Goal: Communication & Community: Answer question/provide support

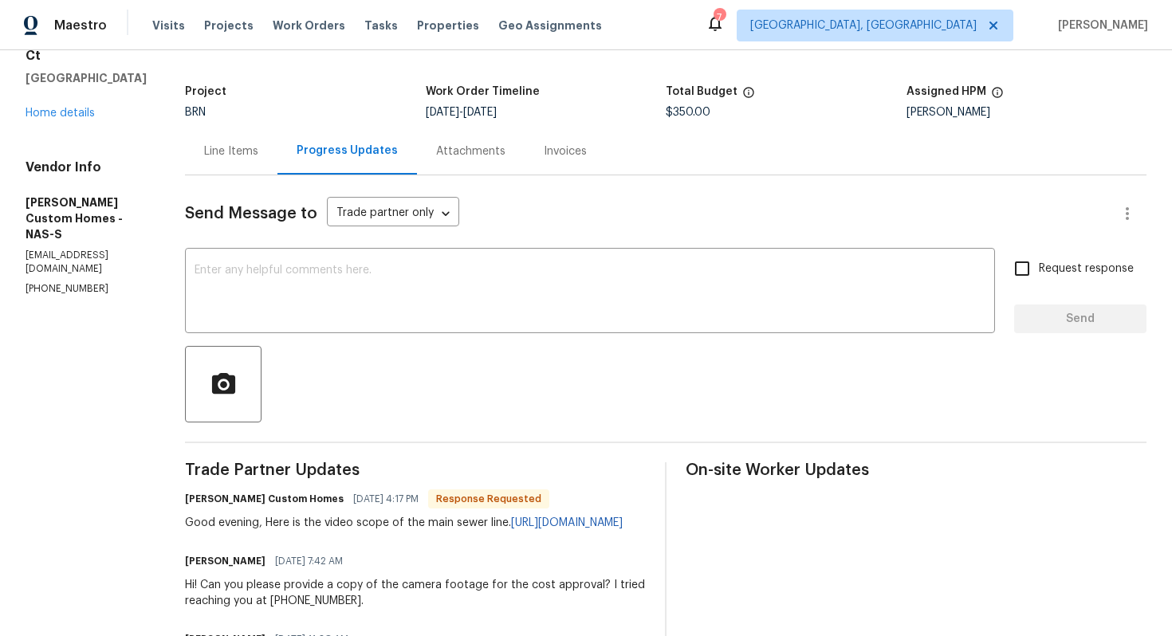
scroll to position [92, 0]
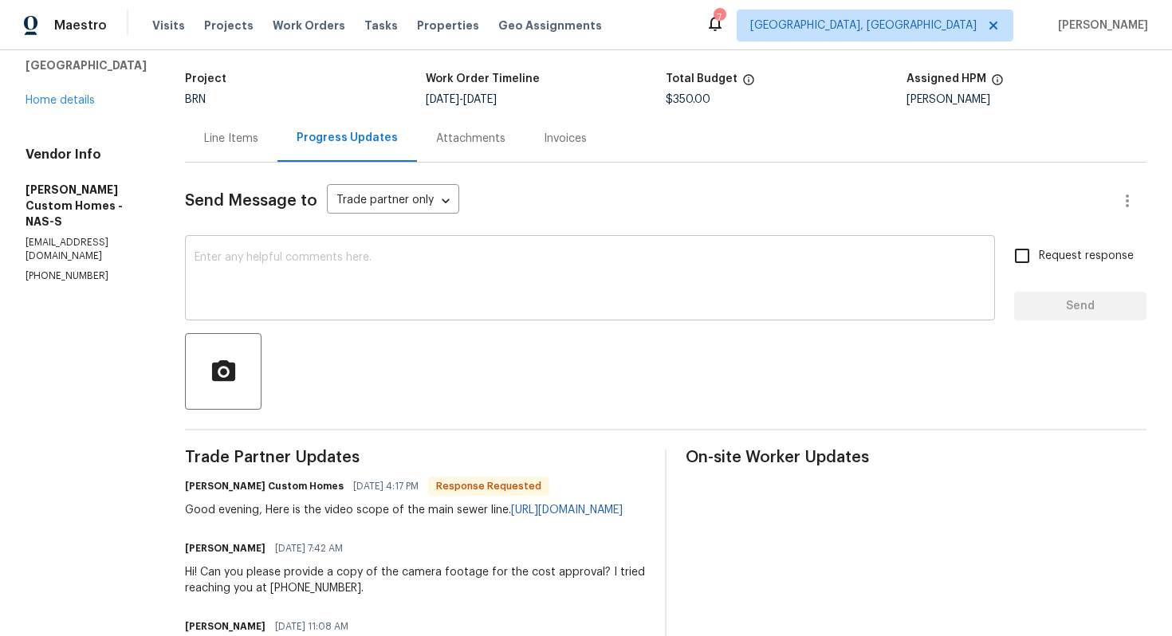
click at [393, 258] on textarea at bounding box center [590, 280] width 791 height 56
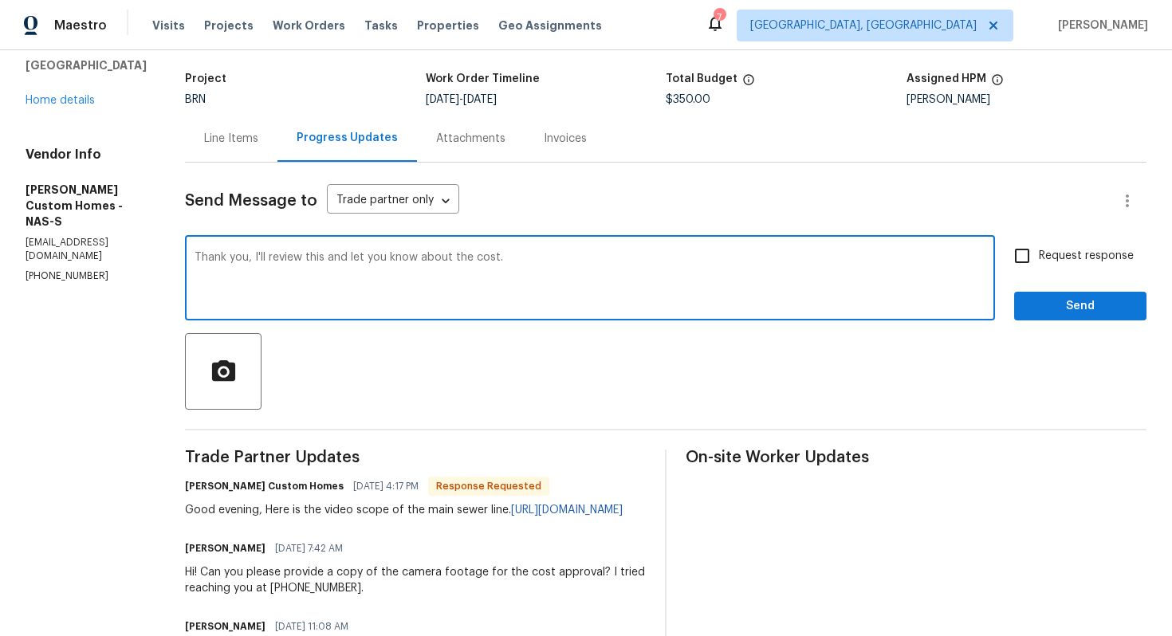
type textarea "Thank you, I'll review this and let you know about the cost."
click at [1059, 254] on span "Request response" at bounding box center [1086, 256] width 95 height 17
click at [1039, 254] on input "Request response" at bounding box center [1021, 255] width 33 height 33
checkbox input "true"
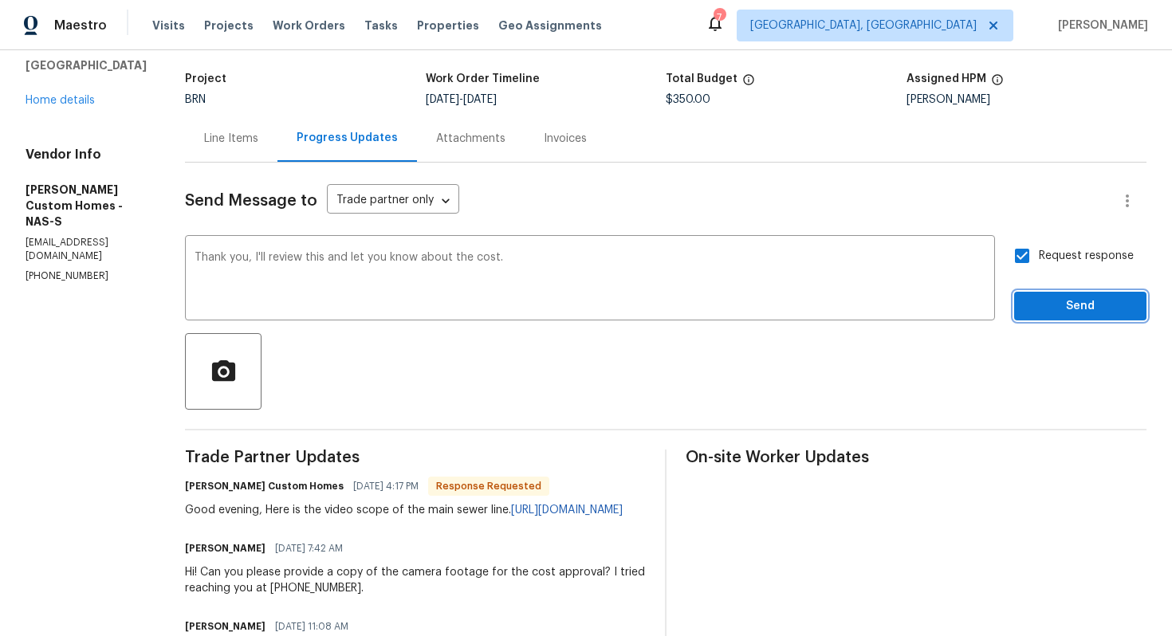
click at [1067, 303] on span "Send" at bounding box center [1080, 307] width 107 height 20
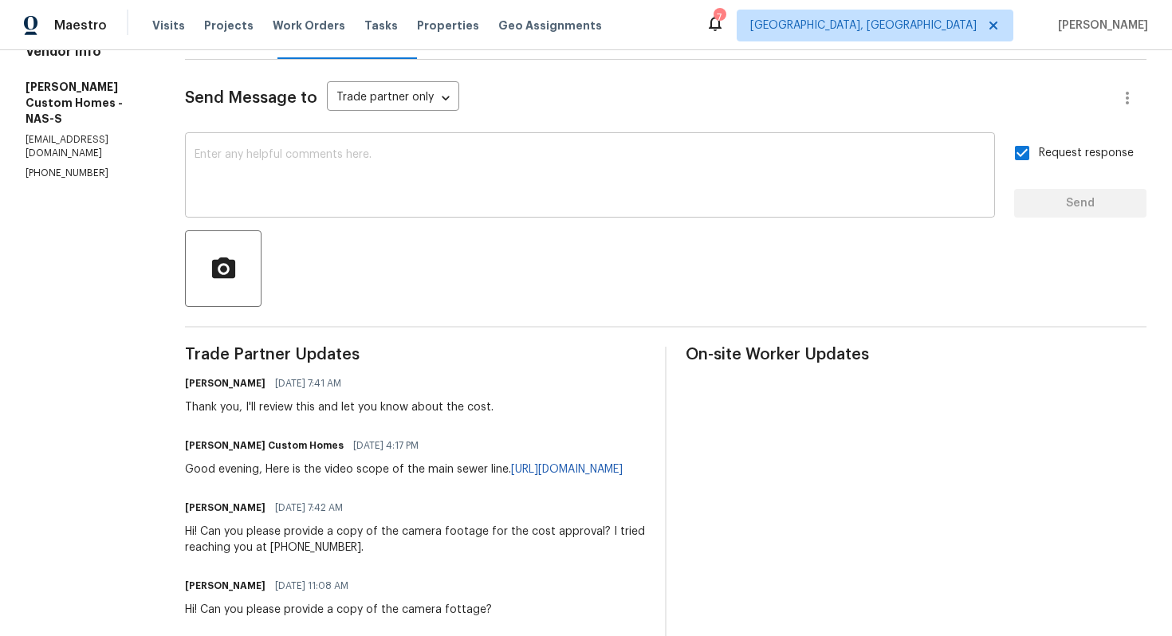
scroll to position [214, 0]
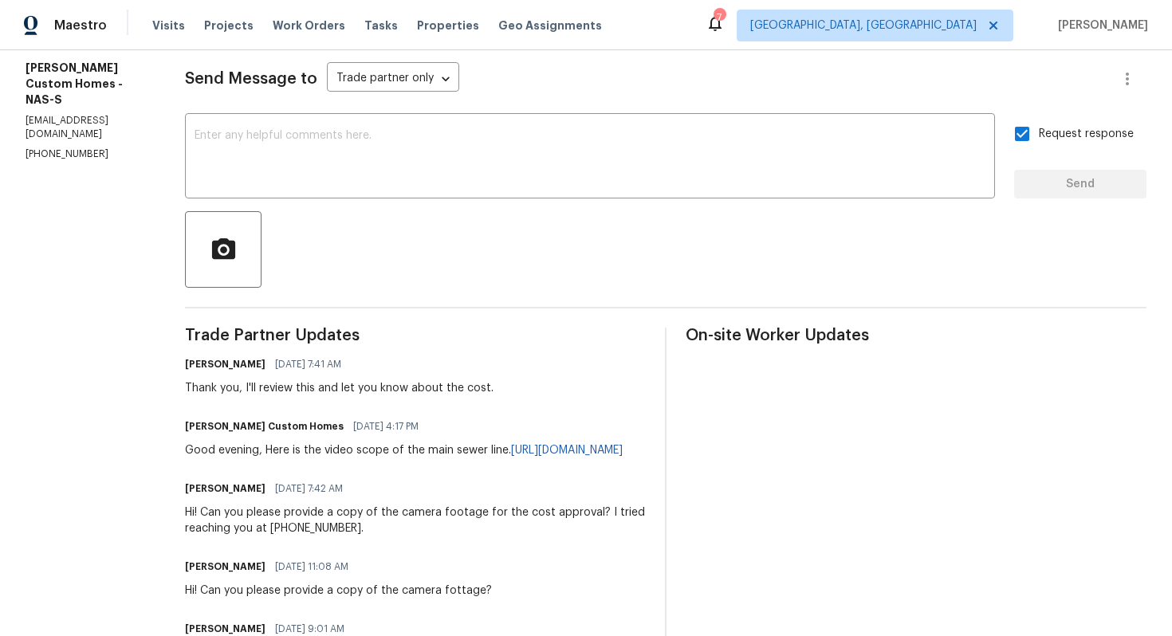
drag, startPoint x: 206, startPoint y: 470, endPoint x: 535, endPoint y: 477, distance: 328.5
click at [535, 477] on div "All work orders 1907 Secretariate Ct Clarksville, TN 37042 Home details Vendor …" at bounding box center [586, 617] width 1172 height 1561
copy link "https://www.youtube.com/watch?v=TaqAPPMBP70&amp;authuser=0"
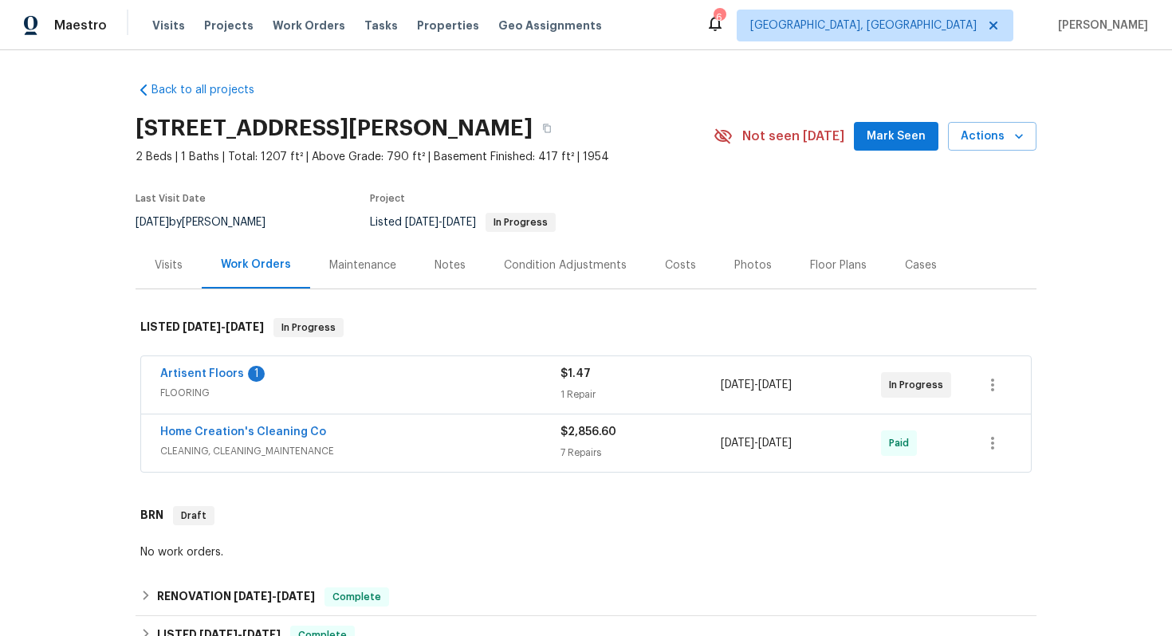
scroll to position [339, 0]
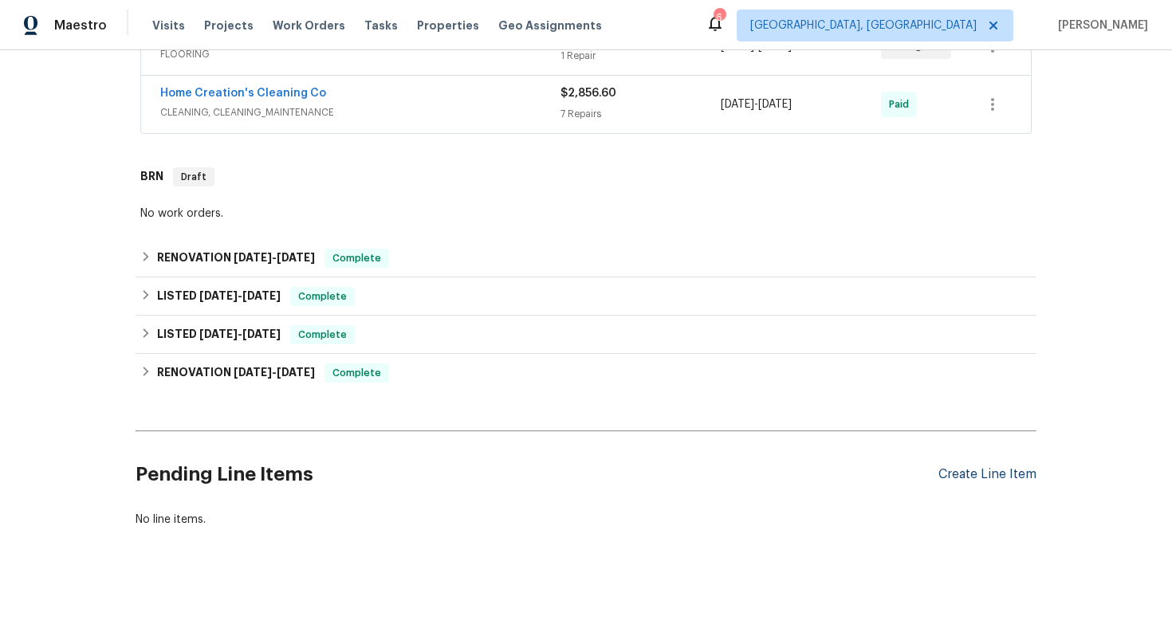
click at [965, 473] on div "Create Line Item" at bounding box center [987, 474] width 98 height 15
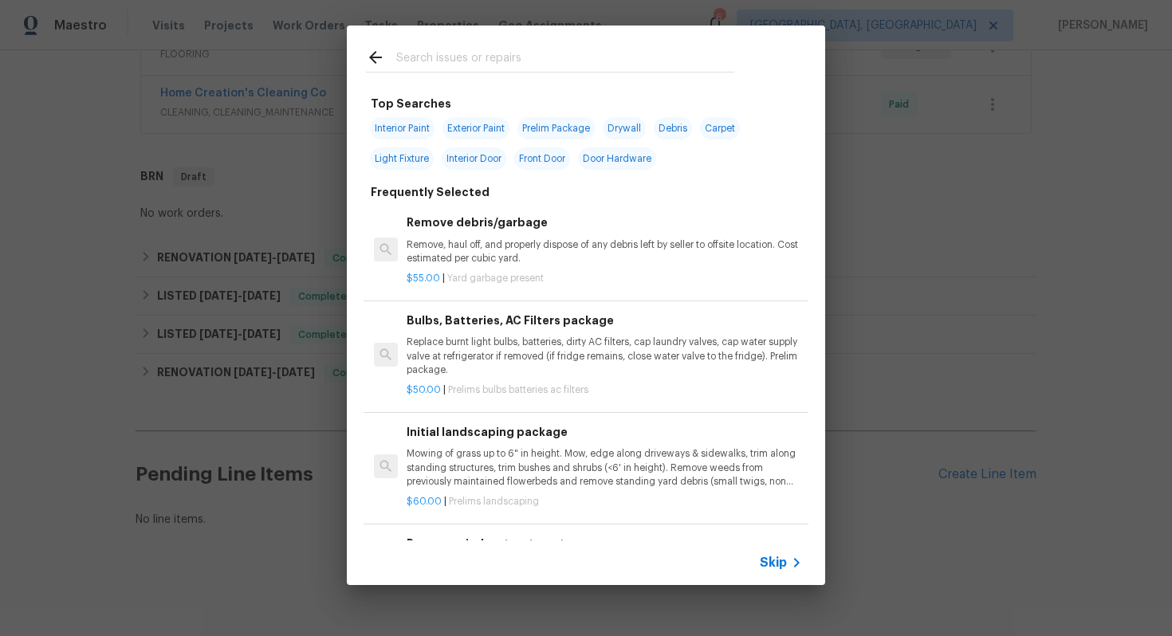
click at [772, 564] on span "Skip" at bounding box center [773, 563] width 27 height 16
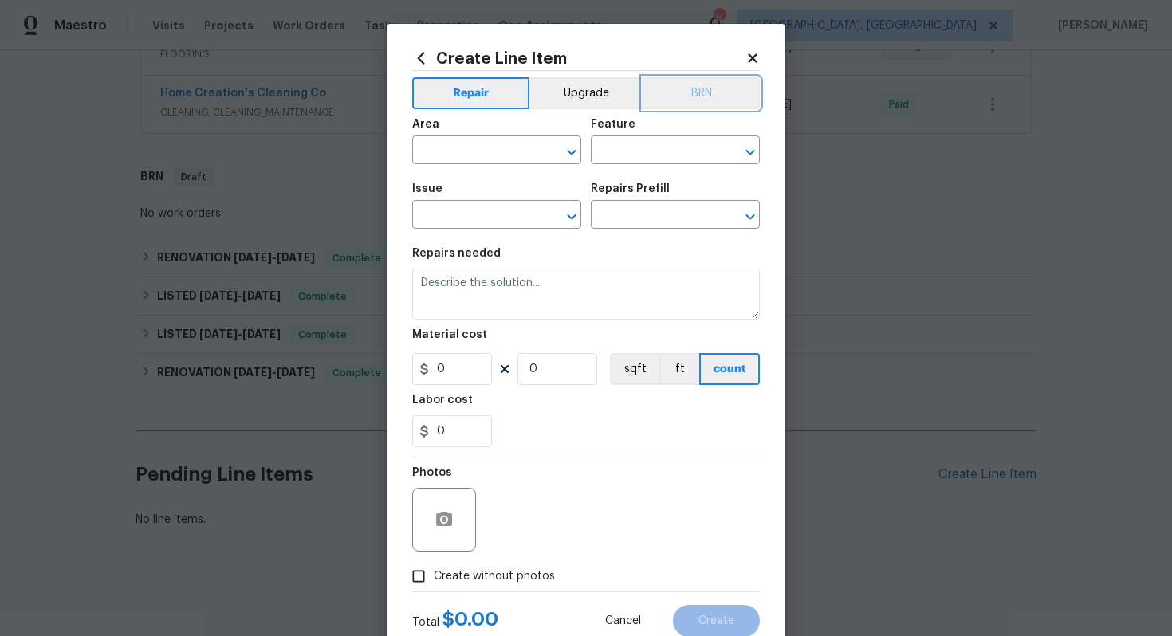
click at [718, 97] on button "BRN" at bounding box center [700, 93] width 117 height 32
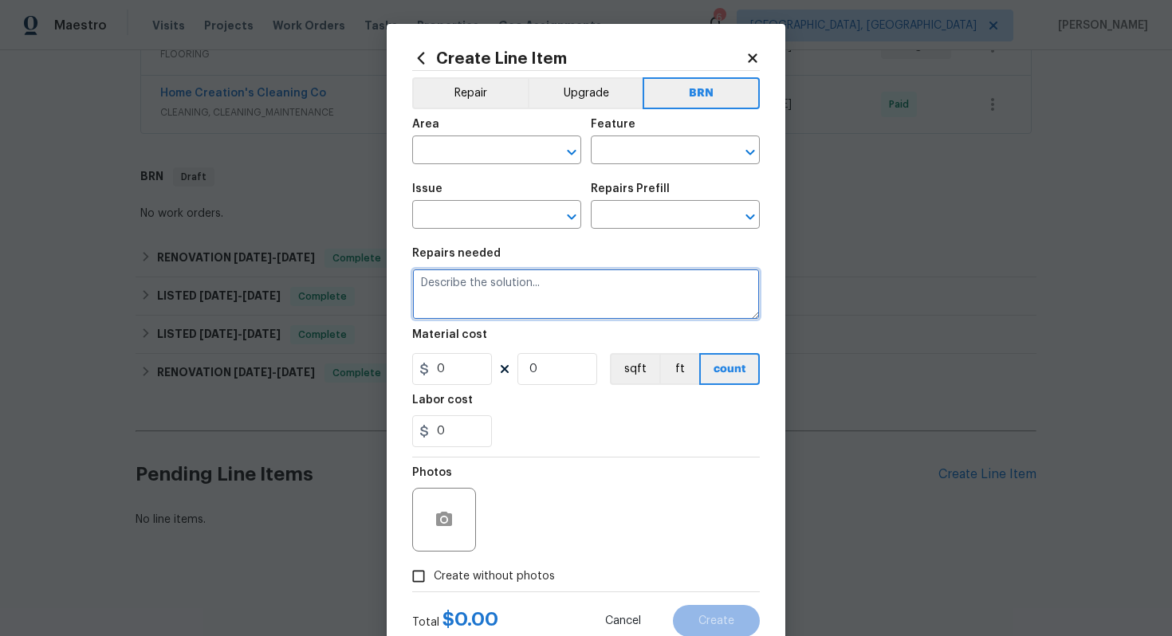
click at [577, 305] on textarea at bounding box center [586, 294] width 348 height 51
paste textarea "Seller to clean and rescope the main sewer line. Provide post cleaning video to…"
click at [419, 289] on textarea "Seller to clean and rescope the main sewer line. Provide post cleaning video to…" at bounding box center [586, 294] width 348 height 51
type textarea "Resale - Seller to clean and rescope the main sewer line. Provide post cleaning…"
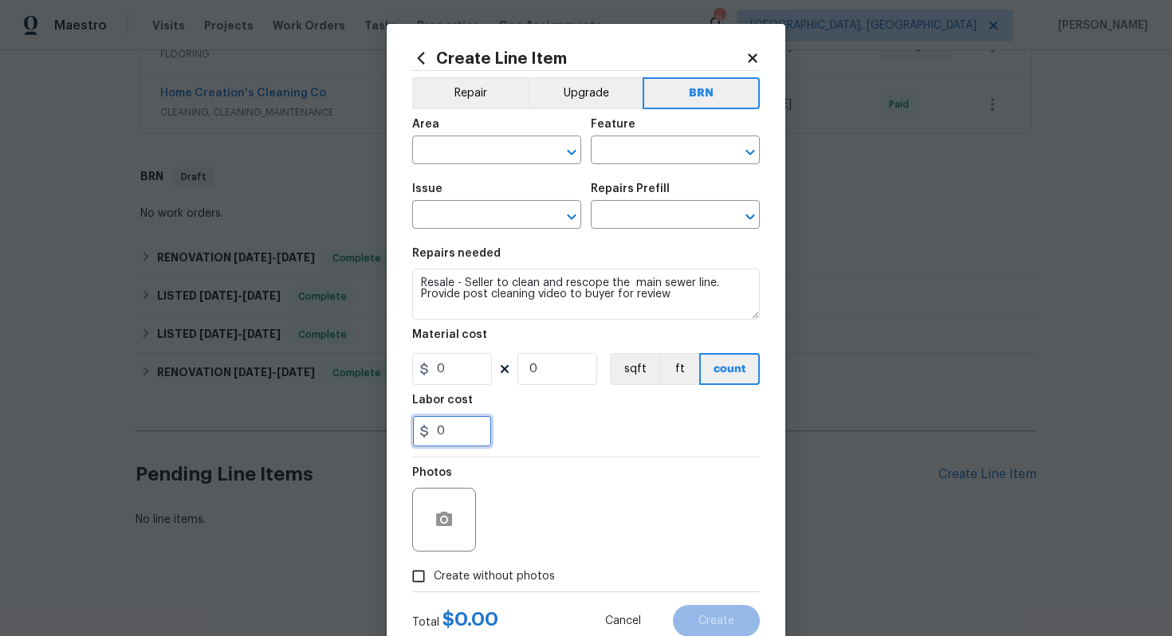
click at [437, 438] on input "0" at bounding box center [452, 431] width 80 height 32
type input "500"
click at [601, 527] on div "Photos" at bounding box center [586, 510] width 348 height 104
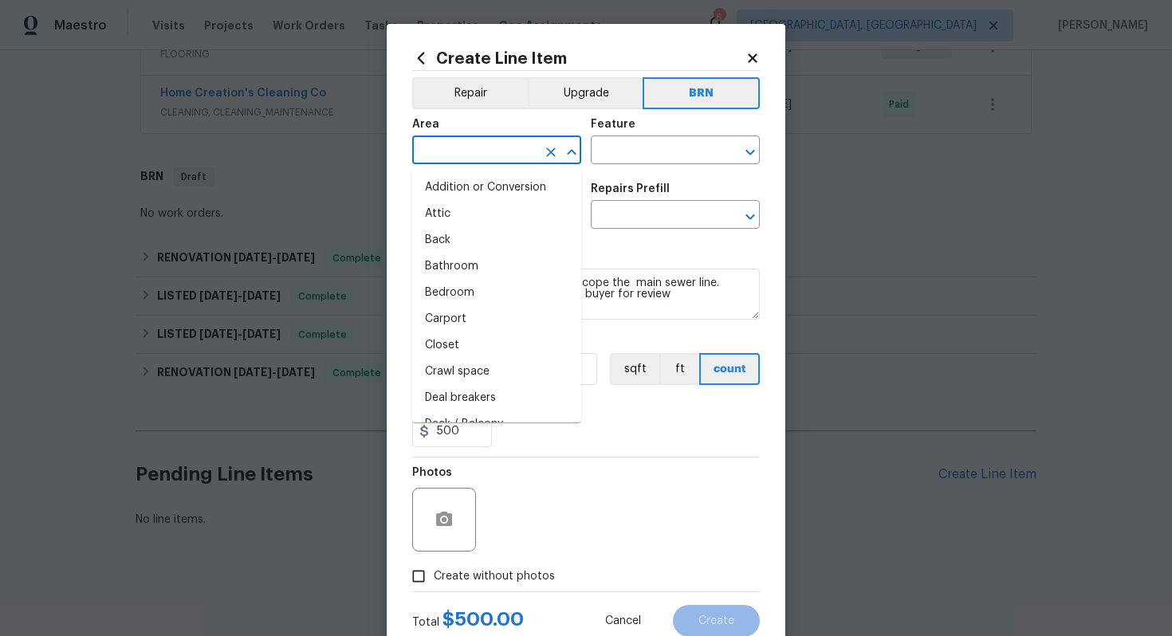
click at [462, 147] on input "text" at bounding box center [474, 151] width 124 height 25
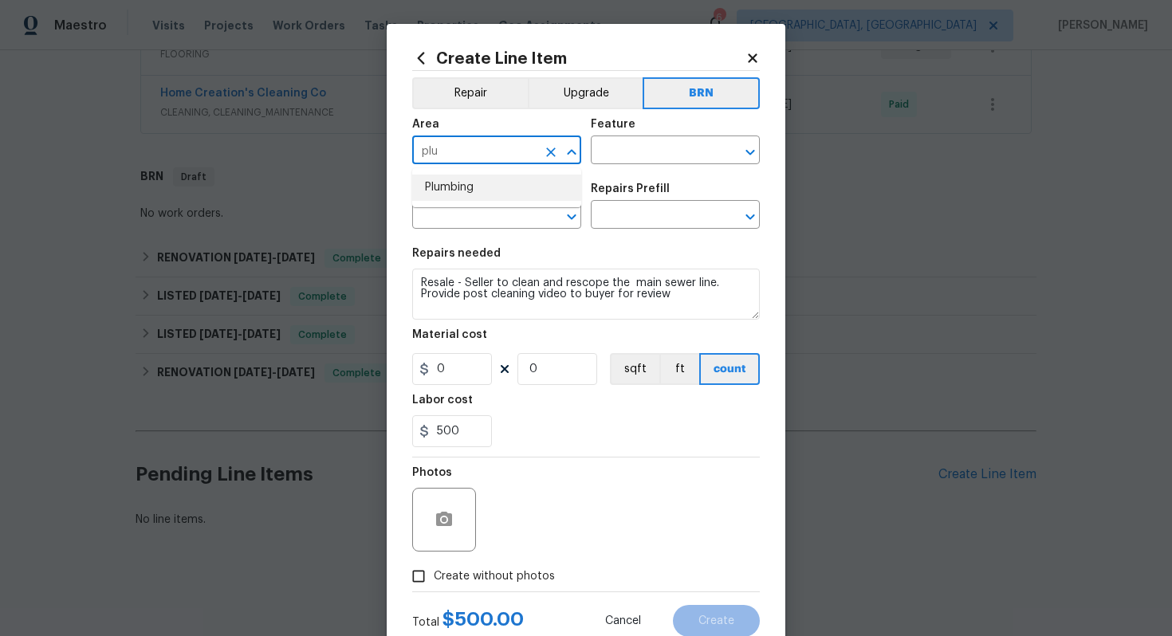
click at [480, 185] on li "Plumbing" at bounding box center [496, 188] width 169 height 26
type input "Plumbing"
click at [631, 153] on input "text" at bounding box center [653, 151] width 124 height 25
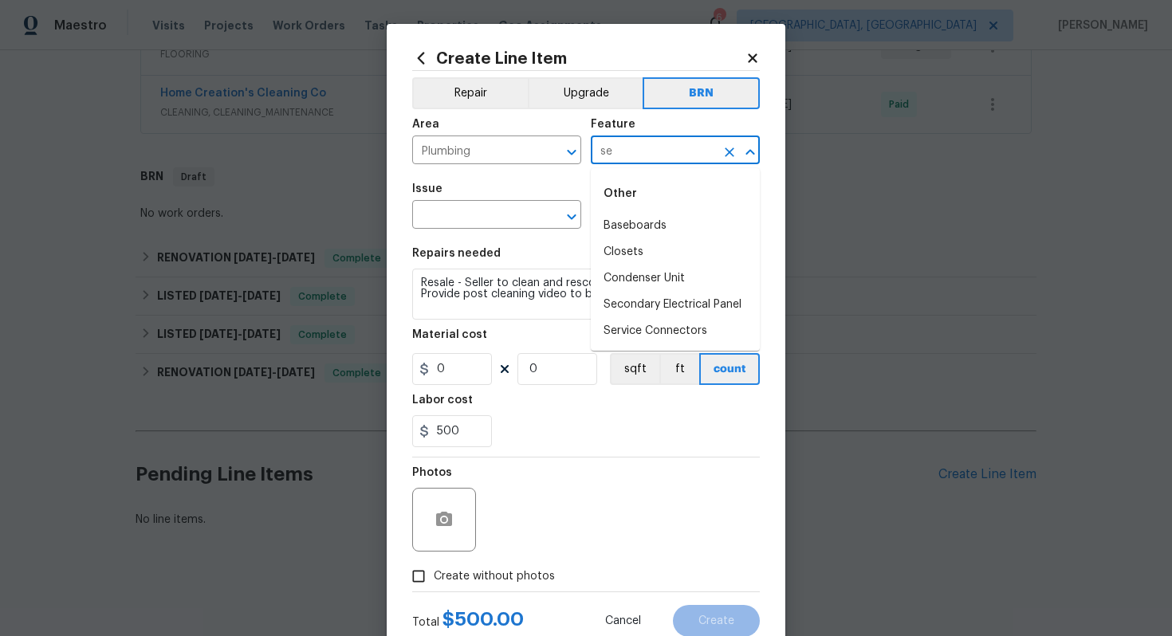
type input "s"
click at [666, 226] on li "Exterior Plumbing" at bounding box center [675, 226] width 169 height 26
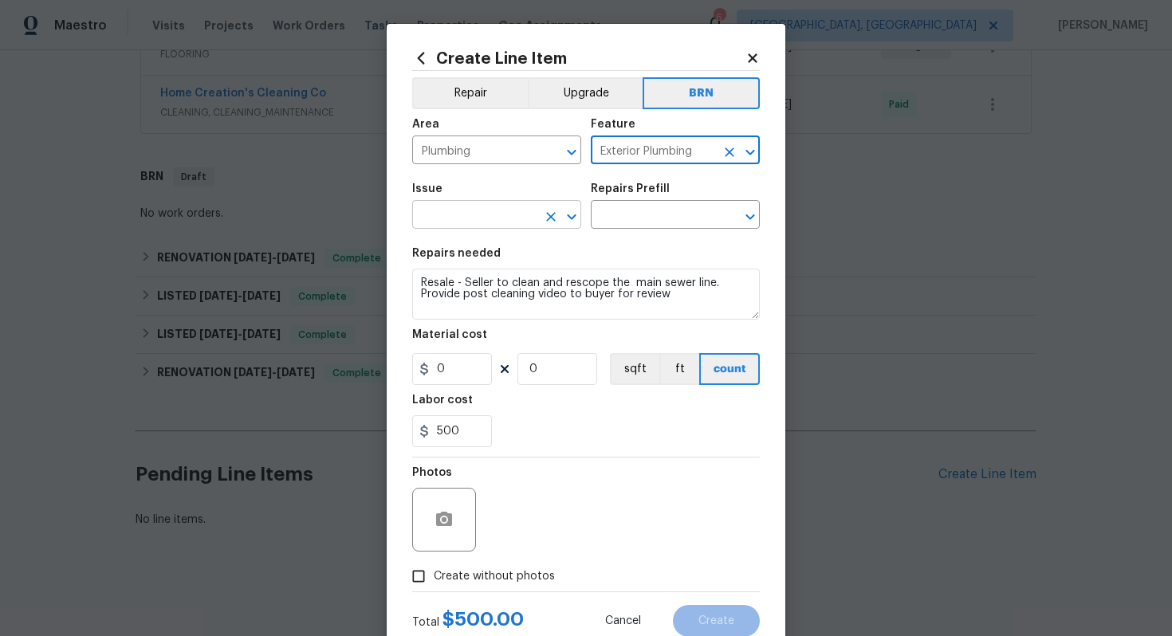
type input "Exterior Plumbing"
click at [497, 216] on input "text" at bounding box center [474, 216] width 124 height 25
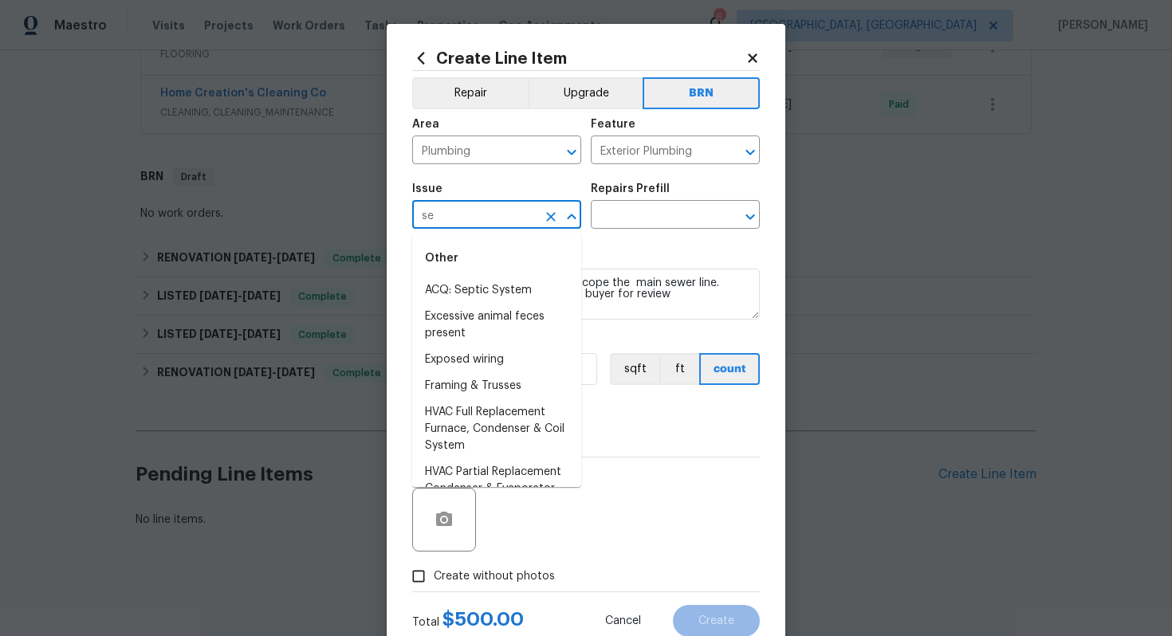
type input "s"
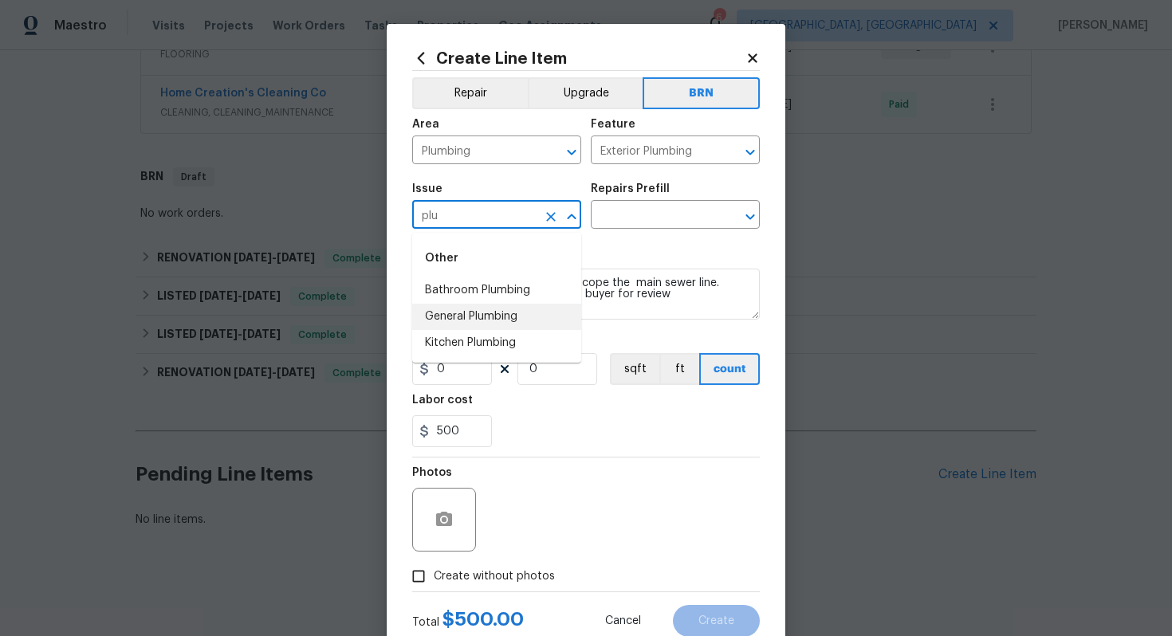
click at [529, 309] on li "General Plumbing" at bounding box center [496, 317] width 169 height 26
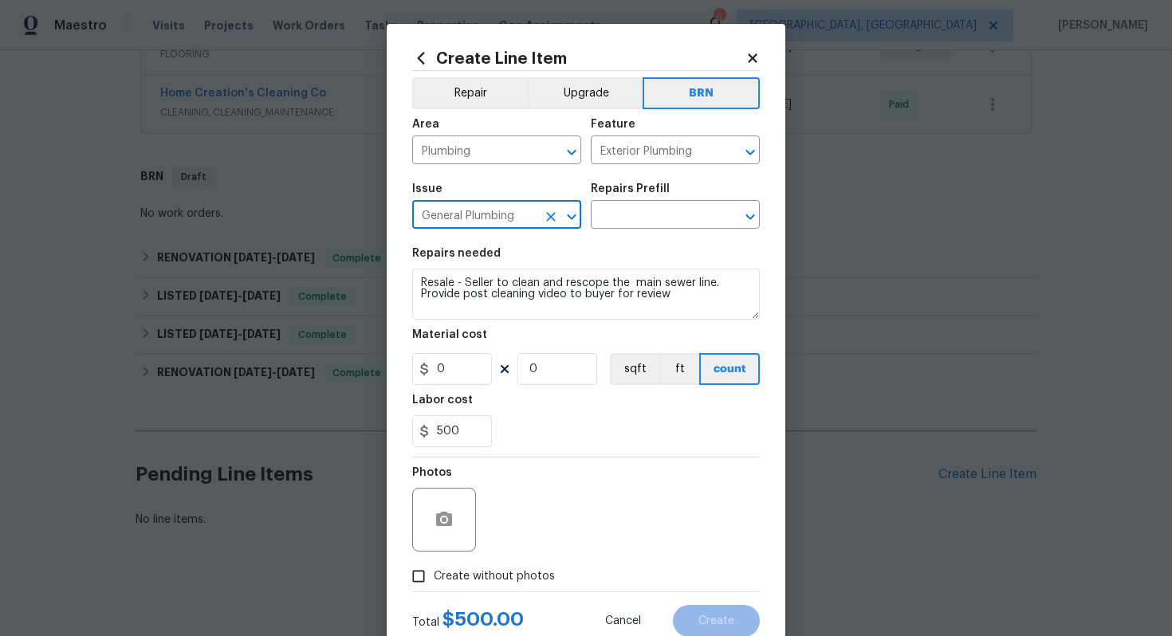
type input "General Plumbing"
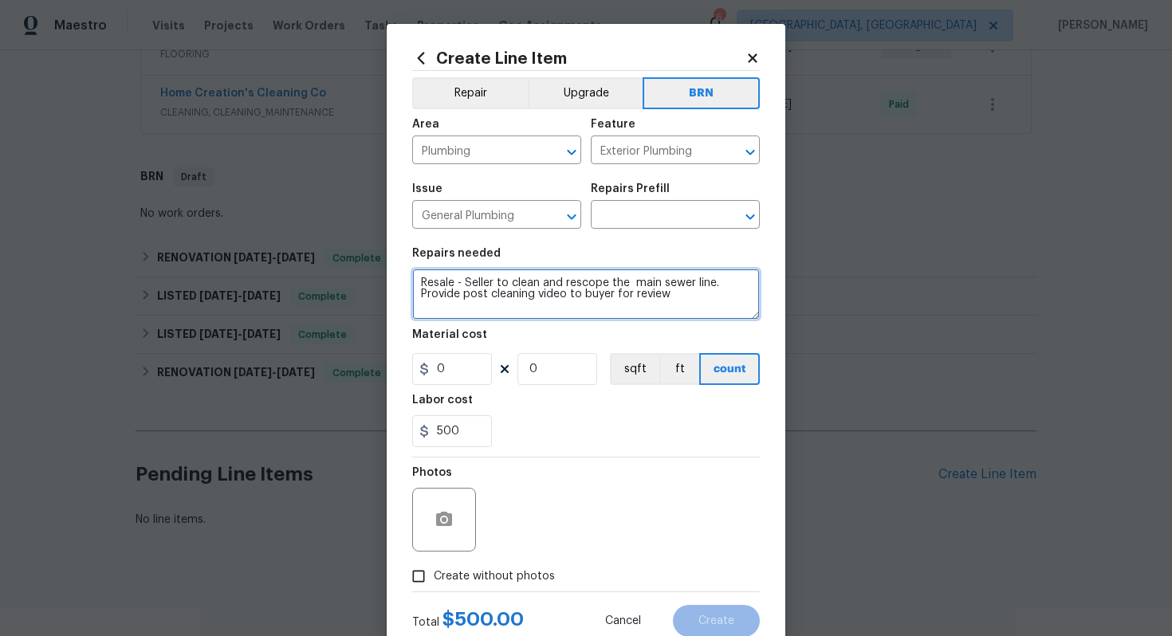
drag, startPoint x: 421, startPoint y: 282, endPoint x: 576, endPoint y: 320, distance: 159.1
click at [576, 320] on textarea "Resale - Seller to clean and rescope the main sewer line. Provide post cleaning…" at bounding box center [586, 294] width 348 height 51
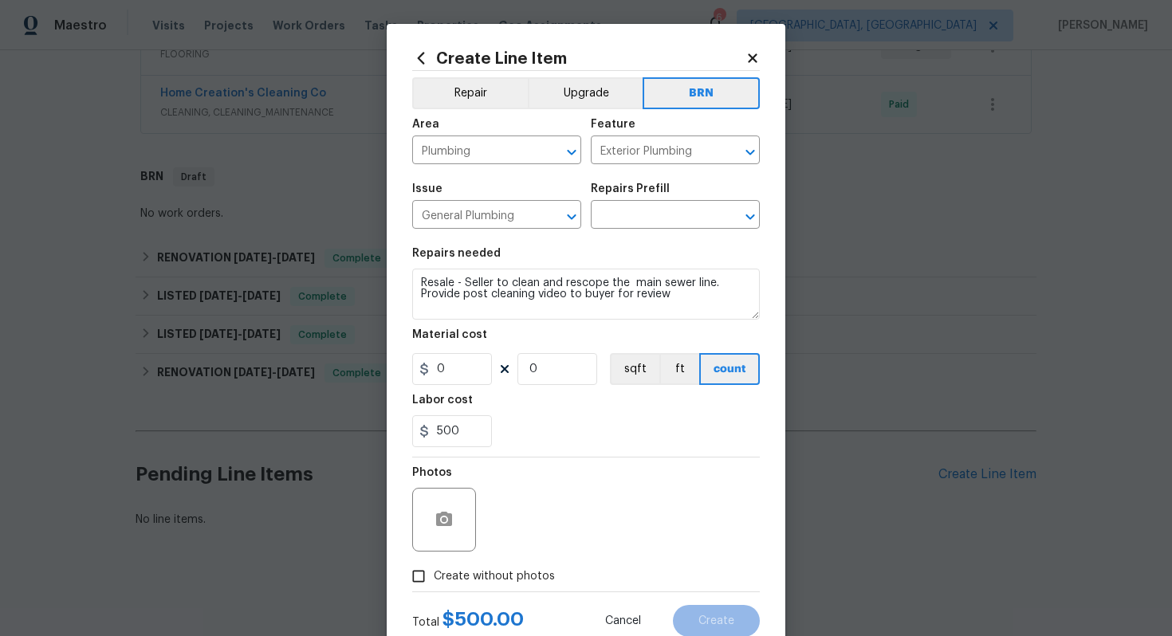
click at [684, 196] on div "Repairs Prefill" at bounding box center [675, 193] width 169 height 21
click at [670, 226] on input "text" at bounding box center [653, 216] width 124 height 25
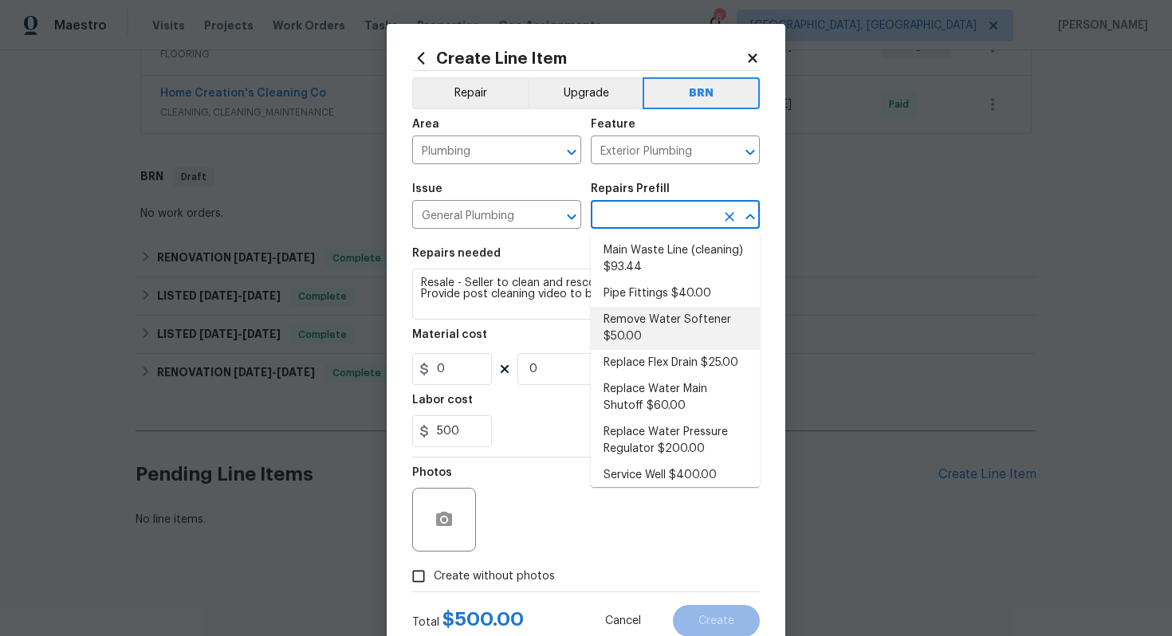
scroll to position [328, 0]
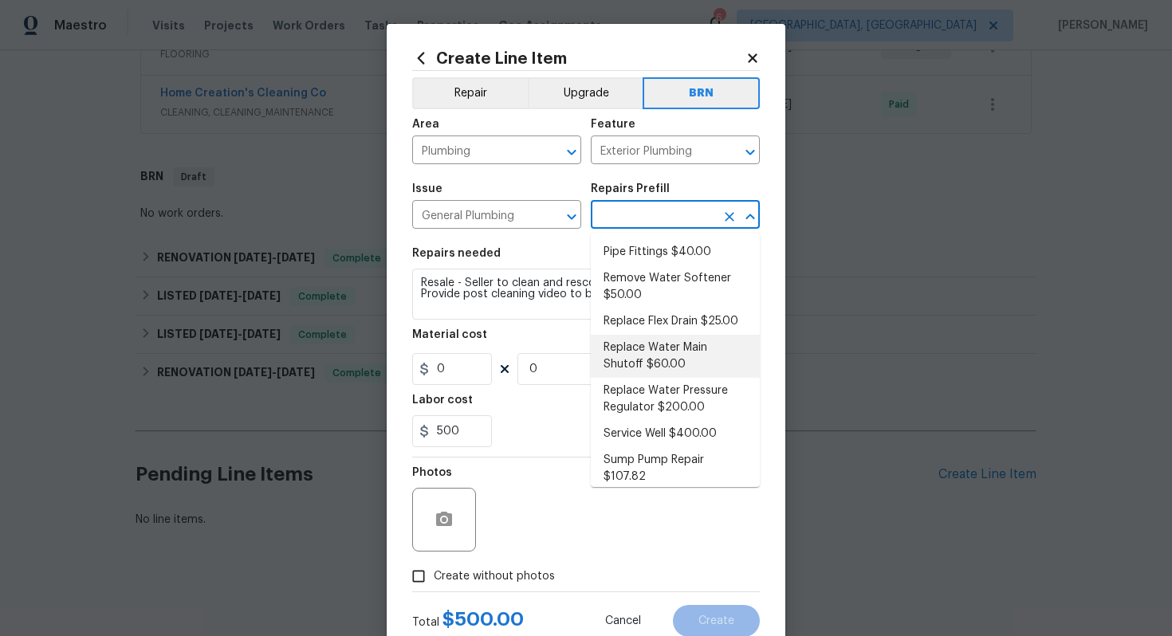
click at [650, 360] on li "Replace Water Main Shutoff $60.00" at bounding box center [675, 356] width 169 height 43
type input "Plumbing"
type input "Replace Water Main Shutoff $60.00"
type textarea "Remove and replace the homes main water supply shutoff. Ensure that there are n…"
type input "60"
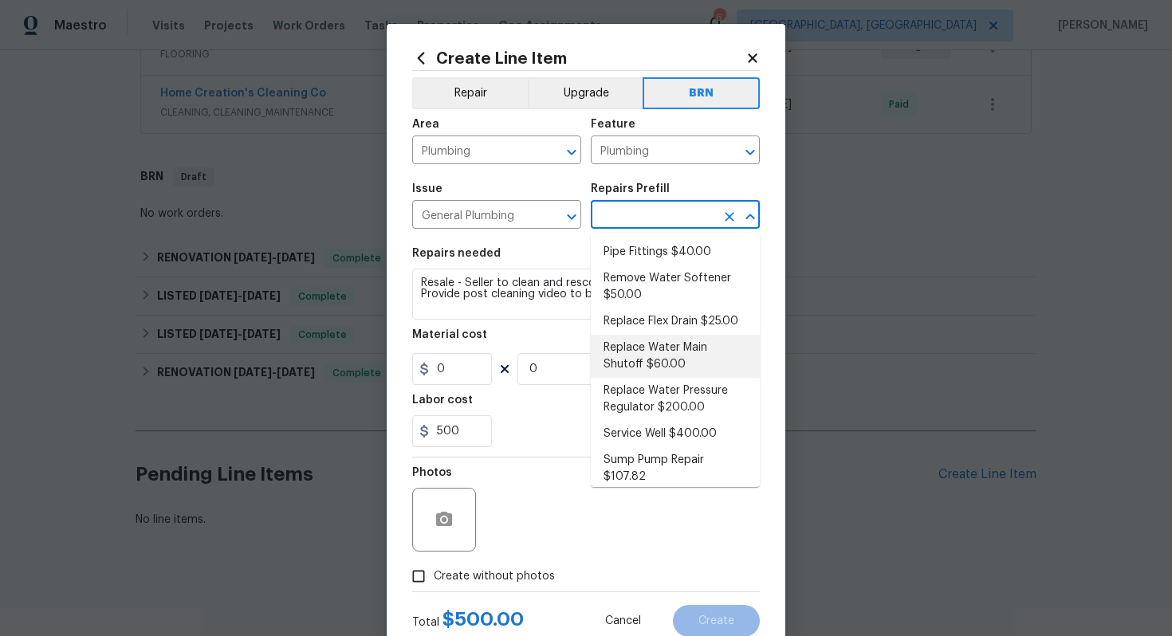
type input "1"
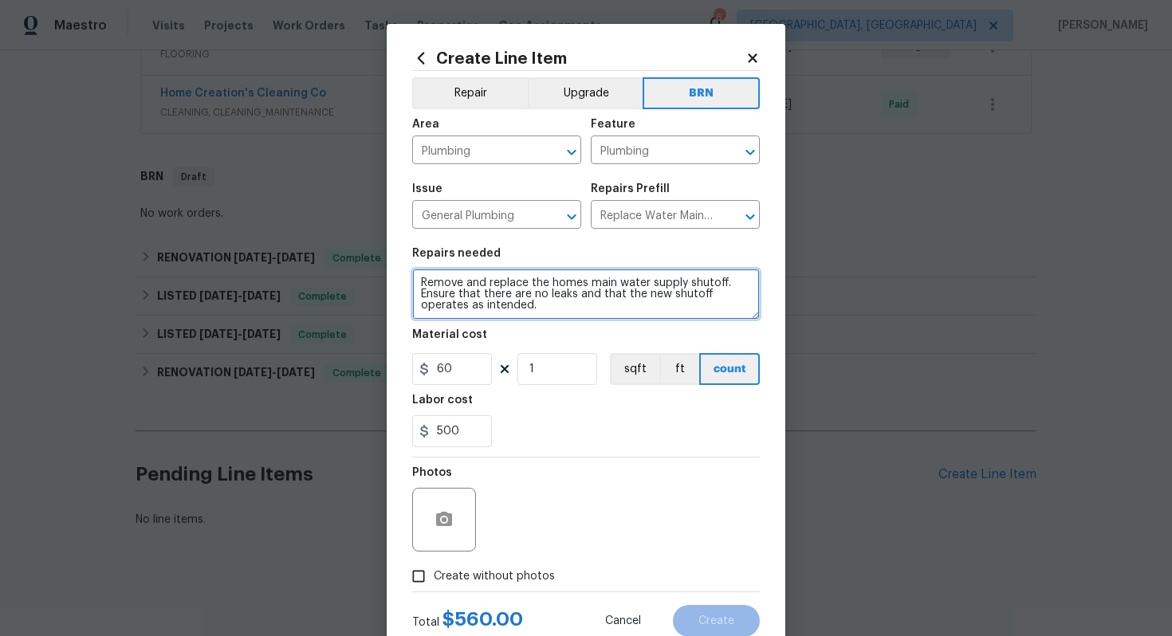
drag, startPoint x: 421, startPoint y: 285, endPoint x: 557, endPoint y: 303, distance: 137.5
click at [557, 304] on textarea "Remove and replace the homes main water supply shutoff. Ensure that there are n…" at bounding box center [586, 294] width 348 height 51
paste textarea "sale - Seller to clean and rescope the main sewer line. Provide post cleaning v…"
type textarea "Resale - Seller to clean and rescope the main sewer line. Provide post cleaning…"
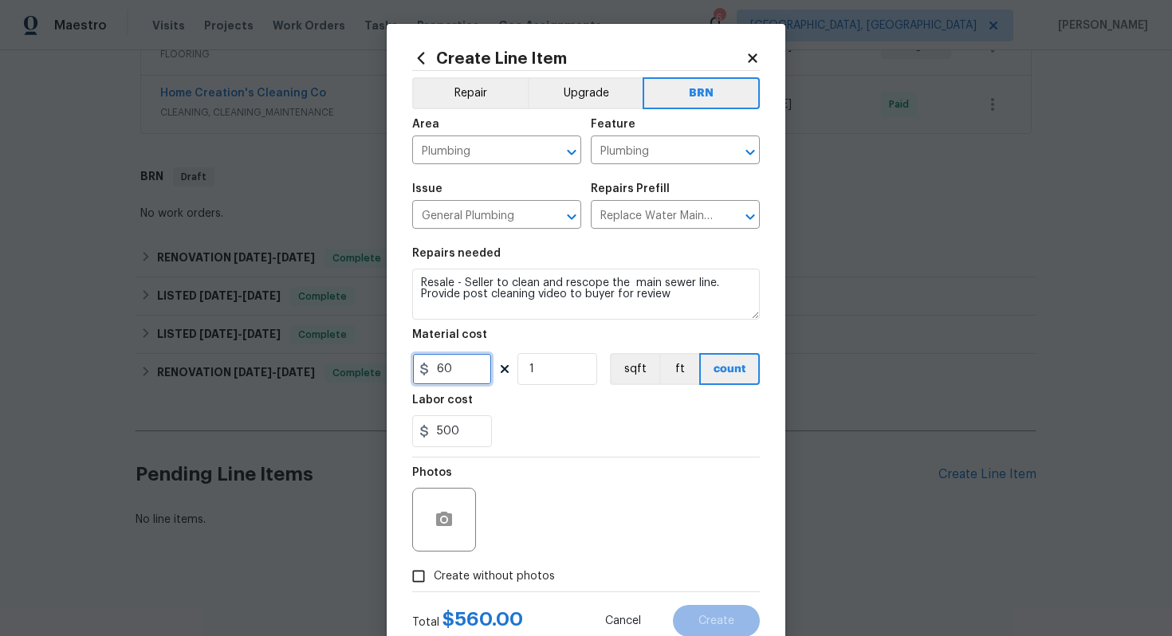
click at [446, 371] on input "60" at bounding box center [452, 369] width 80 height 32
type input "0"
click at [551, 439] on div "500" at bounding box center [586, 431] width 348 height 32
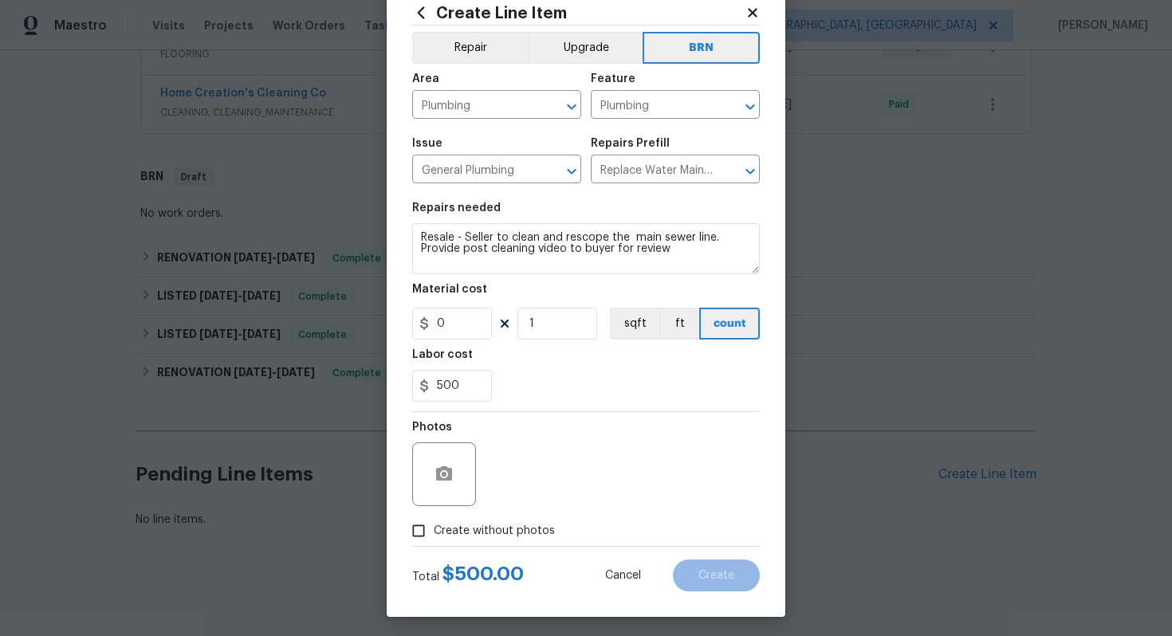
scroll to position [51, 0]
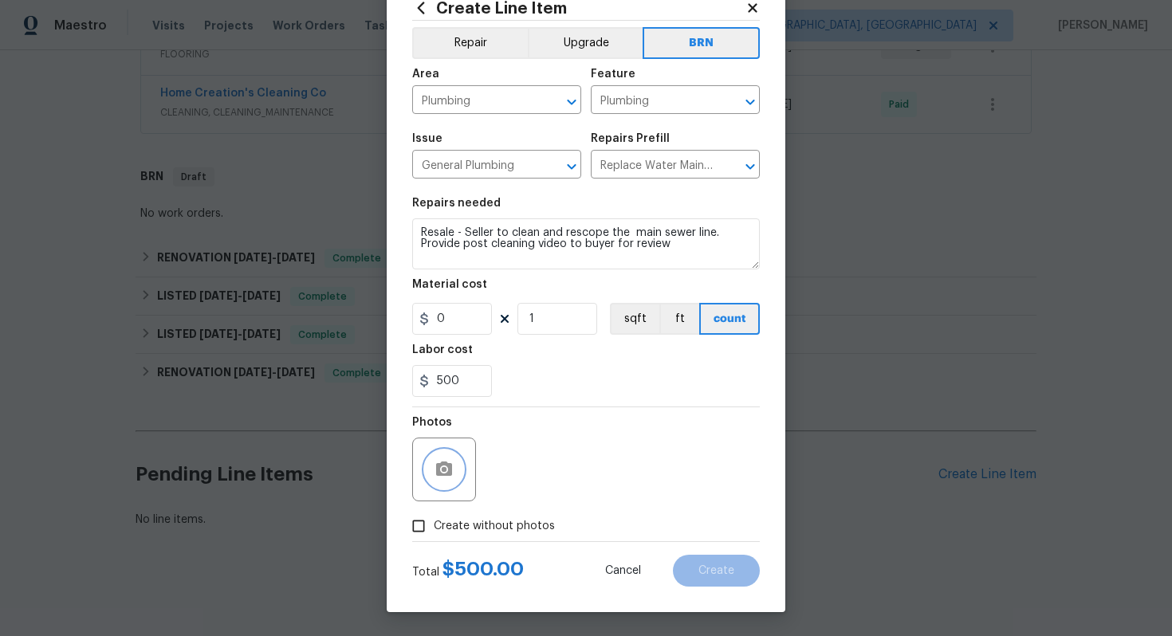
click at [449, 467] on icon "button" at bounding box center [444, 469] width 16 height 14
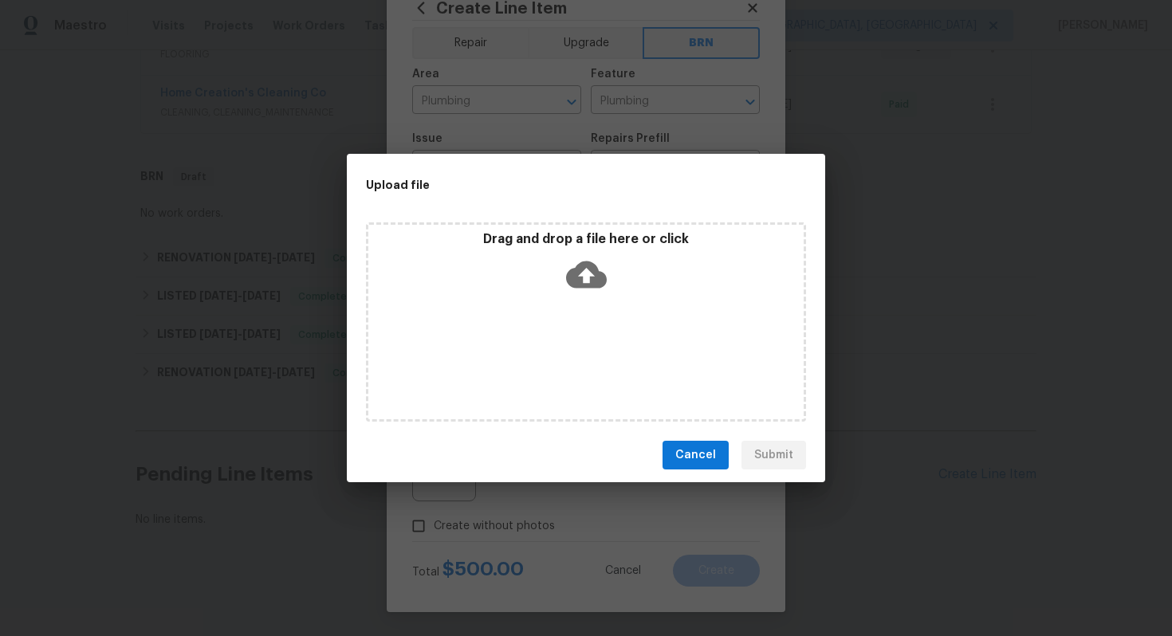
click at [585, 286] on icon at bounding box center [586, 274] width 41 height 27
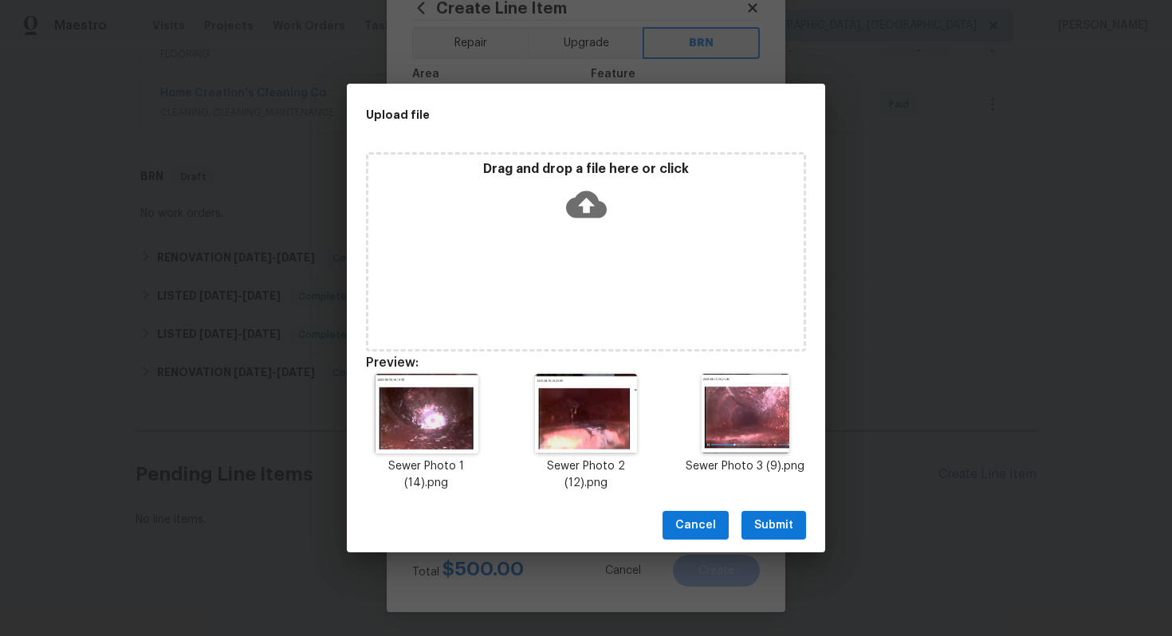
click at [771, 518] on span "Submit" at bounding box center [773, 526] width 39 height 20
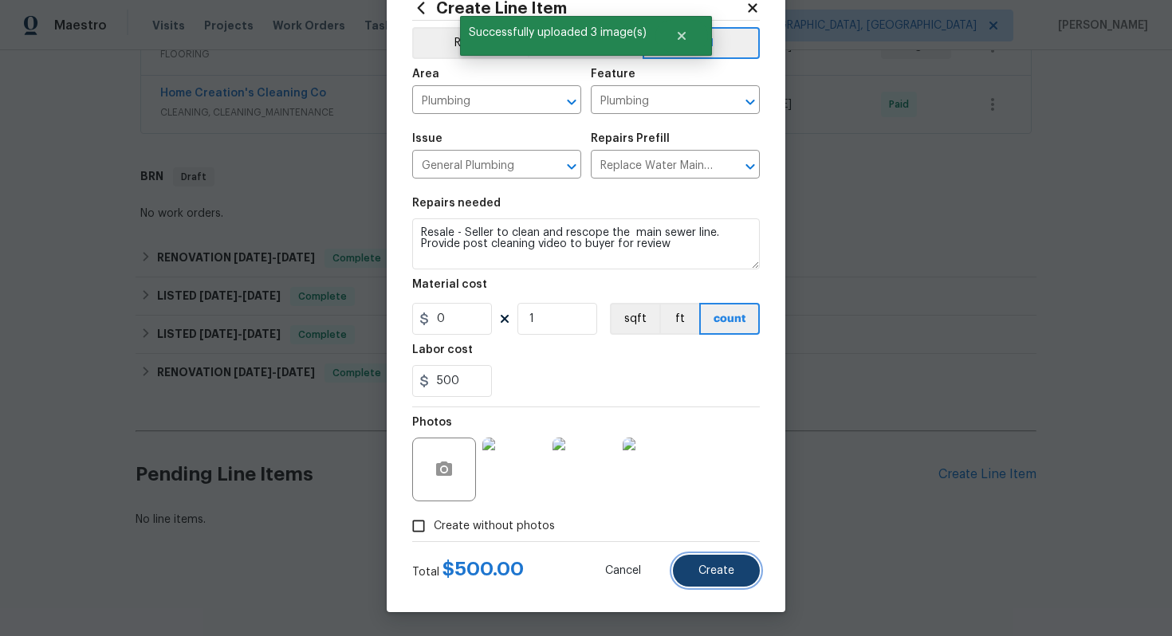
click at [712, 570] on span "Create" at bounding box center [716, 571] width 36 height 12
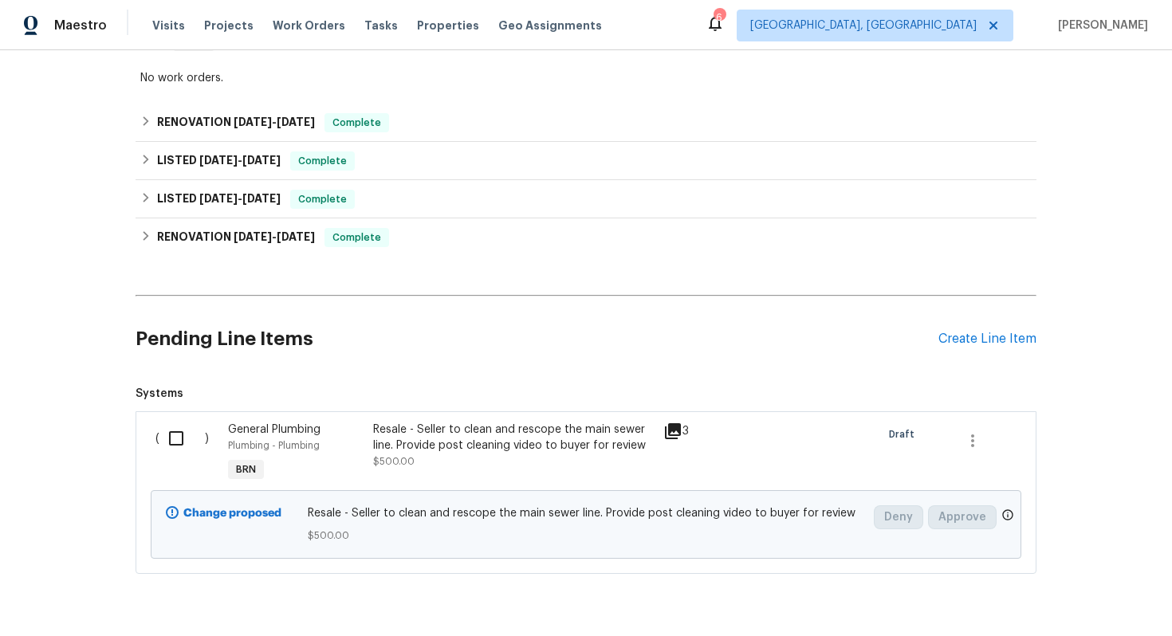
scroll to position [521, 0]
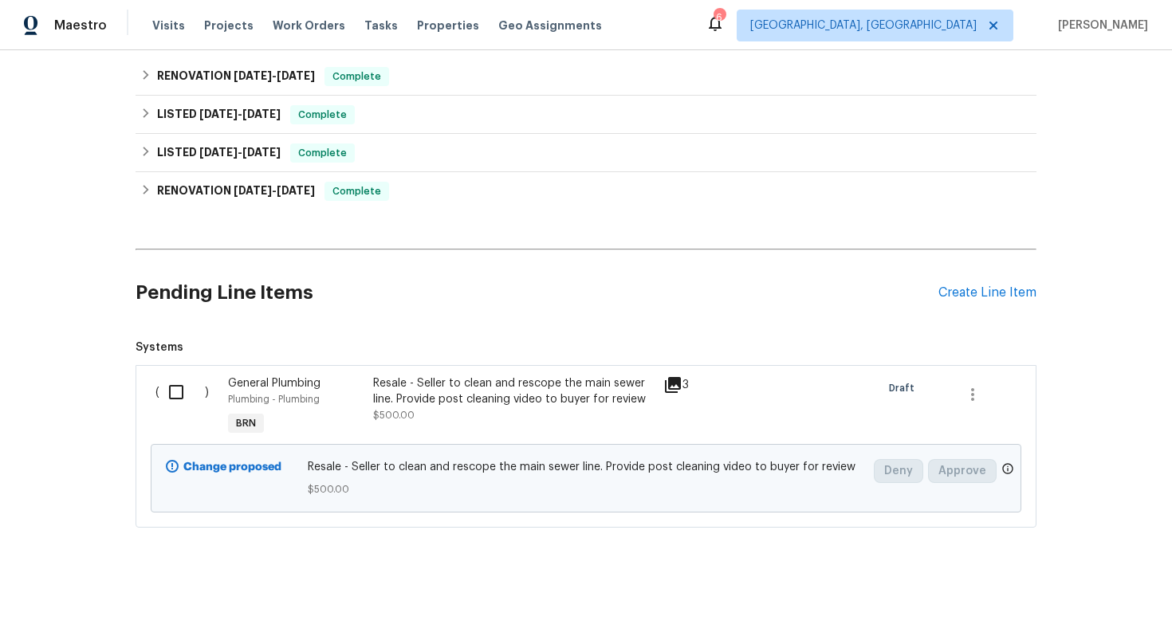
click at [183, 389] on input "checkbox" at bounding box center [181, 391] width 45 height 33
checkbox input "true"
click at [1071, 591] on span "Create Work Order" at bounding box center [1081, 597] width 106 height 20
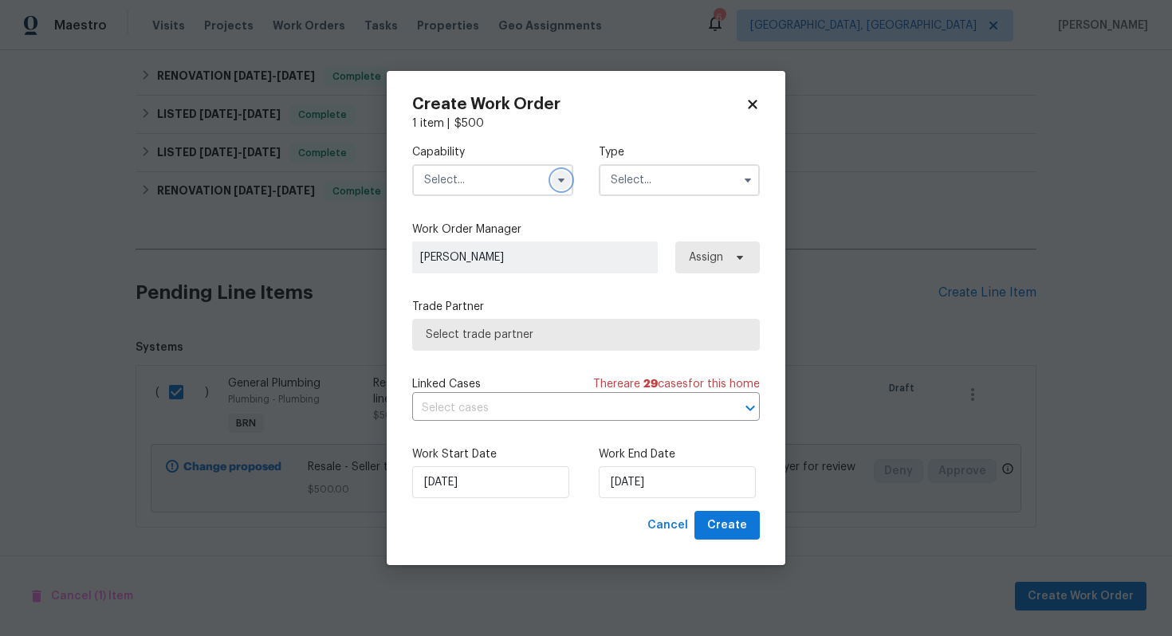
click at [561, 185] on icon "button" at bounding box center [561, 180] width 13 height 13
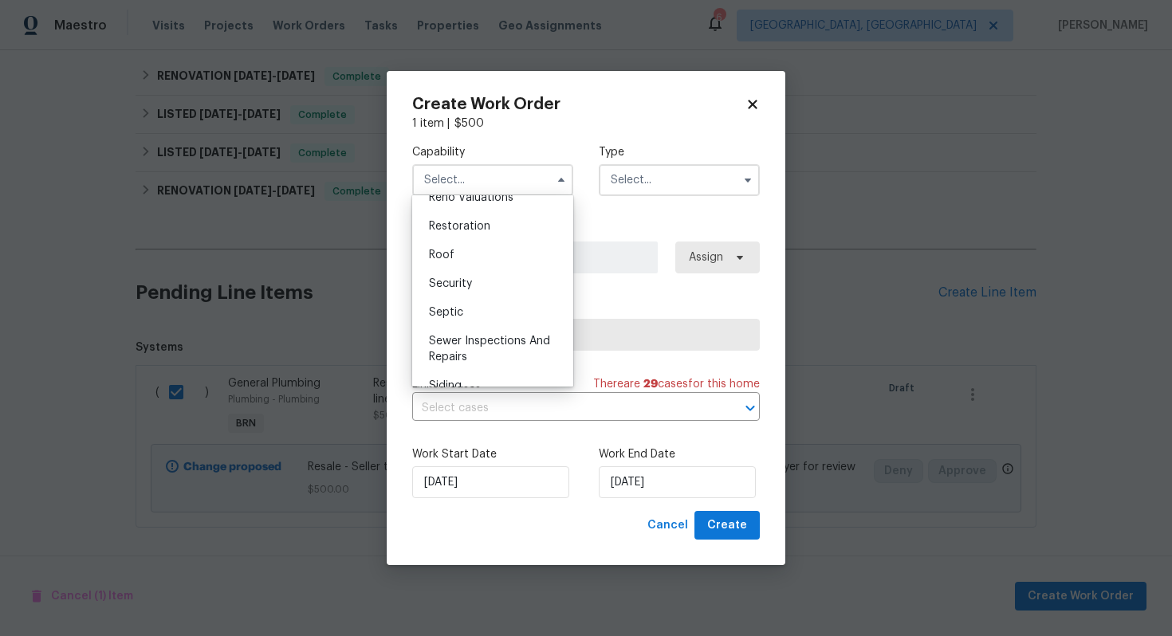
scroll to position [1591, 0]
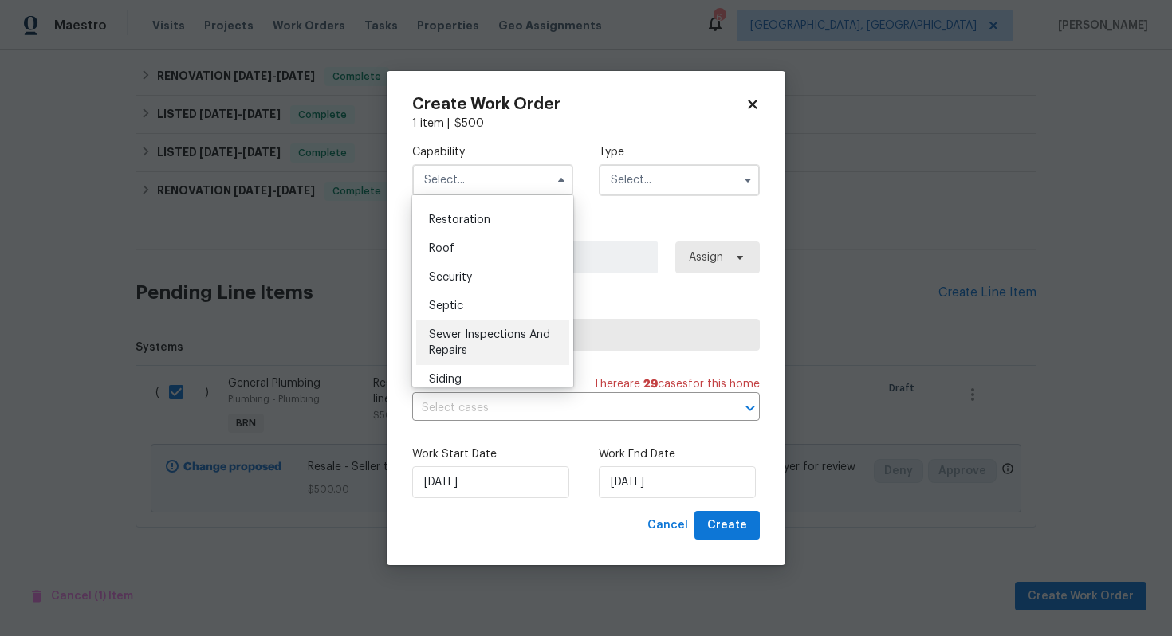
click at [503, 334] on span "Sewer Inspections And Repairs" at bounding box center [489, 342] width 121 height 27
type input "Sewer Inspections And Repairs"
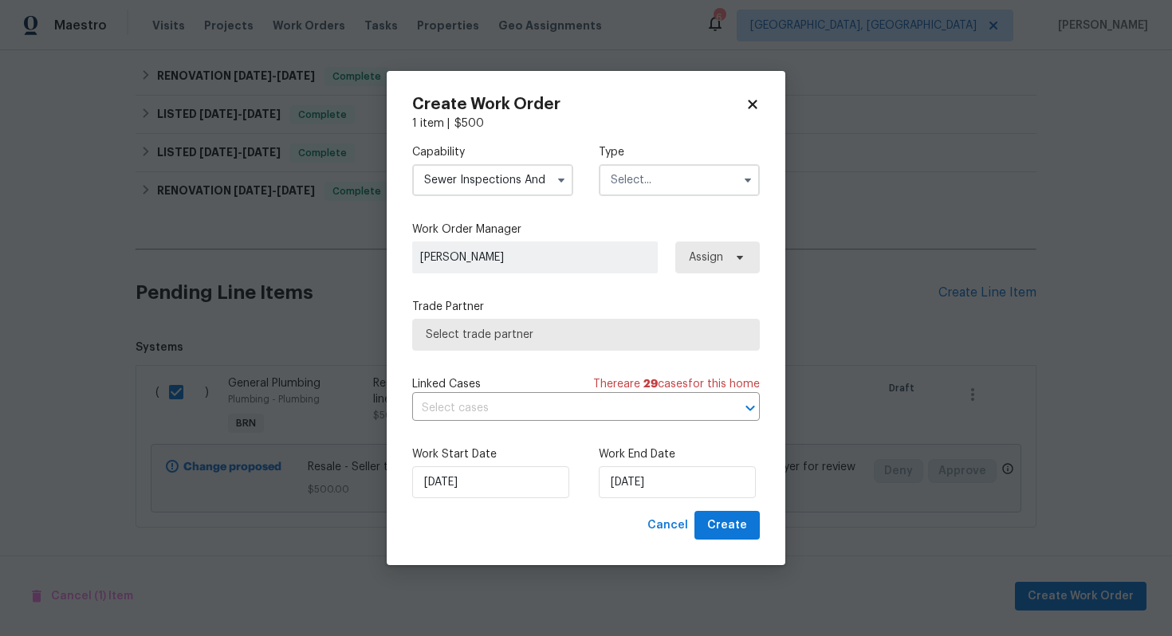
click at [651, 190] on input "text" at bounding box center [679, 180] width 161 height 32
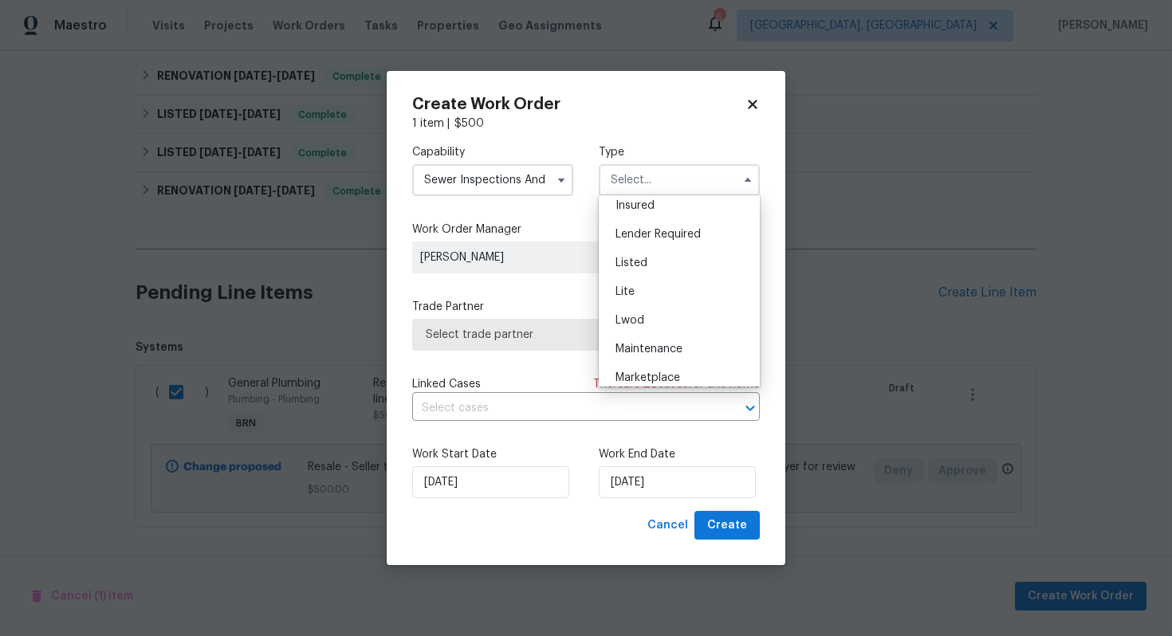
scroll to position [362, 0]
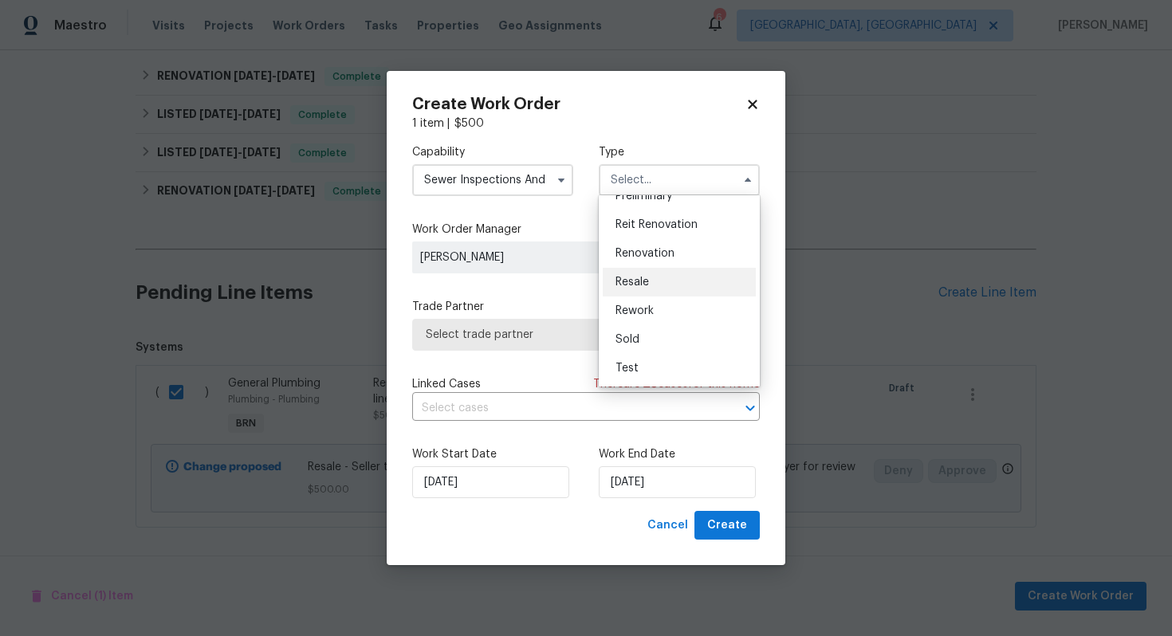
click at [678, 289] on div "Resale" at bounding box center [679, 282] width 153 height 29
type input "Resale"
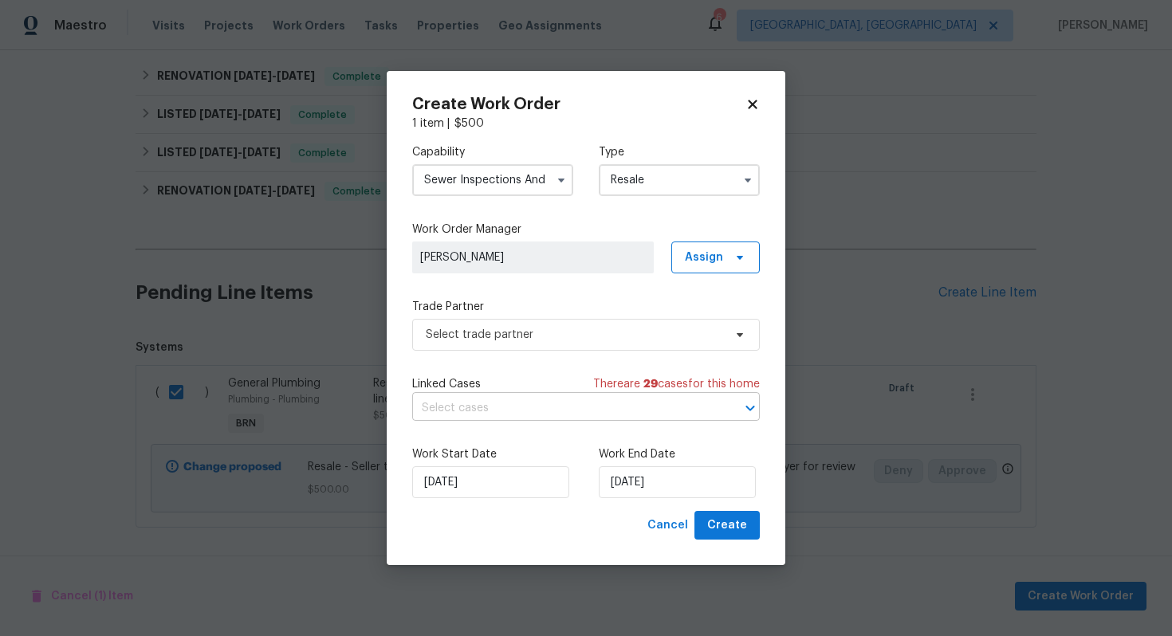
click at [579, 405] on input "text" at bounding box center [563, 408] width 303 height 25
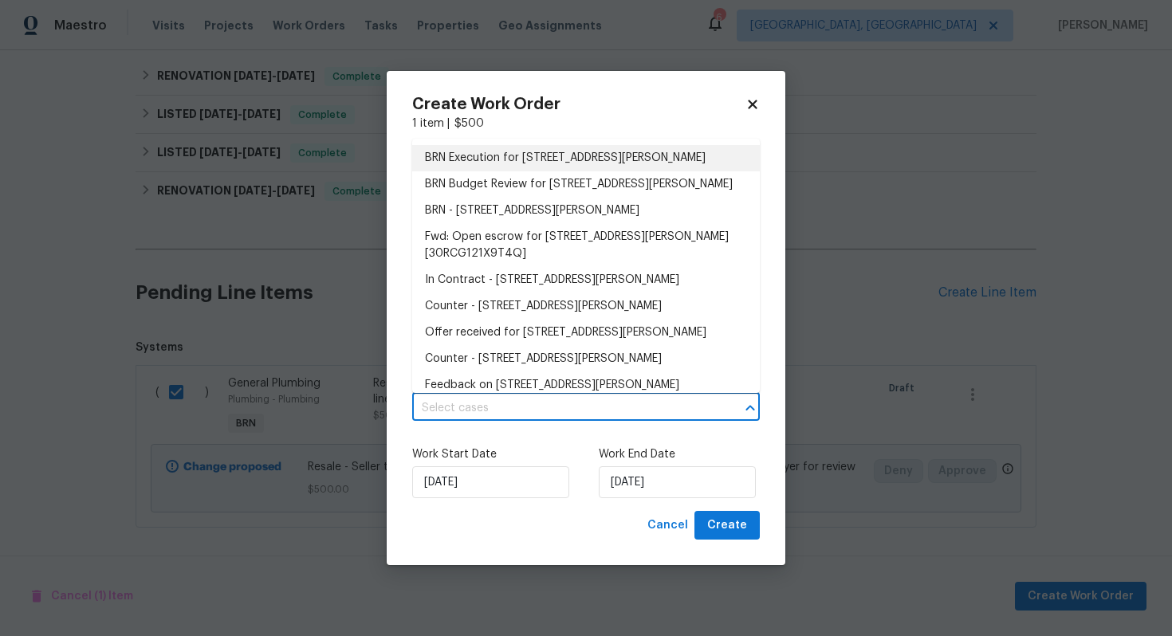
click at [632, 171] on li "BRN Execution for 6448 Clifton Hills Dr, Saint Louis, MO 63139" at bounding box center [586, 158] width 348 height 26
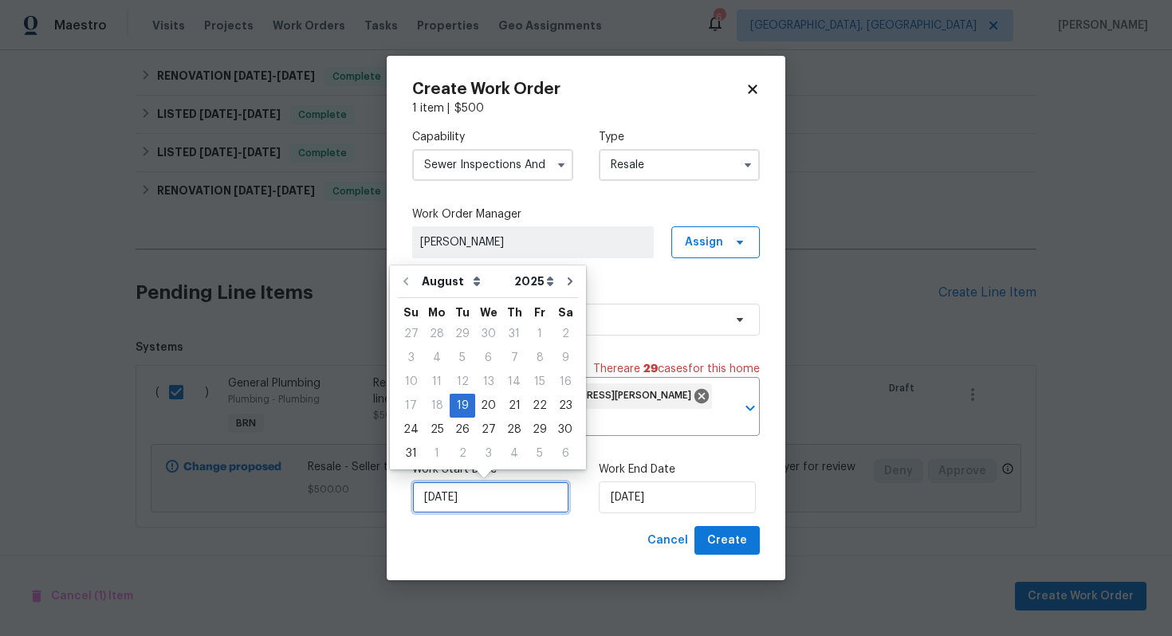
click at [446, 493] on input "8/19/2025" at bounding box center [490, 497] width 157 height 32
click at [485, 408] on div "20" at bounding box center [488, 406] width 26 height 22
type input "8/20/2025"
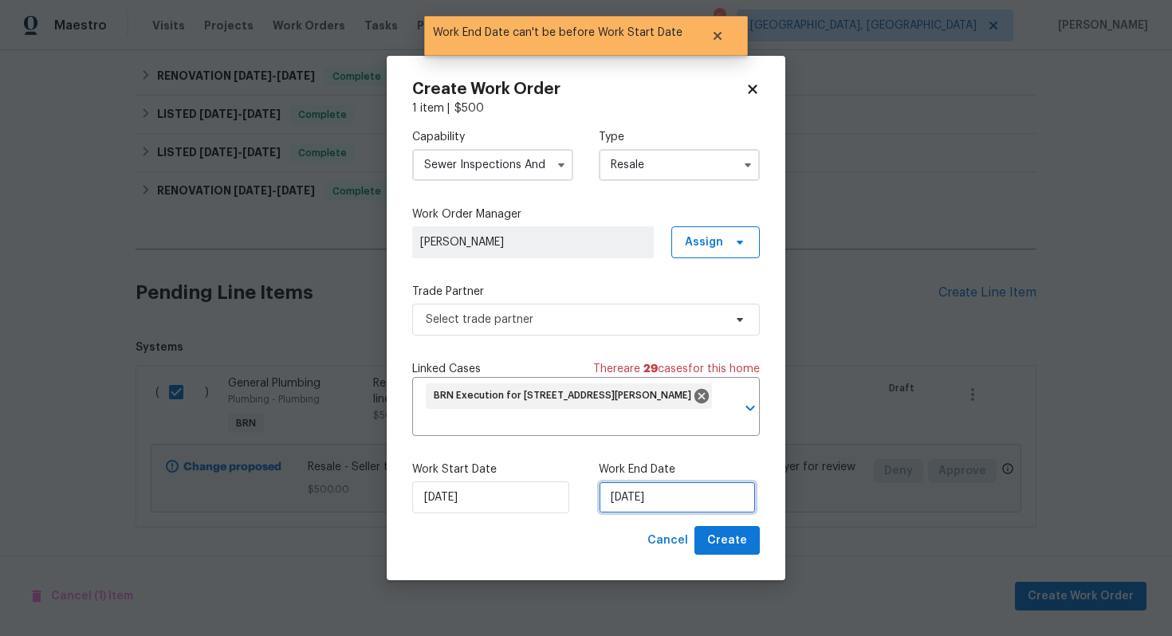
click at [626, 505] on input "8/20/2025" at bounding box center [677, 497] width 157 height 32
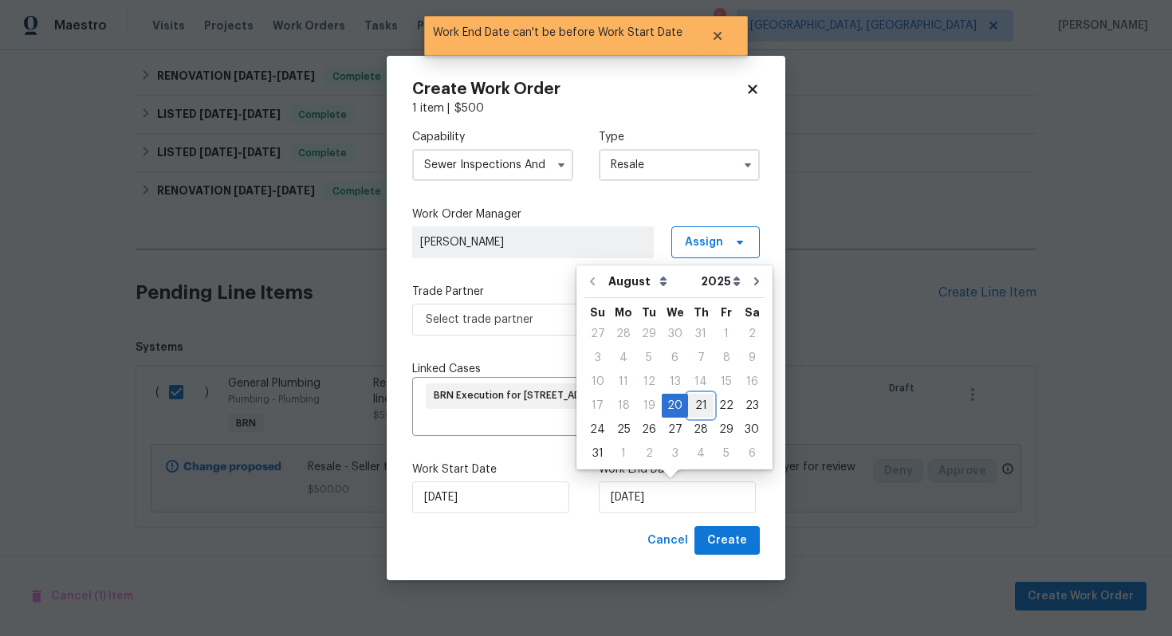
click at [697, 408] on div "21" at bounding box center [701, 406] width 26 height 22
type input "8/21/2025"
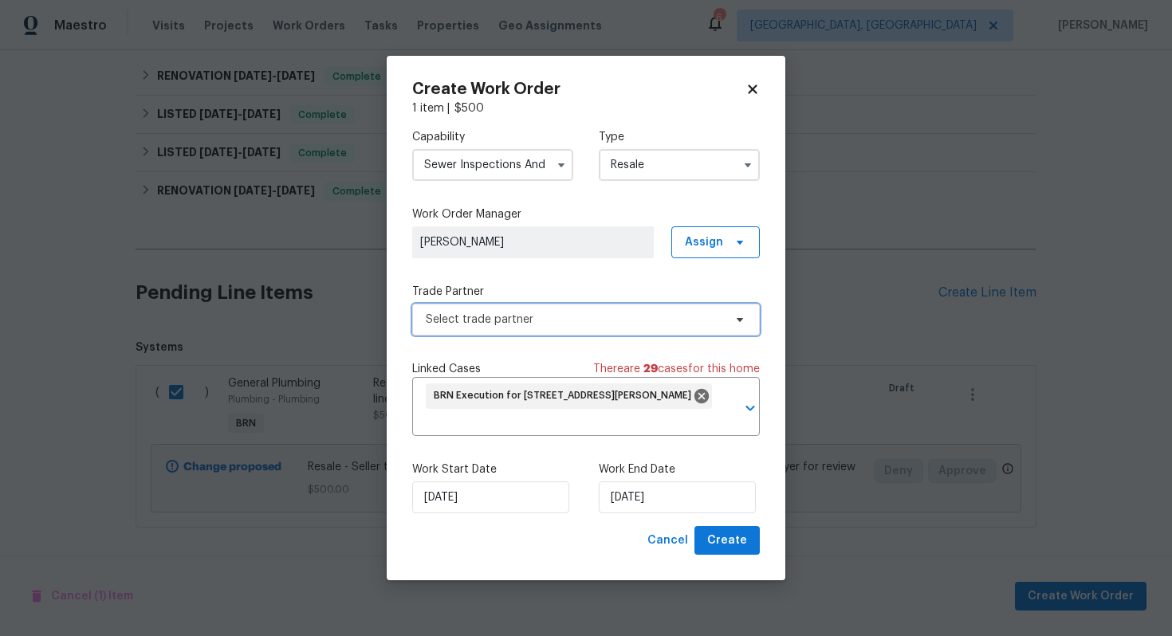
click at [666, 316] on span "Select trade partner" at bounding box center [574, 320] width 297 height 16
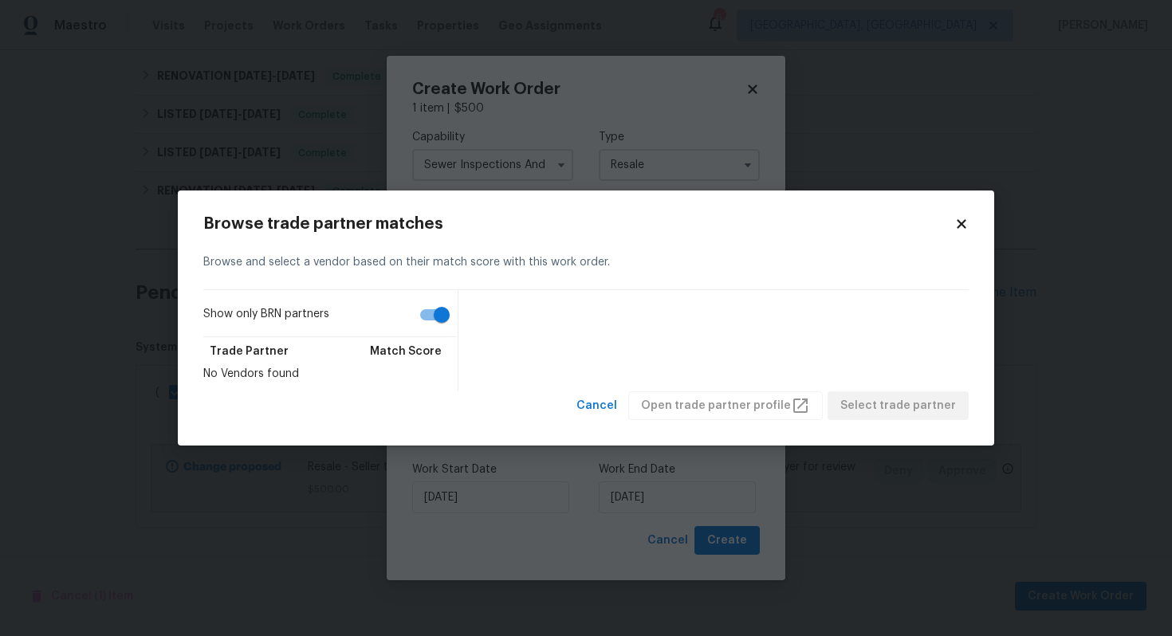
click at [427, 309] on input "Show only BRN partners" at bounding box center [441, 315] width 91 height 30
checkbox input "false"
click at [614, 410] on span "Cancel" at bounding box center [596, 406] width 41 height 20
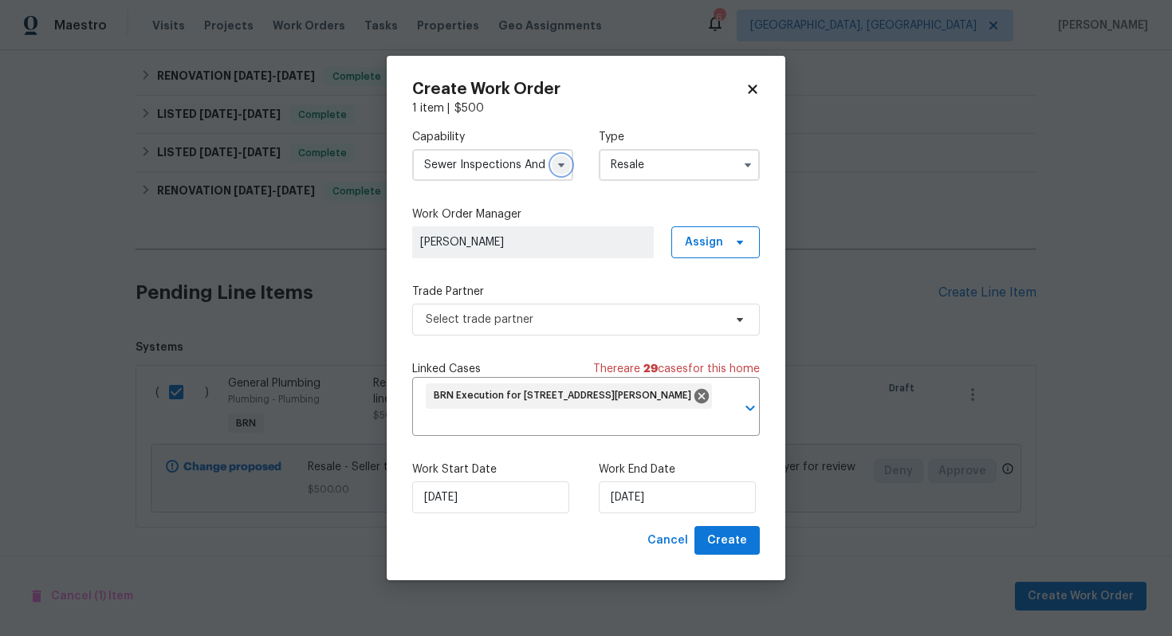
click at [562, 166] on icon "button" at bounding box center [561, 165] width 13 height 13
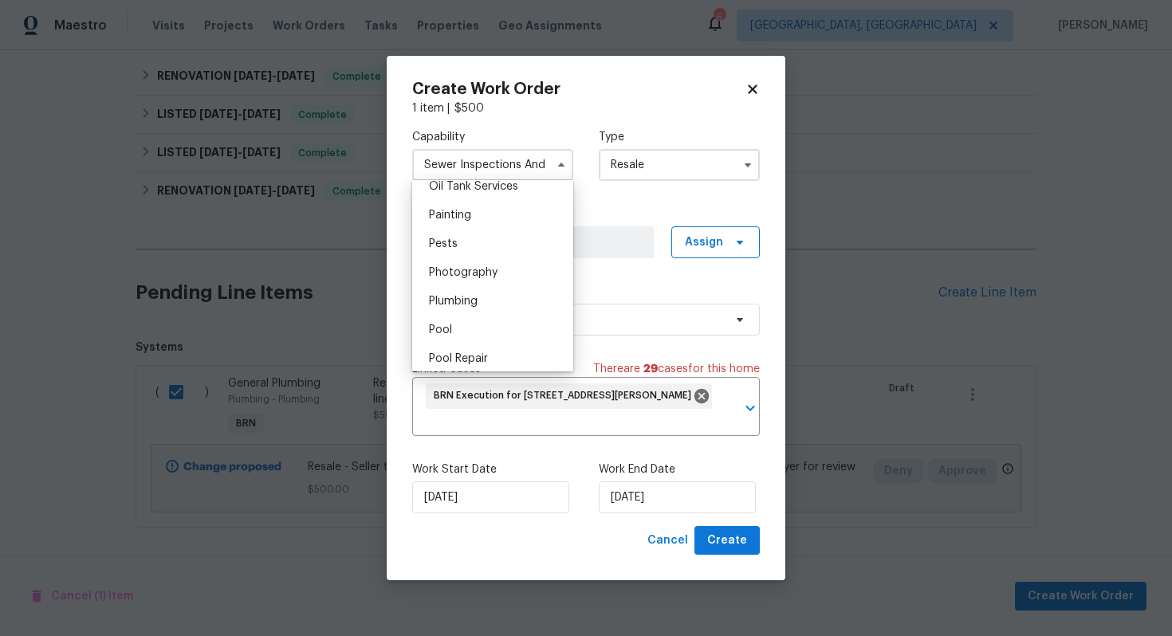
scroll to position [1327, 0]
click at [520, 284] on div "Plumbing" at bounding box center [492, 296] width 153 height 29
type input "Plumbing"
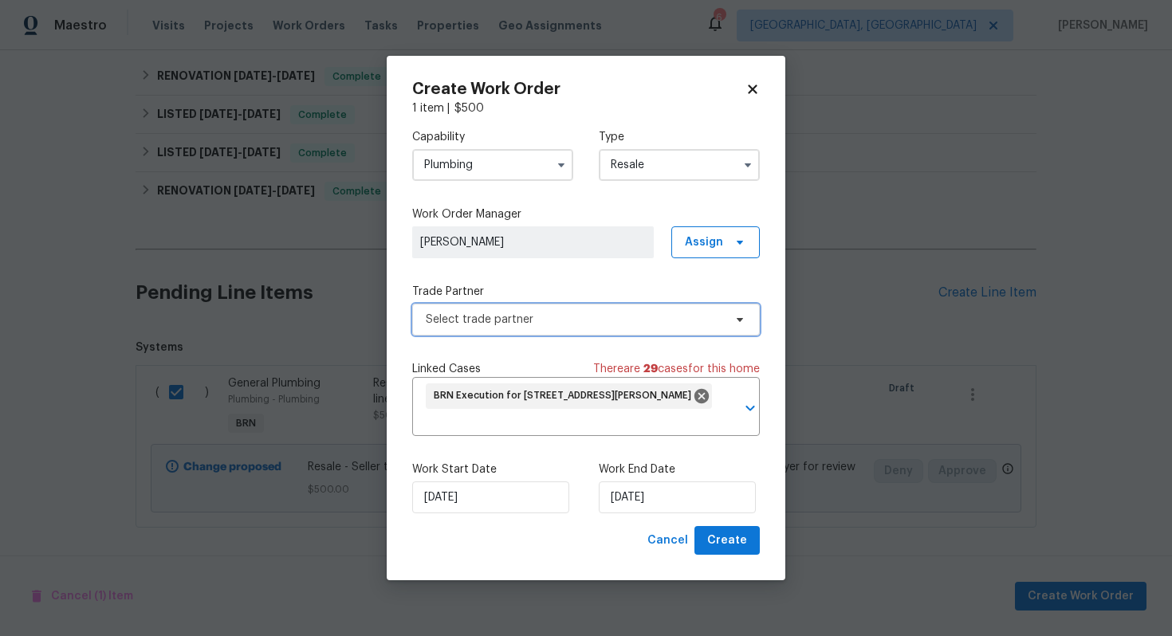
click at [558, 312] on span "Select trade partner" at bounding box center [574, 320] width 297 height 16
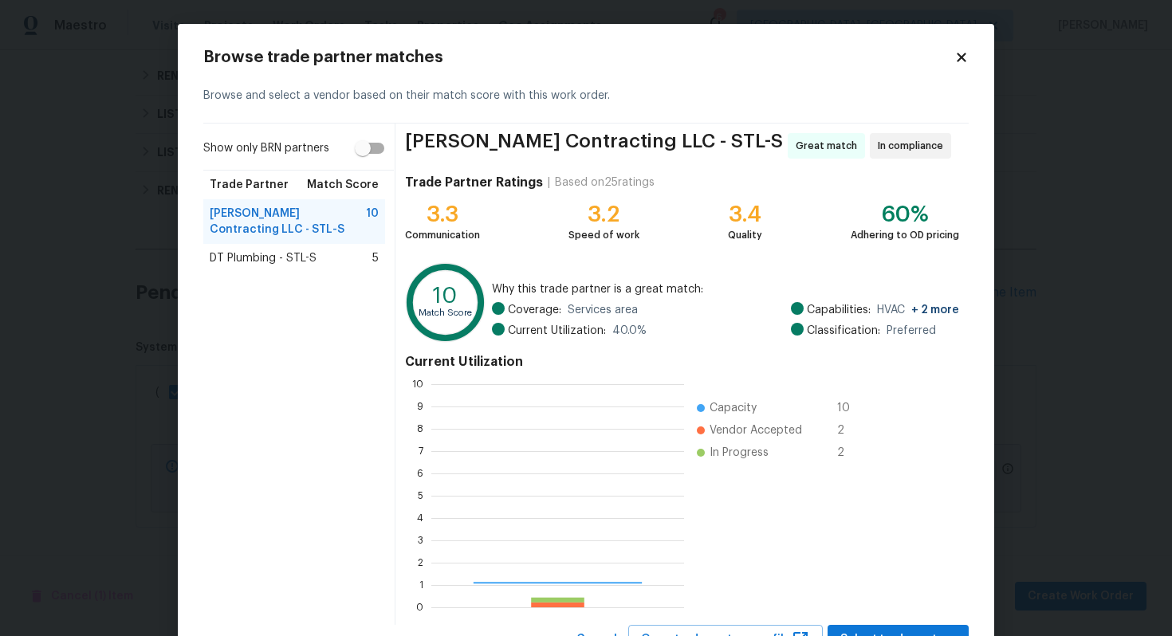
scroll to position [223, 253]
click at [340, 260] on div "DT Plumbing - STL-S 5" at bounding box center [294, 258] width 169 height 16
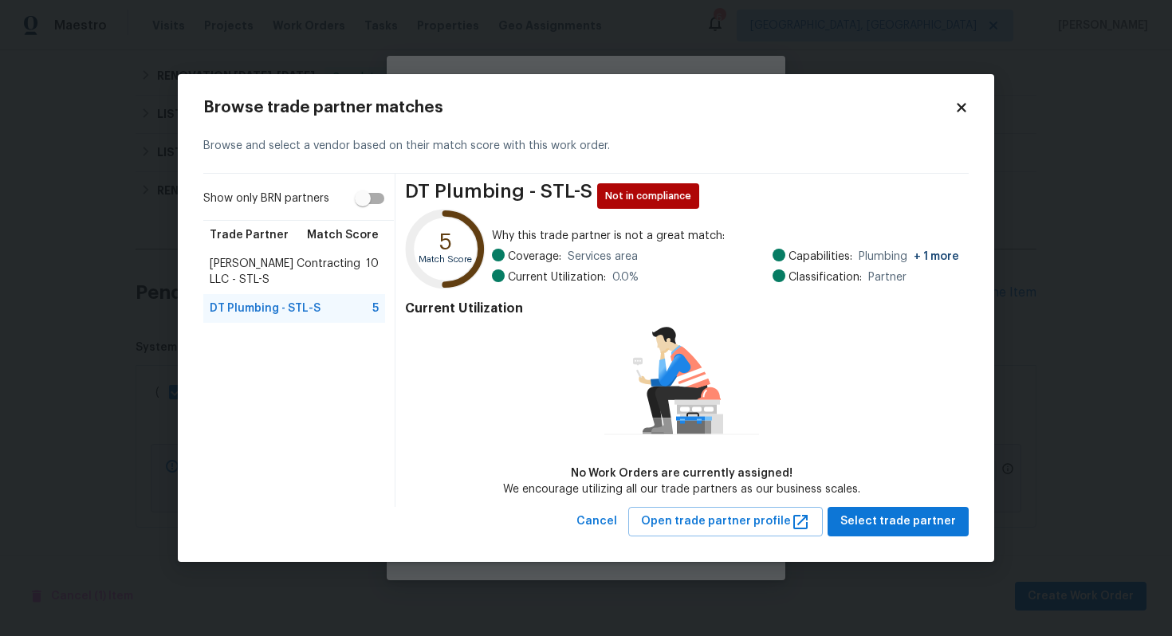
click at [319, 272] on span "Loftin Contracting LLC - STL-S" at bounding box center [288, 272] width 156 height 32
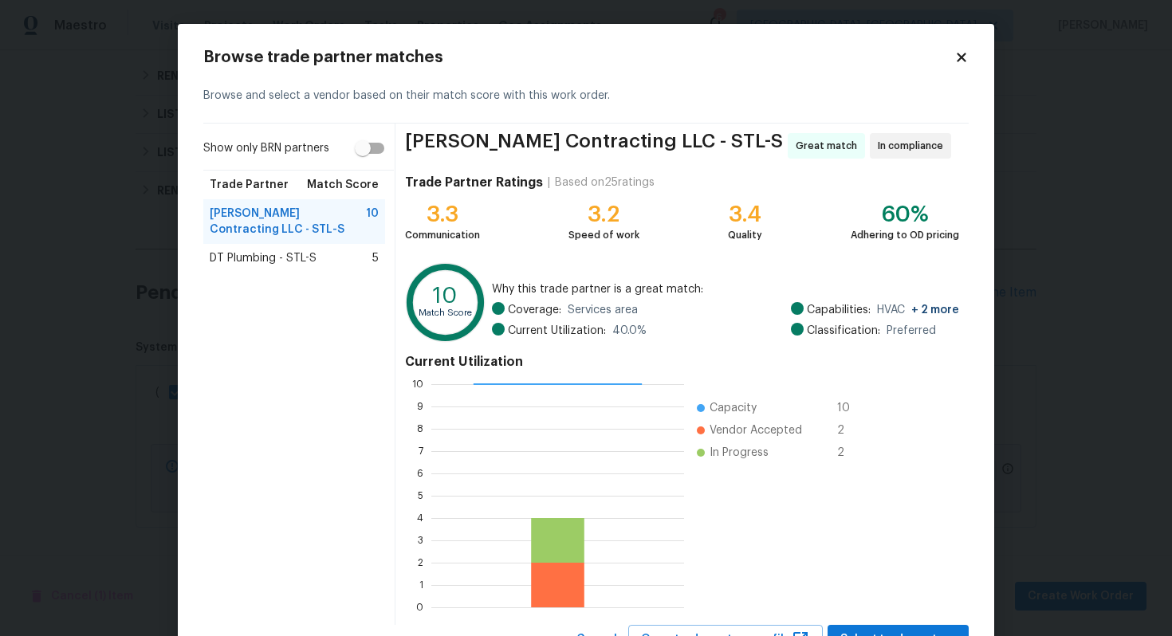
scroll to position [67, 0]
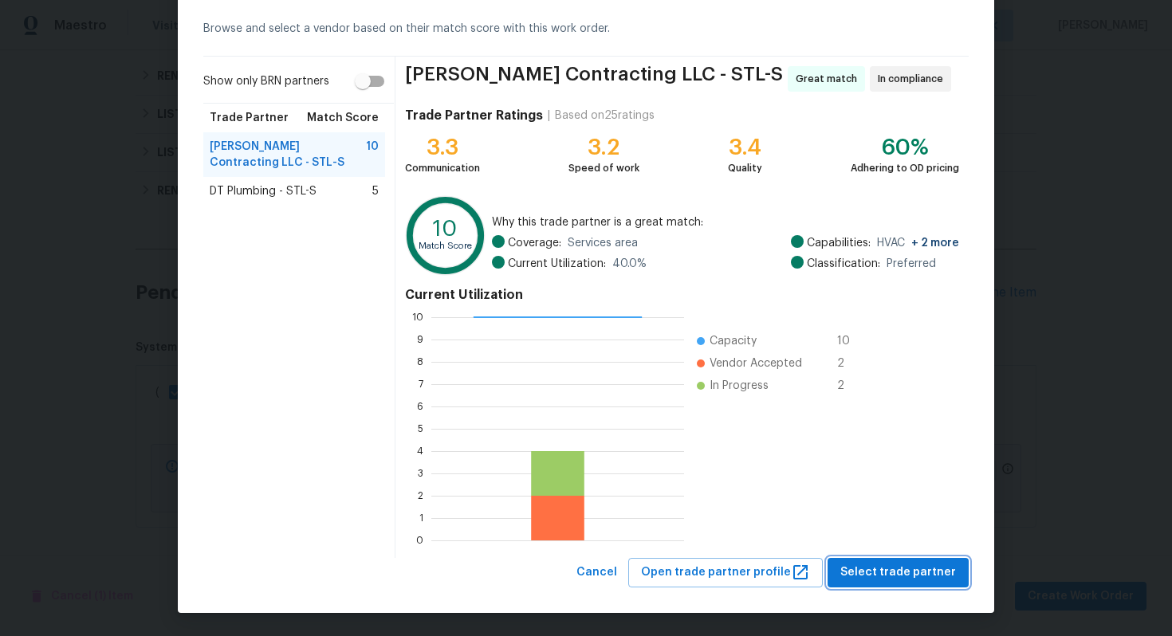
click at [862, 566] on span "Select trade partner" at bounding box center [898, 573] width 116 height 20
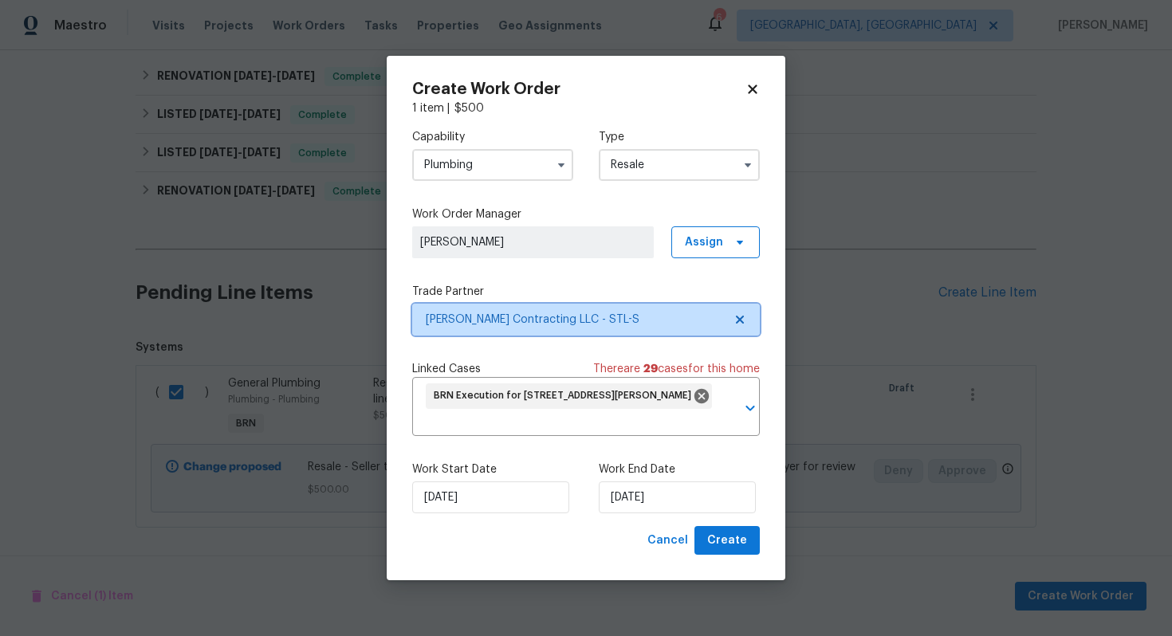
scroll to position [0, 0]
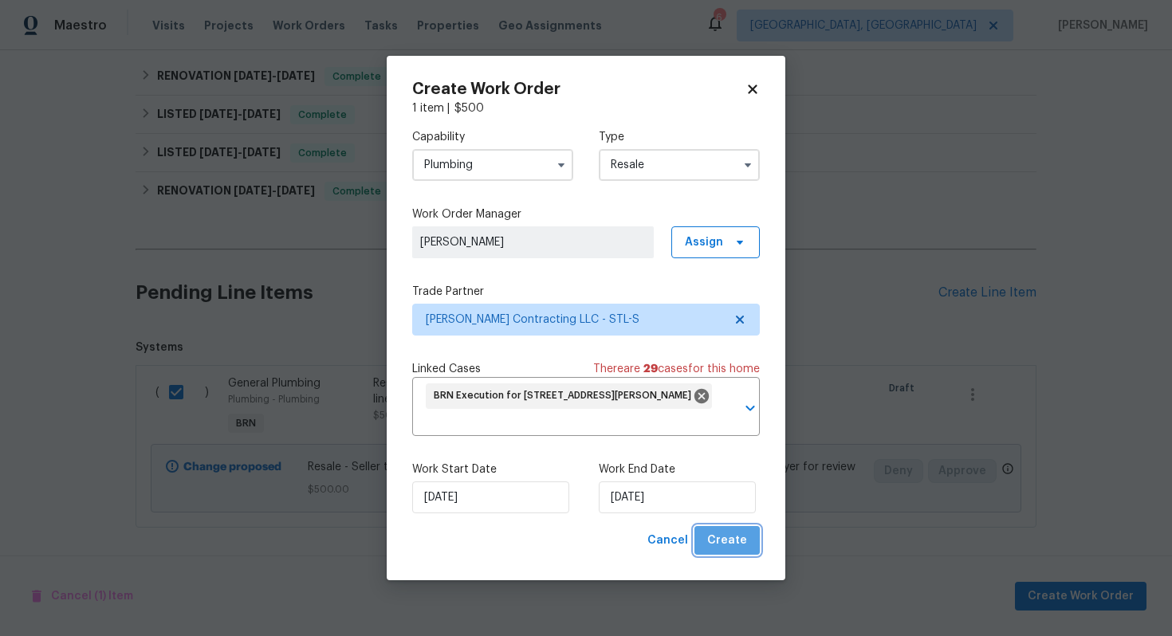
click at [730, 550] on span "Create" at bounding box center [727, 541] width 40 height 20
checkbox input "false"
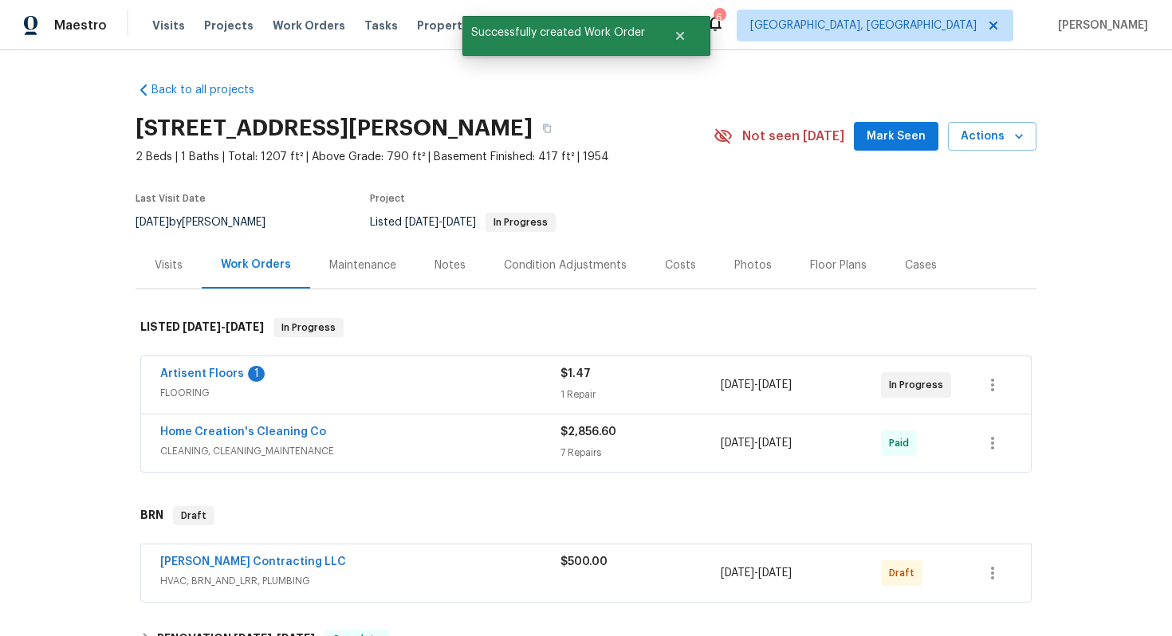
scroll to position [2, 0]
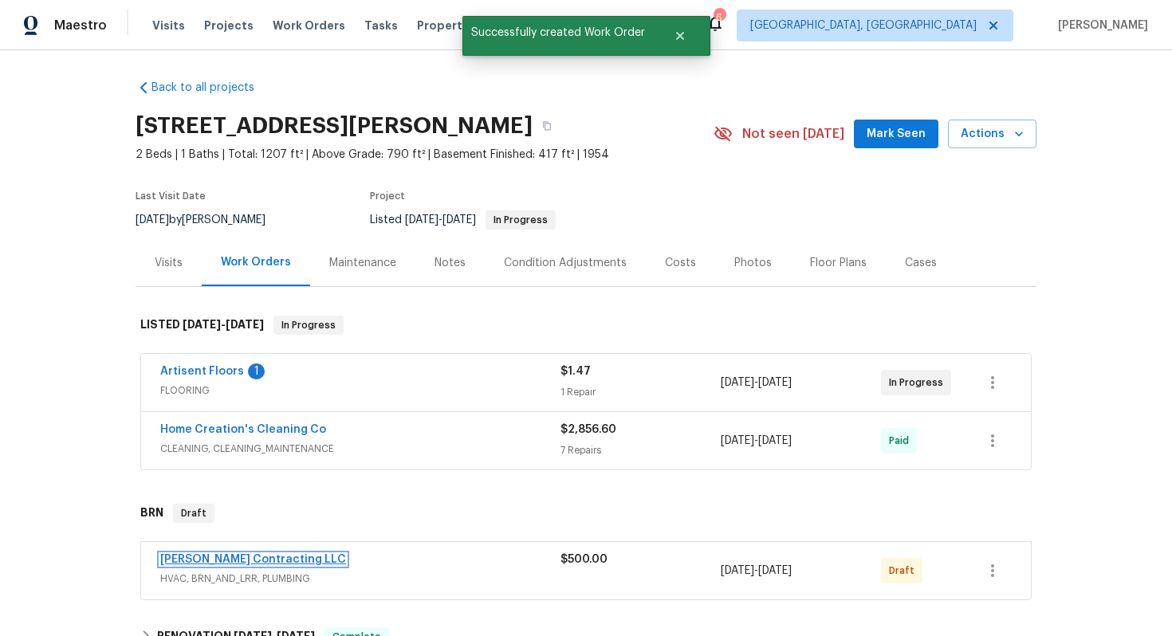
click at [232, 561] on link "Loftin Contracting LLC" at bounding box center [253, 559] width 186 height 11
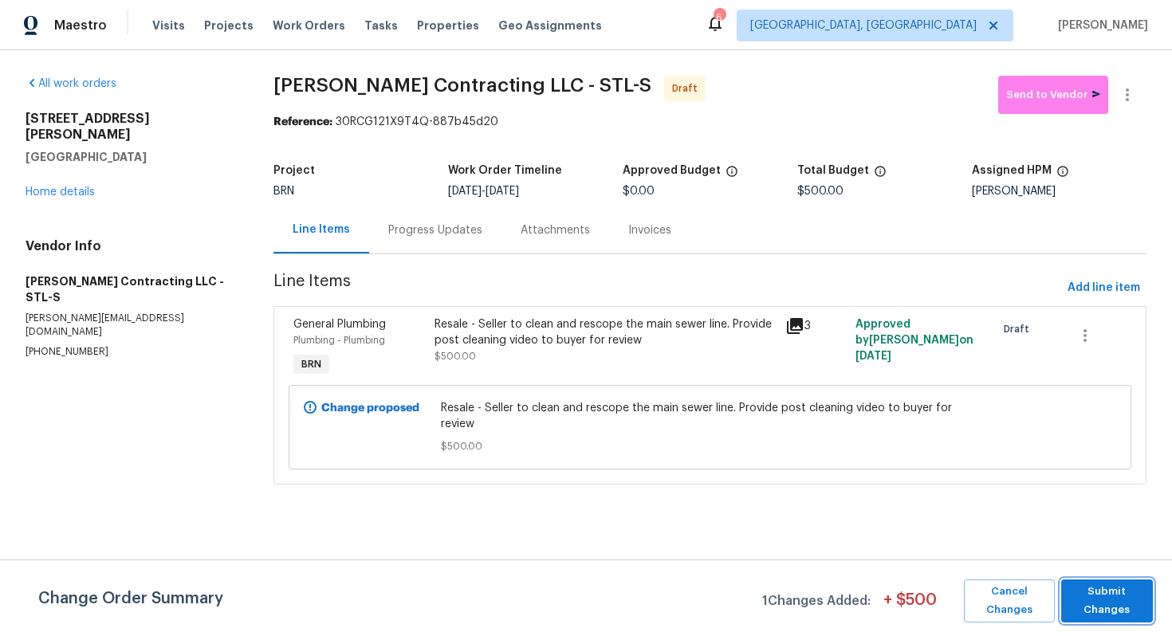
click at [1080, 598] on span "Submit Changes" at bounding box center [1107, 601] width 76 height 37
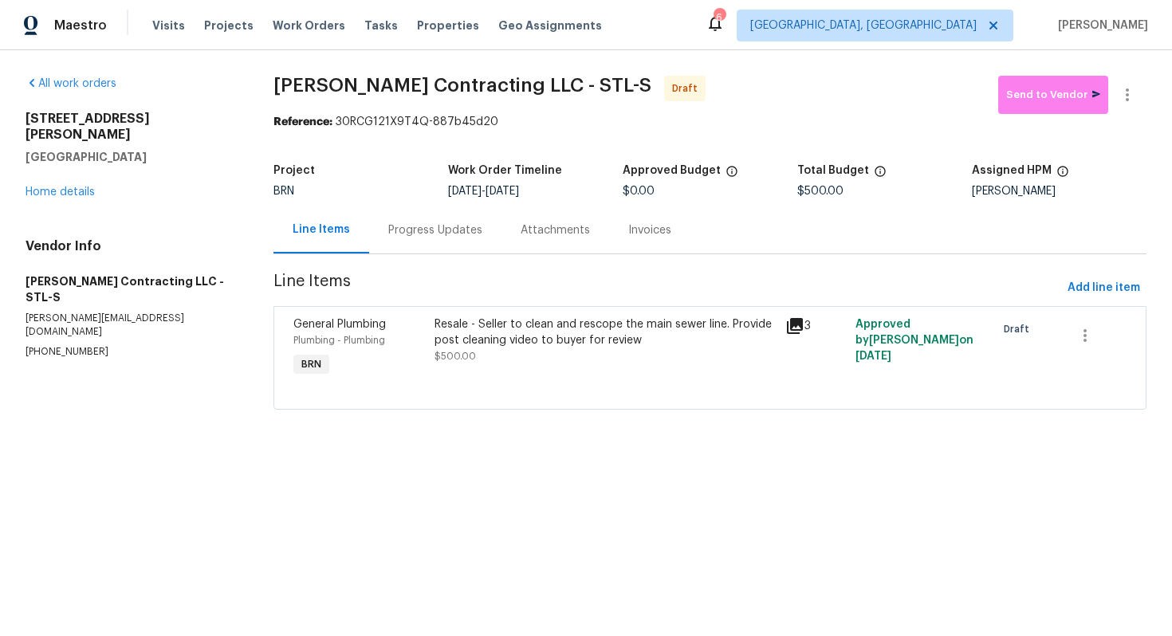
click at [447, 245] on div "Progress Updates" at bounding box center [435, 229] width 132 height 47
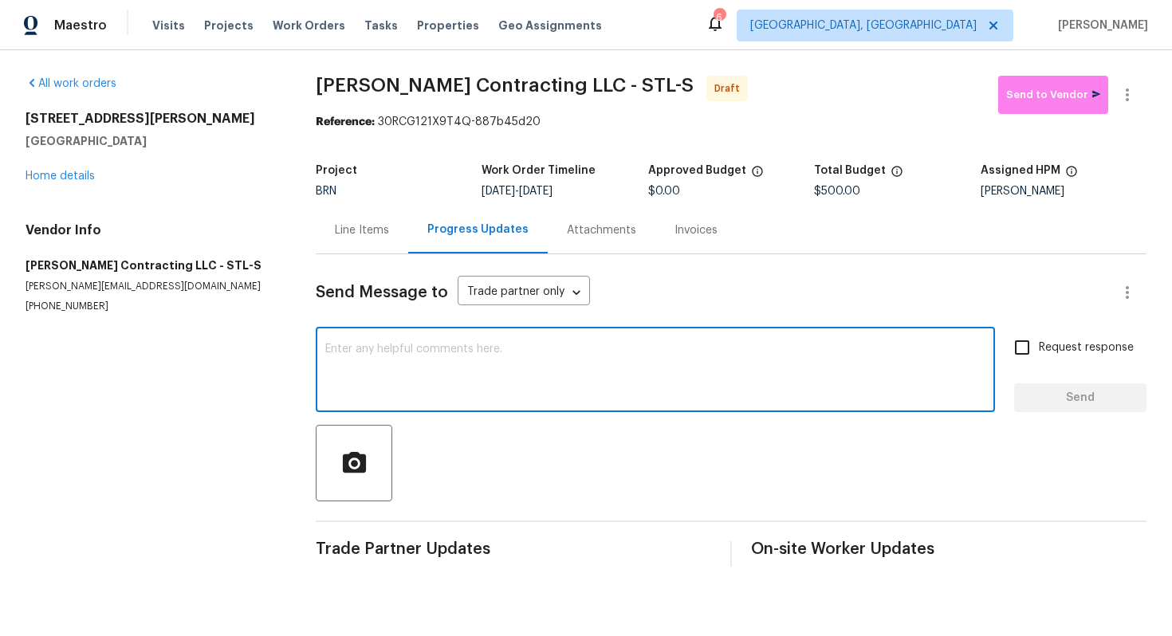
click at [641, 378] on textarea at bounding box center [655, 372] width 660 height 56
paste textarea "Hey! This is Ajay with Opendoor. I’m confirming a BRN Work Order for the proper…"
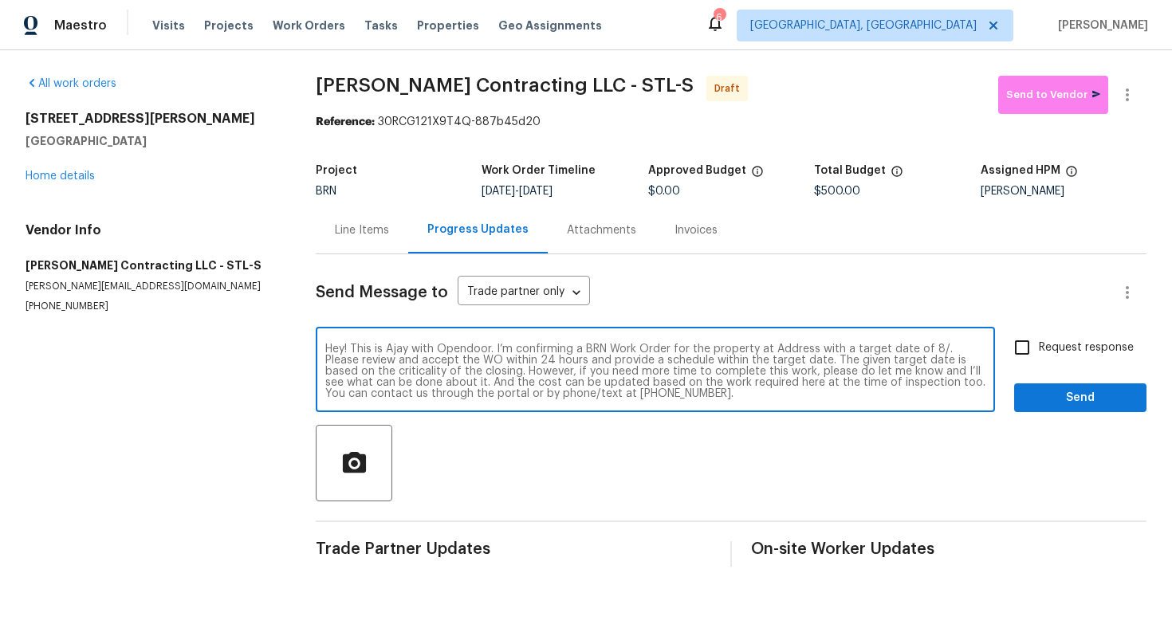
click at [794, 350] on textarea "Hey! This is Ajay with Opendoor. I’m confirming a BRN Work Order for the proper…" at bounding box center [655, 372] width 660 height 56
paste textarea "6448 Clifton Hills Dr, Saint Louis, MO 63139"
click at [478, 363] on textarea "Hey! This is Ajay with Opendoor. I’m confirming a BRN Work Order for the proper…" at bounding box center [655, 372] width 660 height 56
type textarea "Hey! This is Ajay with Opendoor. I’m confirming a BRN Work Order for the proper…"
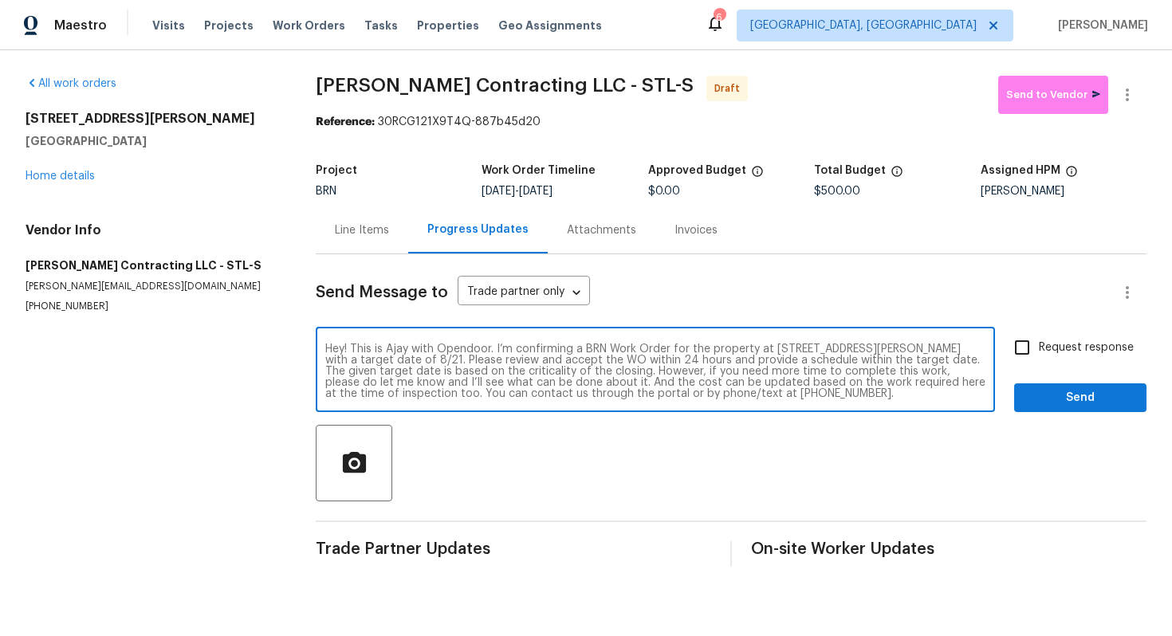
click at [1020, 338] on input "Request response" at bounding box center [1021, 347] width 33 height 33
checkbox input "true"
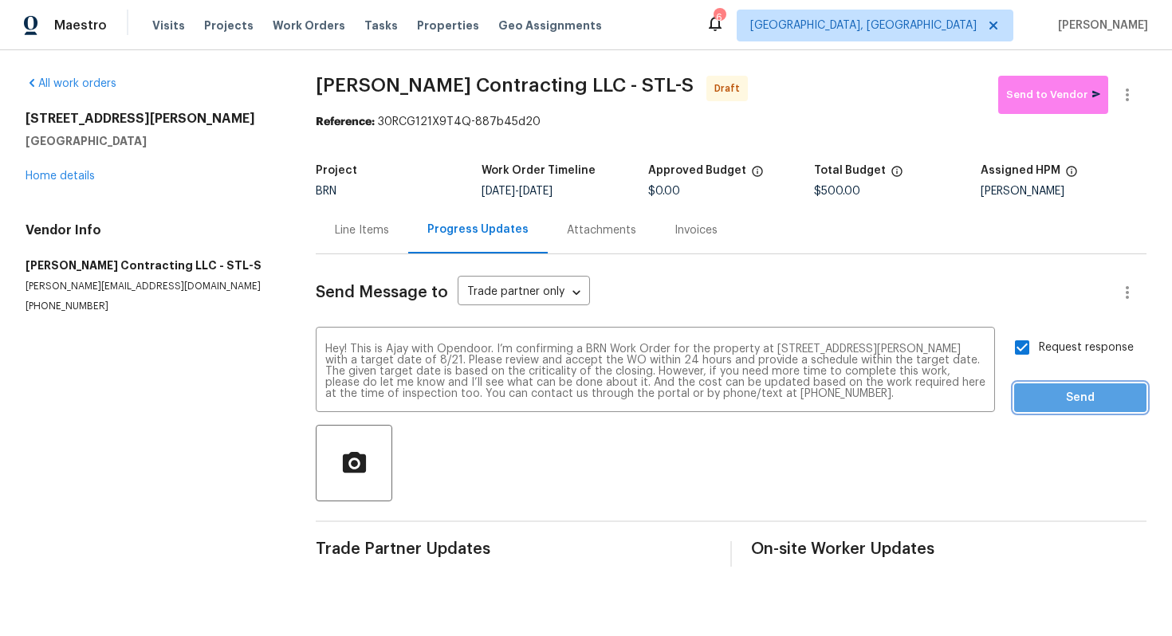
click at [1046, 397] on span "Send" at bounding box center [1080, 398] width 107 height 20
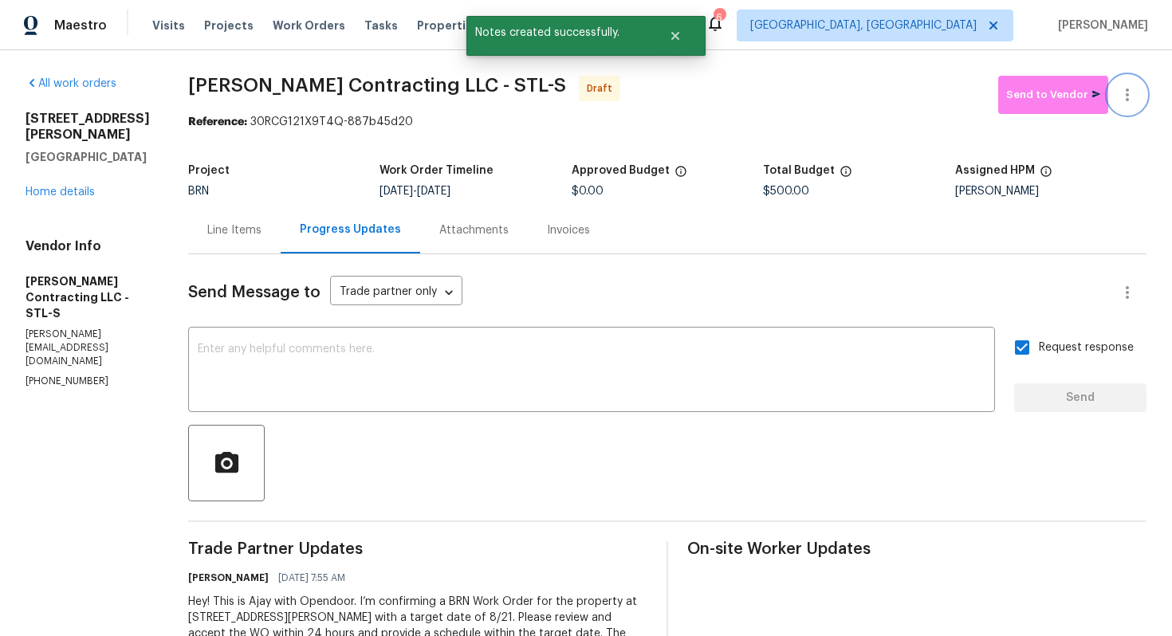
click at [1136, 93] on icon "button" at bounding box center [1127, 94] width 19 height 19
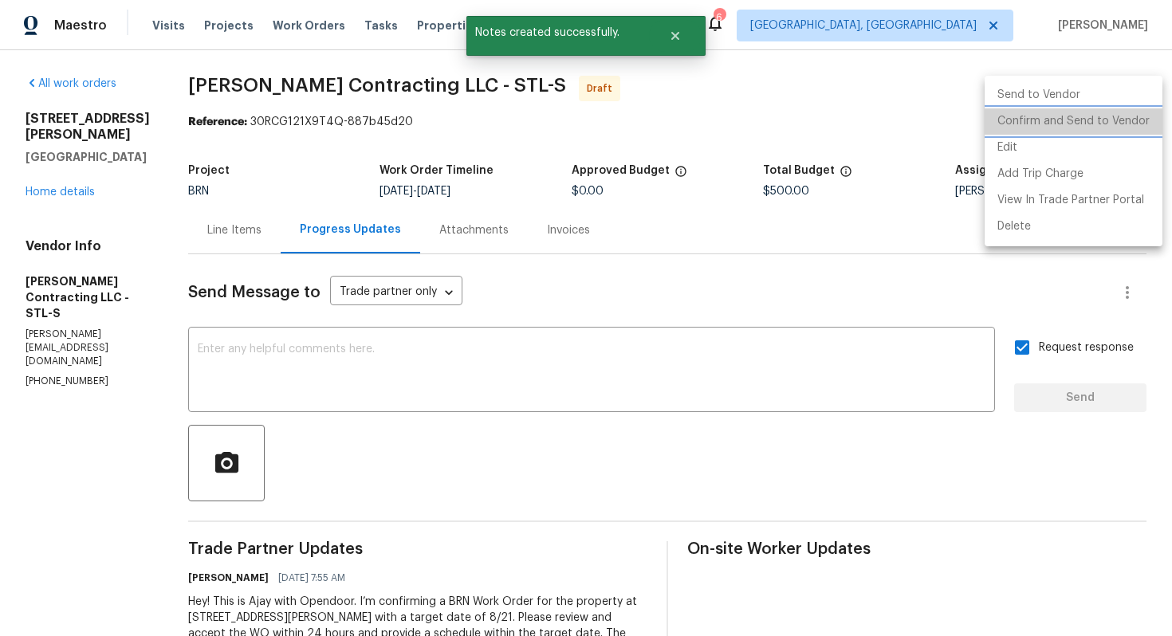
click at [1130, 111] on li "Confirm and Send to Vendor" at bounding box center [1073, 121] width 178 height 26
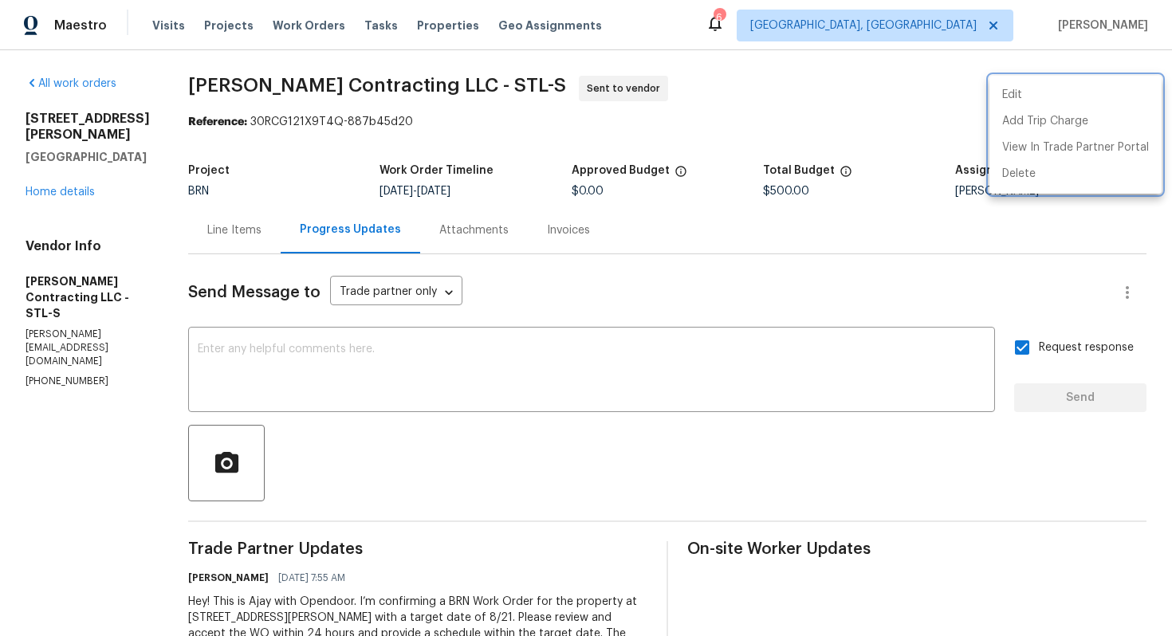
click at [230, 226] on div at bounding box center [586, 318] width 1172 height 636
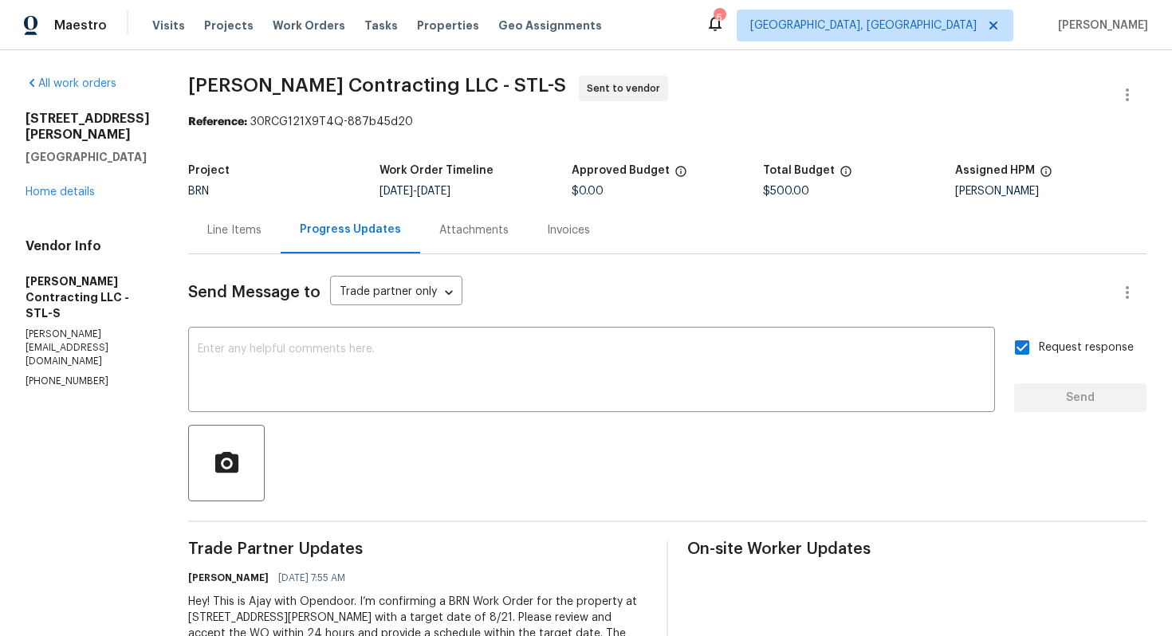
click at [226, 232] on div "Line Items" at bounding box center [234, 230] width 54 height 16
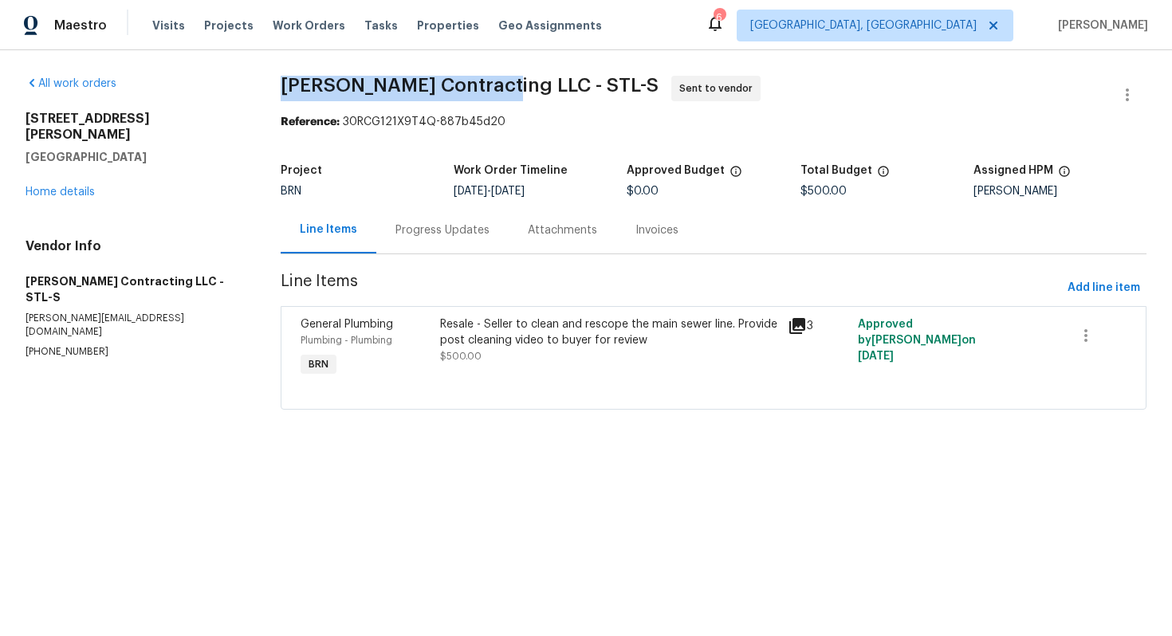
drag, startPoint x: 273, startPoint y: 84, endPoint x: 482, endPoint y: 79, distance: 208.9
click at [483, 79] on div "All work orders 6448 Clifton Hills Dr Saint Louis, MO 63139 Home details Vendor…" at bounding box center [586, 252] width 1172 height 404
copy span "Loftin Contracting LLC"
click at [663, 107] on span "Loftin Contracting LLC - STL-S Sent to vendor" at bounding box center [694, 95] width 827 height 38
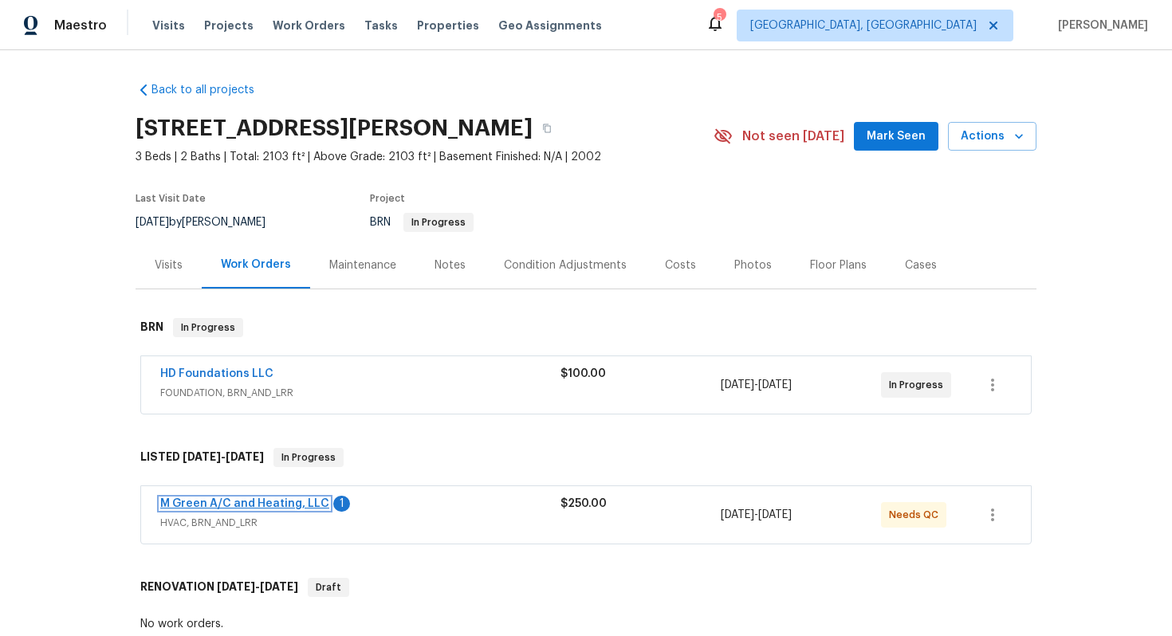
click at [261, 504] on link "M Green A/C and Heating, LLC" at bounding box center [244, 503] width 169 height 11
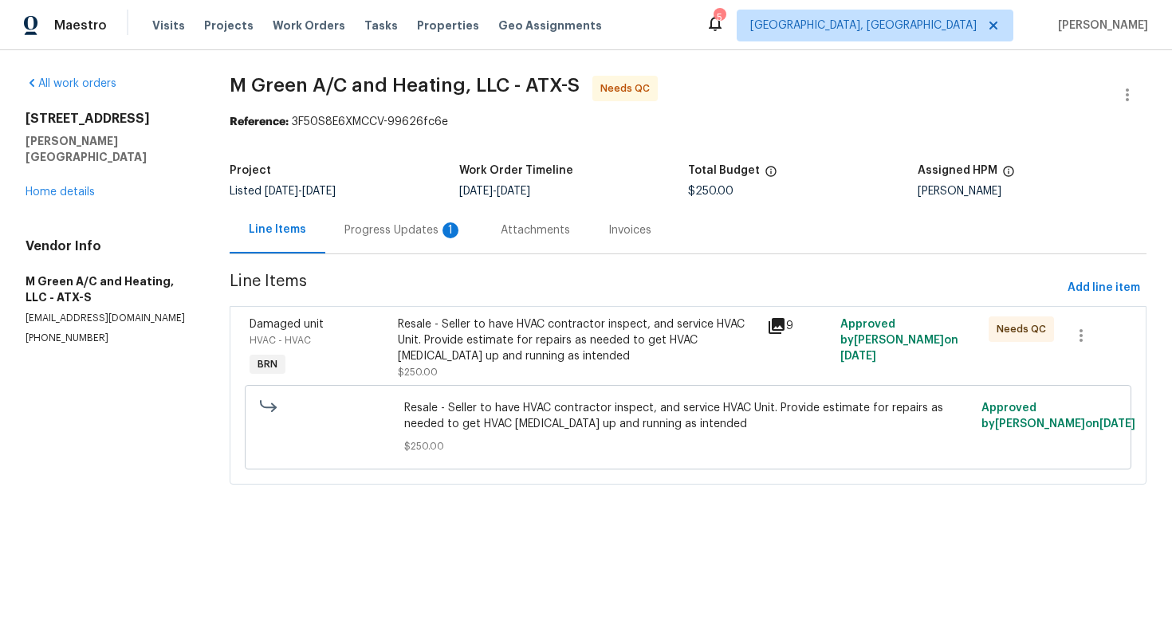
click at [447, 240] on div "Progress Updates 1" at bounding box center [403, 229] width 156 height 47
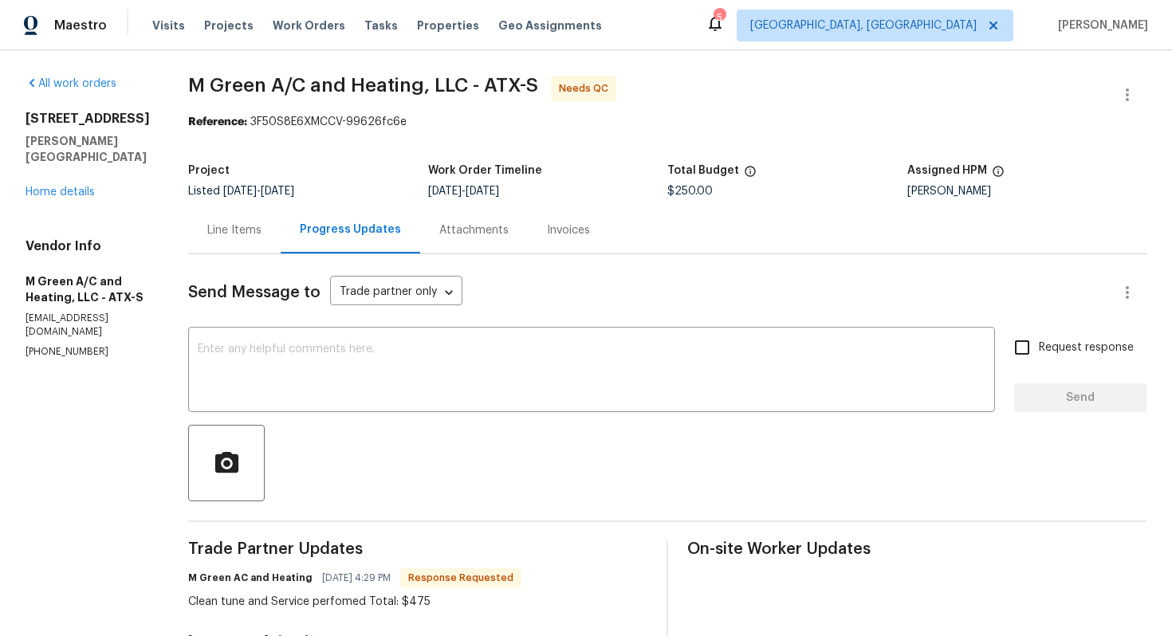
click at [262, 239] on div "Line Items" at bounding box center [234, 229] width 92 height 47
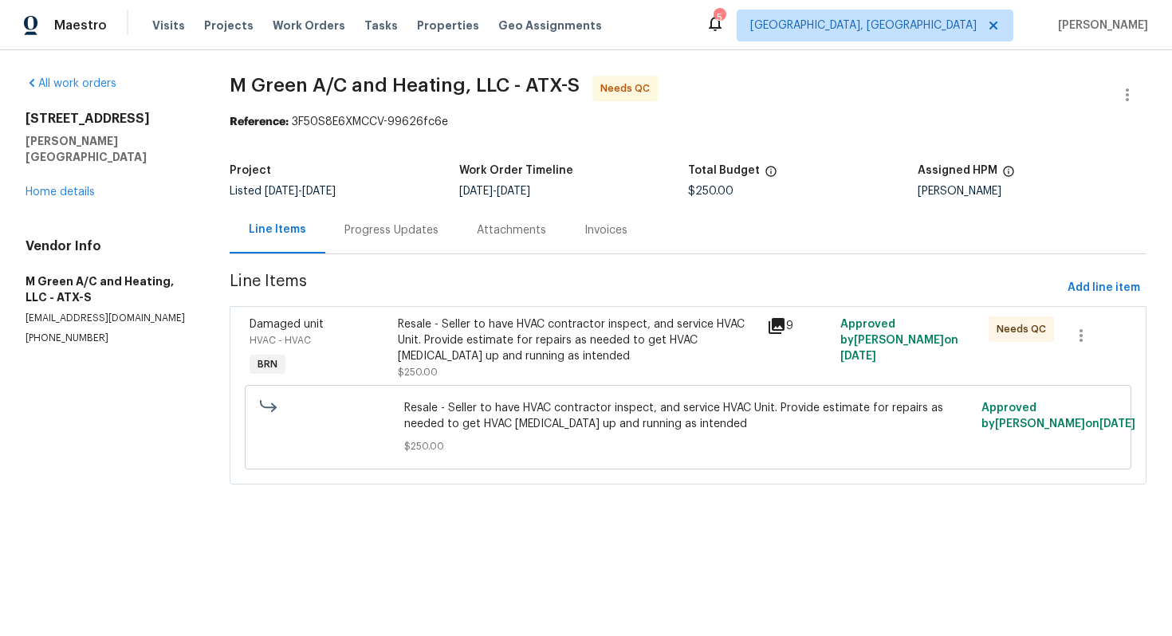
click at [531, 337] on div "Resale - Seller to have HVAC contractor inspect, and service HVAC Unit. Provide…" at bounding box center [578, 340] width 360 height 48
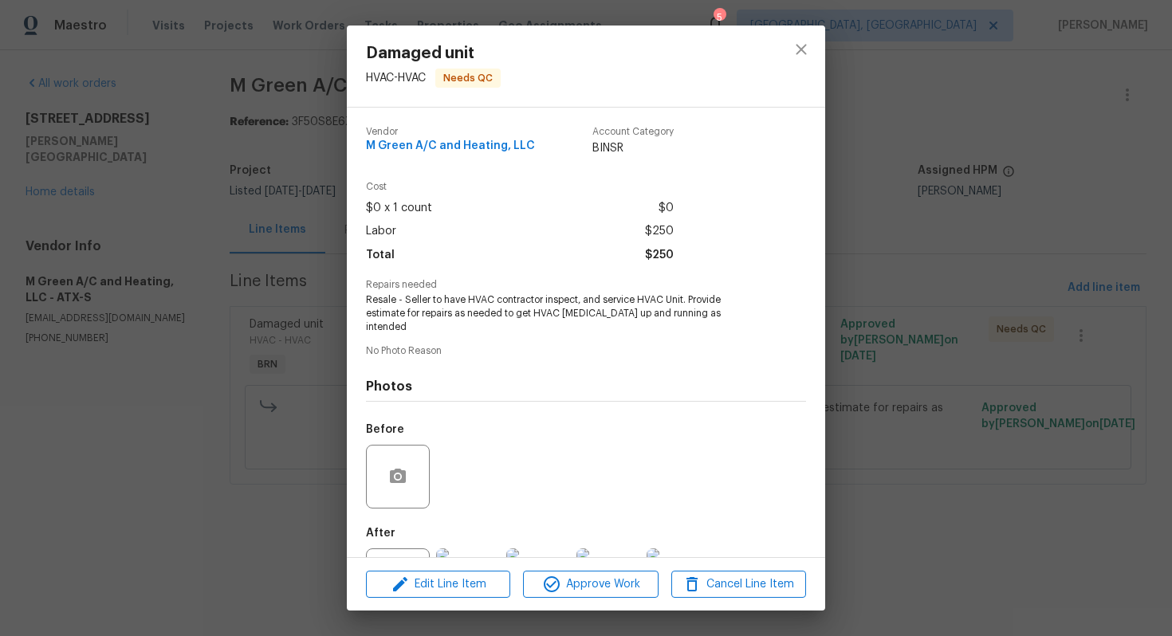
scroll to position [58, 0]
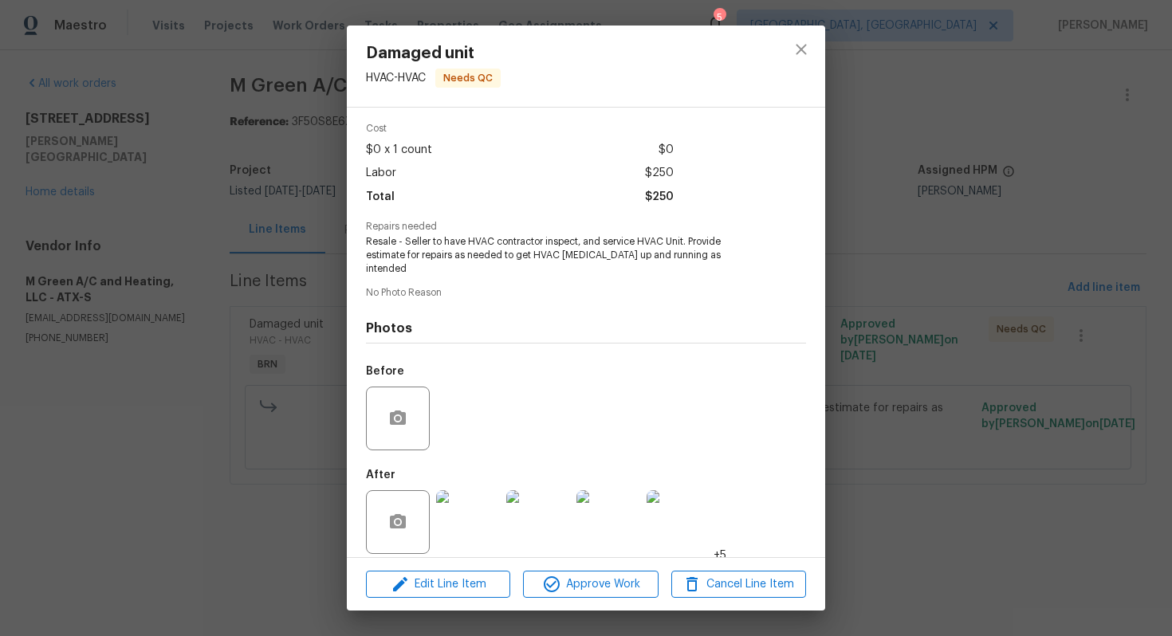
click at [482, 497] on img at bounding box center [468, 522] width 64 height 64
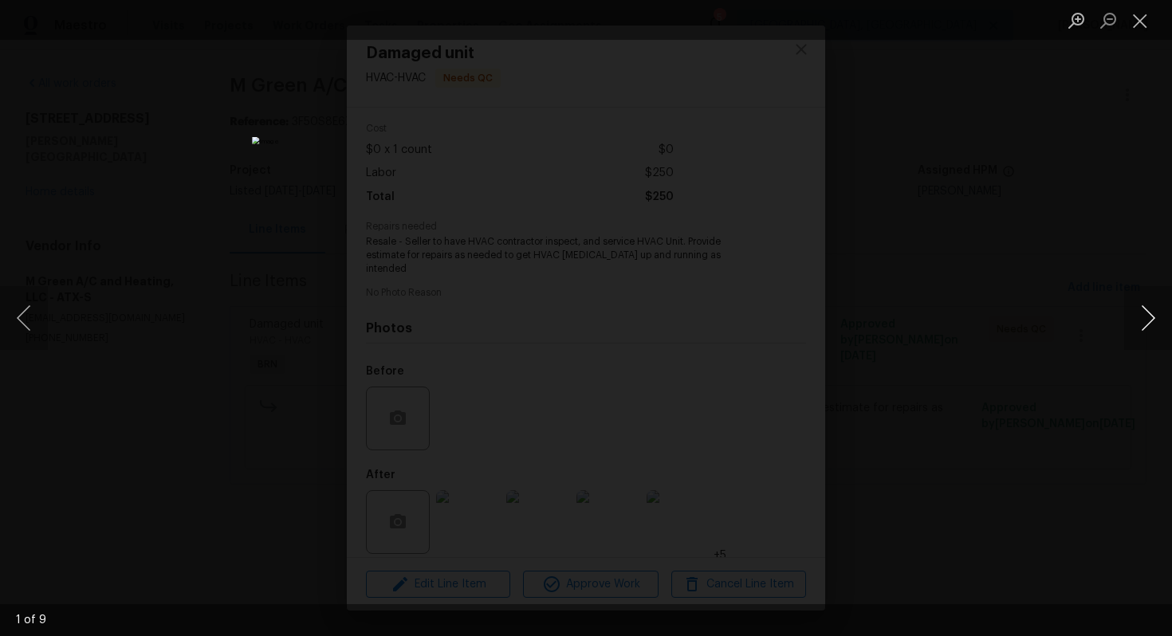
click at [1143, 323] on button "Next image" at bounding box center [1148, 318] width 48 height 64
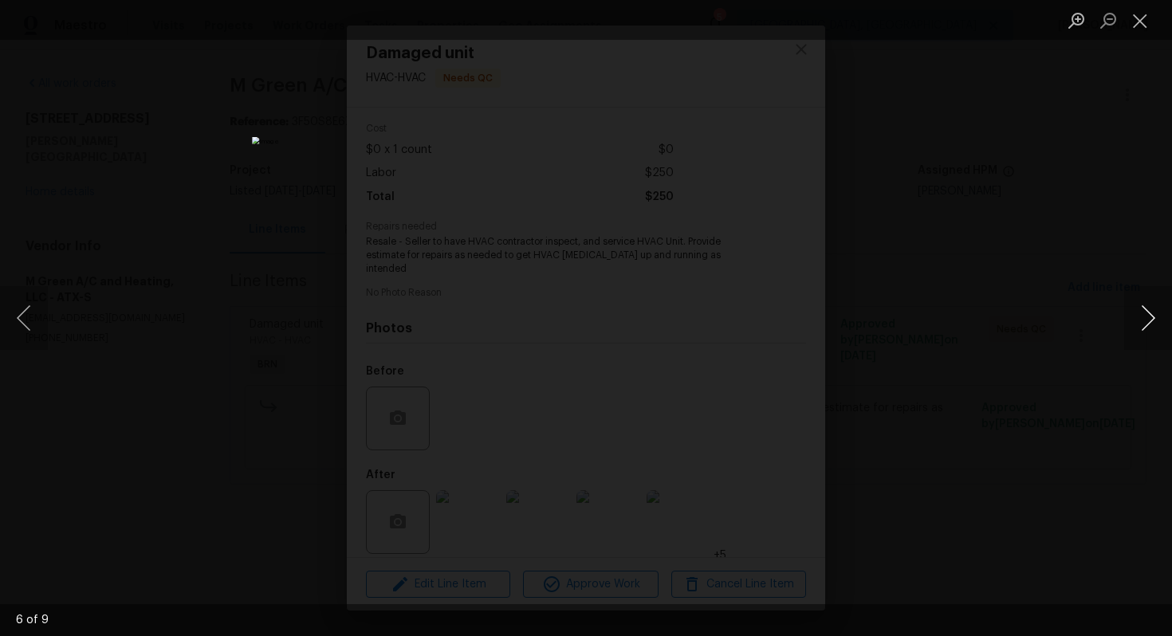
click at [1143, 323] on button "Next image" at bounding box center [1148, 318] width 48 height 64
click at [1132, 22] on button "Close lightbox" at bounding box center [1140, 20] width 32 height 28
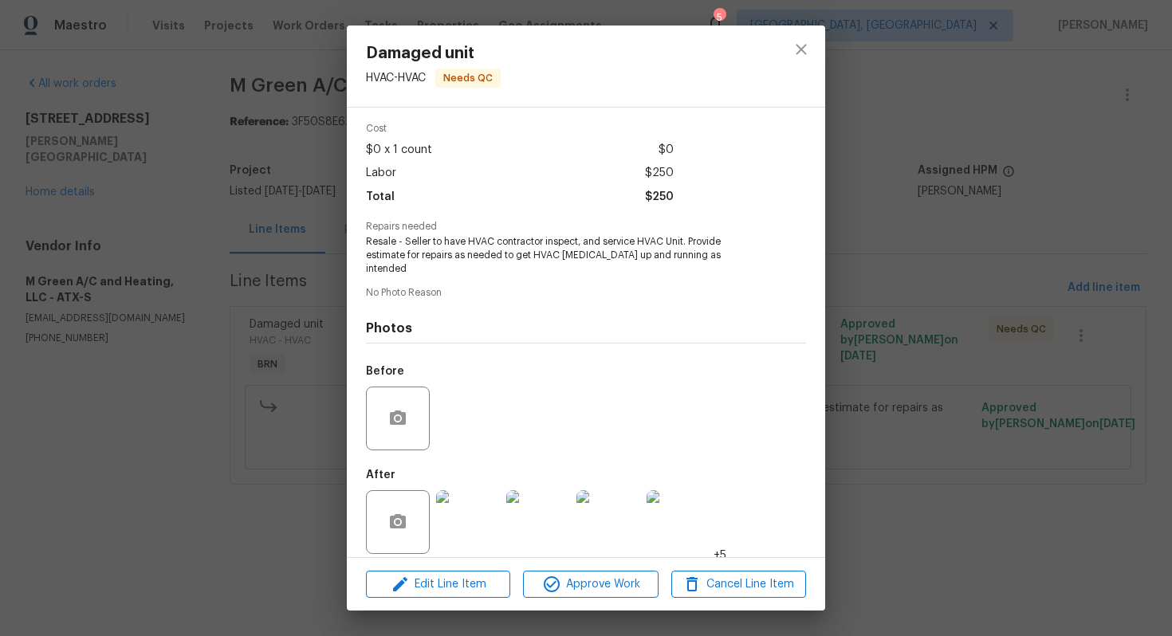
click at [913, 232] on div "Damaged unit HVAC - HVAC Needs QC Vendor M Green A/C and Heating, LLC Account C…" at bounding box center [586, 318] width 1172 height 636
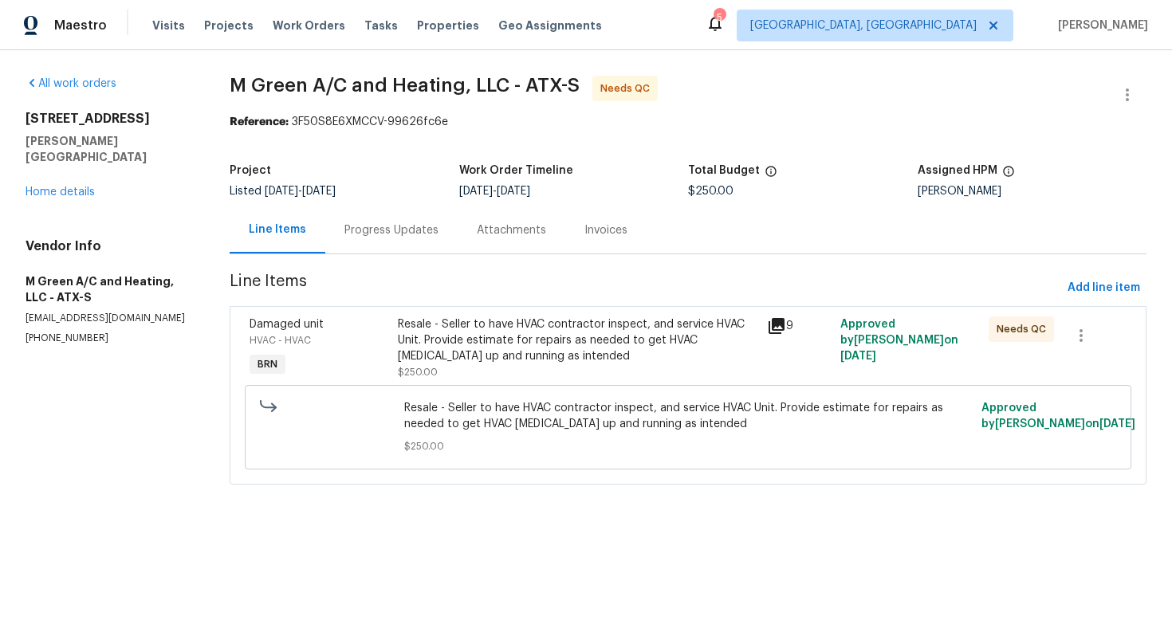
click at [403, 239] on div "Progress Updates" at bounding box center [391, 229] width 132 height 47
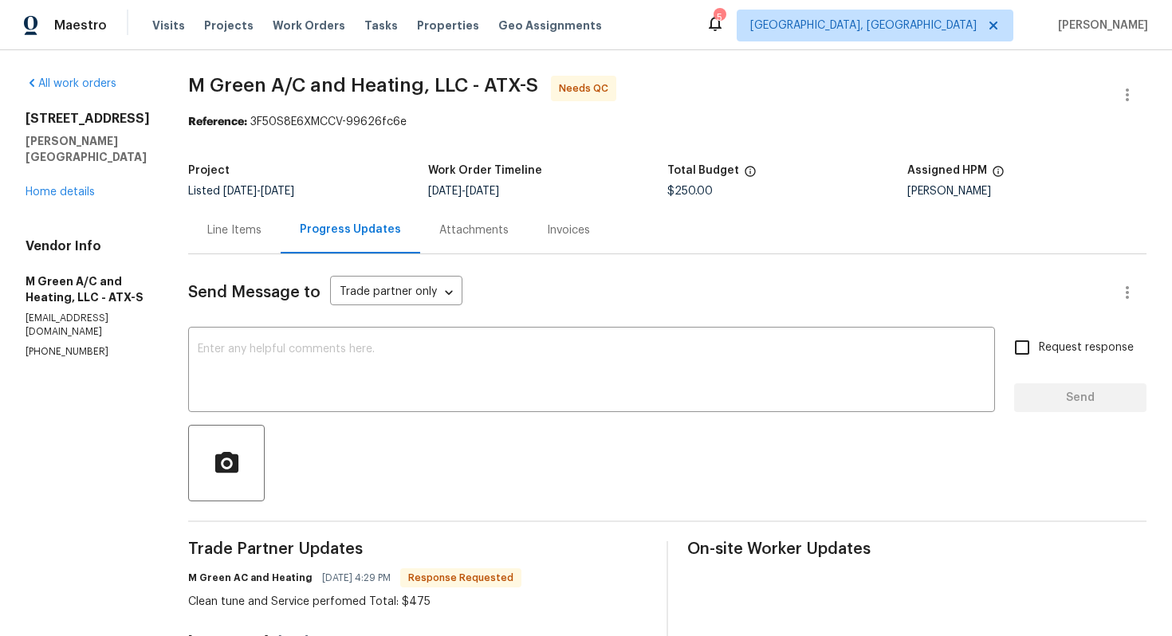
click at [261, 227] on div "Line Items" at bounding box center [234, 230] width 54 height 16
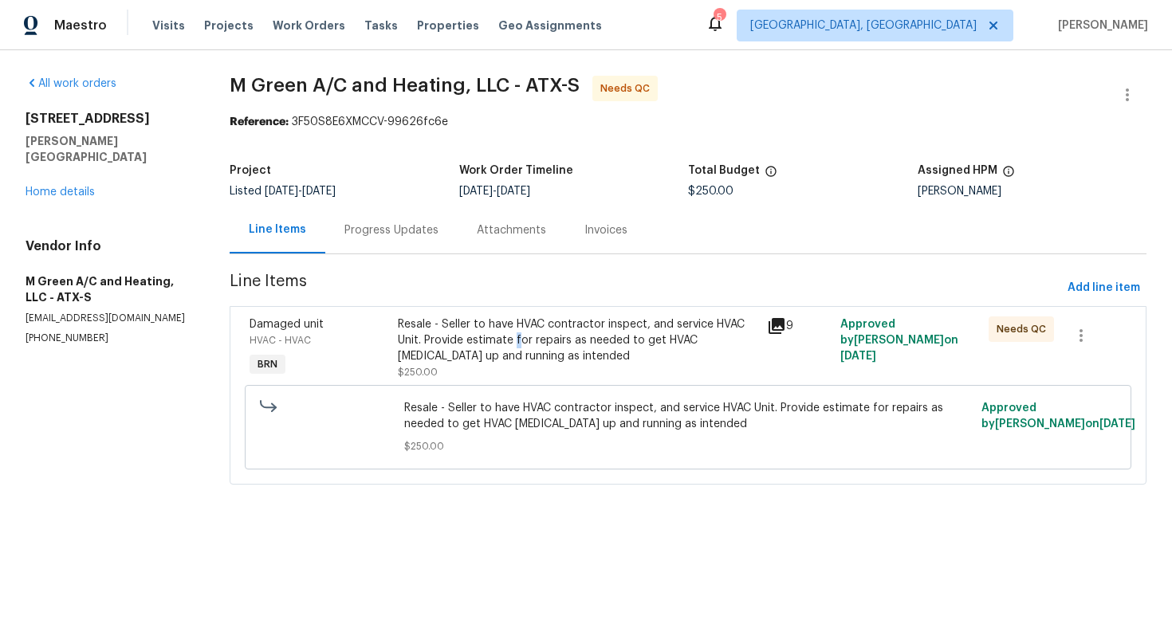
click at [522, 340] on div "Resale - Seller to have HVAC contractor inspect, and service HVAC Unit. Provide…" at bounding box center [578, 340] width 360 height 48
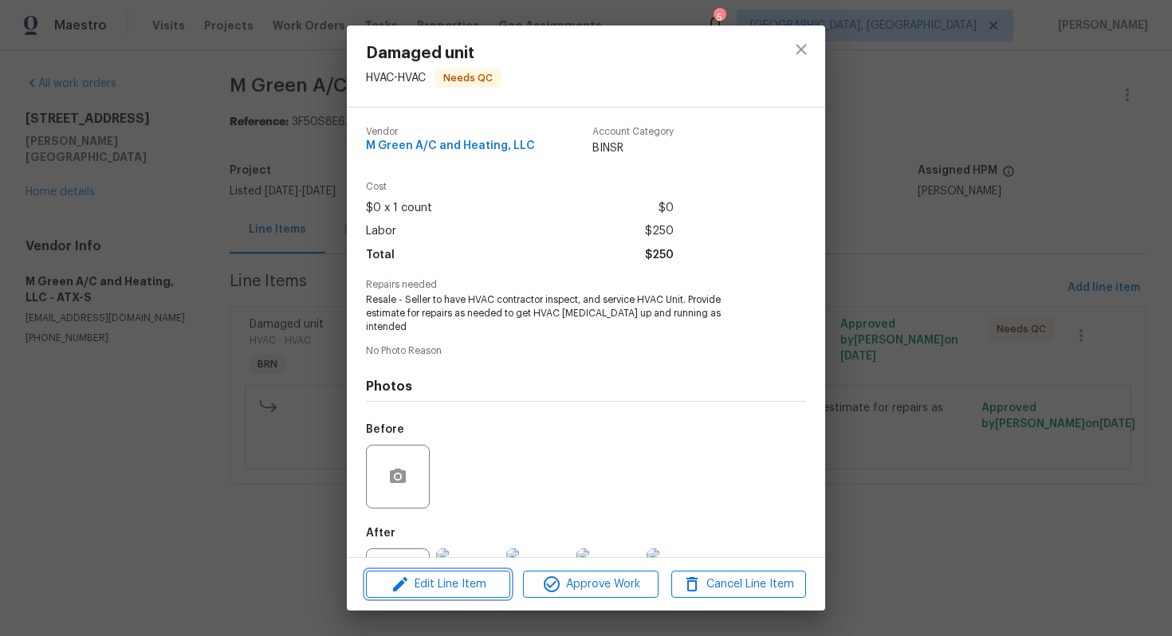
click at [455, 589] on span "Edit Line Item" at bounding box center [438, 585] width 135 height 20
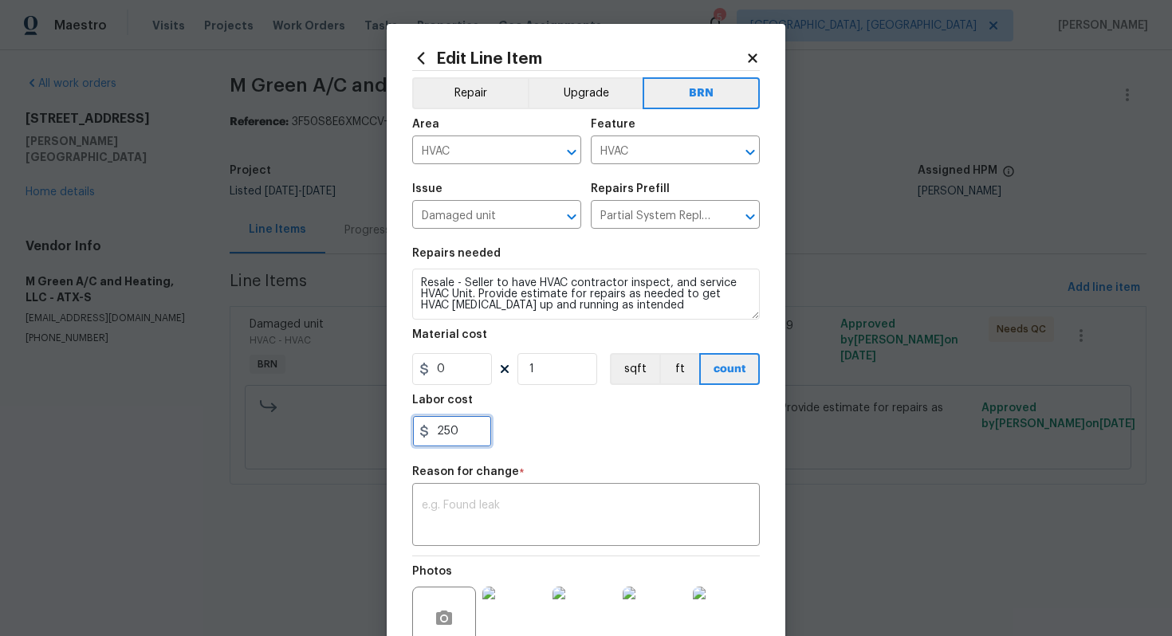
drag, startPoint x: 436, startPoint y: 434, endPoint x: 536, endPoint y: 439, distance: 100.6
click at [536, 439] on div "250" at bounding box center [586, 431] width 348 height 32
type input "475"
click at [624, 505] on textarea at bounding box center [586, 516] width 328 height 33
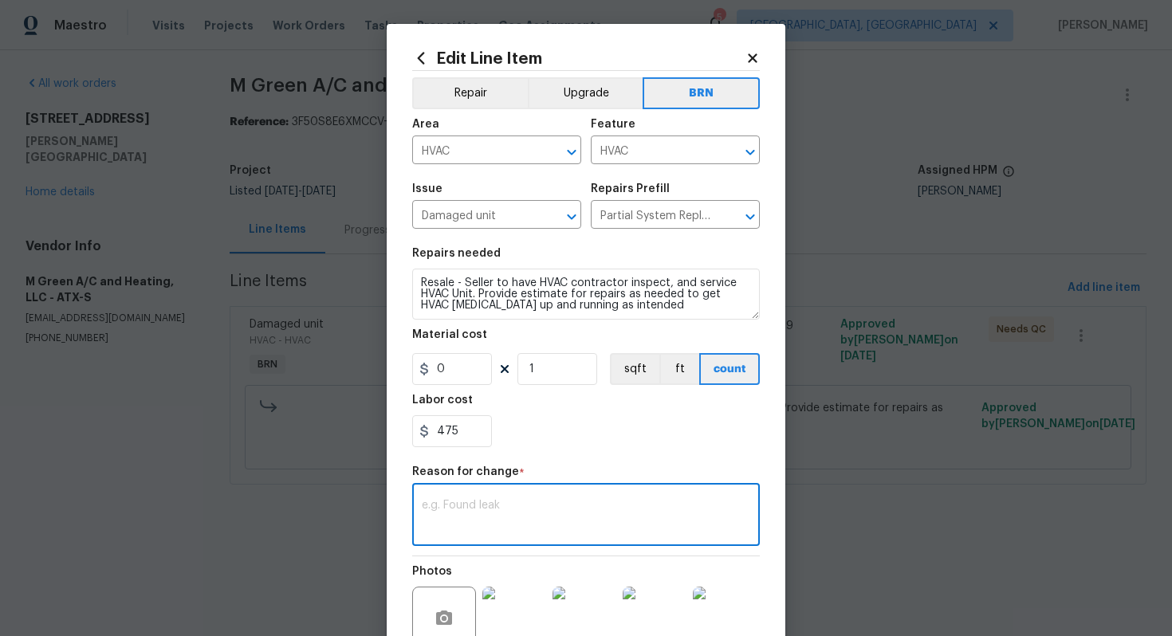
paste textarea "(AG) Updated per vendors final cost."
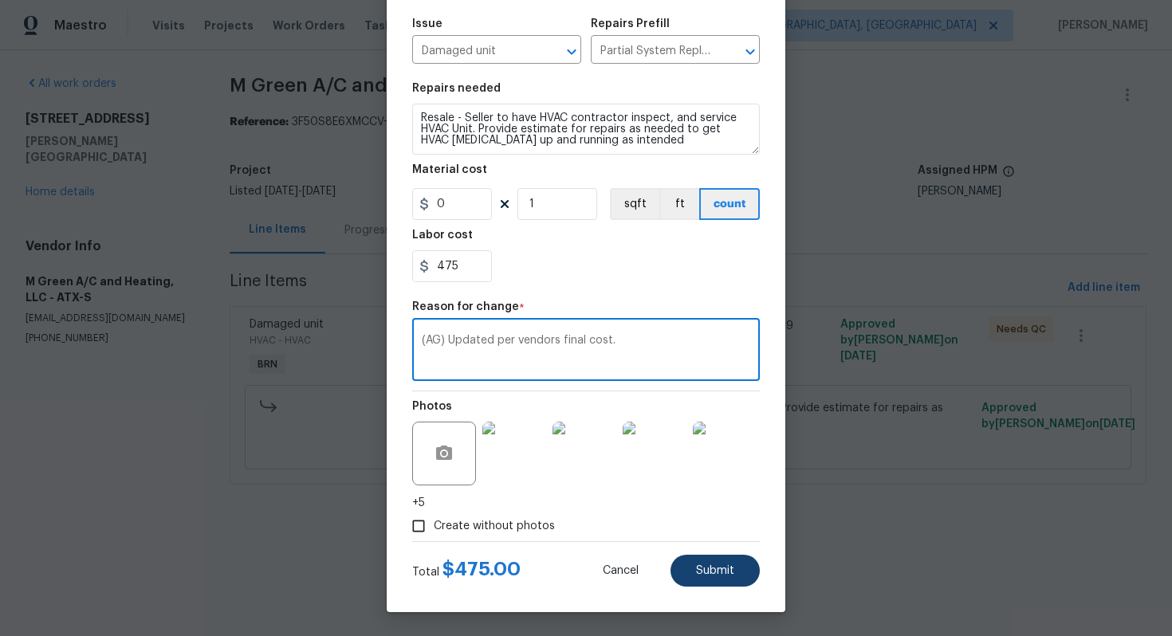
type textarea "(AG) Updated per vendors final cost."
click at [729, 573] on span "Submit" at bounding box center [715, 571] width 38 height 12
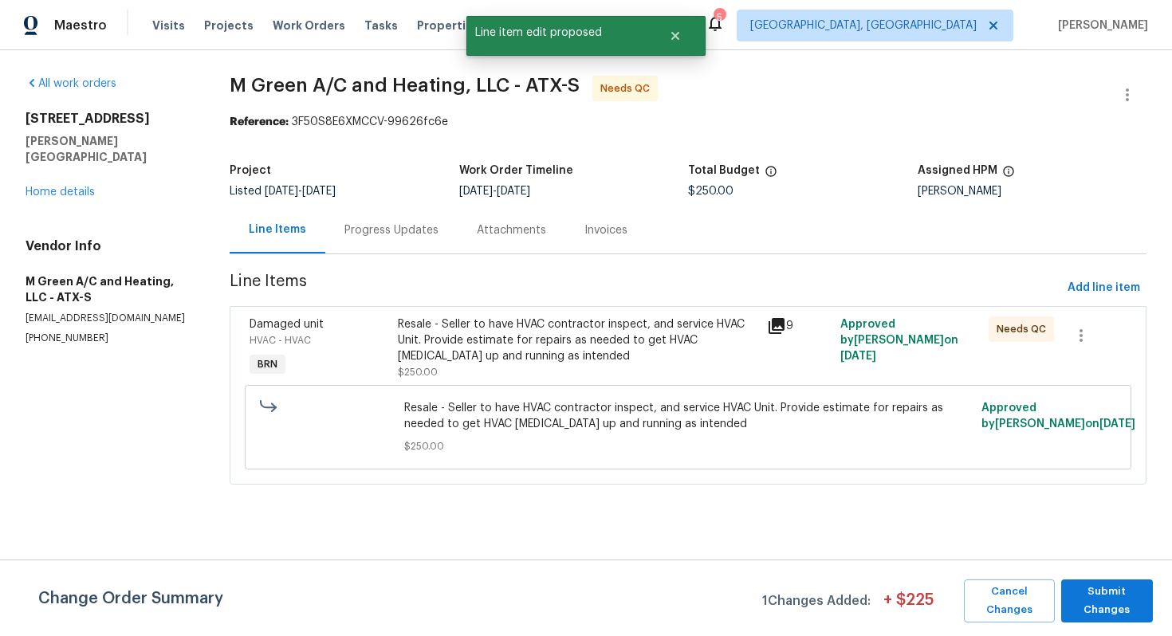
scroll to position [0, 0]
click at [1109, 598] on span "Submit Changes" at bounding box center [1107, 601] width 76 height 37
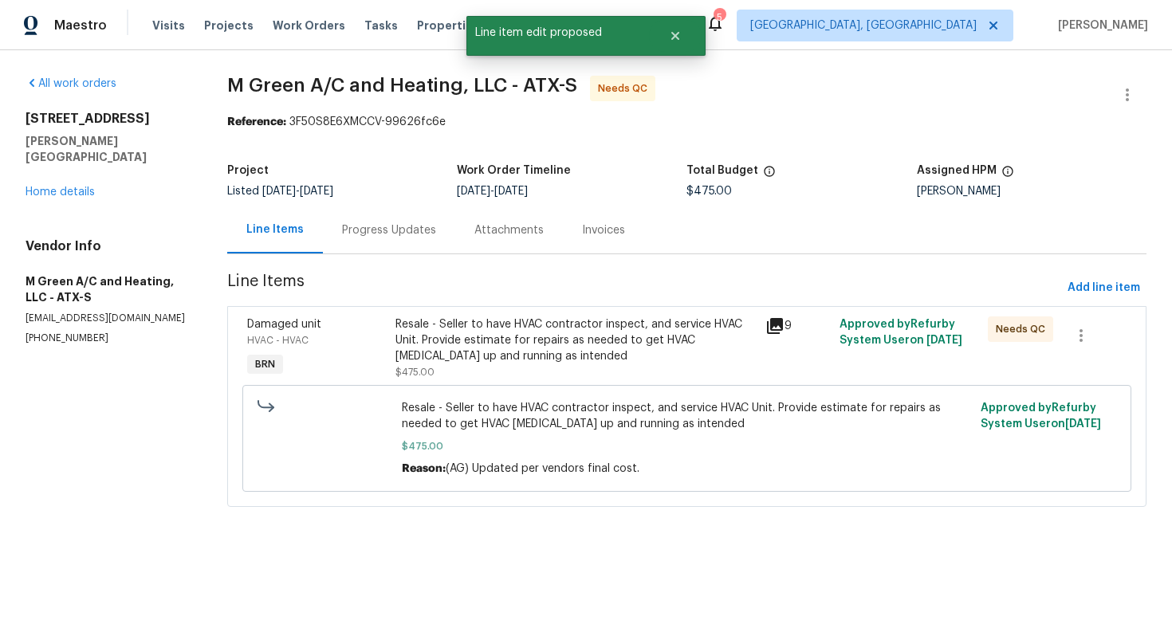
click at [407, 237] on div "Progress Updates" at bounding box center [389, 230] width 94 height 16
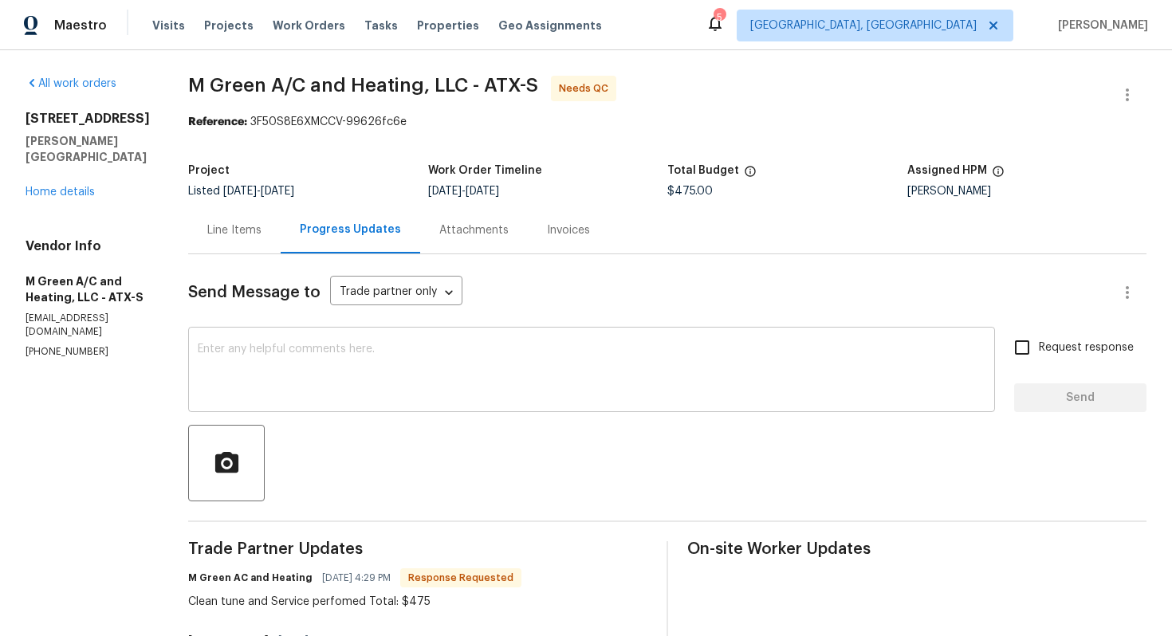
click at [423, 375] on textarea at bounding box center [592, 372] width 788 height 56
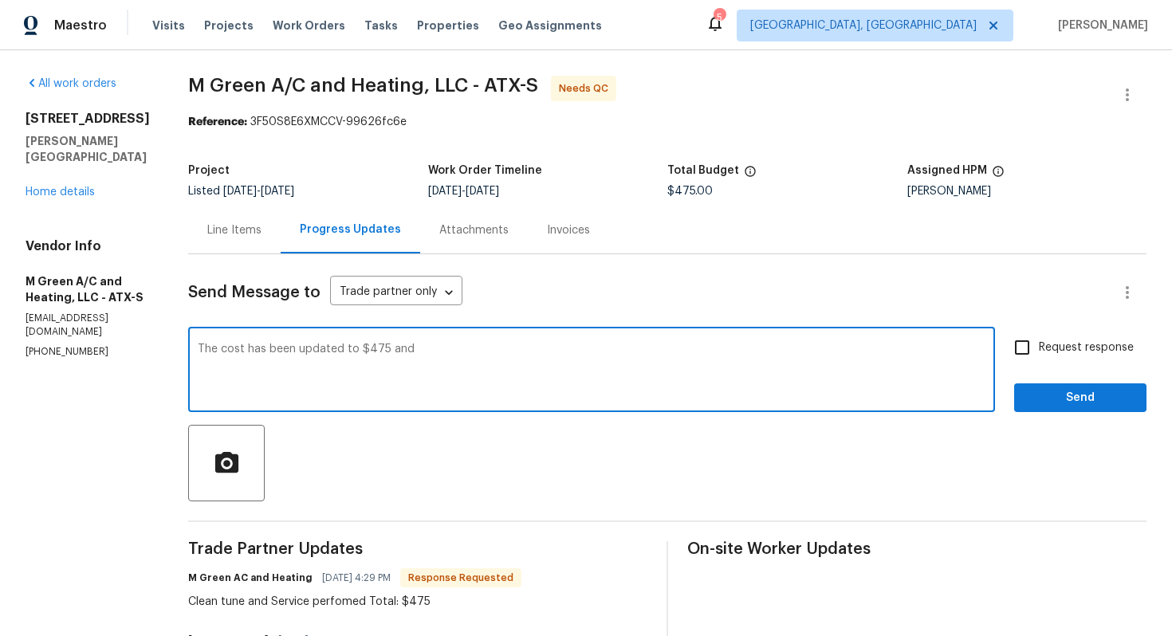
paste textarea "WO is approved. Please upload the invoice under invoice section. Thanks!"
type textarea "The cost has been updated to $475 and WO is approved. Please upload the invoice…"
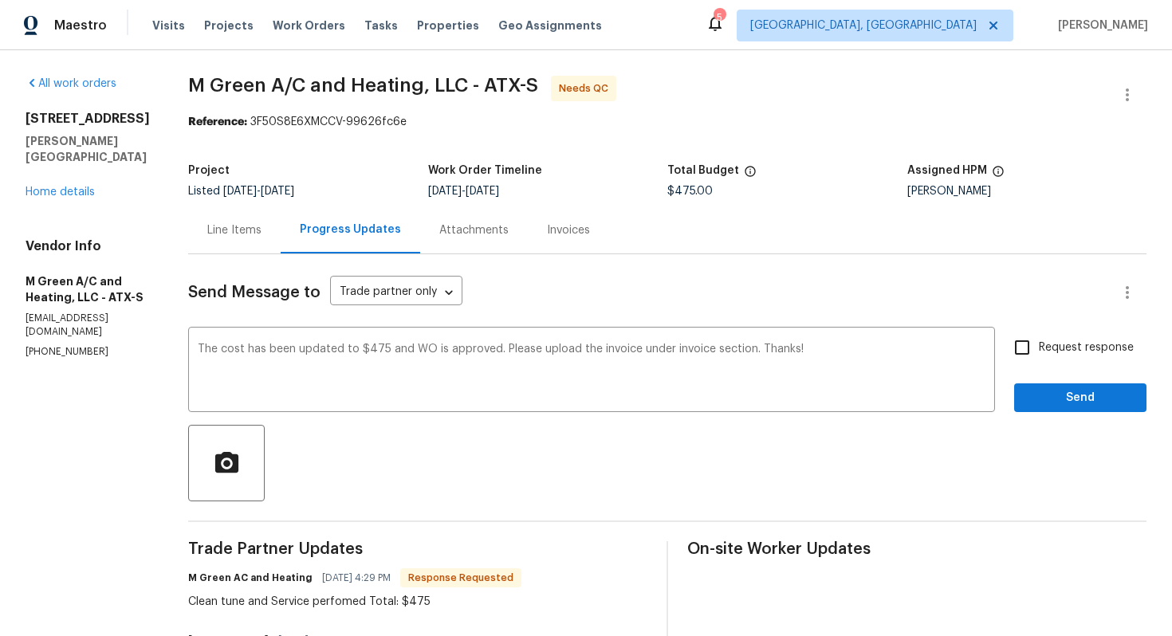
click at [1062, 349] on span "Request response" at bounding box center [1086, 348] width 95 height 17
click at [1039, 349] on input "Request response" at bounding box center [1021, 347] width 33 height 33
checkbox input "true"
click at [1056, 388] on span "Send" at bounding box center [1080, 398] width 107 height 20
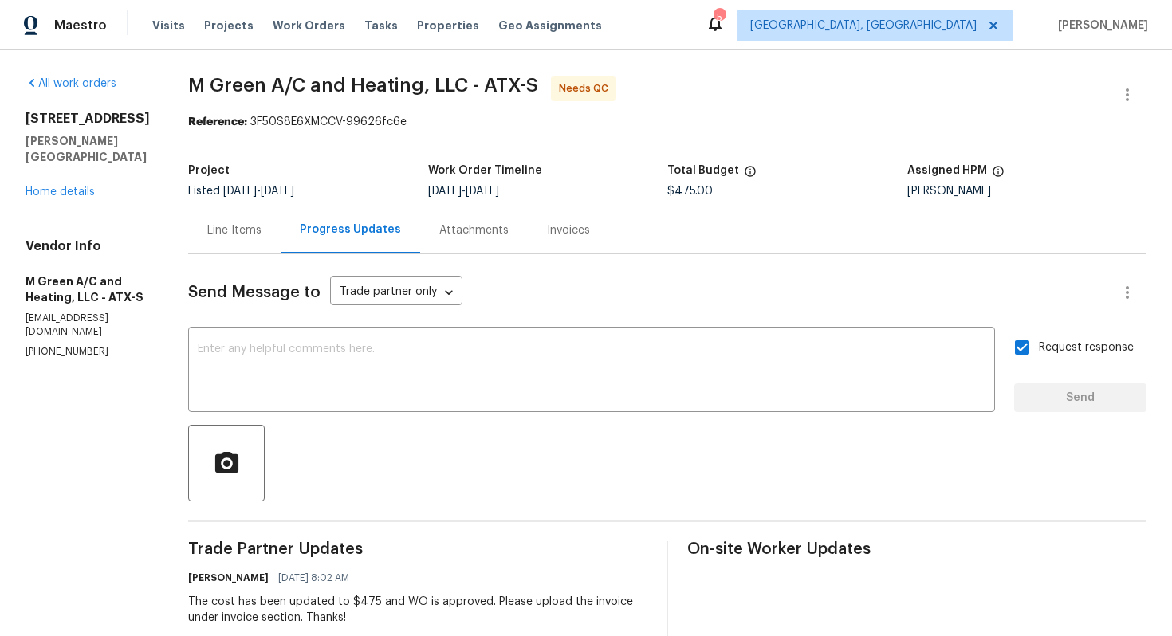
click at [261, 238] on div "Line Items" at bounding box center [234, 230] width 54 height 16
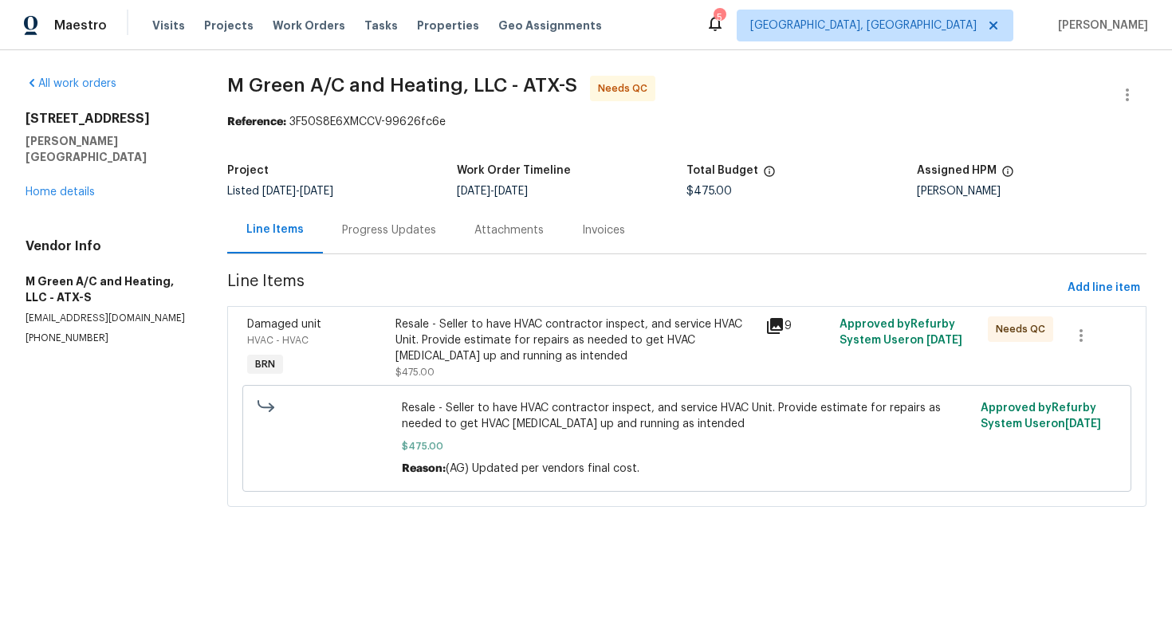
click at [391, 241] on div "Progress Updates" at bounding box center [389, 229] width 132 height 47
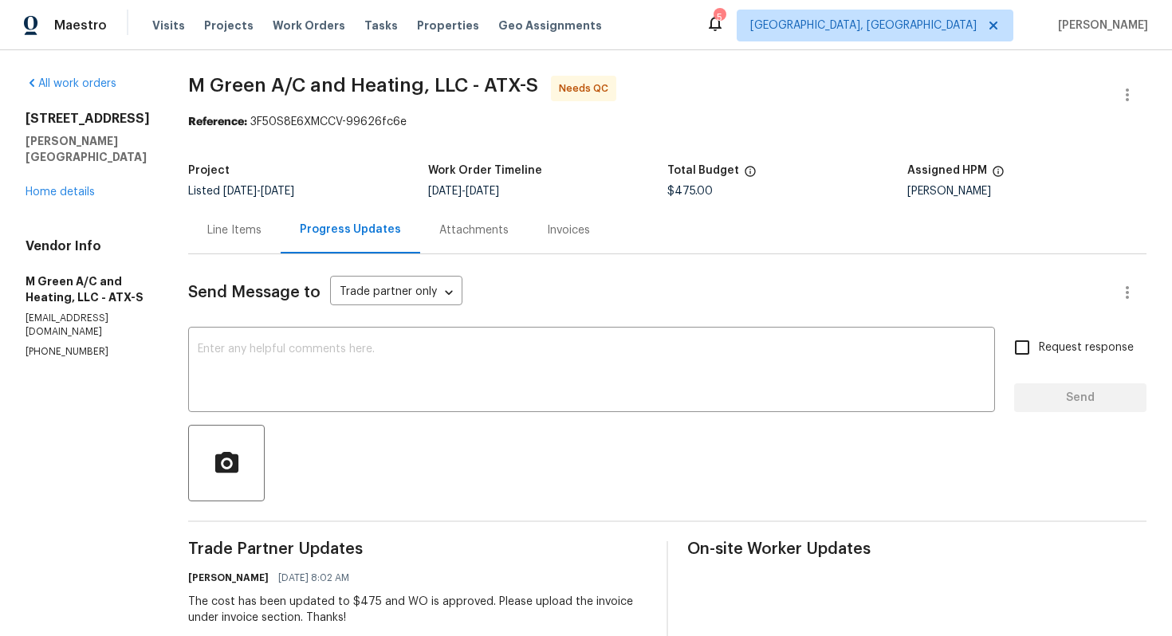
click at [261, 237] on div "Line Items" at bounding box center [234, 230] width 54 height 16
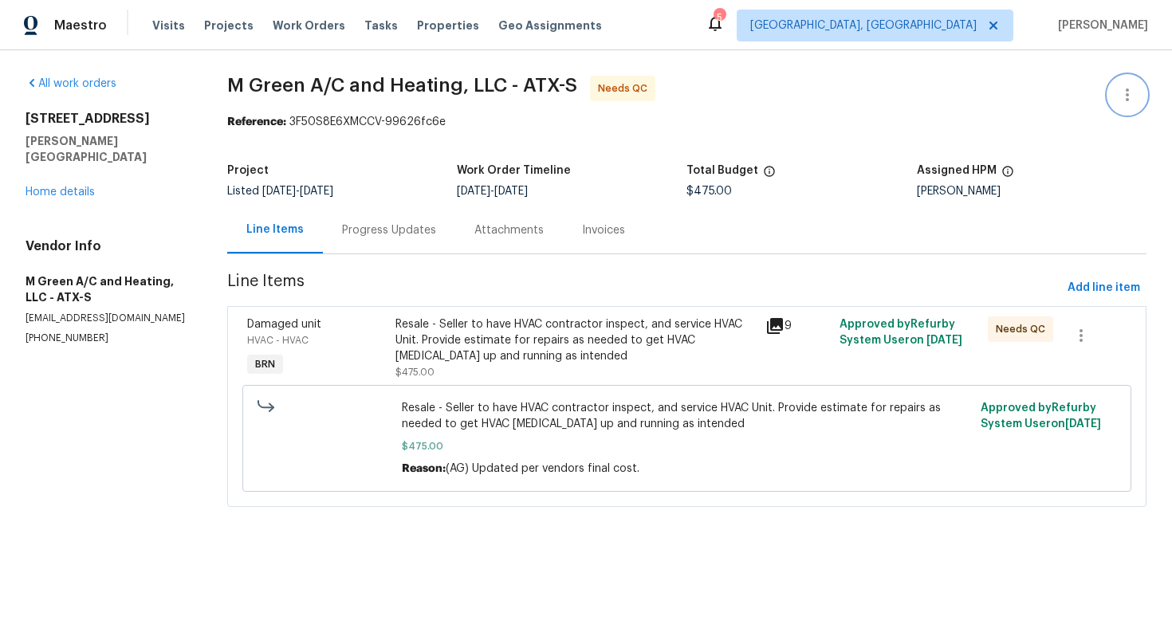
click at [1117, 94] on button "button" at bounding box center [1127, 95] width 38 height 38
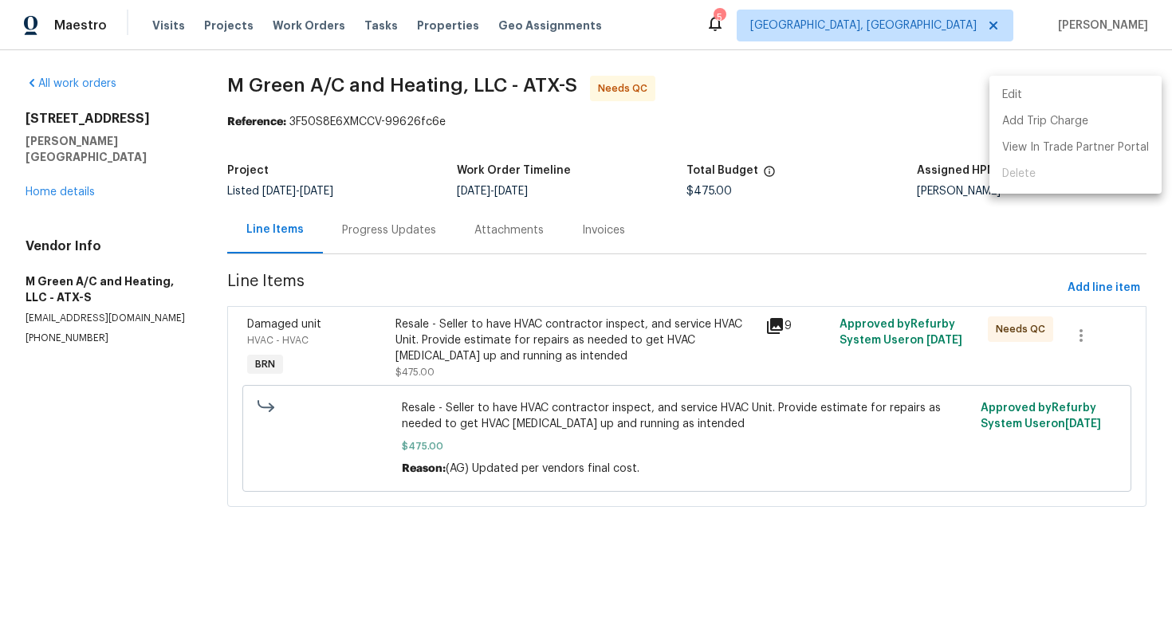
click at [1114, 95] on li "Edit" at bounding box center [1075, 95] width 172 height 26
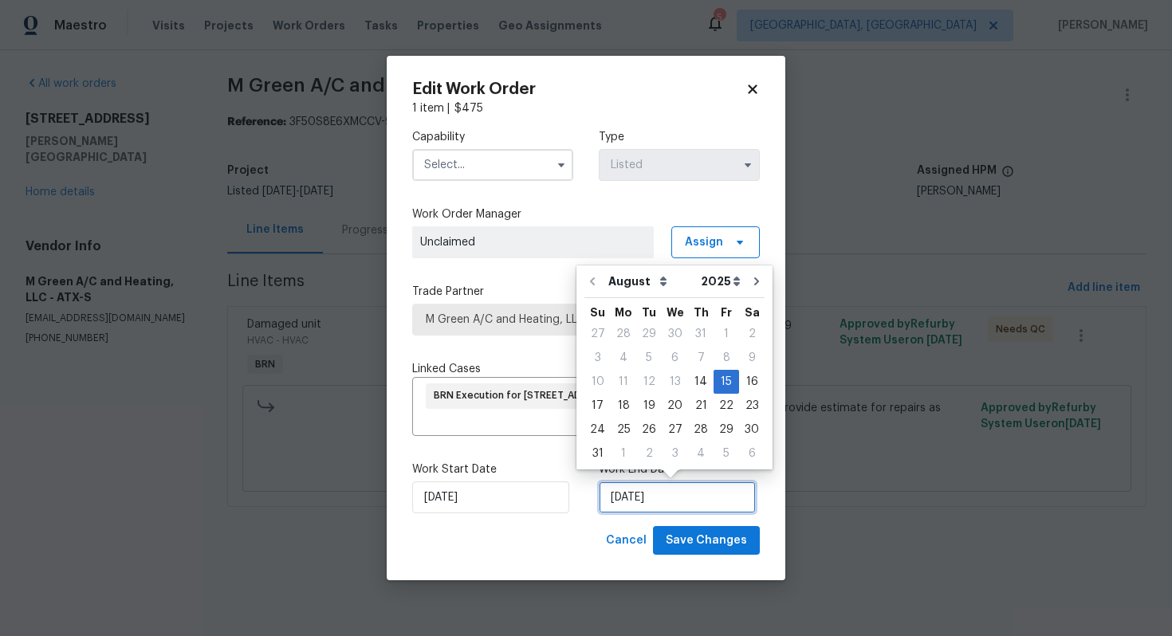
click at [627, 505] on input "8/15/2025" at bounding box center [677, 497] width 157 height 32
click at [642, 413] on div "19" at bounding box center [649, 406] width 26 height 22
type input "[DATE]"
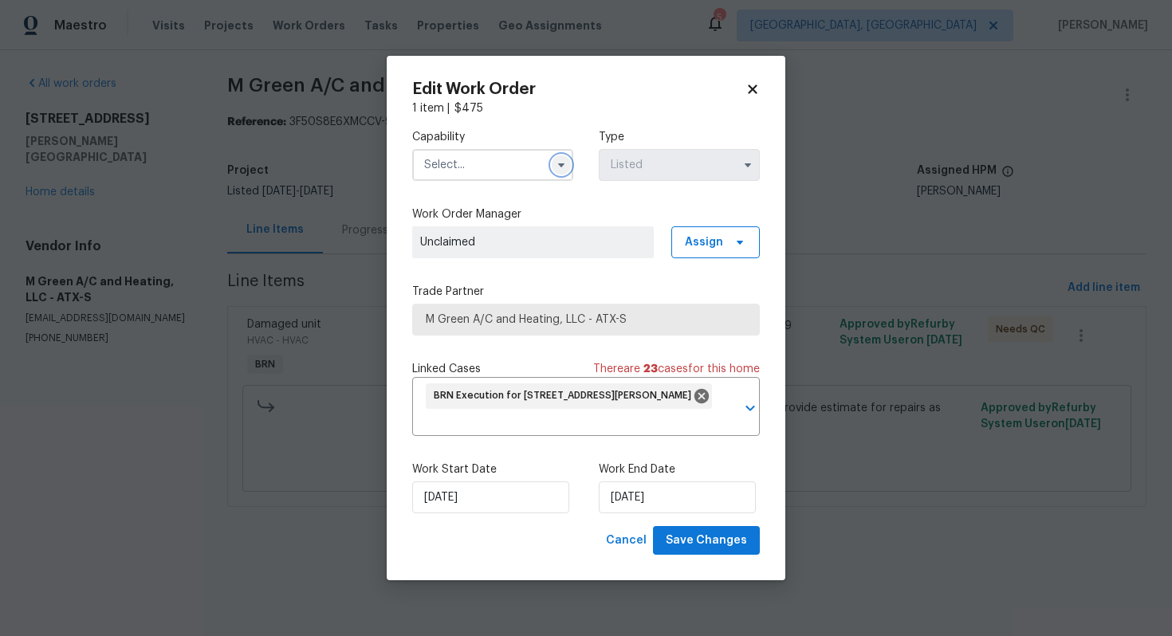
click at [564, 155] on button "button" at bounding box center [561, 164] width 19 height 19
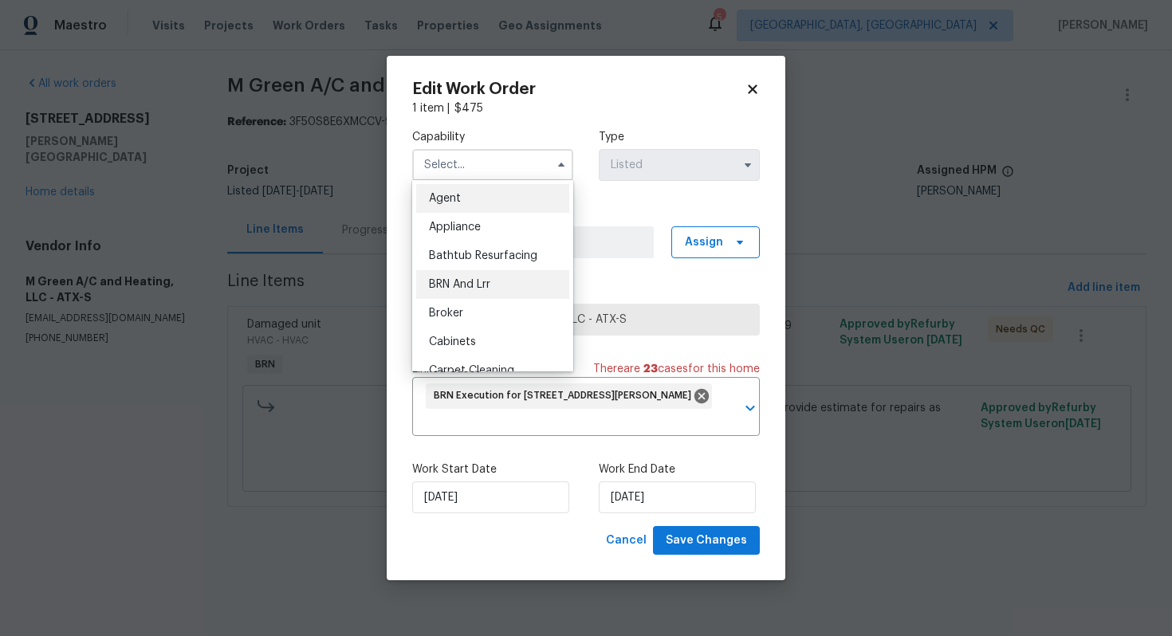
click at [514, 278] on div "BRN And Lrr" at bounding box center [492, 284] width 153 height 29
type input "BRN And Lrr"
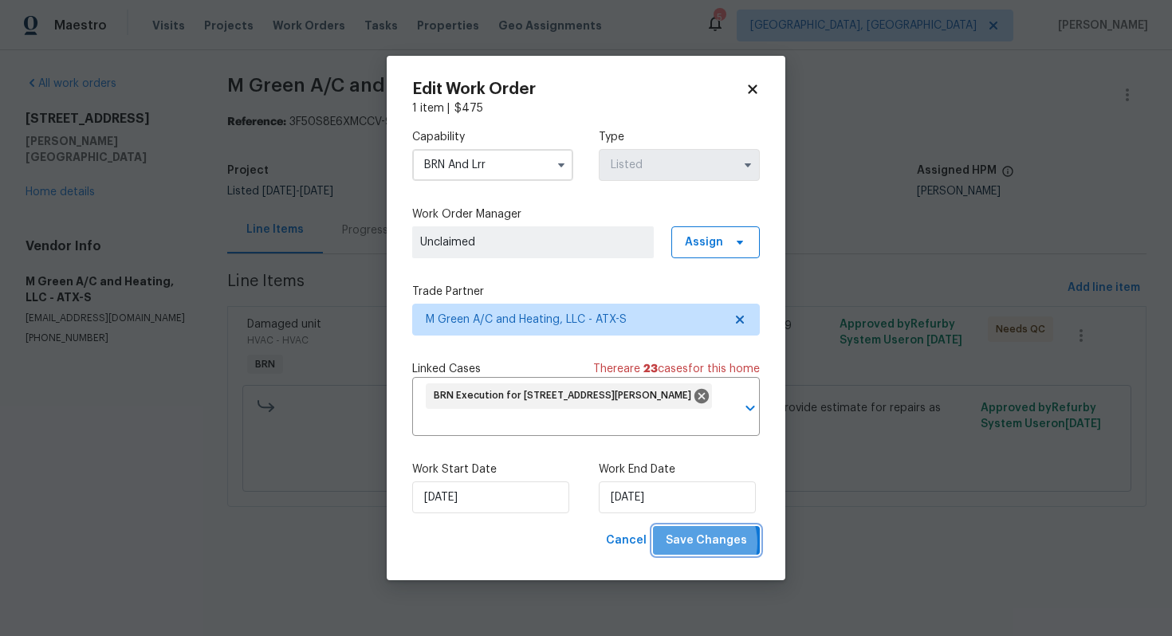
click at [696, 543] on span "Save Changes" at bounding box center [706, 541] width 81 height 20
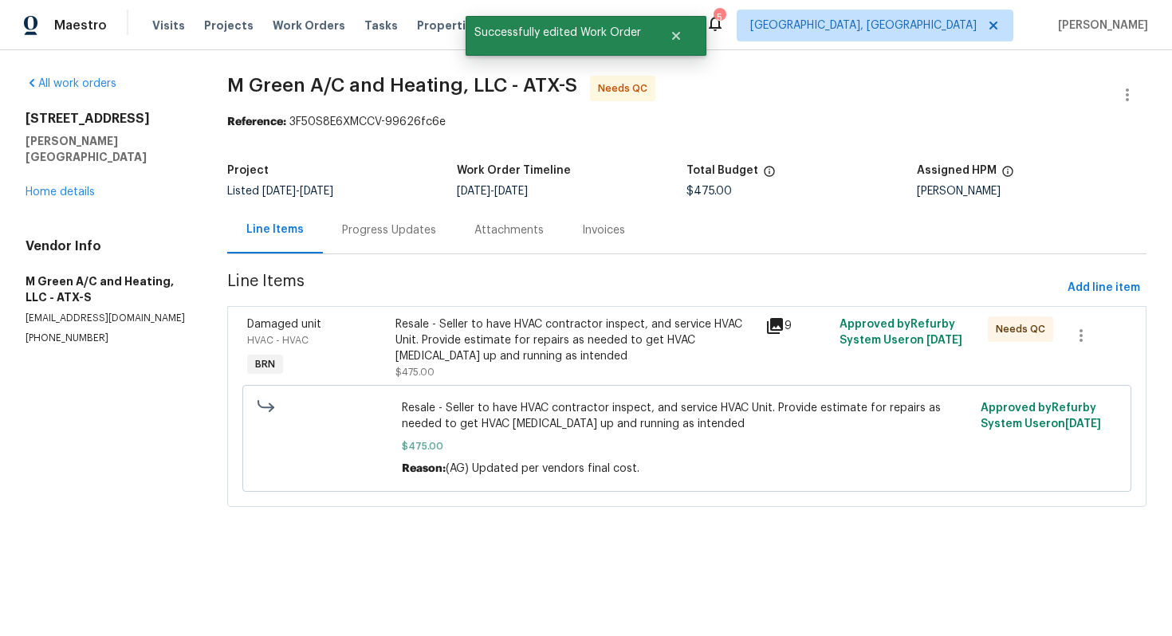
click at [584, 356] on div "Resale - Seller to have HVAC contractor inspect, and service HVAC Unit. Provide…" at bounding box center [575, 340] width 361 height 48
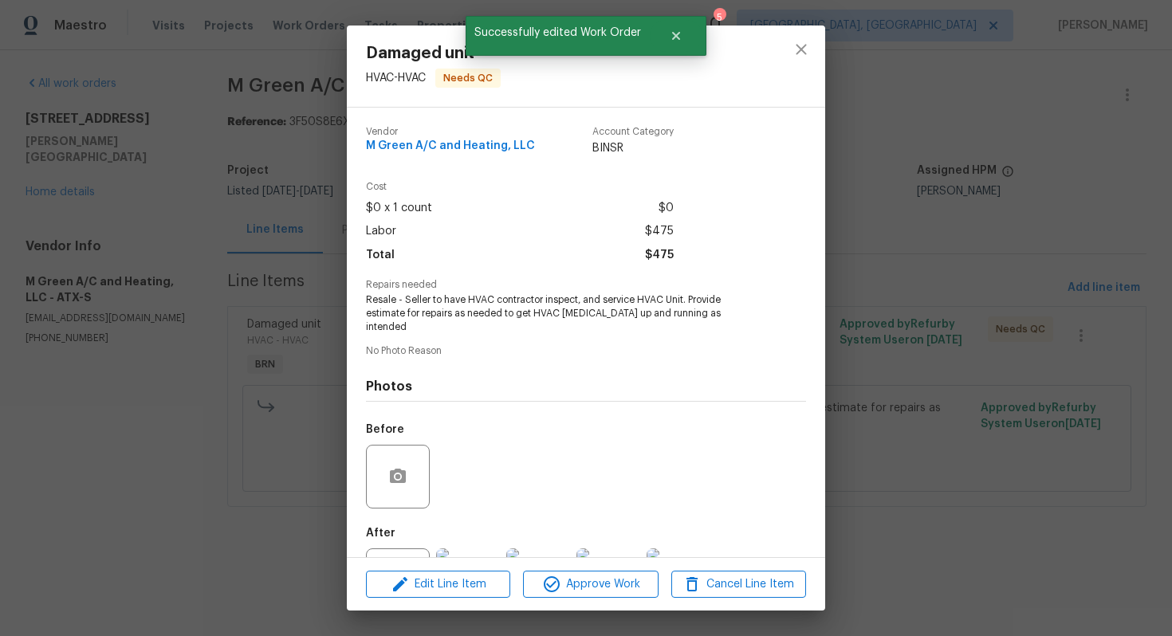
scroll to position [58, 0]
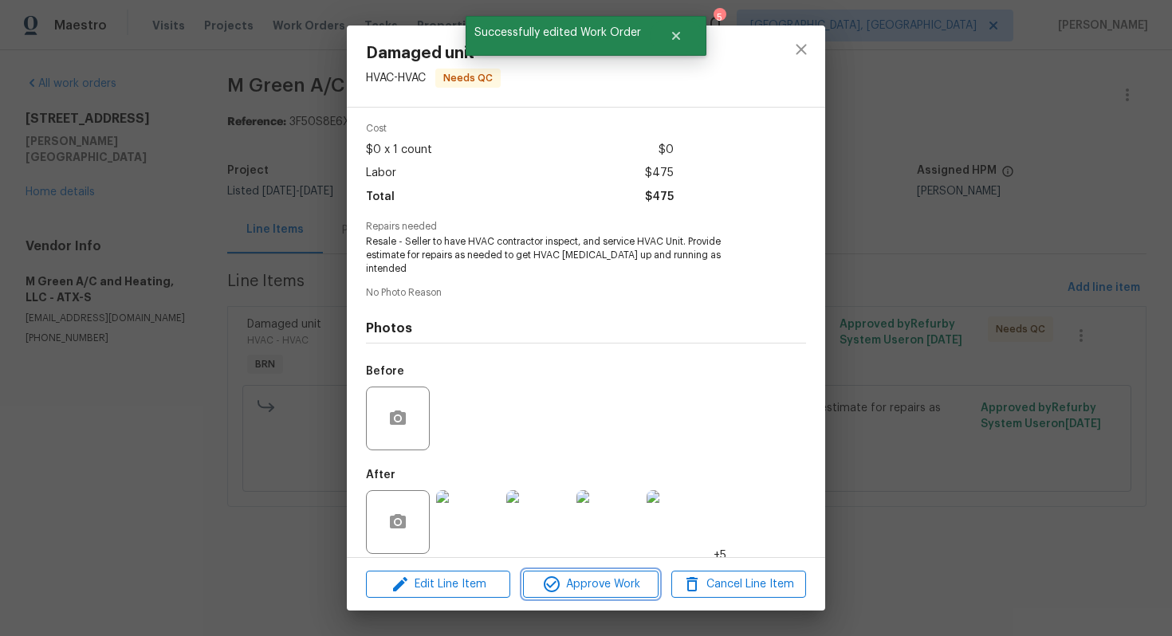
click at [591, 584] on span "Approve Work" at bounding box center [590, 585] width 125 height 20
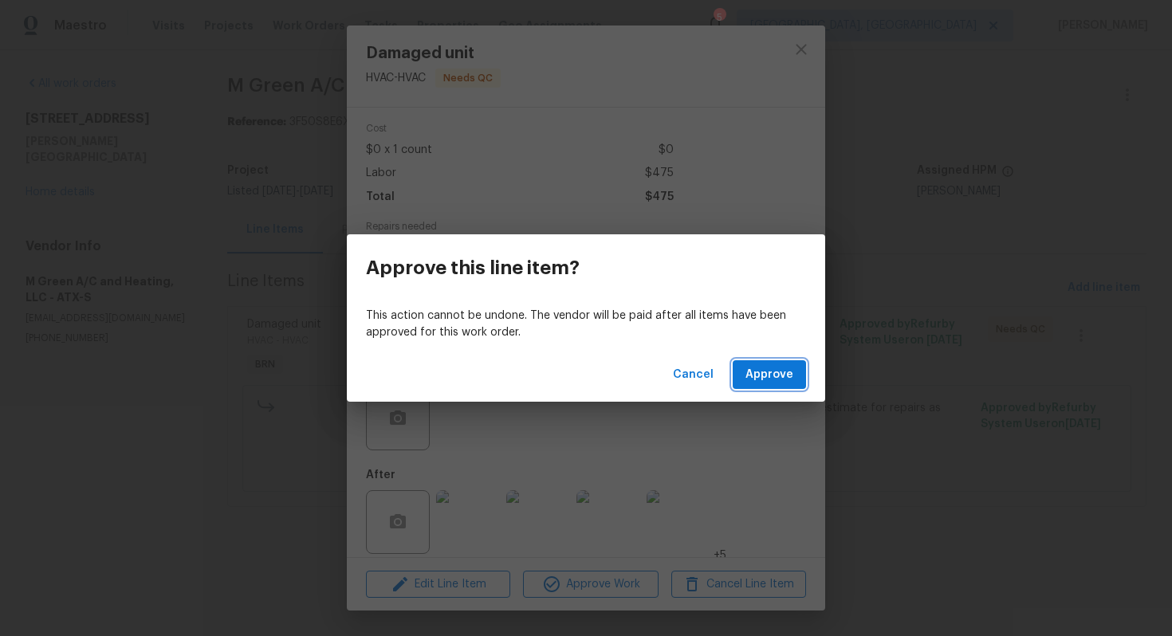
click at [747, 383] on button "Approve" at bounding box center [769, 374] width 73 height 29
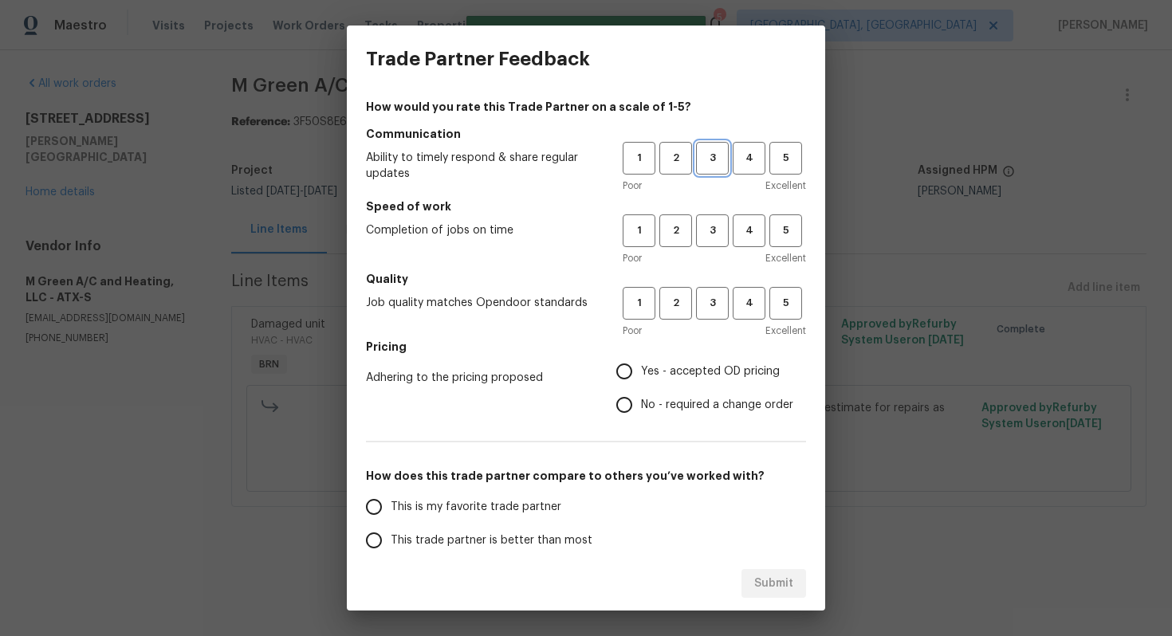
click at [711, 159] on span "3" at bounding box center [711, 158] width 29 height 18
click at [713, 226] on span "3" at bounding box center [711, 231] width 29 height 18
click at [716, 295] on span "3" at bounding box center [711, 303] width 29 height 18
click at [650, 409] on span "No - required a change order" at bounding box center [717, 405] width 152 height 17
click at [641, 409] on input "No - required a change order" at bounding box center [623, 404] width 33 height 33
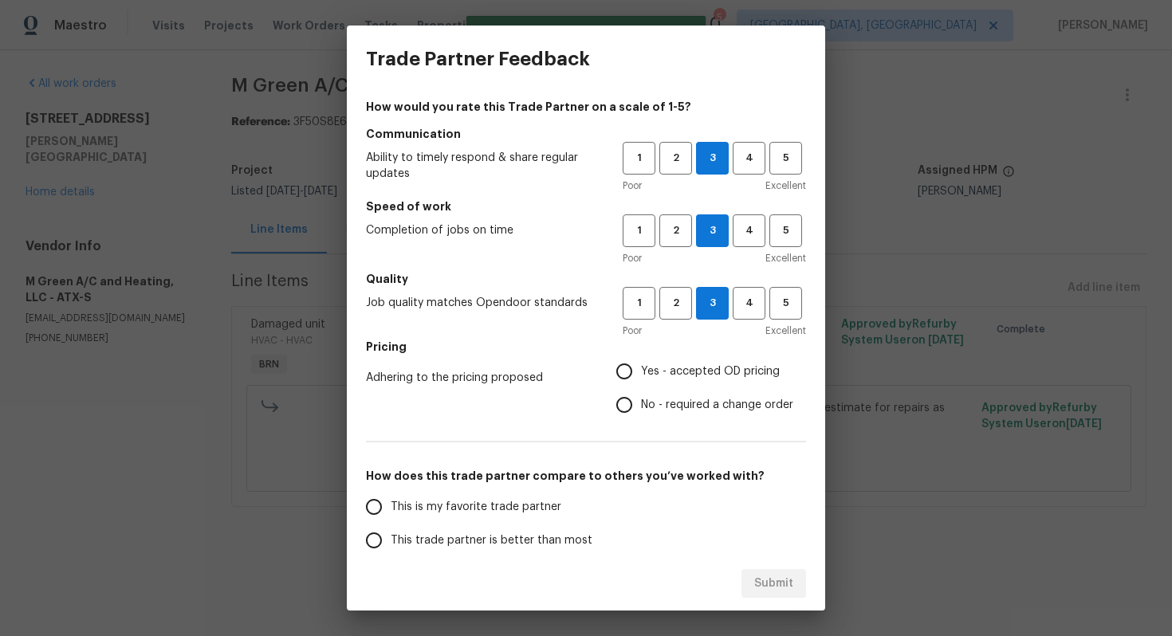
radio input "true"
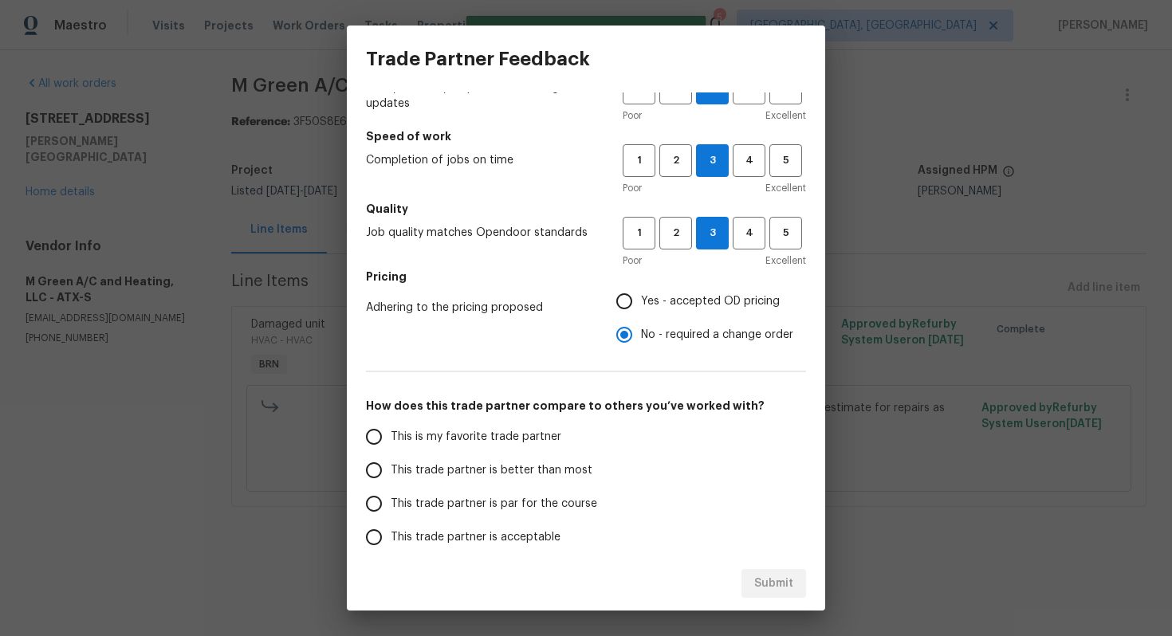
scroll to position [79, 0]
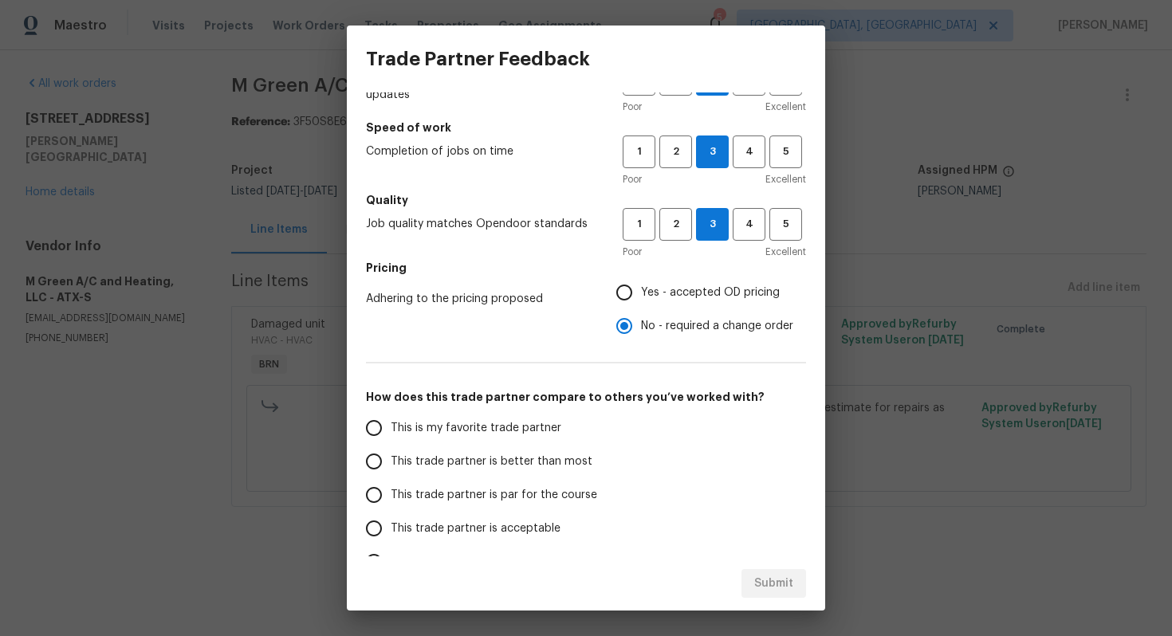
click at [509, 495] on span "This trade partner is par for the course" at bounding box center [494, 495] width 206 height 17
click at [391, 495] on input "This trade partner is par for the course" at bounding box center [373, 494] width 33 height 33
click at [761, 580] on span "Submit" at bounding box center [773, 584] width 39 height 20
radio input "true"
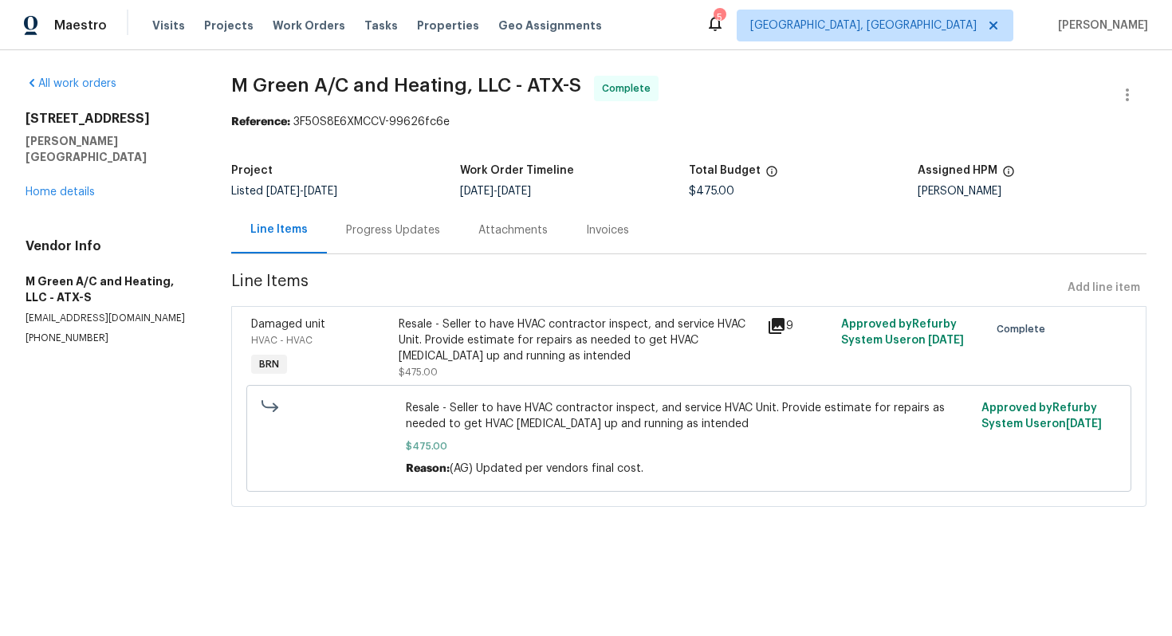
click at [411, 225] on div "Progress Updates" at bounding box center [393, 230] width 94 height 16
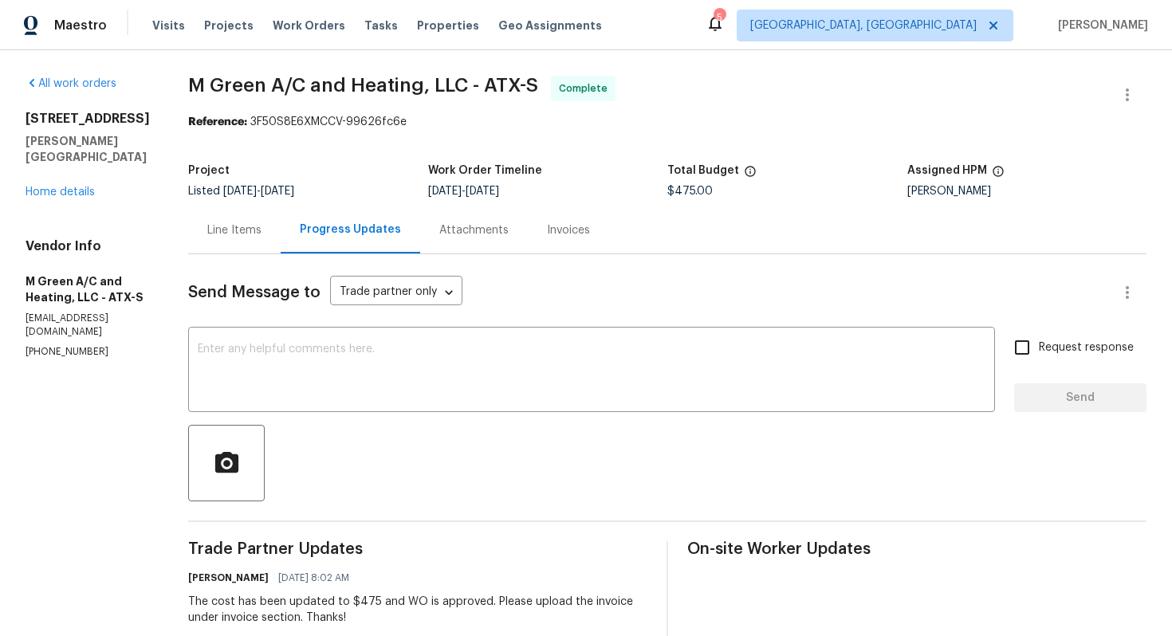
click at [261, 231] on div "Line Items" at bounding box center [234, 230] width 54 height 16
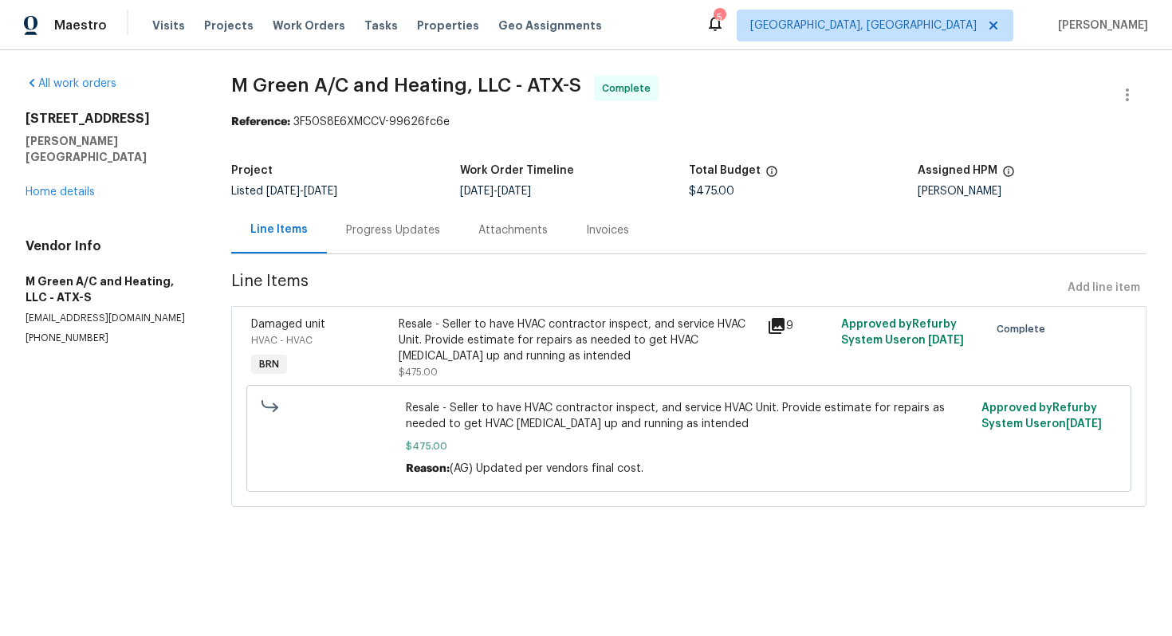
click at [487, 363] on div "Resale - Seller to have HVAC contractor inspect, and service HVAC Unit. Provide…" at bounding box center [579, 340] width 360 height 48
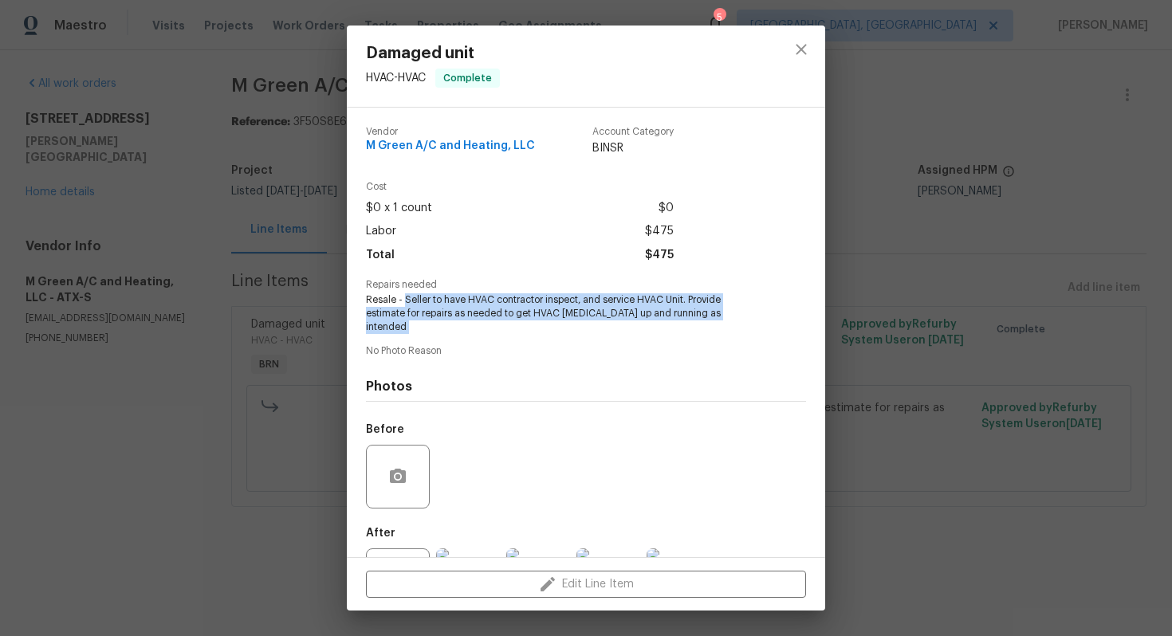
drag, startPoint x: 403, startPoint y: 301, endPoint x: 687, endPoint y: 327, distance: 285.7
click at [687, 327] on div "Vendor M Green A/C and Heating, LLC Account Category BINSR Cost $0 x 1 count $0…" at bounding box center [586, 368] width 440 height 509
copy span "Seller to have HVAC contractor inspect, and service HVAC Unit. Provide estimate…"
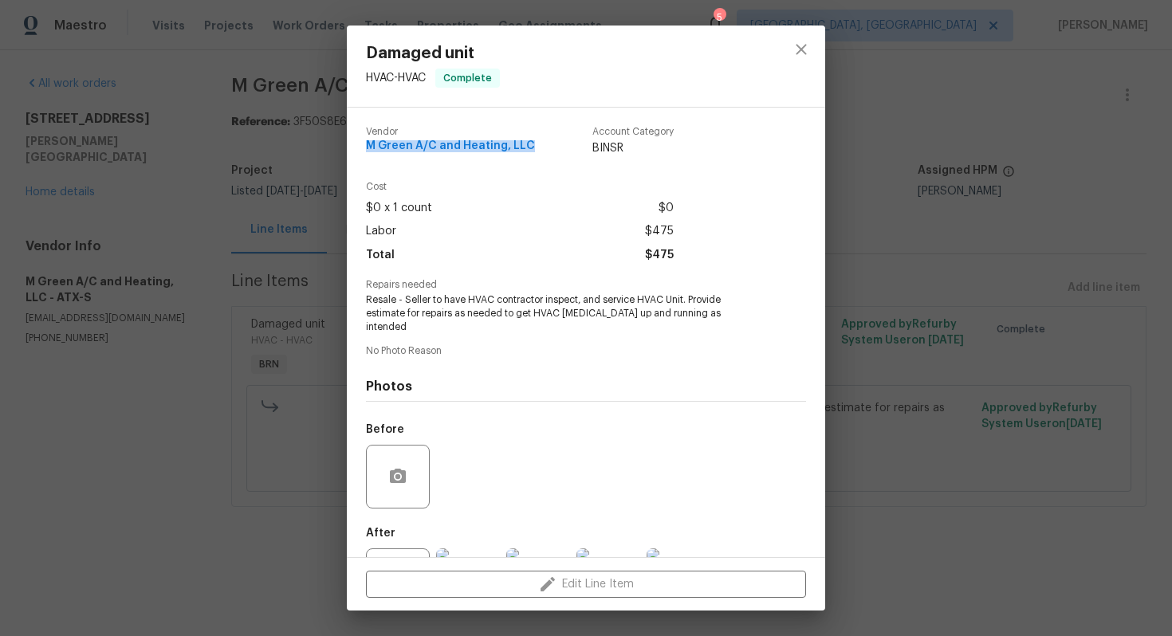
drag, startPoint x: 361, startPoint y: 144, endPoint x: 529, endPoint y: 143, distance: 168.2
click at [529, 143] on div "Vendor M Green A/C and Heating, LLC Account Category BINSR Cost $0 x 1 count $0…" at bounding box center [586, 333] width 478 height 450
copy span "M Green A/C and Heating, LLC"
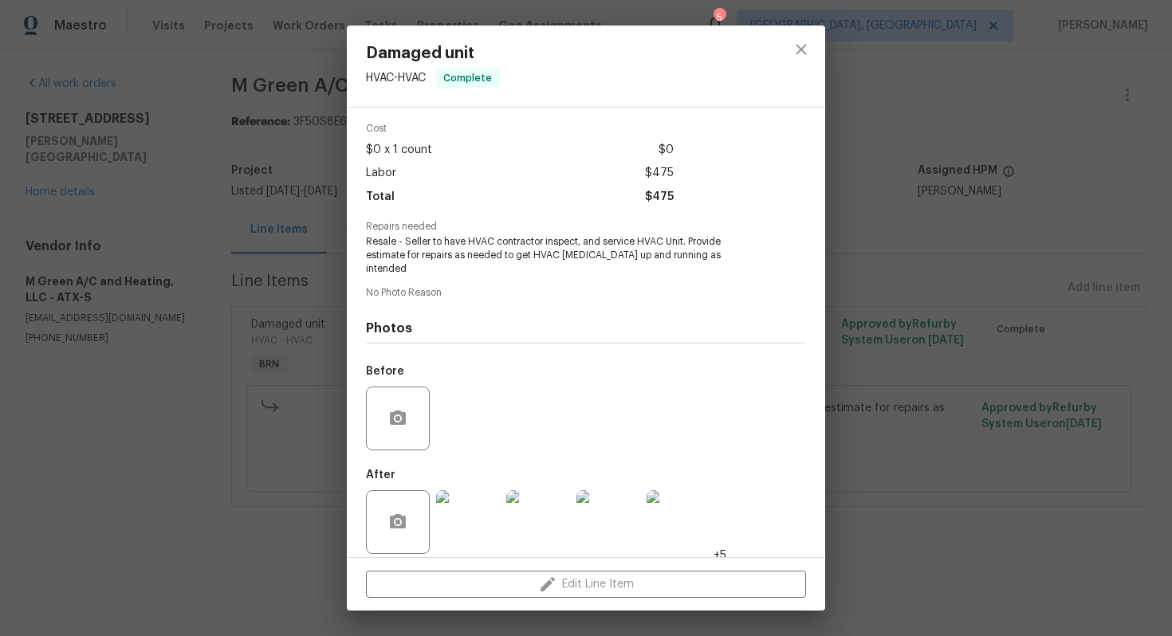
click at [470, 495] on img at bounding box center [468, 522] width 64 height 64
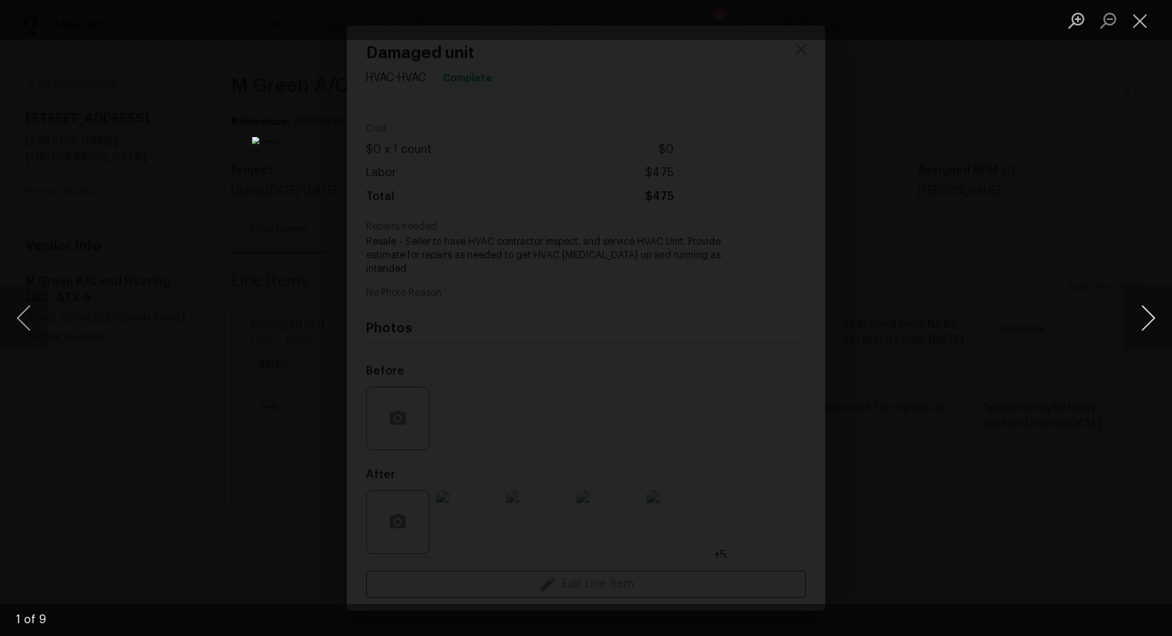
click at [1134, 326] on button "Next image" at bounding box center [1148, 318] width 48 height 64
click at [1135, 318] on button "Next image" at bounding box center [1148, 318] width 48 height 64
click at [1157, 324] on button "Next image" at bounding box center [1148, 318] width 48 height 64
click at [1137, 308] on button "Next image" at bounding box center [1148, 318] width 48 height 64
click at [1149, 324] on button "Next image" at bounding box center [1148, 318] width 48 height 64
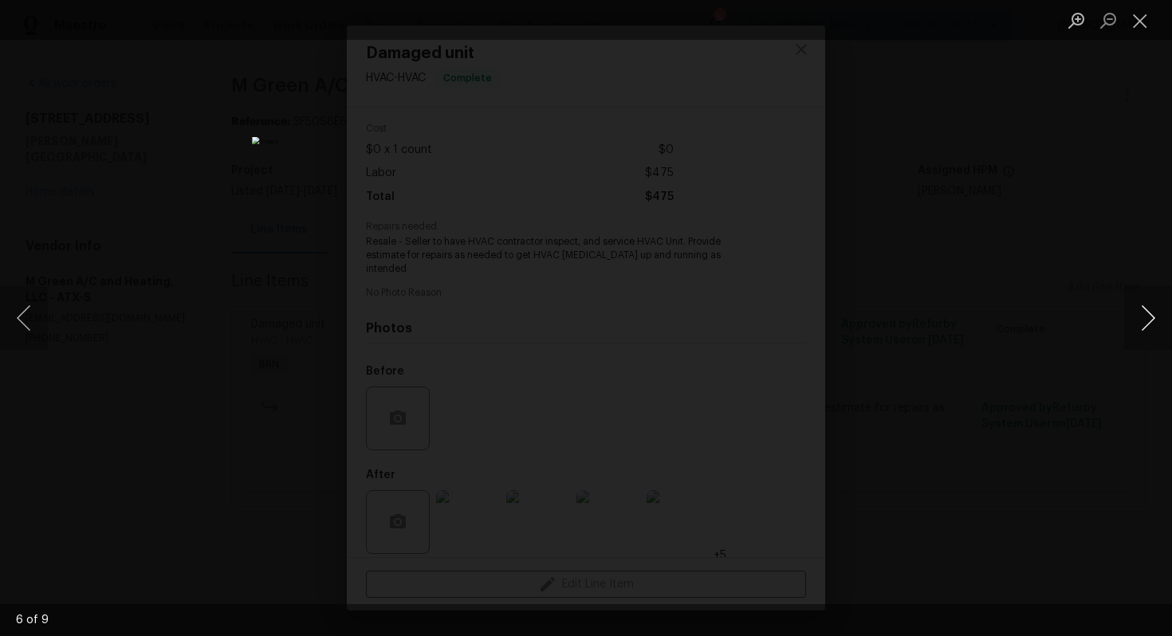
click at [1149, 331] on button "Next image" at bounding box center [1148, 318] width 48 height 64
click at [1145, 327] on button "Next image" at bounding box center [1148, 318] width 48 height 64
click at [1143, 320] on button "Next image" at bounding box center [1148, 318] width 48 height 64
click at [1138, 16] on button "Close lightbox" at bounding box center [1140, 20] width 32 height 28
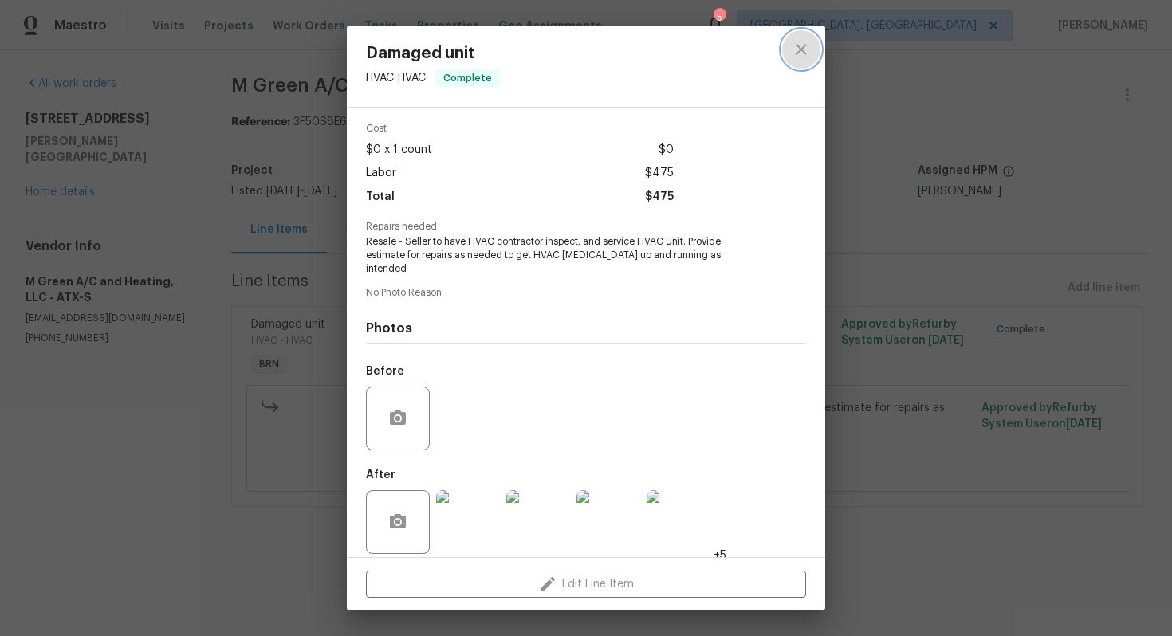
click at [805, 47] on icon "close" at bounding box center [801, 49] width 19 height 19
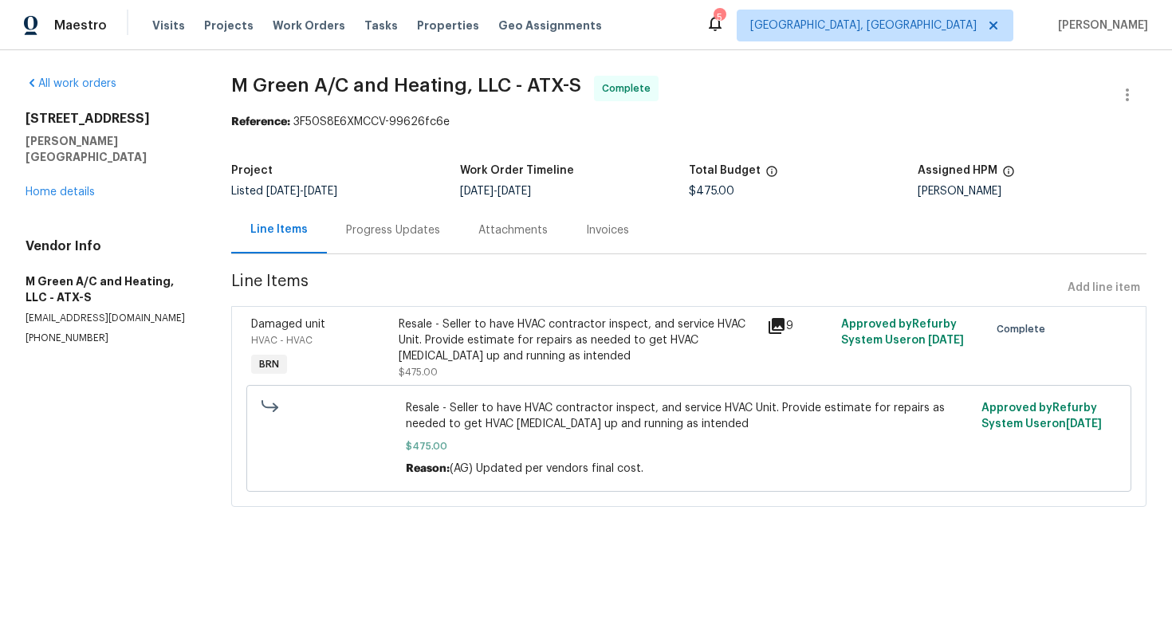
click at [603, 236] on div "Invoices" at bounding box center [607, 230] width 43 height 16
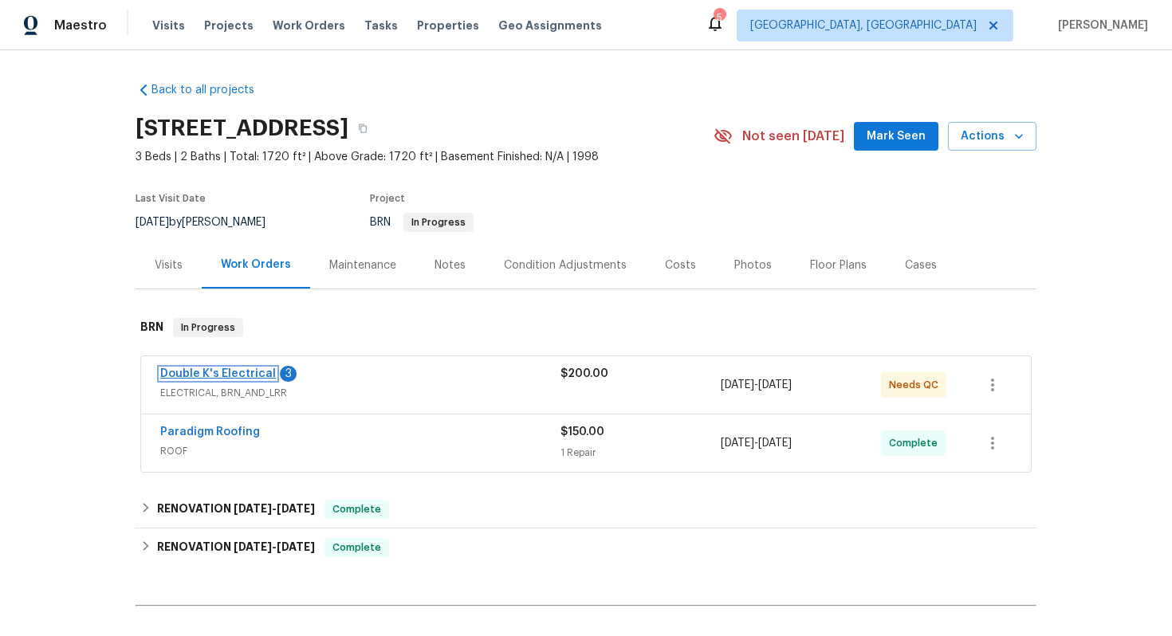
click at [238, 370] on link "Double K's Electrical" at bounding box center [218, 373] width 116 height 11
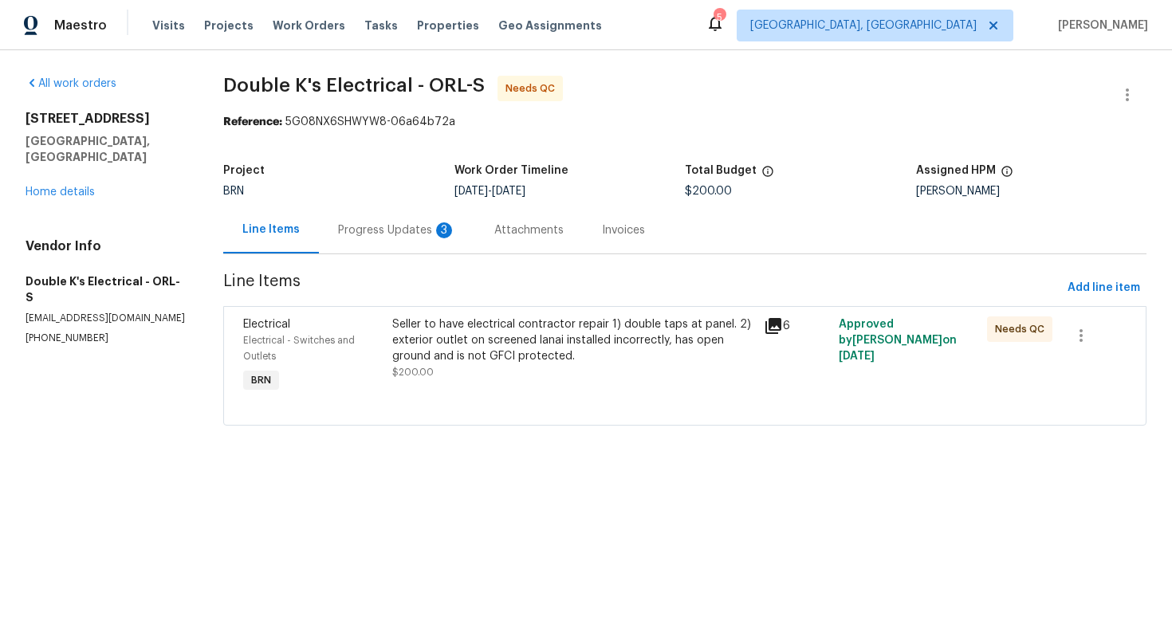
click at [390, 226] on div "Progress Updates 3" at bounding box center [397, 230] width 118 height 16
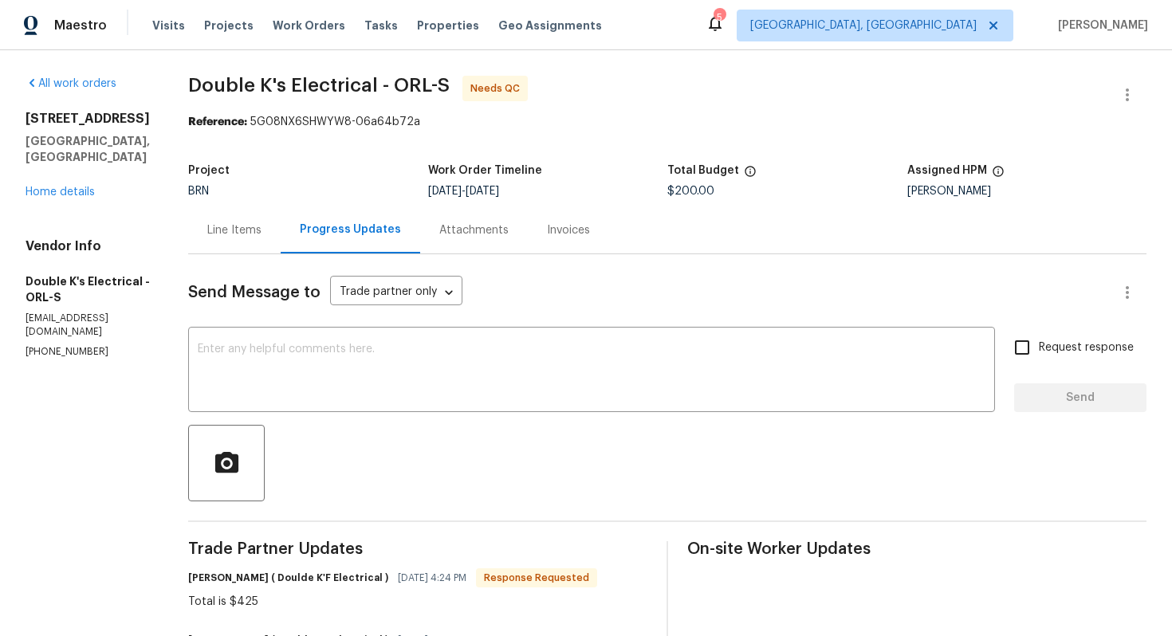
click at [259, 229] on div "Line Items" at bounding box center [234, 230] width 54 height 16
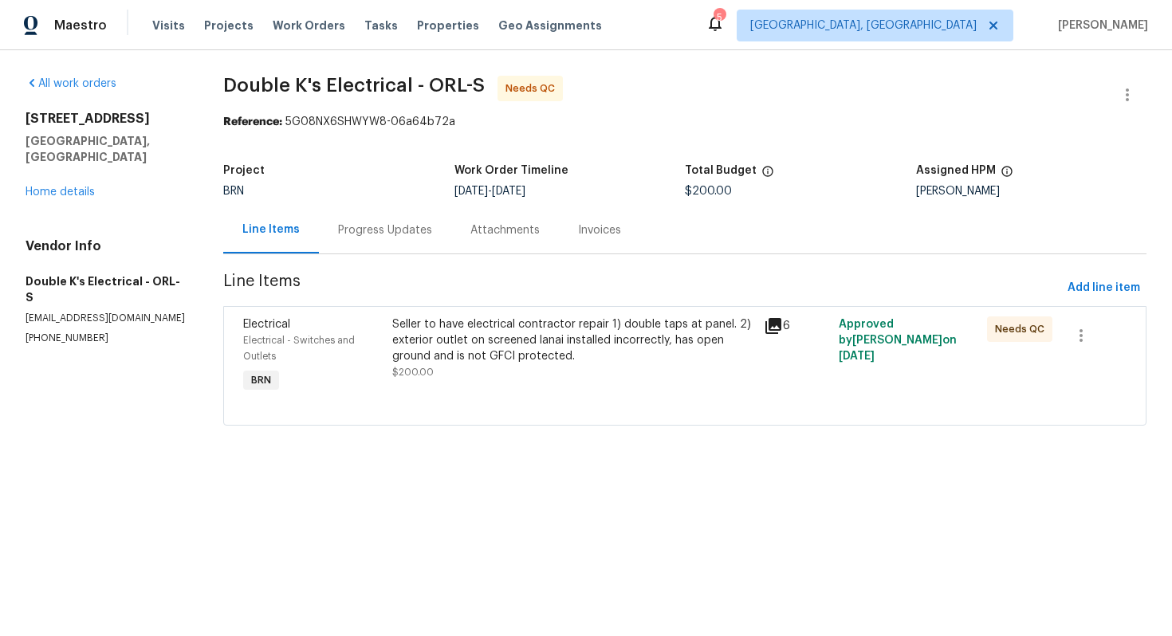
click at [382, 242] on div "Progress Updates" at bounding box center [385, 229] width 132 height 47
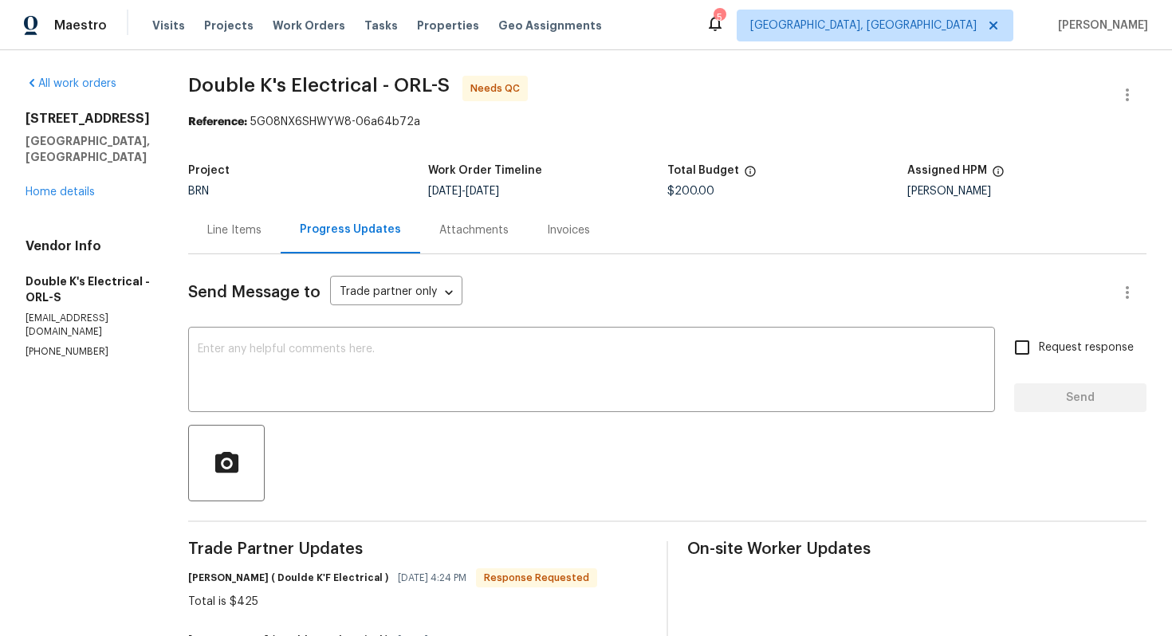
click at [244, 234] on div "Line Items" at bounding box center [234, 230] width 54 height 16
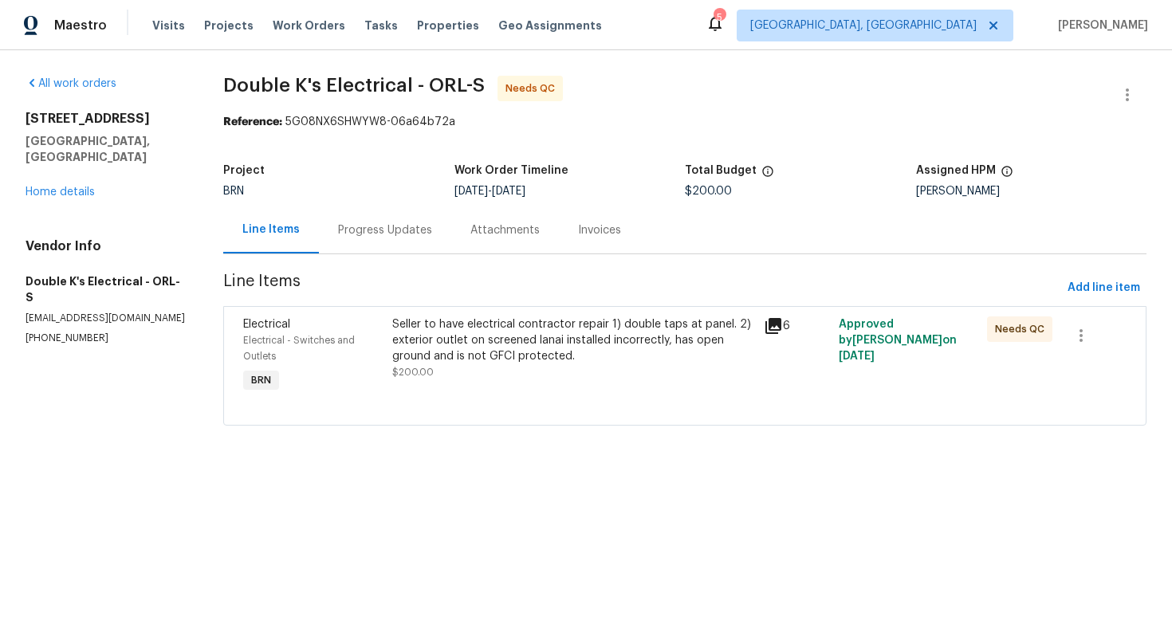
click at [491, 354] on div "Seller to have electrical contractor repair 1) double taps at panel. 2) exterio…" at bounding box center [573, 340] width 363 height 48
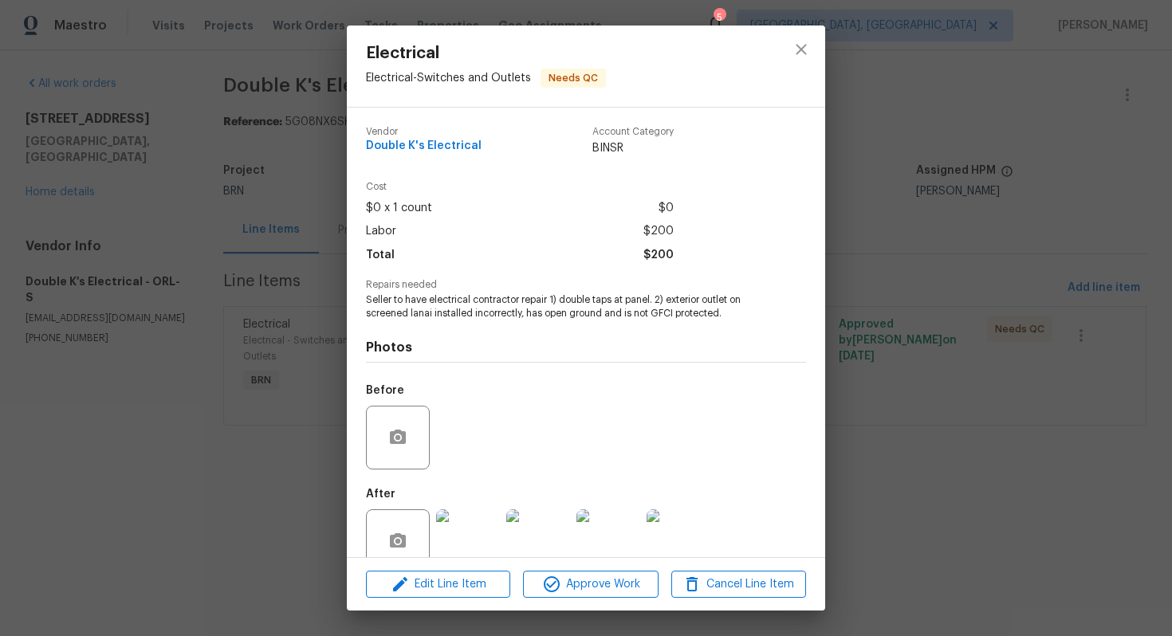
scroll to position [32, 0]
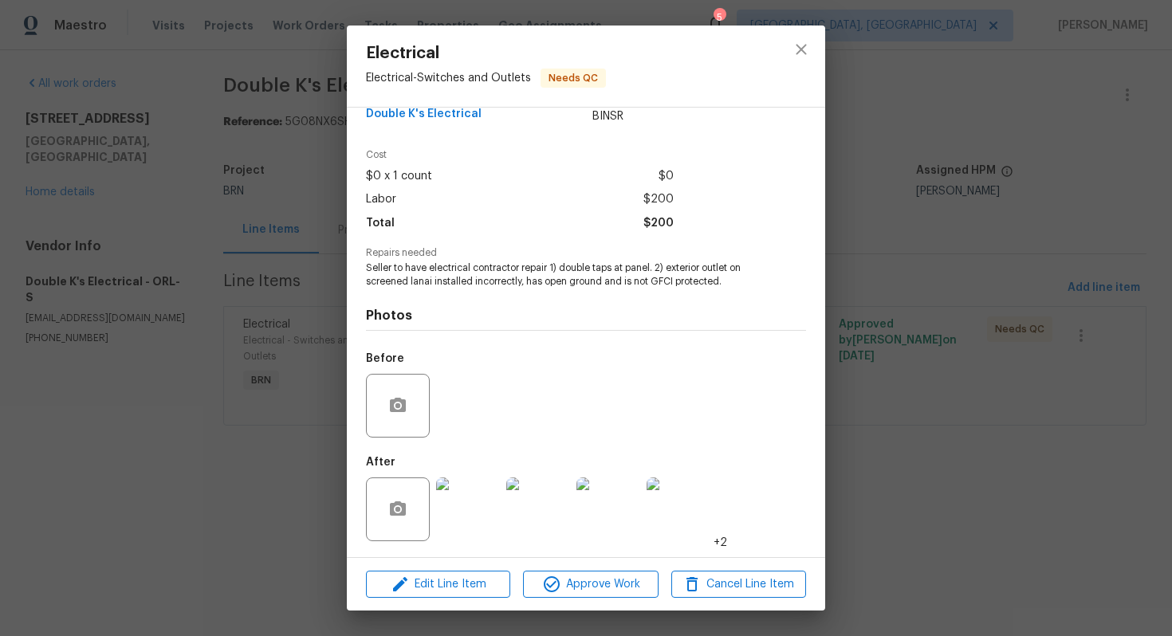
click at [470, 515] on img at bounding box center [468, 509] width 64 height 64
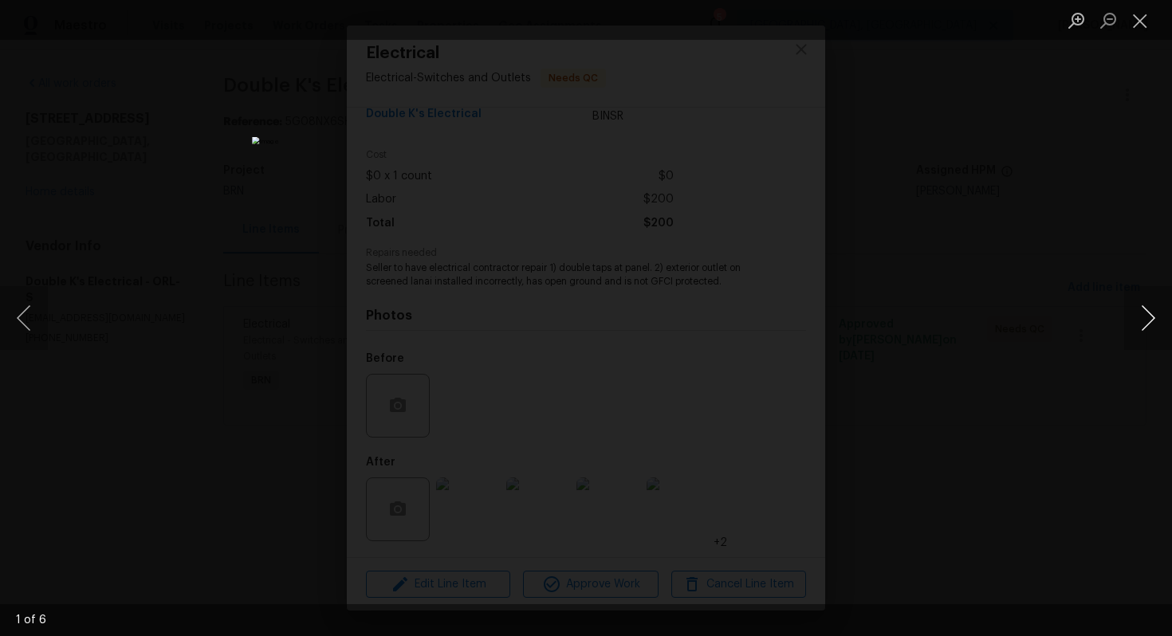
click at [1150, 323] on button "Next image" at bounding box center [1148, 318] width 48 height 64
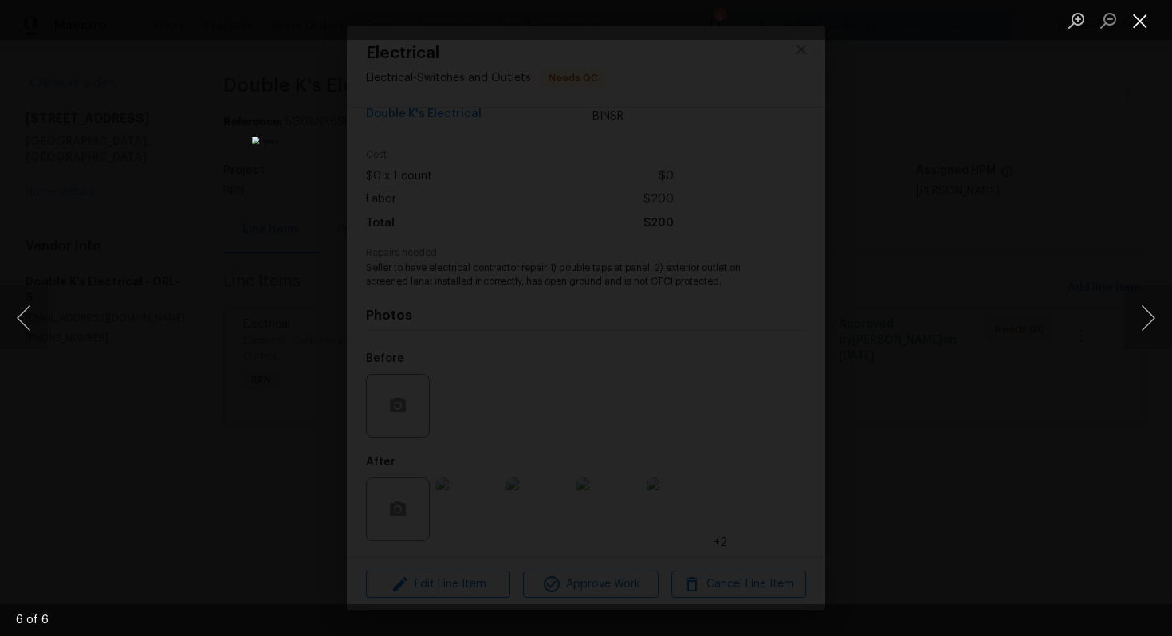
click at [1142, 12] on button "Close lightbox" at bounding box center [1140, 20] width 32 height 28
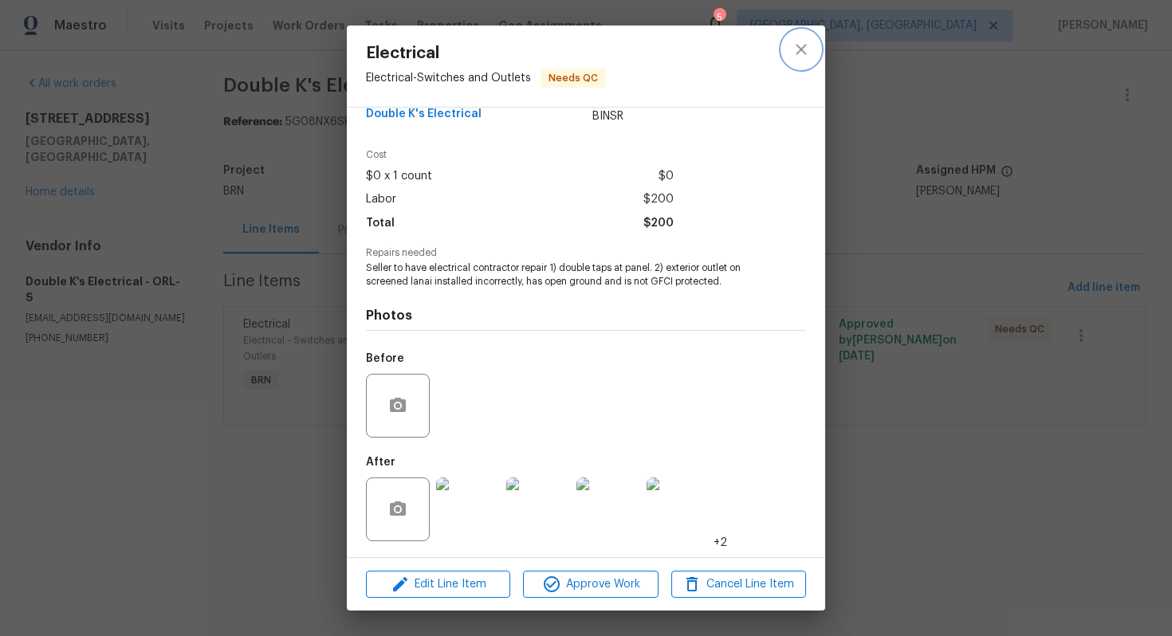
click at [794, 59] on button "close" at bounding box center [801, 49] width 38 height 38
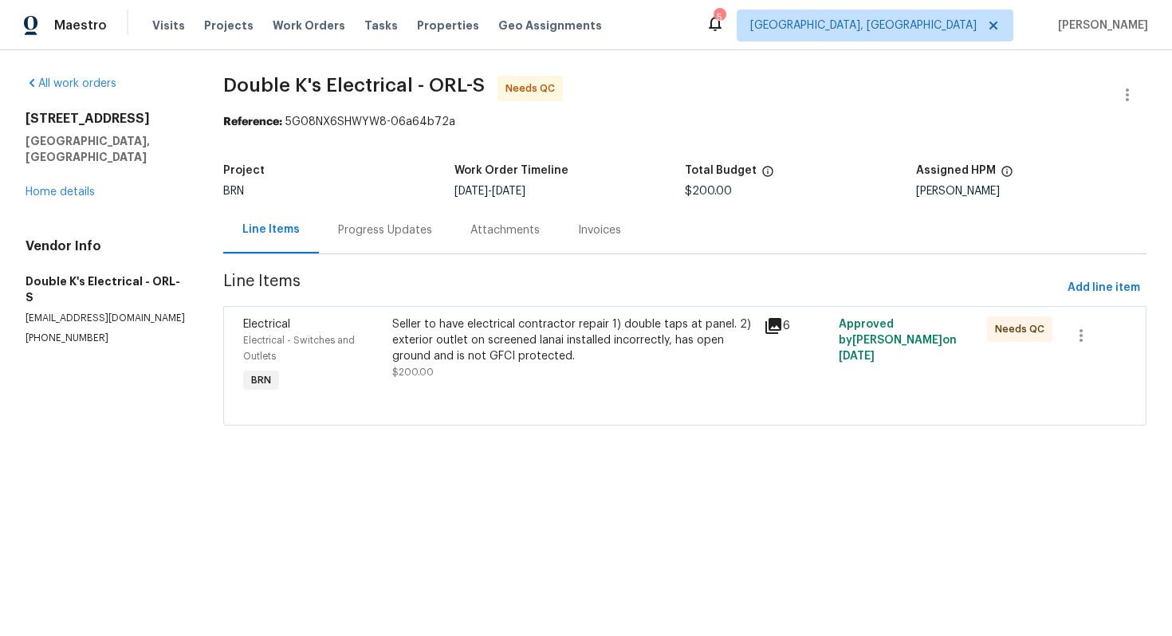
click at [502, 331] on div "Seller to have electrical contractor repair 1) double taps at panel. 2) exterio…" at bounding box center [573, 340] width 363 height 48
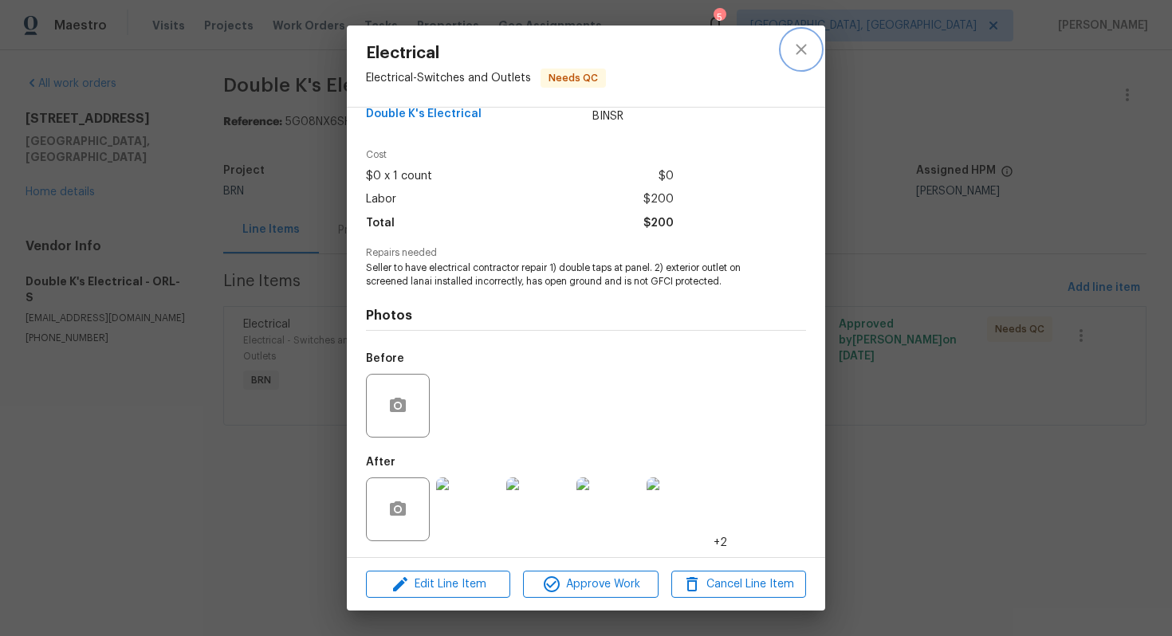
click at [796, 45] on icon "close" at bounding box center [801, 49] width 19 height 19
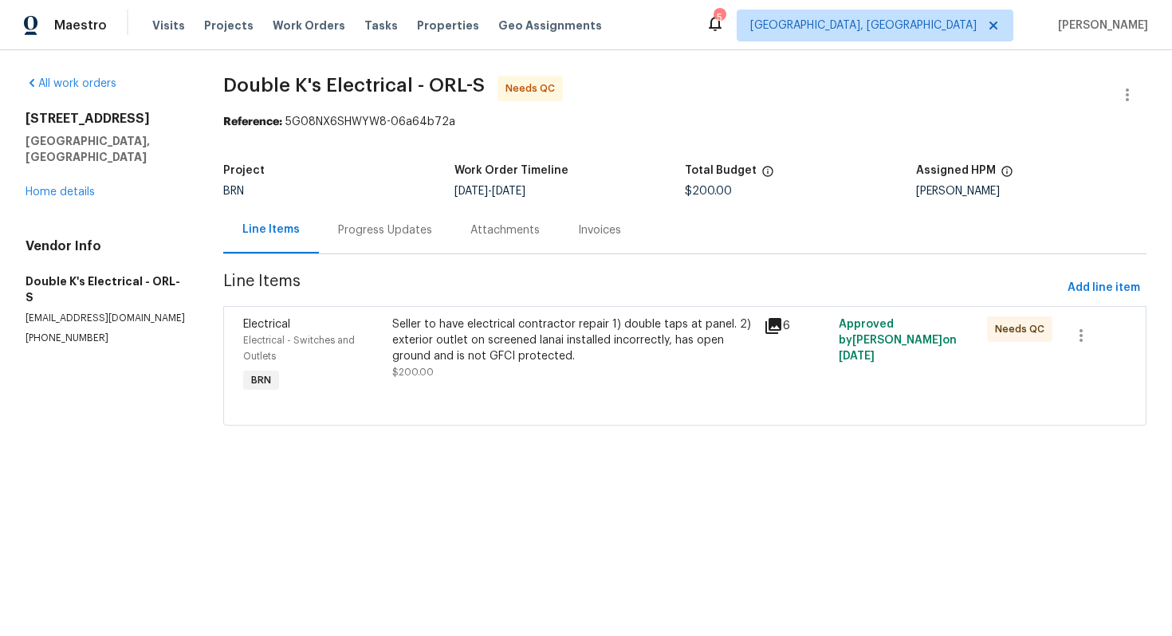
click at [425, 333] on div "Seller to have electrical contractor repair 1) double taps at panel. 2) exterio…" at bounding box center [573, 340] width 363 height 48
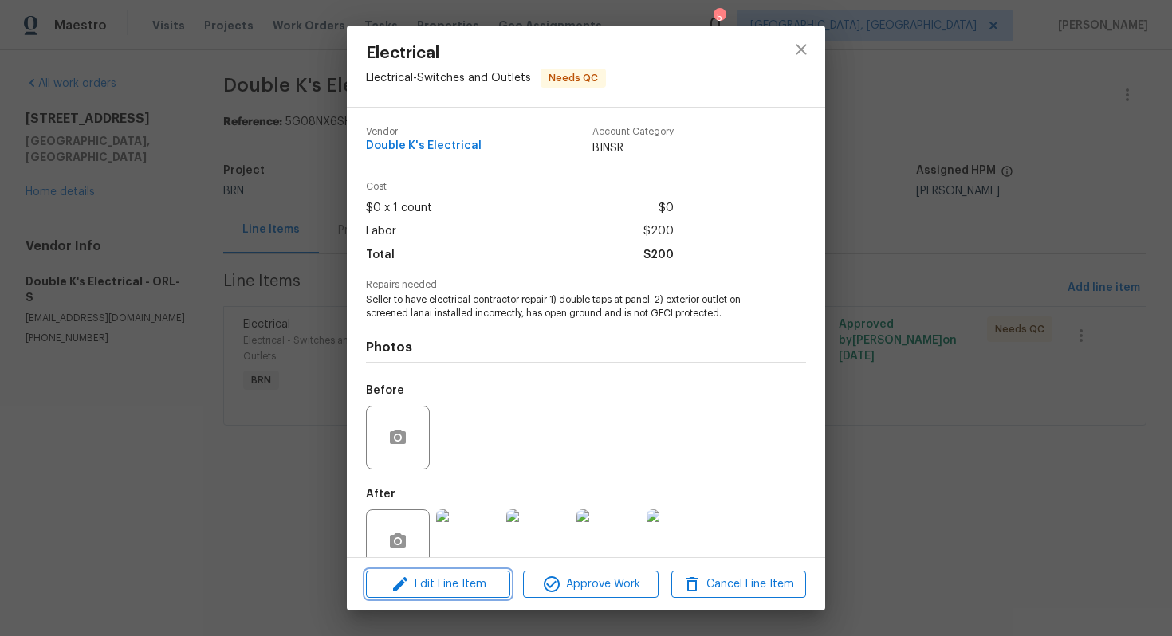
click at [427, 584] on span "Edit Line Item" at bounding box center [438, 585] width 135 height 20
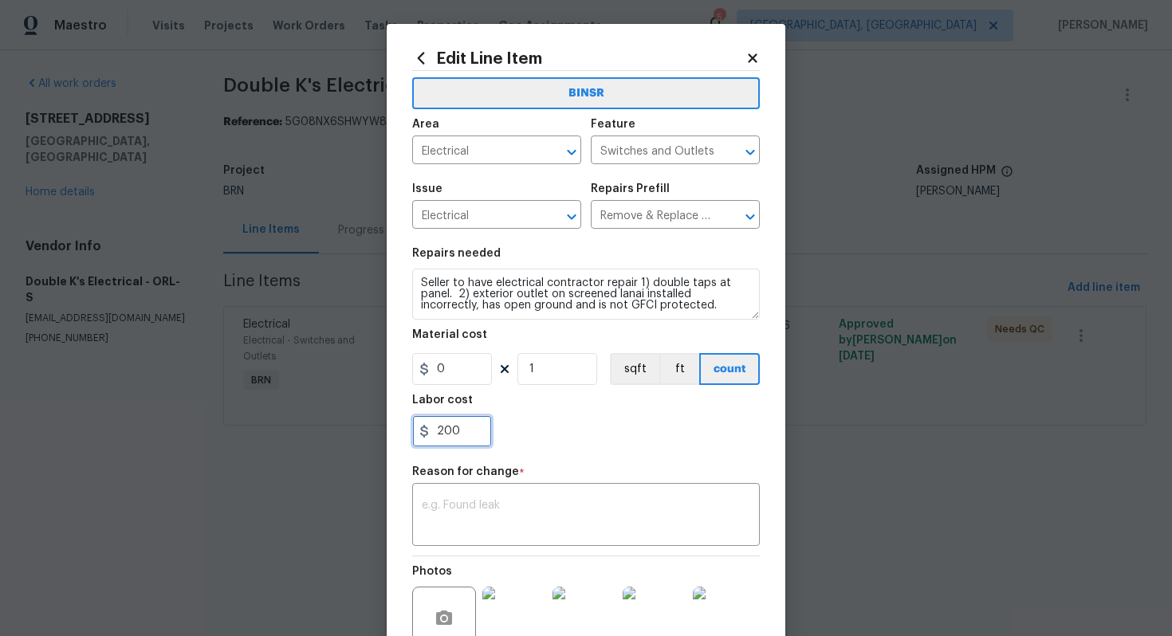
click at [459, 436] on input "200" at bounding box center [452, 431] width 80 height 32
type input "425"
click at [496, 513] on textarea at bounding box center [586, 516] width 328 height 33
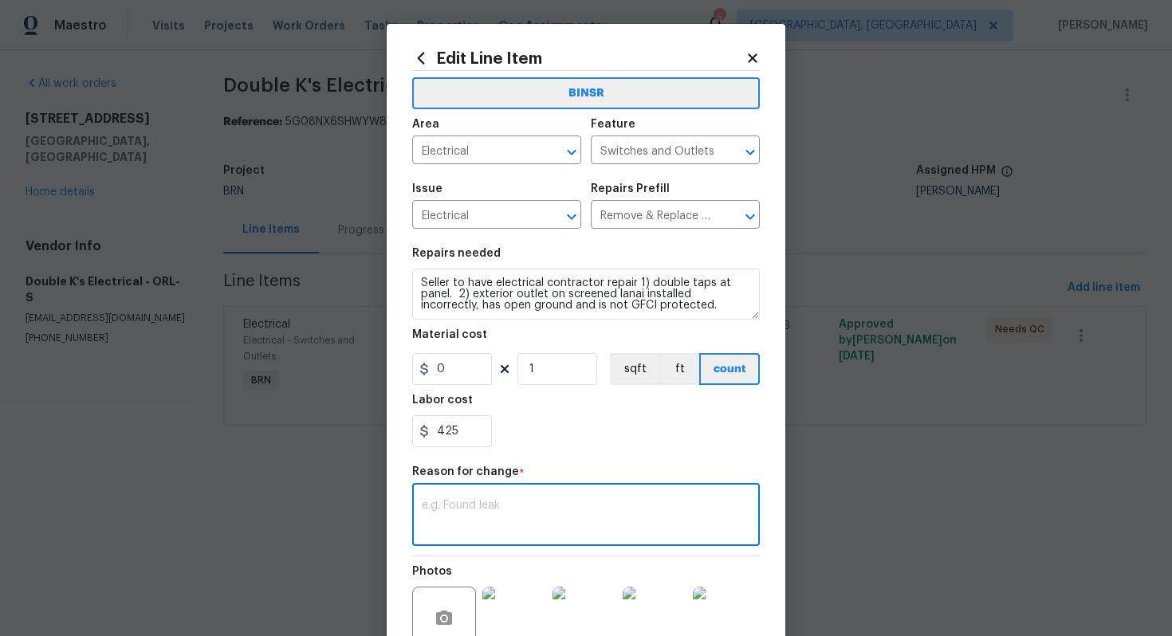
click at [560, 510] on textarea at bounding box center [586, 516] width 328 height 33
paste textarea "(AG) Updated per vendors final cost."
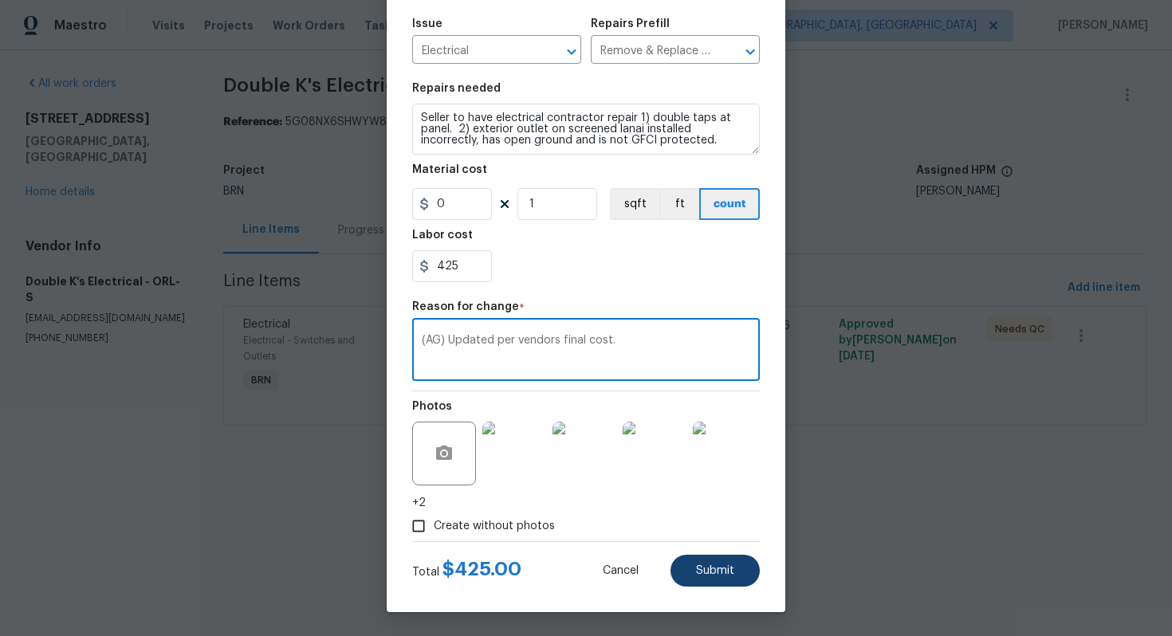
type textarea "(AG) Updated per vendors final cost."
click at [721, 566] on span "Submit" at bounding box center [715, 571] width 38 height 12
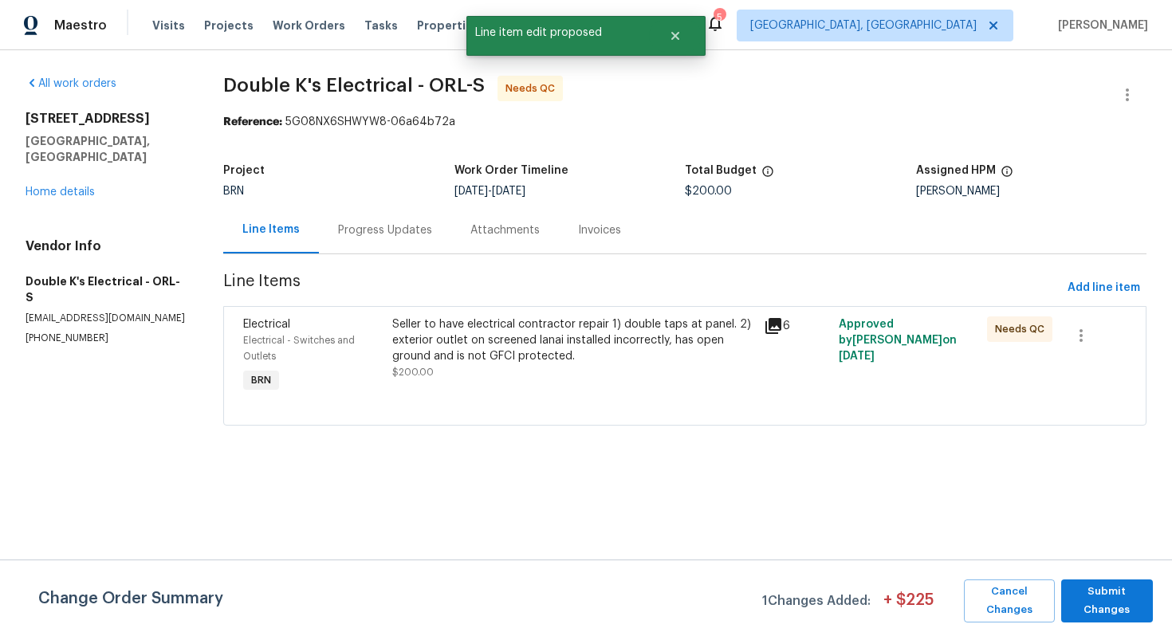
scroll to position [0, 0]
click at [1099, 598] on span "Submit Changes" at bounding box center [1107, 601] width 76 height 37
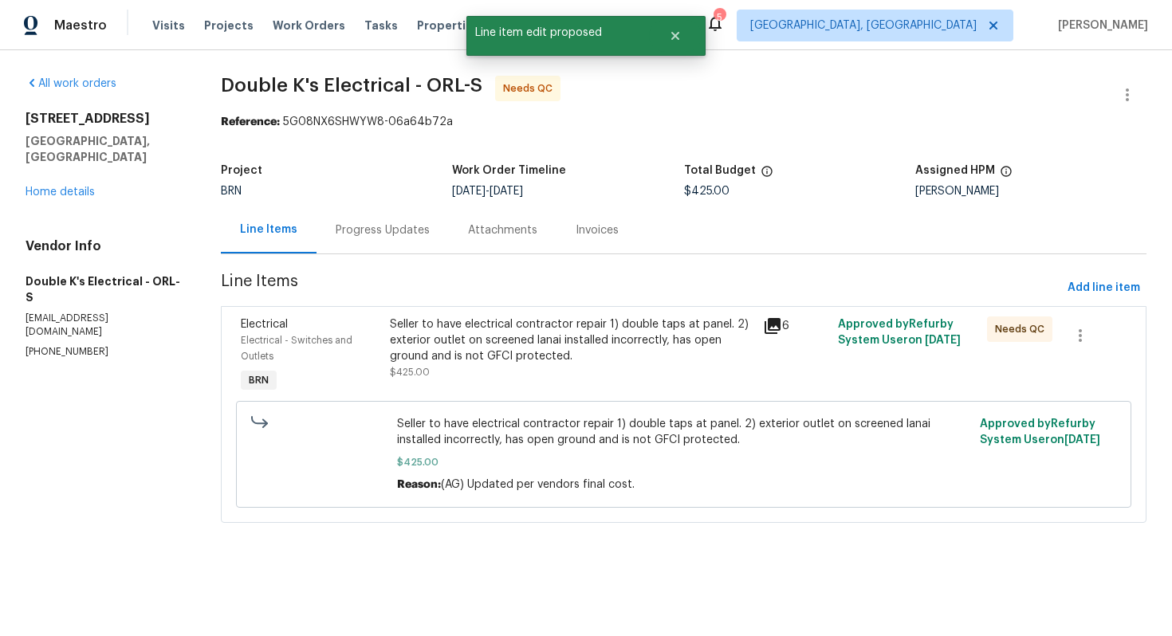
click at [388, 242] on div "Progress Updates" at bounding box center [382, 229] width 132 height 47
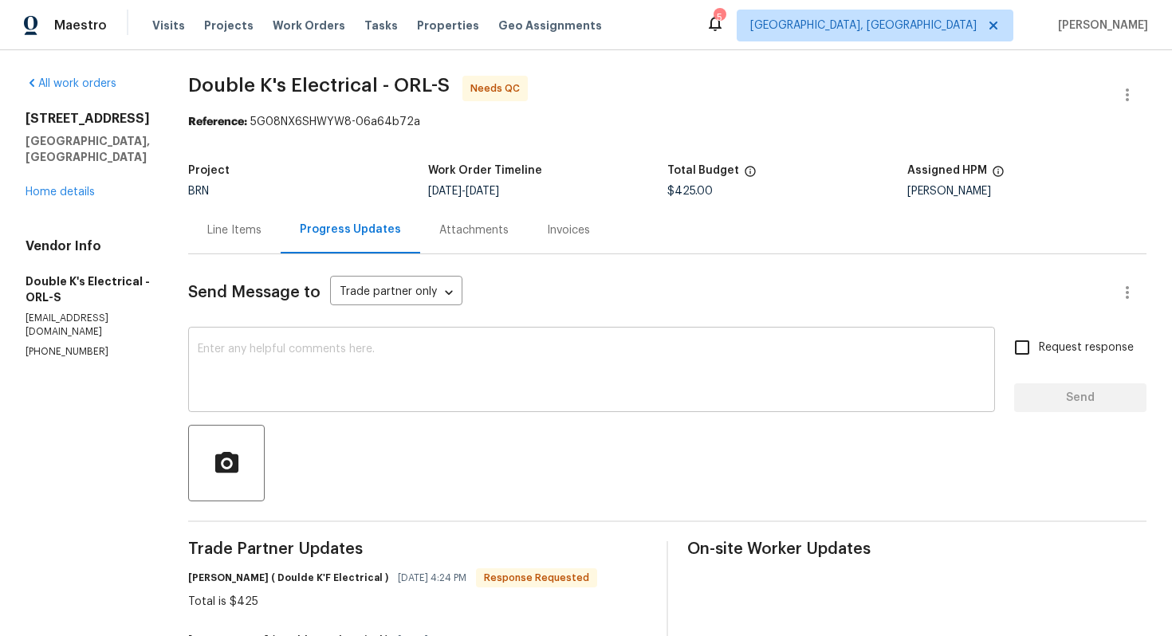
click at [543, 351] on textarea at bounding box center [592, 372] width 788 height 56
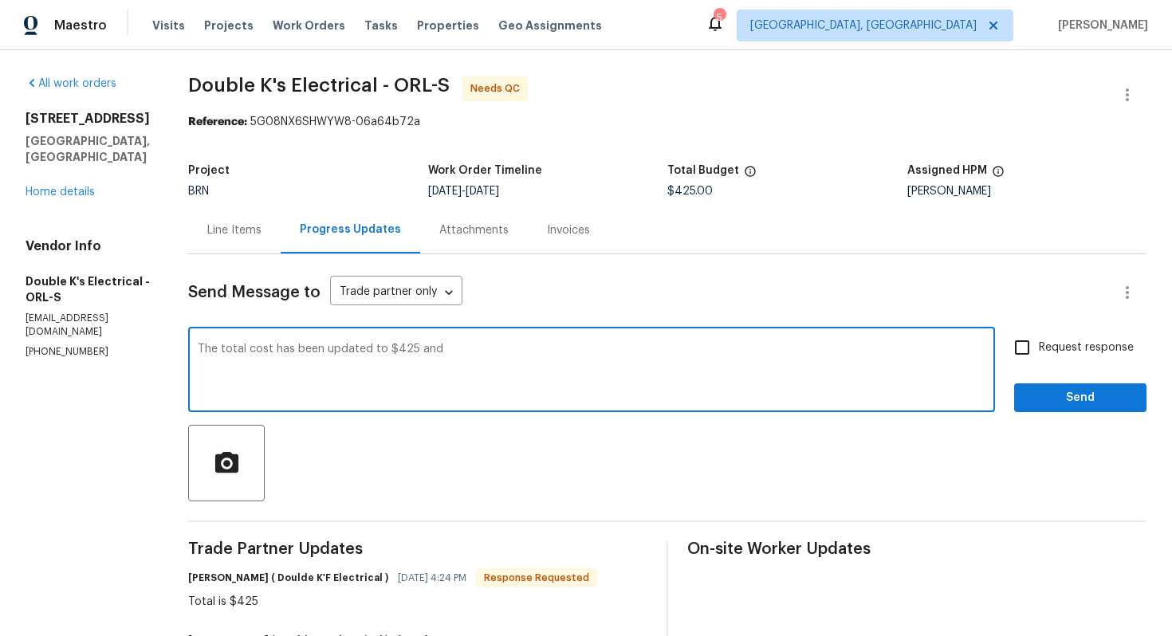
paste textarea "WO is approved. Please upload the invoice under invoice section. Thanks!"
type textarea "The total cost has been updated to $425 and WO is approved. Please upload the i…"
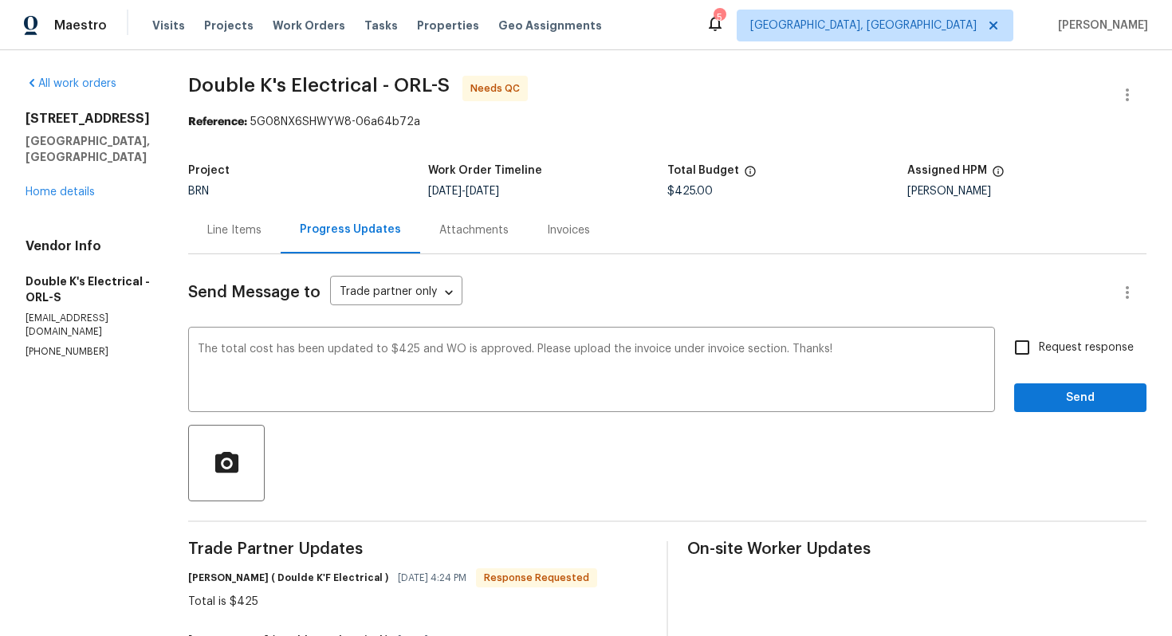
click at [1042, 360] on label "Request response" at bounding box center [1069, 347] width 128 height 33
click at [1039, 360] on input "Request response" at bounding box center [1021, 347] width 33 height 33
checkbox input "true"
click at [1054, 406] on span "Send" at bounding box center [1080, 398] width 107 height 20
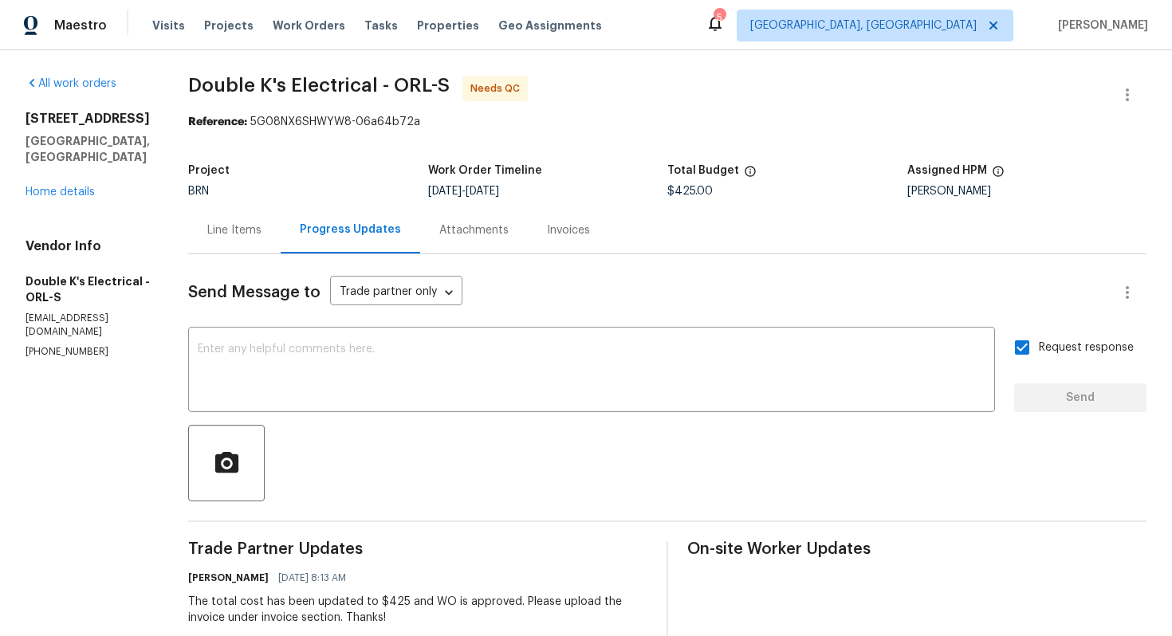
click at [243, 230] on div "Line Items" at bounding box center [234, 230] width 54 height 16
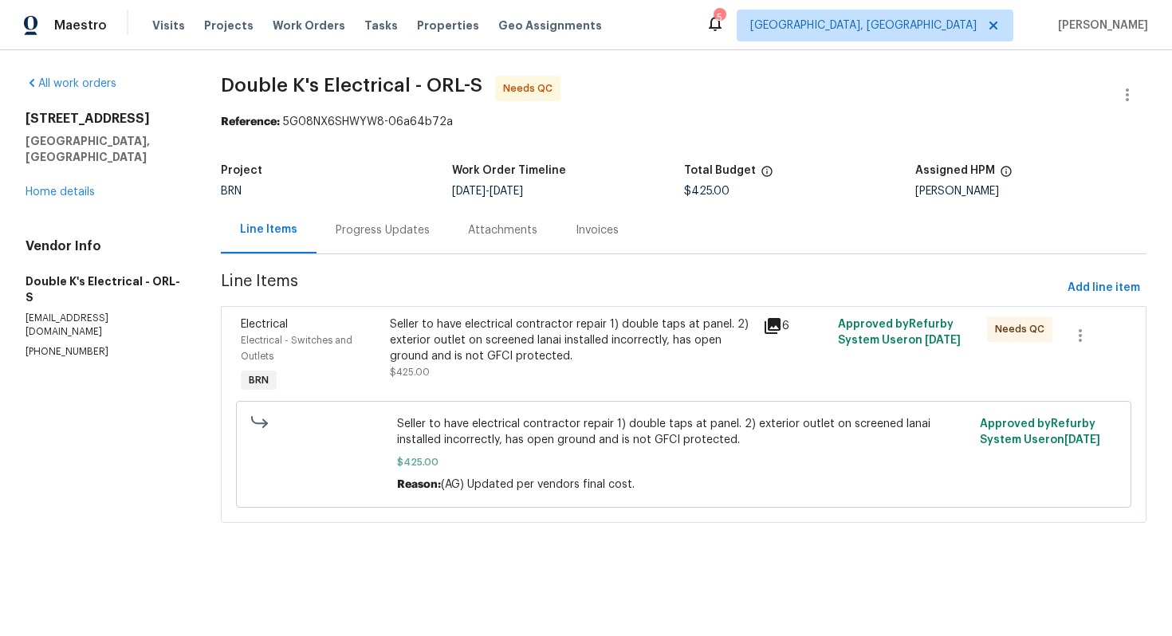
click at [517, 326] on div "Seller to have electrical contractor repair 1) double taps at panel. 2) exterio…" at bounding box center [571, 340] width 363 height 48
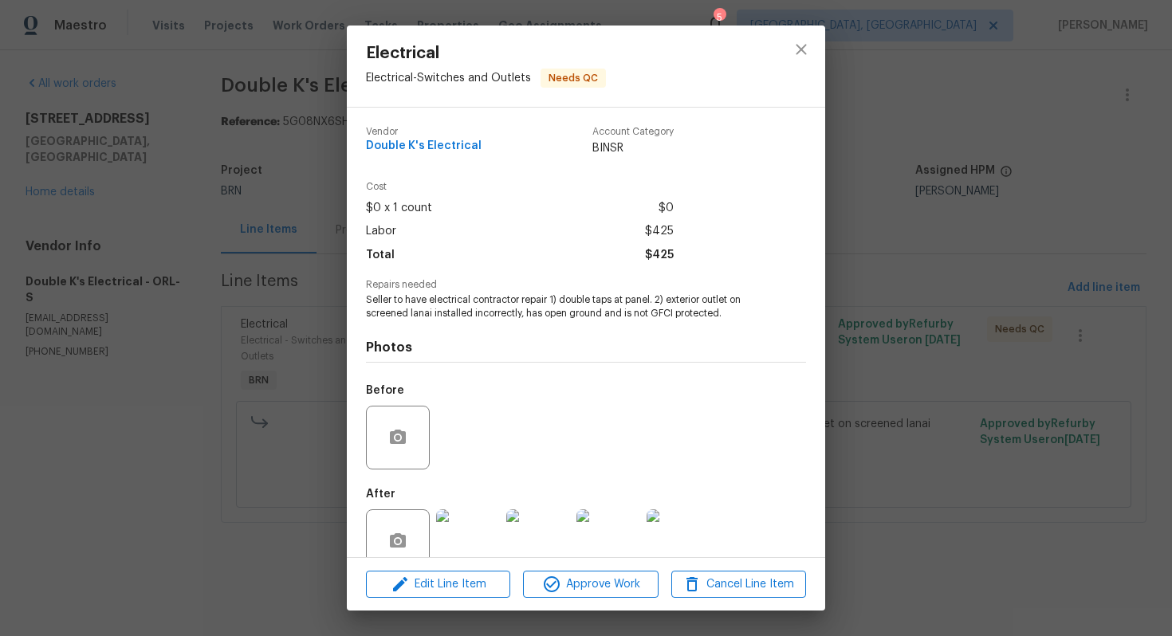
scroll to position [32, 0]
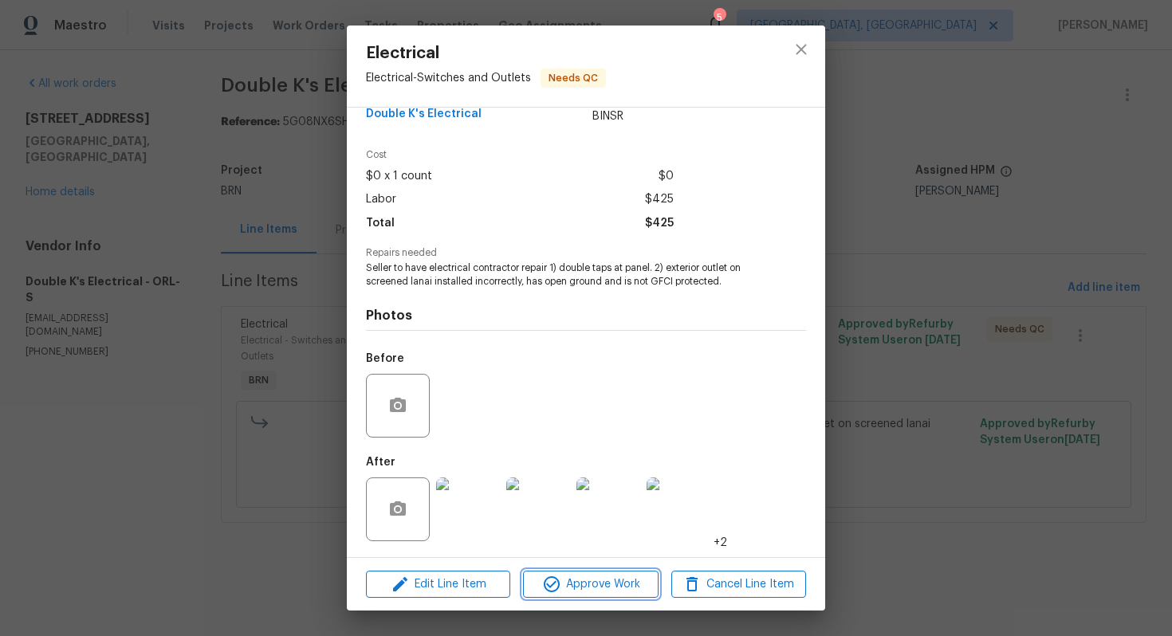
click at [580, 595] on button "Approve Work" at bounding box center [590, 585] width 135 height 28
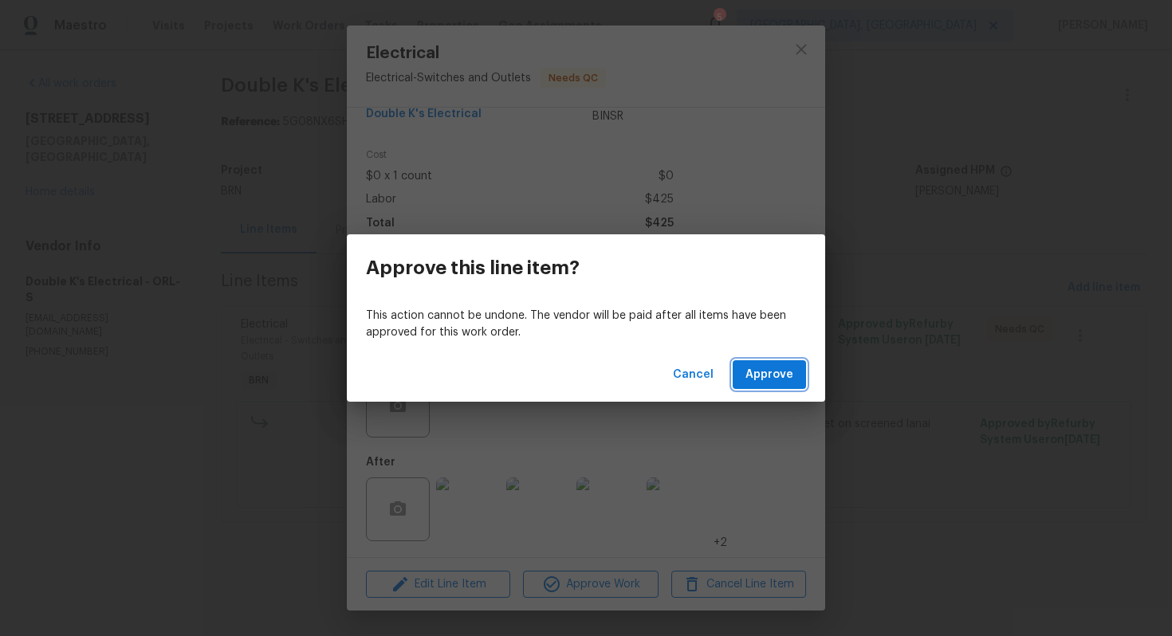
click at [768, 379] on span "Approve" at bounding box center [769, 375] width 48 height 20
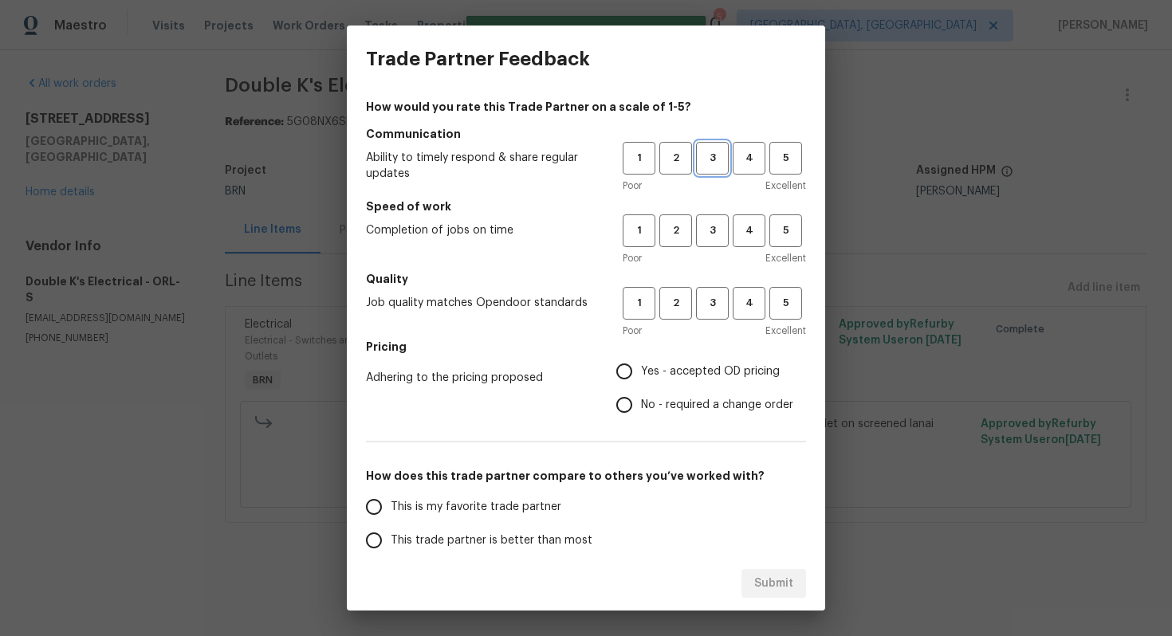
click at [718, 169] on button "3" at bounding box center [712, 158] width 33 height 33
click at [707, 243] on button "3" at bounding box center [712, 230] width 33 height 33
click at [708, 293] on button "3" at bounding box center [712, 303] width 33 height 33
click at [650, 397] on span "No - required a change order" at bounding box center [717, 405] width 152 height 17
click at [641, 396] on input "No - required a change order" at bounding box center [623, 404] width 33 height 33
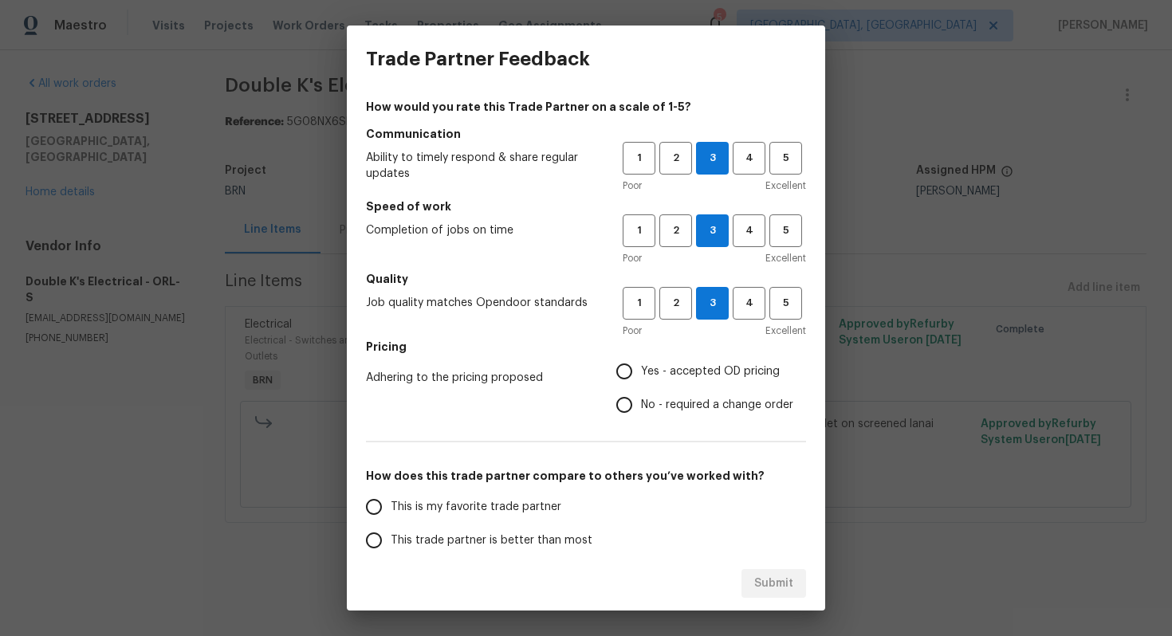
radio input "true"
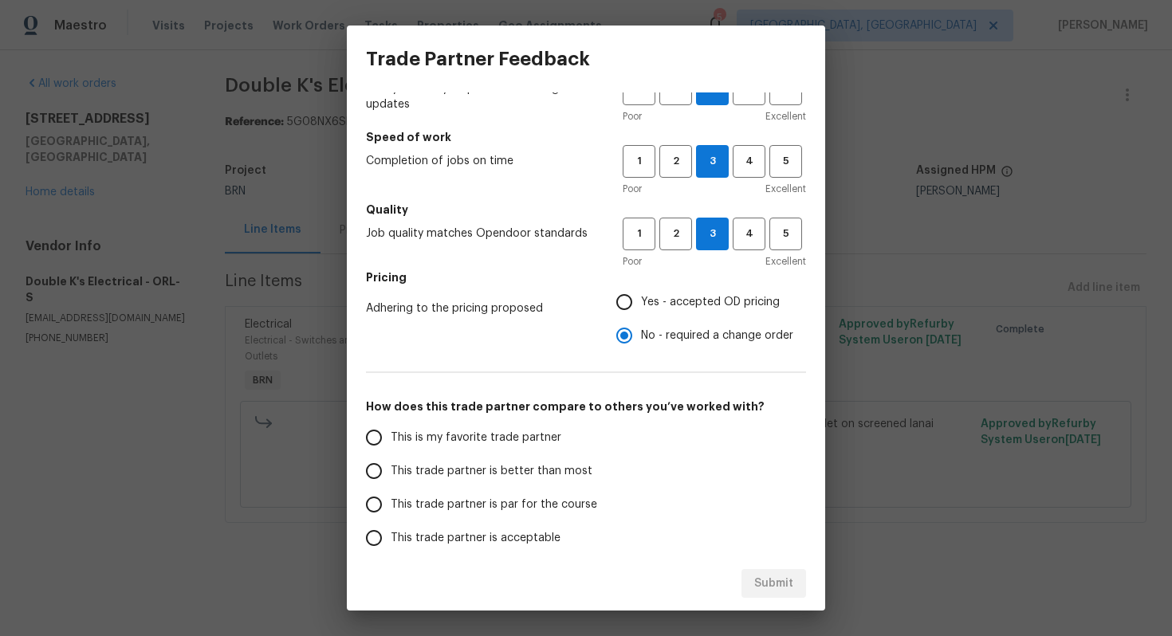
click at [528, 466] on span "This trade partner is better than most" at bounding box center [492, 471] width 202 height 17
click at [391, 466] on input "This trade partner is better than most" at bounding box center [373, 470] width 33 height 33
click at [768, 587] on span "Submit" at bounding box center [773, 584] width 39 height 20
radio input "true"
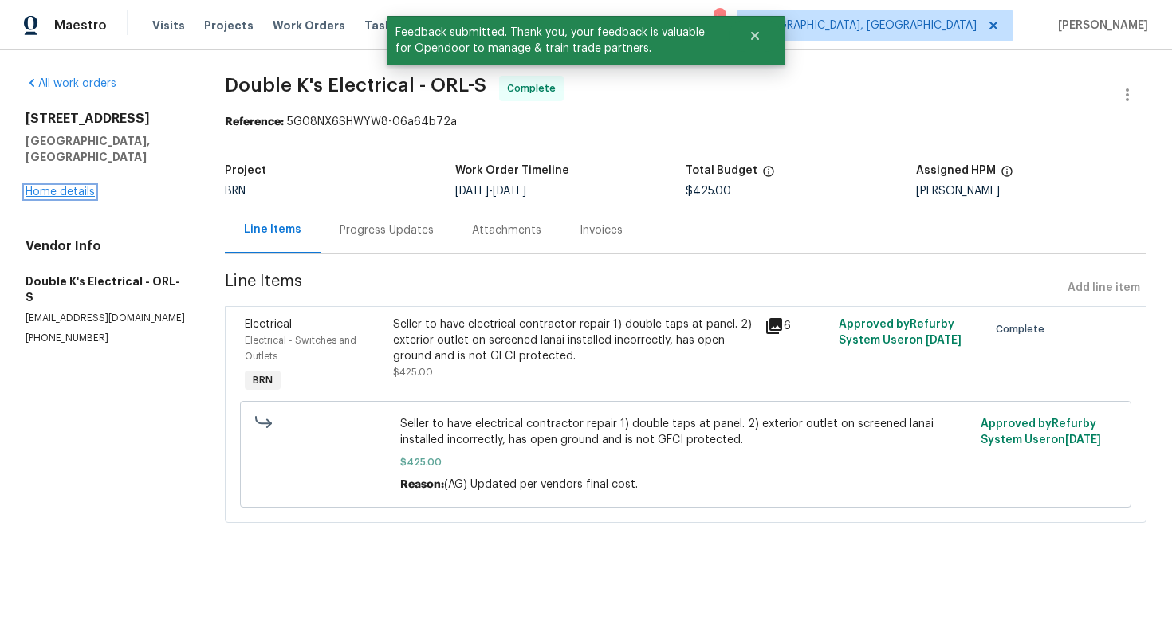
click at [84, 187] on link "Home details" at bounding box center [60, 192] width 69 height 11
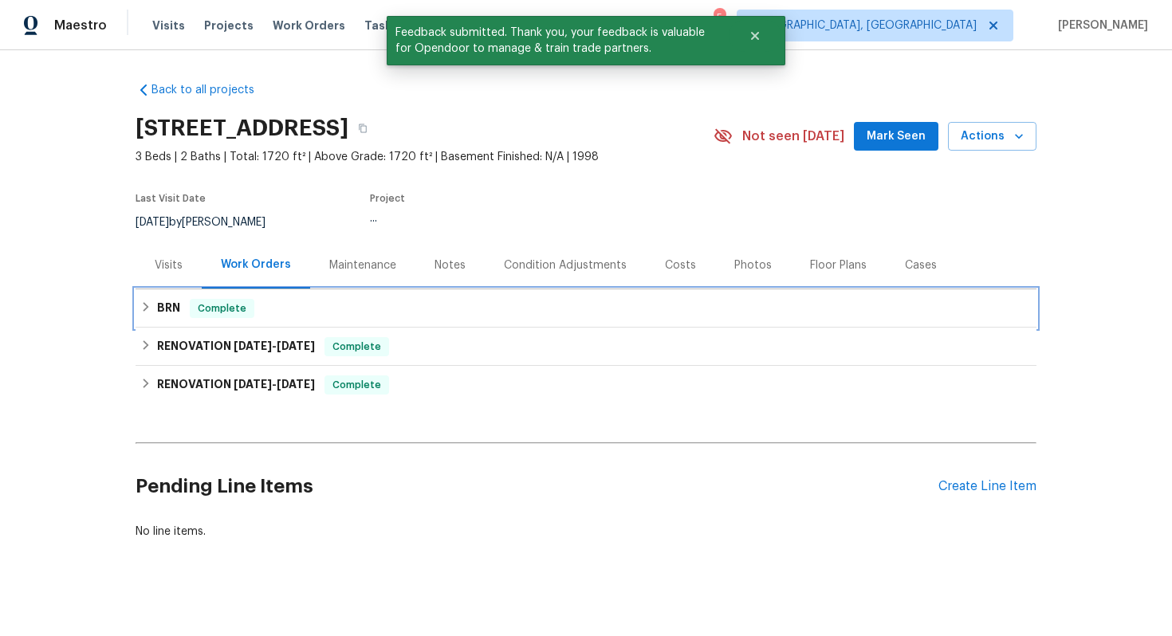
click at [169, 314] on h6 "BRN" at bounding box center [168, 308] width 23 height 19
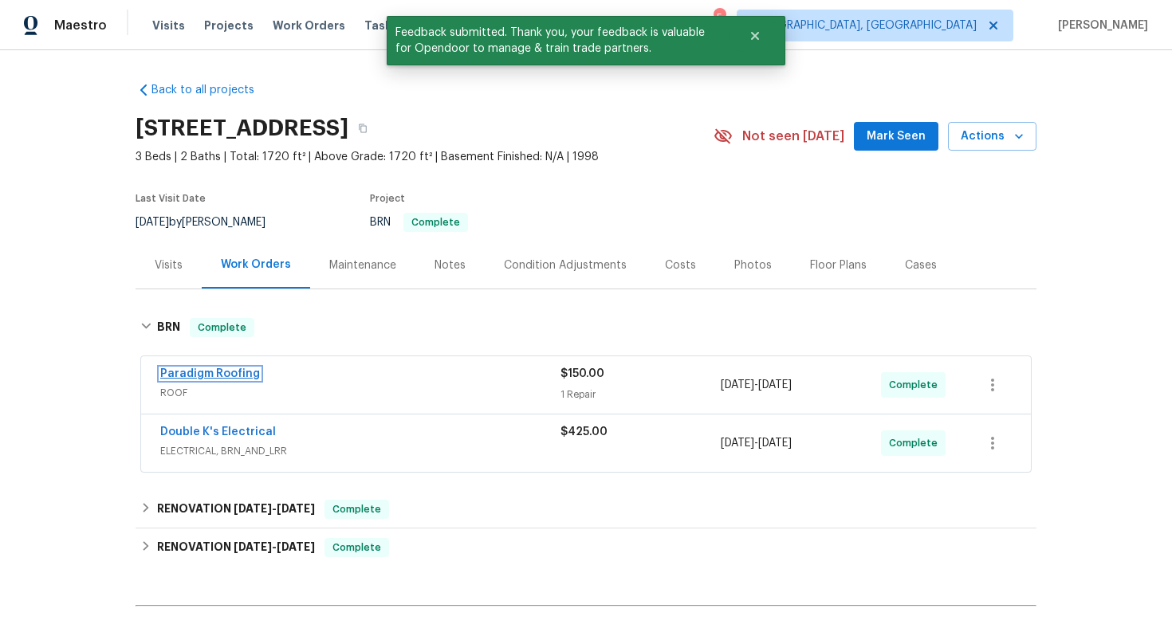
click at [225, 373] on link "Paradigm Roofing" at bounding box center [210, 373] width 100 height 11
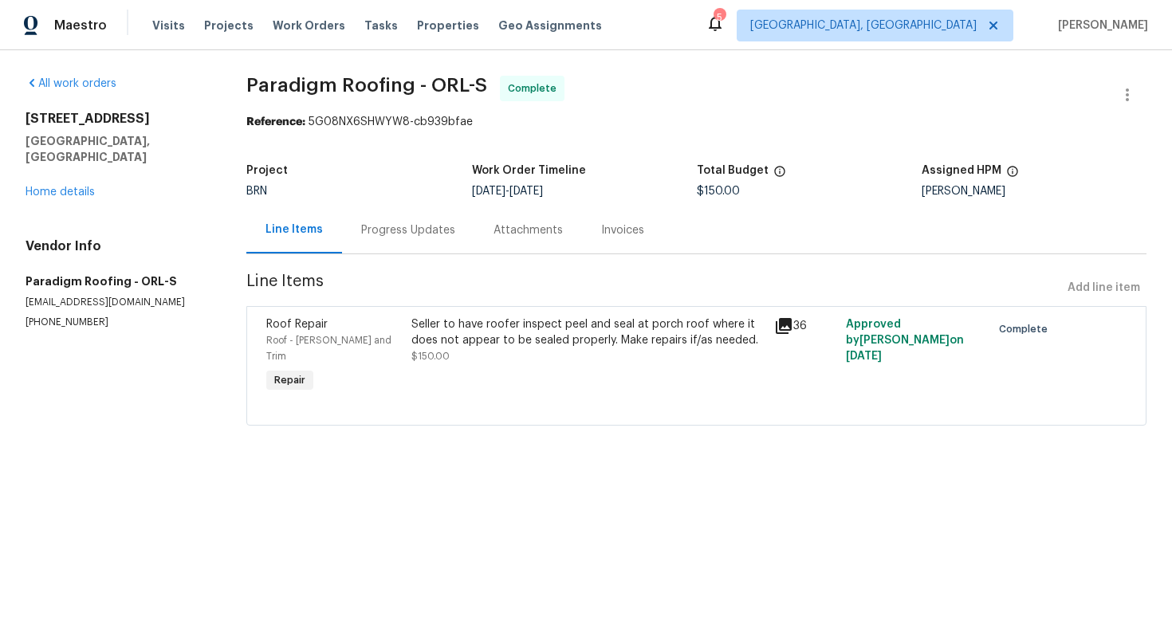
click at [477, 352] on div "Seller to have roofer inspect peel and seal at porch roof where it does not app…" at bounding box center [587, 340] width 352 height 48
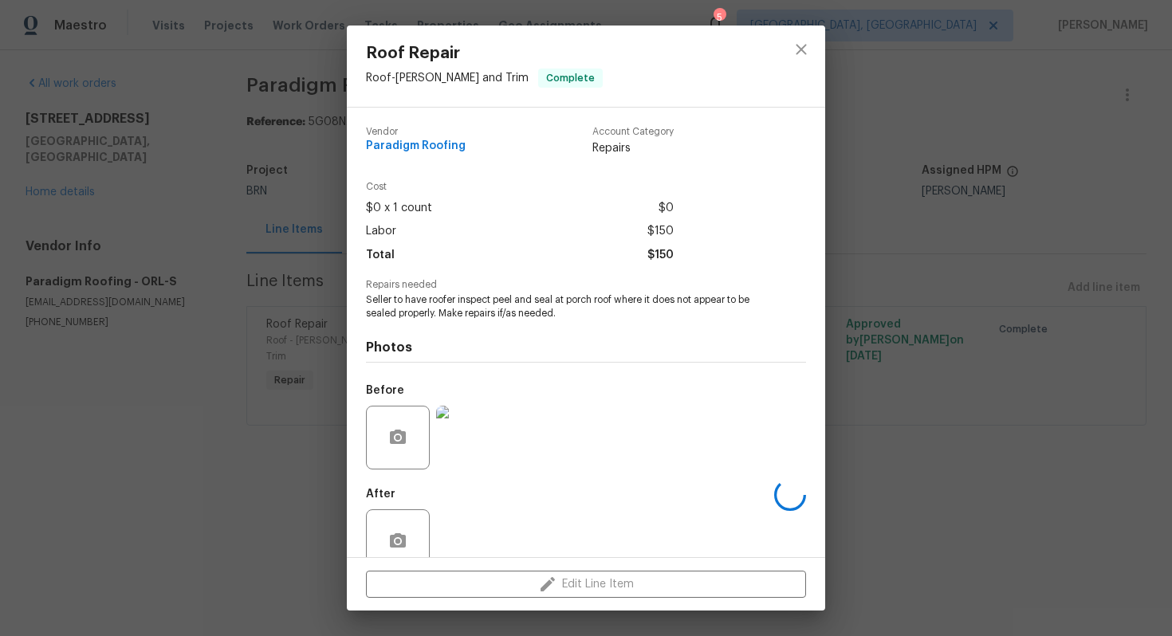
scroll to position [32, 0]
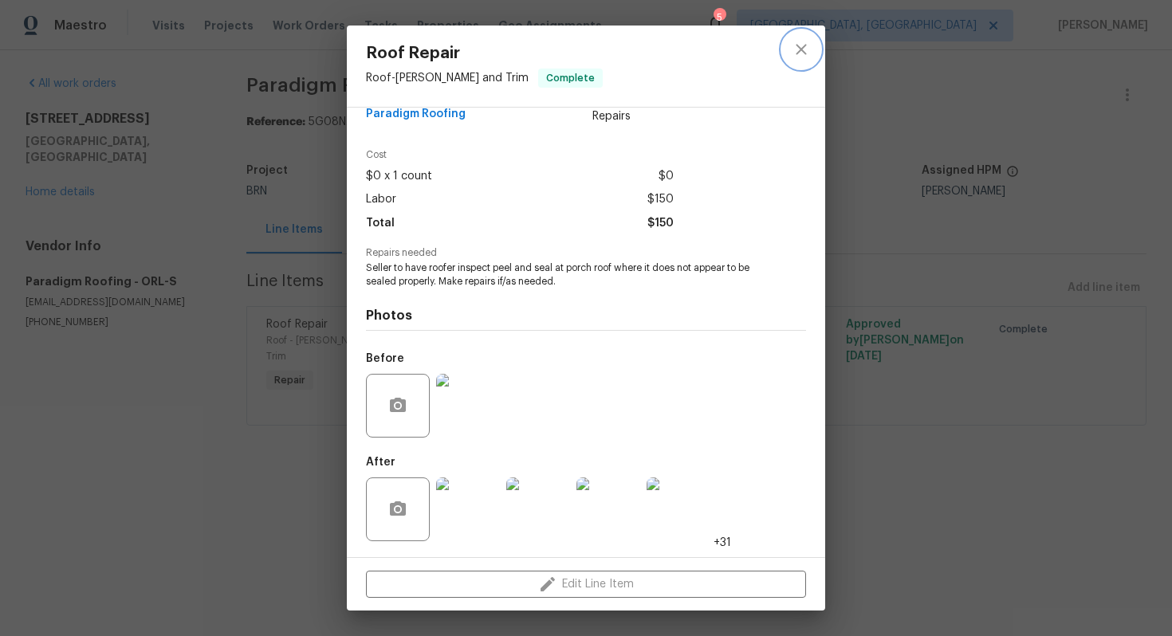
click at [805, 47] on icon "close" at bounding box center [801, 49] width 19 height 19
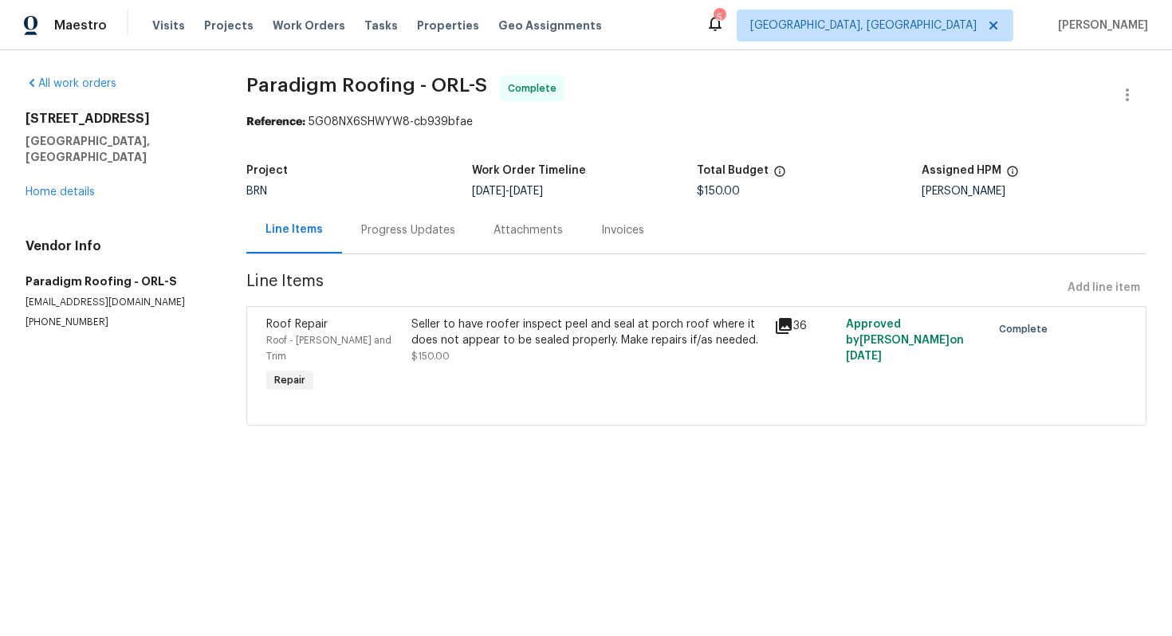
click at [503, 346] on div "Seller to have roofer inspect peel and seal at porch roof where it does not app…" at bounding box center [587, 332] width 352 height 32
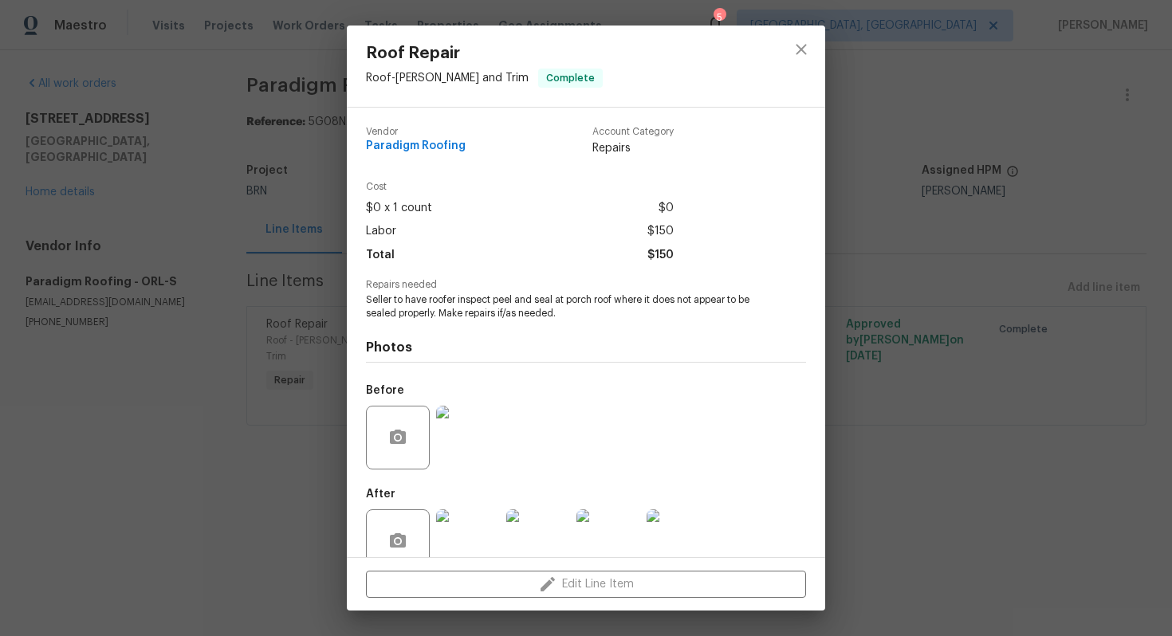
click at [505, 304] on span "Seller to have roofer inspect peel and seal at porch roof where it does not app…" at bounding box center [564, 306] width 396 height 27
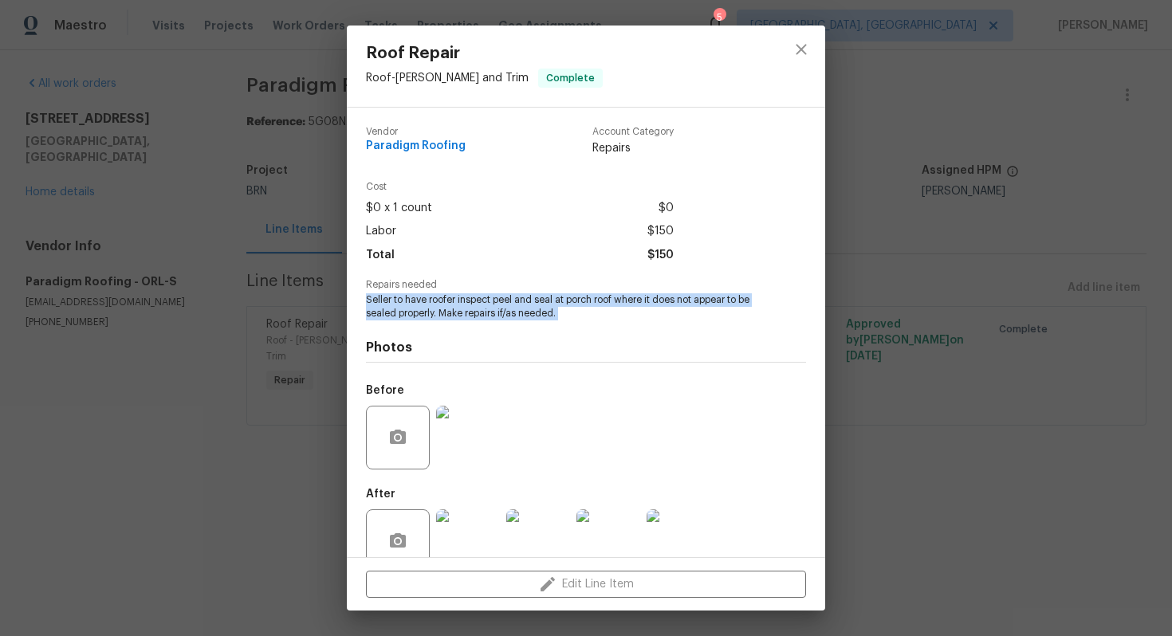
copy span "Seller to have roofer inspect peel and seal at porch roof where it does not app…"
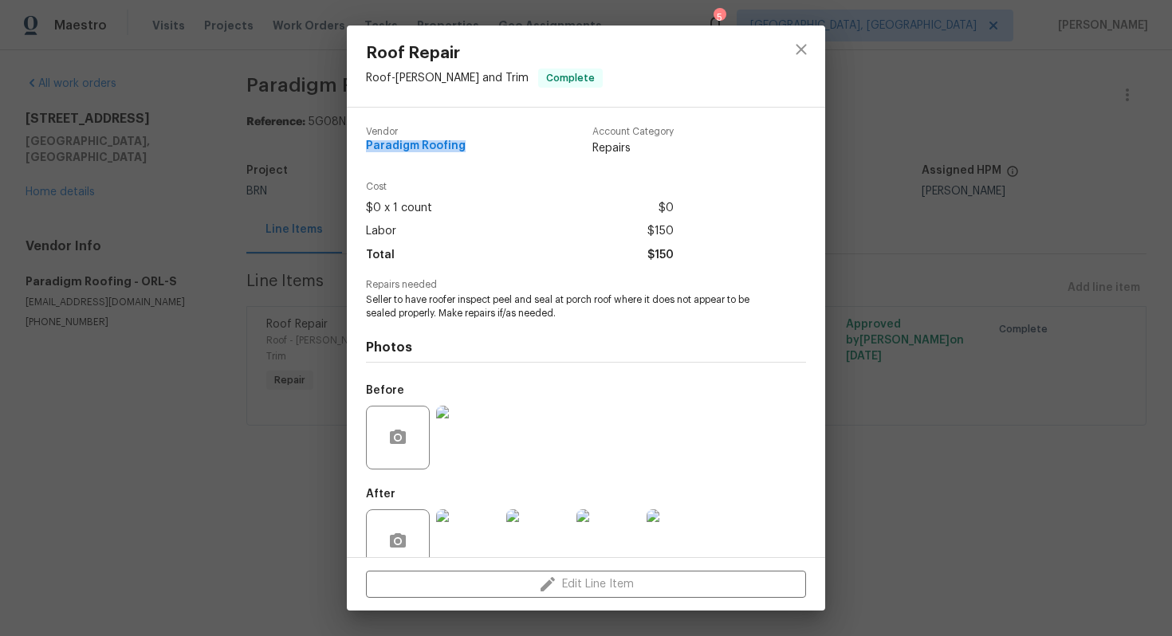
drag, startPoint x: 363, startPoint y: 146, endPoint x: 458, endPoint y: 148, distance: 94.9
click at [459, 148] on div "Vendor Paradigm Roofing Account Category Repairs Cost $0 x 1 count $0 Labor $15…" at bounding box center [586, 333] width 478 height 450
copy span "Paradigm Roofing"
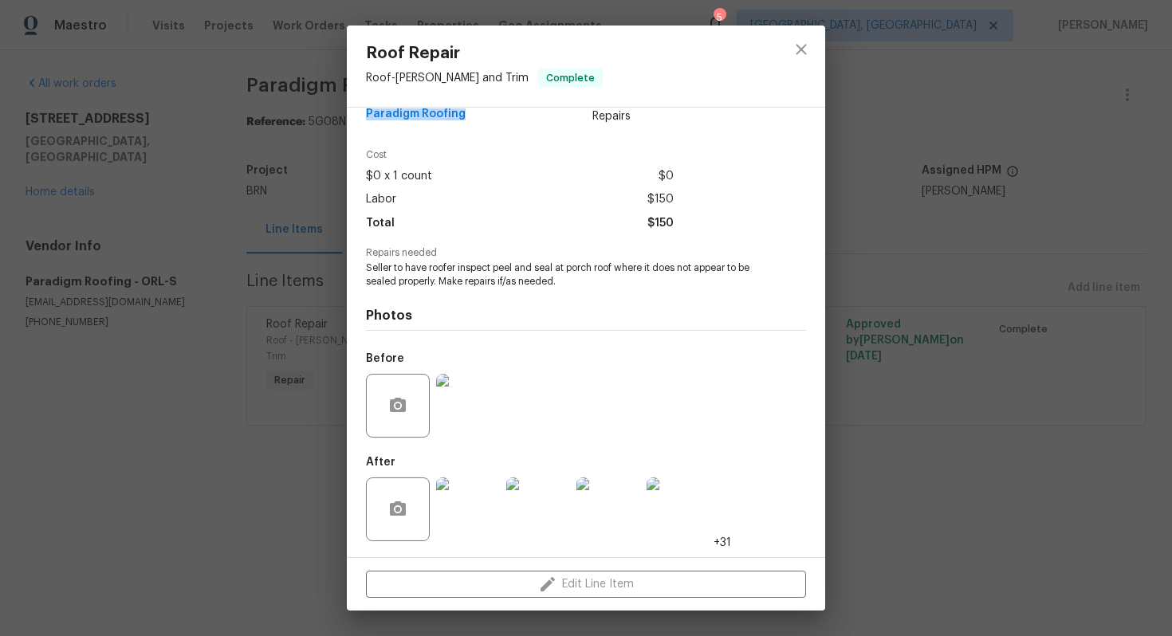
click at [477, 396] on img at bounding box center [468, 406] width 64 height 64
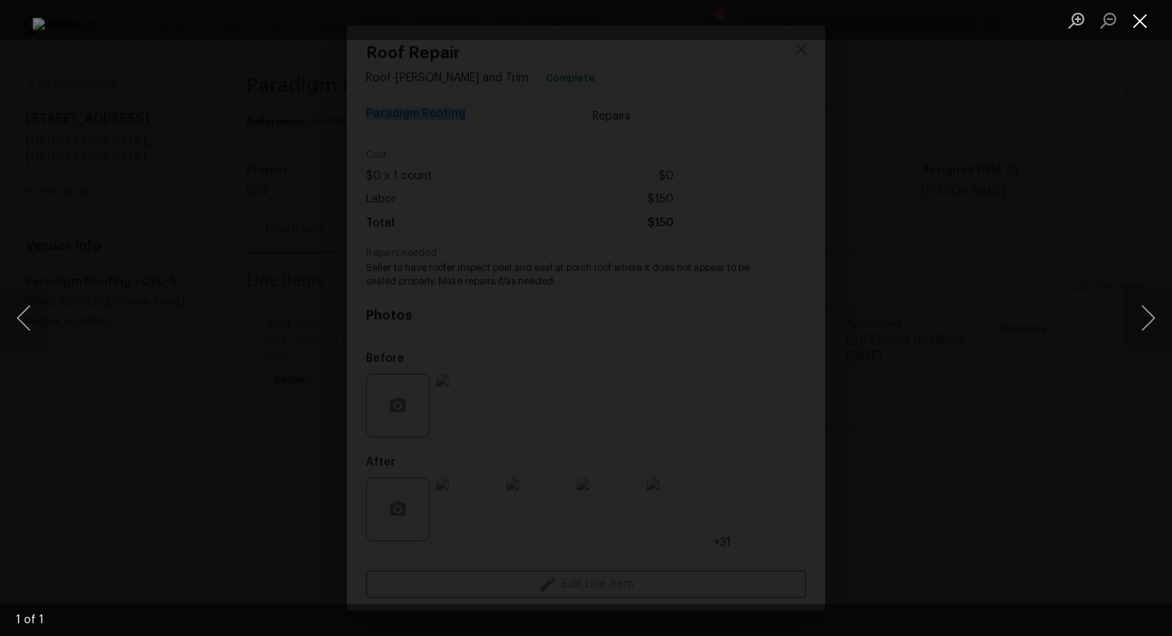
click at [1133, 11] on button "Close lightbox" at bounding box center [1140, 20] width 32 height 28
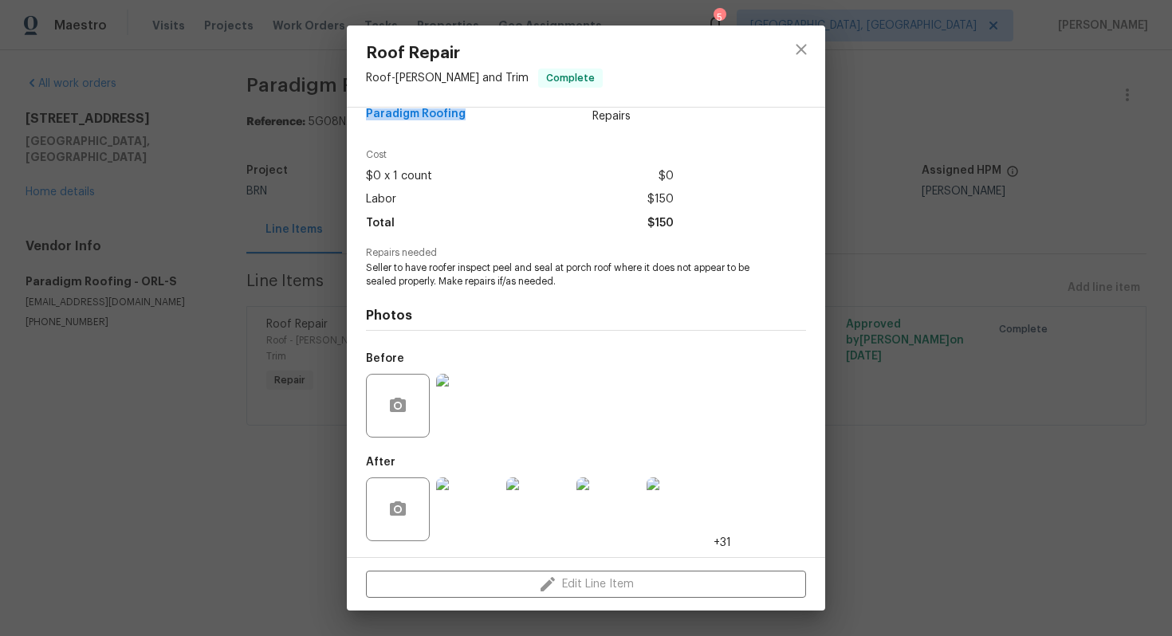
click at [454, 515] on img at bounding box center [468, 509] width 64 height 64
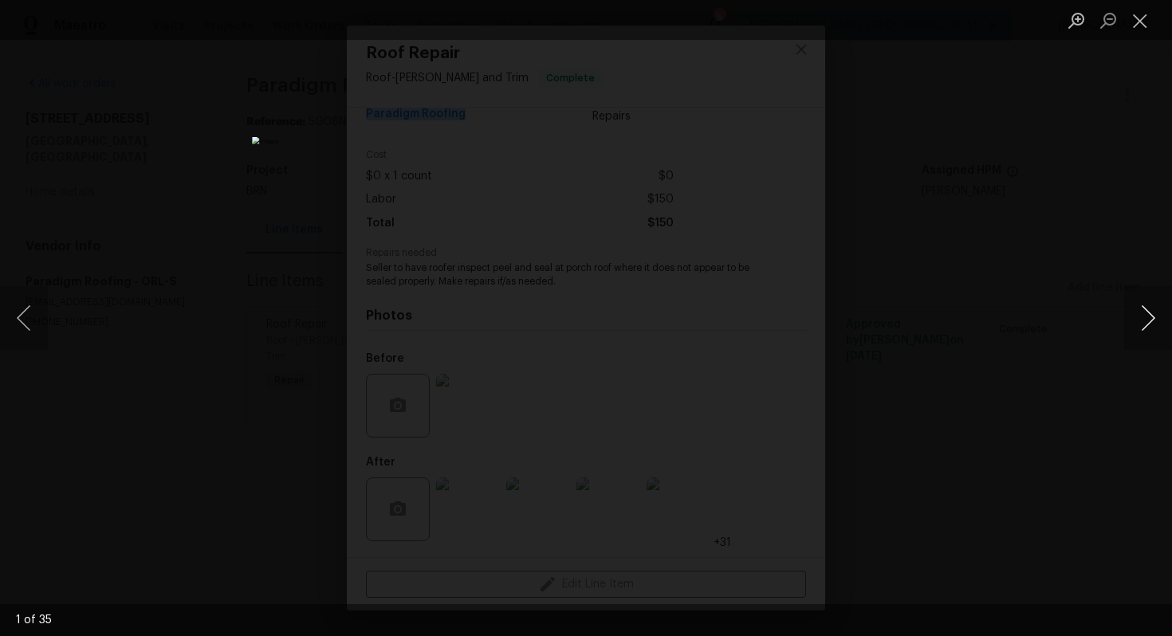
click at [1155, 320] on button "Next image" at bounding box center [1148, 318] width 48 height 64
click at [1156, 307] on button "Next image" at bounding box center [1148, 318] width 48 height 64
click at [1141, 319] on button "Next image" at bounding box center [1148, 318] width 48 height 64
click at [602, 358] on img "Lightbox" at bounding box center [586, 318] width 668 height 363
click at [1142, 319] on button "Next image" at bounding box center [1148, 318] width 48 height 64
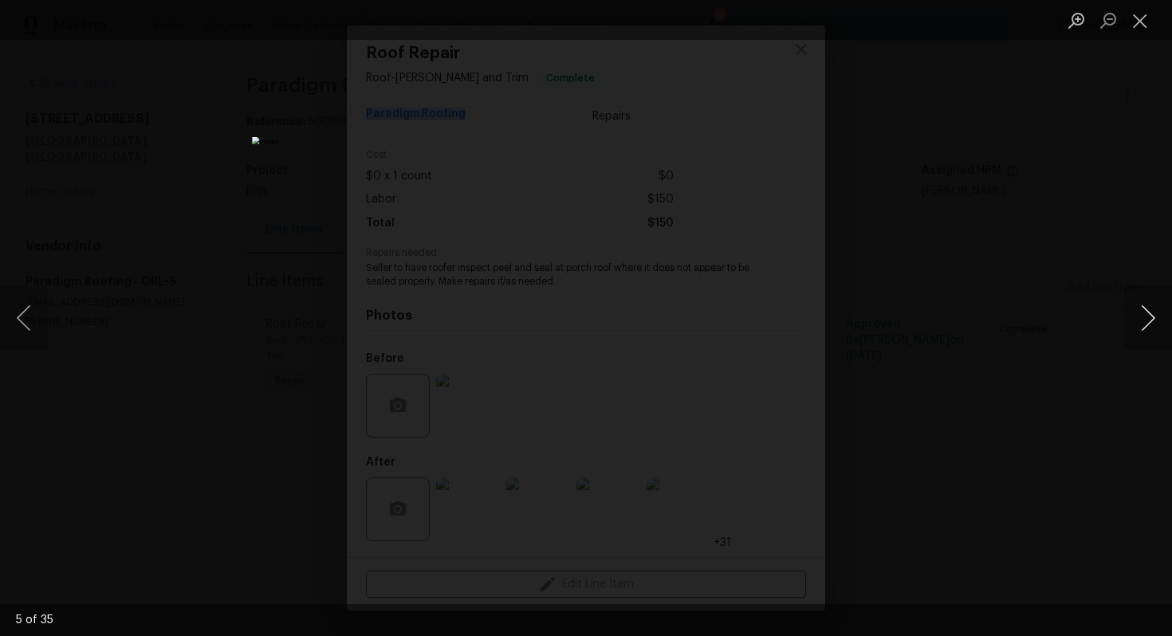
click at [1144, 320] on button "Next image" at bounding box center [1148, 318] width 48 height 64
click at [1148, 308] on button "Next image" at bounding box center [1148, 318] width 48 height 64
click at [1145, 320] on button "Next image" at bounding box center [1148, 318] width 48 height 64
click at [1142, 312] on button "Next image" at bounding box center [1148, 318] width 48 height 64
click at [1150, 320] on button "Next image" at bounding box center [1148, 318] width 48 height 64
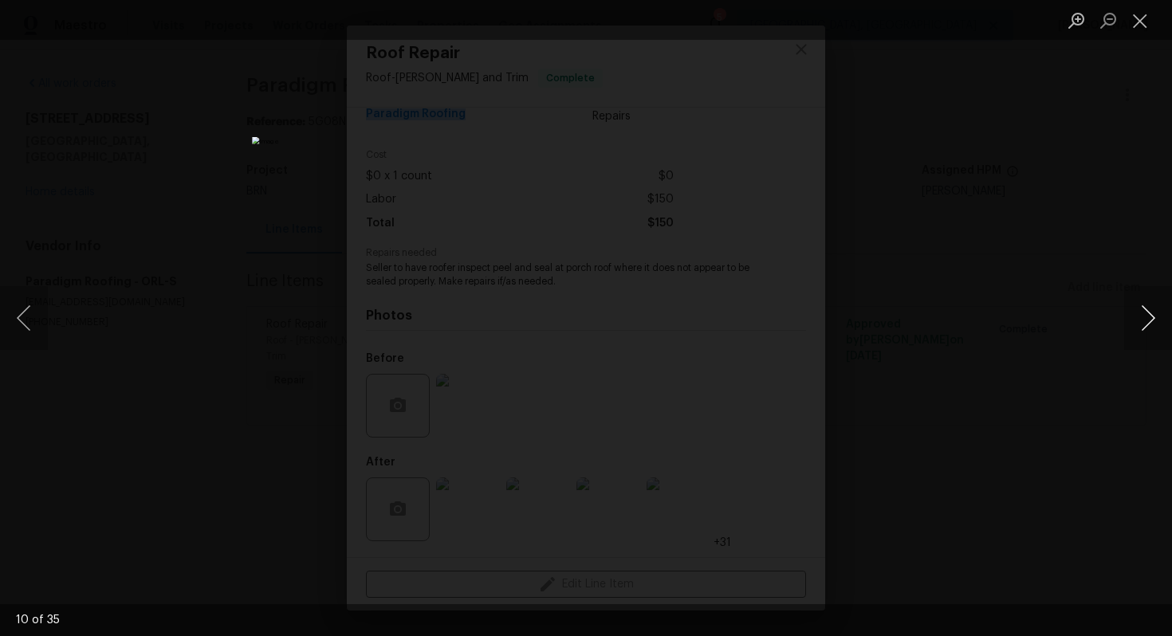
click at [1152, 312] on button "Next image" at bounding box center [1148, 318] width 48 height 64
click at [1143, 319] on button "Next image" at bounding box center [1148, 318] width 48 height 64
click at [1138, 326] on button "Next image" at bounding box center [1148, 318] width 48 height 64
click at [1144, 302] on button "Next image" at bounding box center [1148, 318] width 48 height 64
click at [1144, 321] on button "Next image" at bounding box center [1148, 318] width 48 height 64
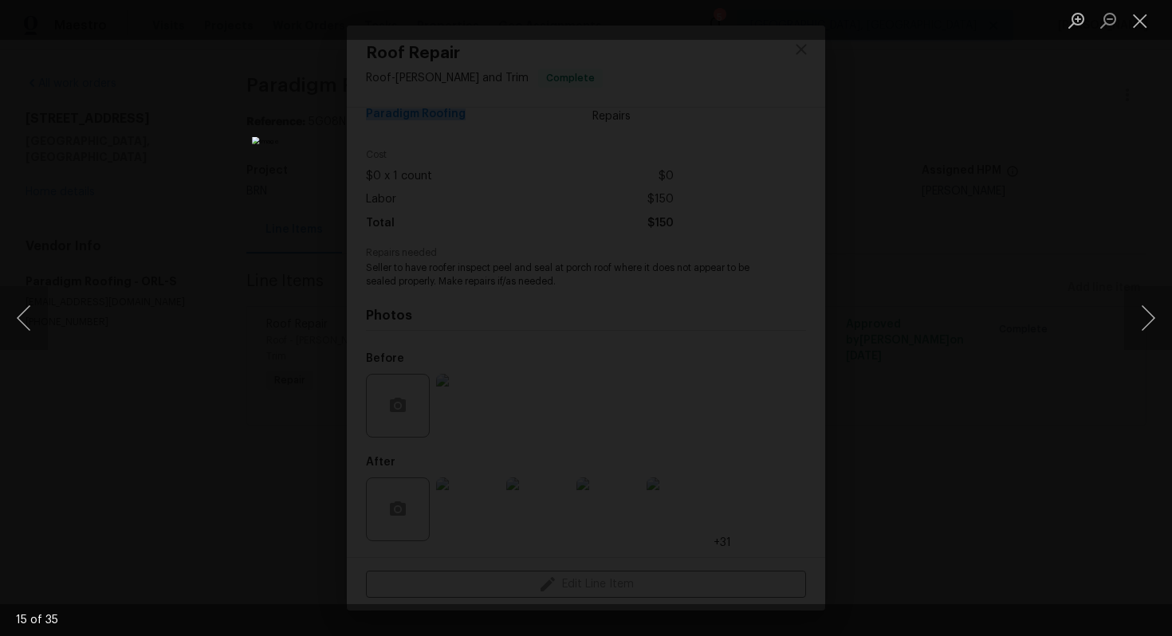
click at [567, 379] on img "Lightbox" at bounding box center [586, 318] width 668 height 363
click at [1143, 328] on button "Next image" at bounding box center [1148, 318] width 48 height 64
click at [1133, 320] on button "Next image" at bounding box center [1148, 318] width 48 height 64
click at [1153, 328] on button "Next image" at bounding box center [1148, 318] width 48 height 64
click at [1150, 306] on button "Next image" at bounding box center [1148, 318] width 48 height 64
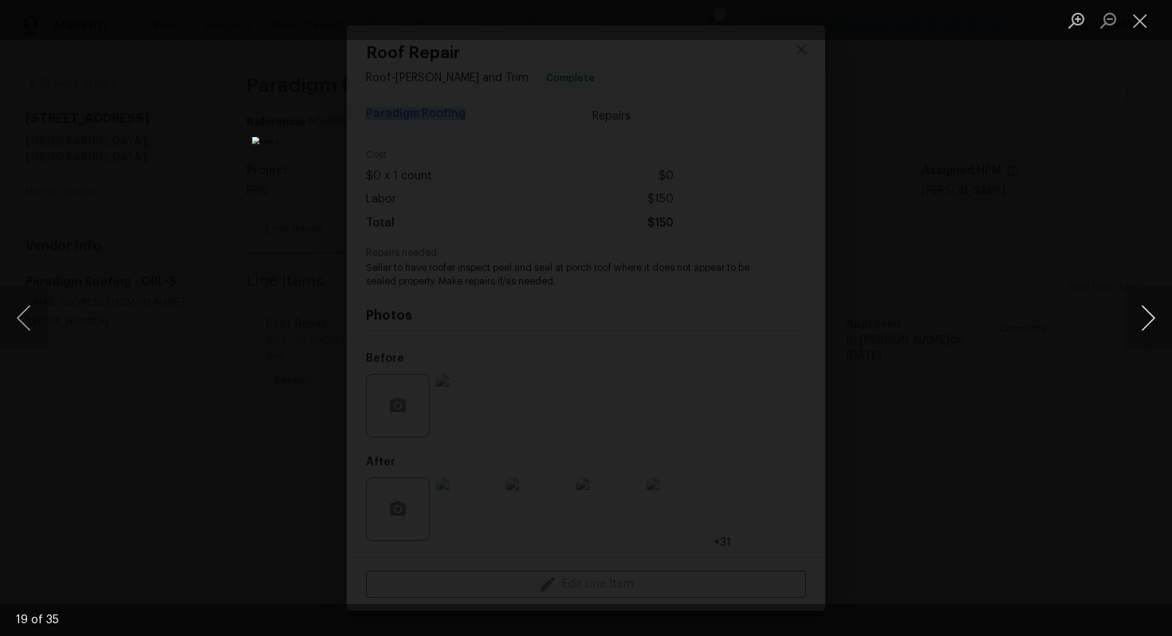
click at [1135, 308] on button "Next image" at bounding box center [1148, 318] width 48 height 64
click at [1157, 314] on button "Next image" at bounding box center [1148, 318] width 48 height 64
click at [1132, 320] on button "Next image" at bounding box center [1148, 318] width 48 height 64
click at [1144, 320] on button "Next image" at bounding box center [1148, 318] width 48 height 64
click at [1134, 324] on button "Next image" at bounding box center [1148, 318] width 48 height 64
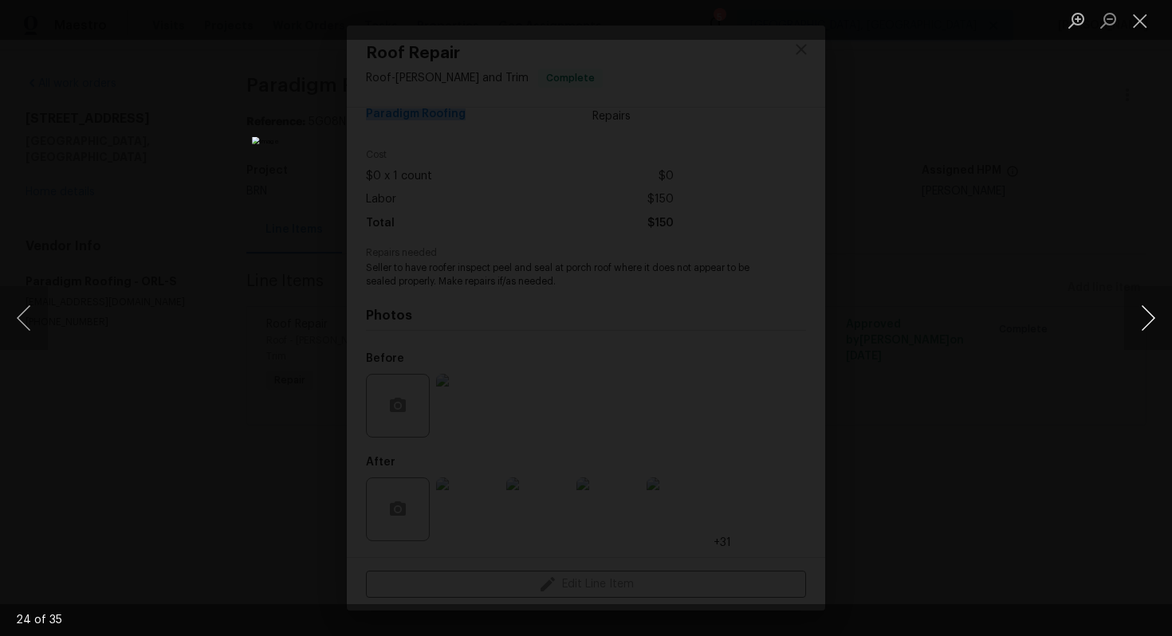
click at [1152, 323] on button "Next image" at bounding box center [1148, 318] width 48 height 64
click at [1151, 327] on button "Next image" at bounding box center [1148, 318] width 48 height 64
click at [1149, 321] on button "Next image" at bounding box center [1148, 318] width 48 height 64
click at [1151, 316] on button "Next image" at bounding box center [1148, 318] width 48 height 64
click at [1142, 305] on button "Next image" at bounding box center [1148, 318] width 48 height 64
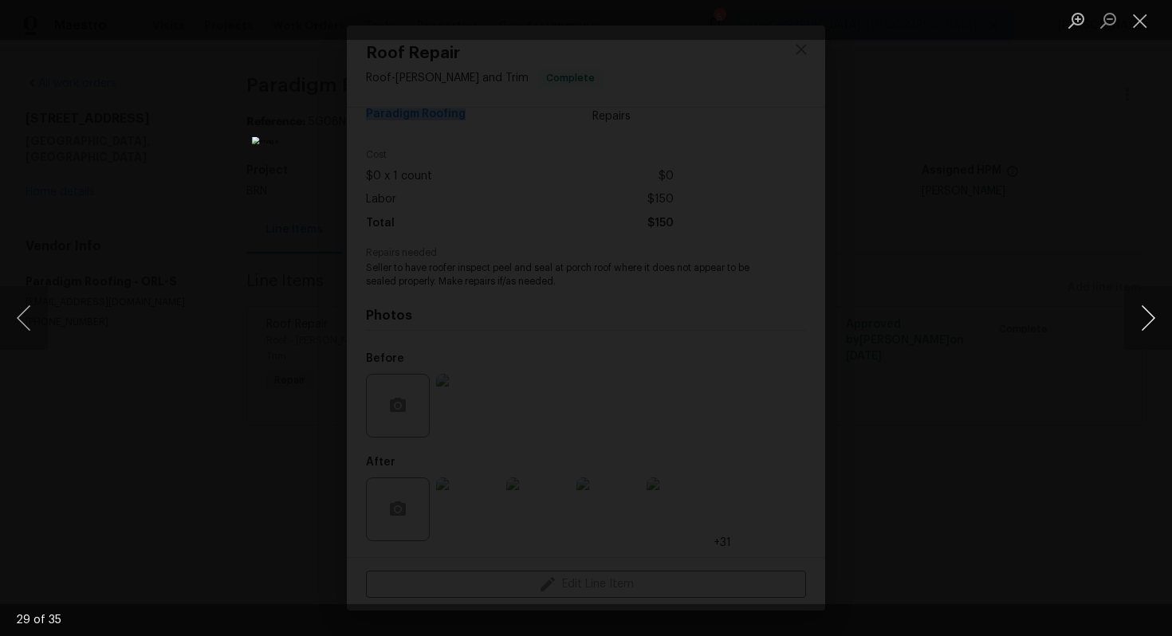
click at [1152, 316] on button "Next image" at bounding box center [1148, 318] width 48 height 64
click at [1147, 315] on button "Next image" at bounding box center [1148, 318] width 48 height 64
click at [1141, 323] on button "Next image" at bounding box center [1148, 318] width 48 height 64
click at [1153, 318] on button "Next image" at bounding box center [1148, 318] width 48 height 64
click at [1147, 320] on button "Next image" at bounding box center [1148, 318] width 48 height 64
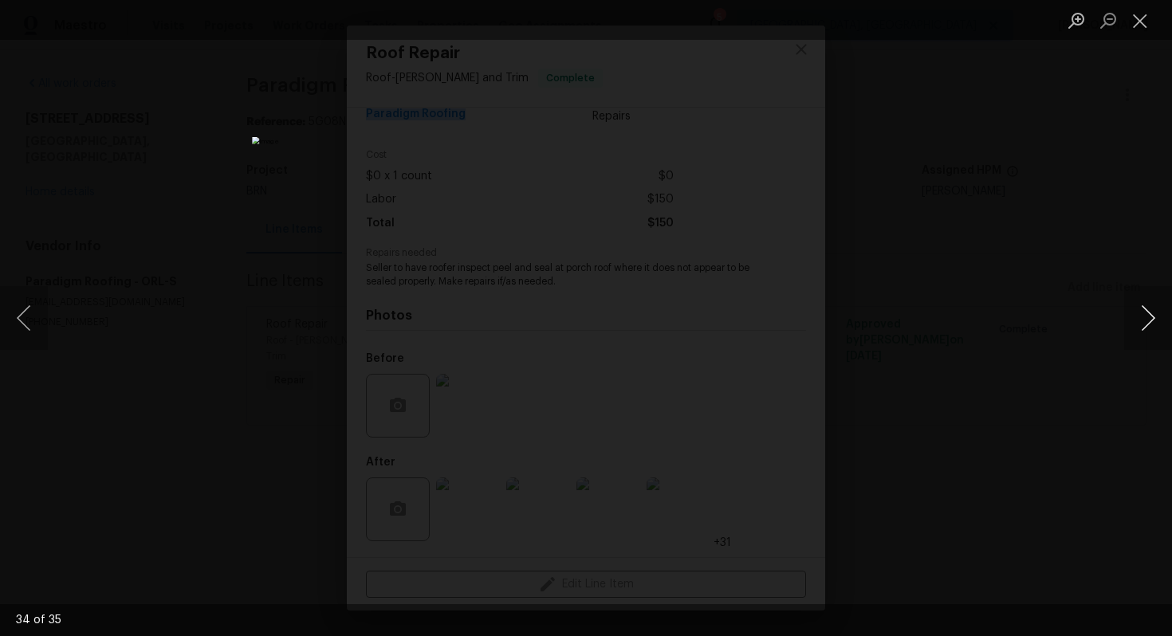
click at [1141, 312] on button "Next image" at bounding box center [1148, 318] width 48 height 64
click at [1142, 18] on button "Close lightbox" at bounding box center [1140, 20] width 32 height 28
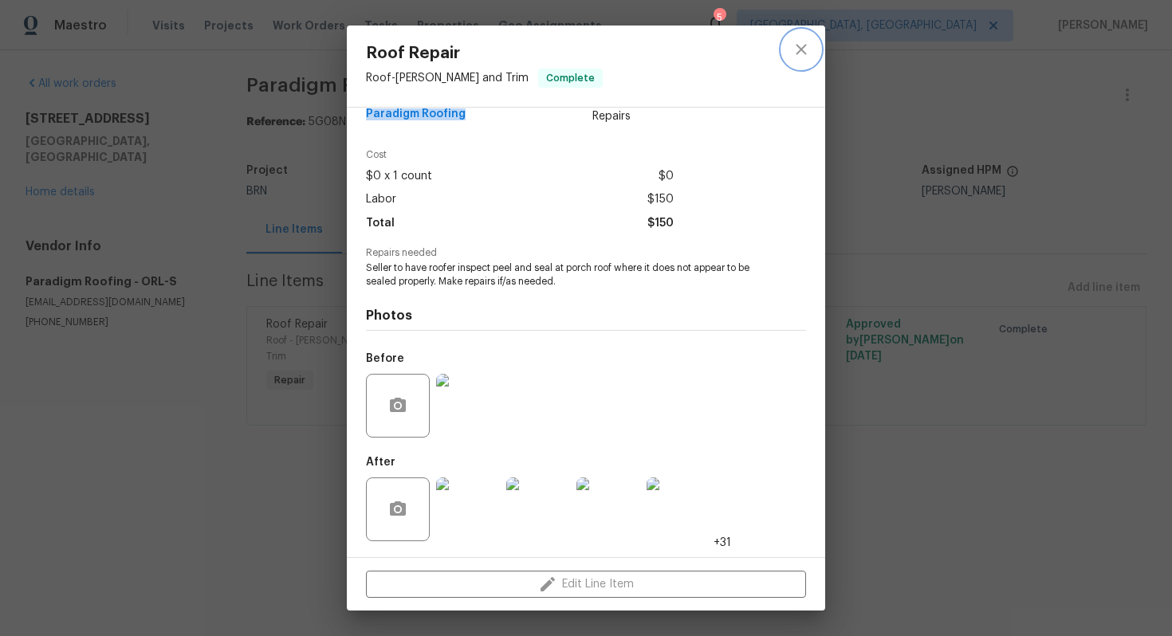
click at [808, 41] on icon "close" at bounding box center [801, 49] width 19 height 19
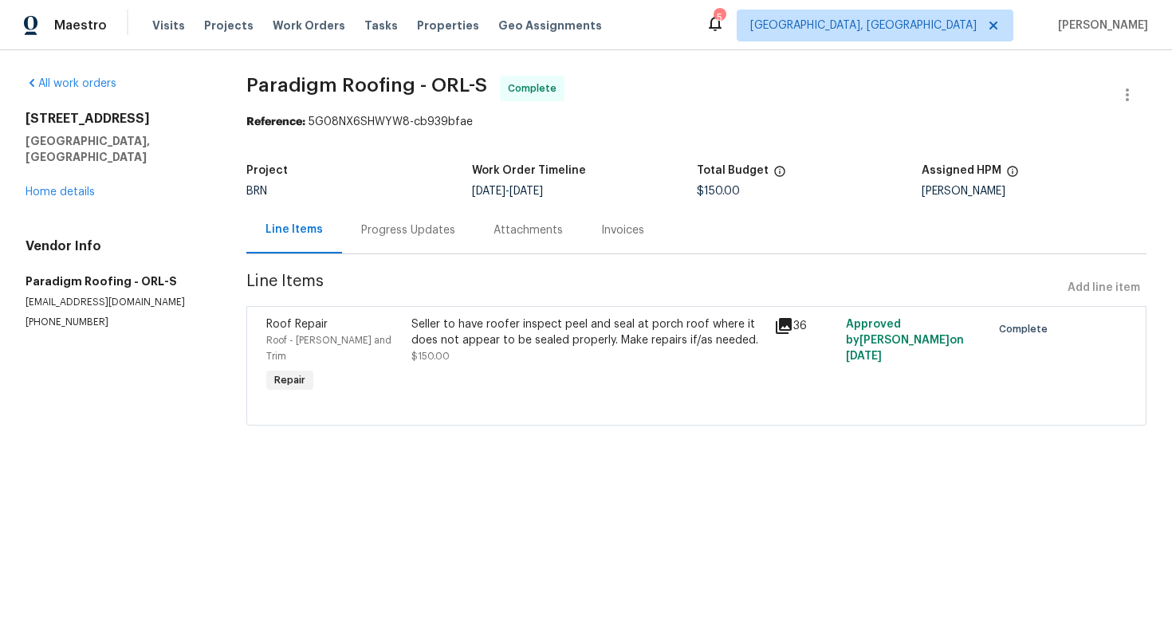
click at [615, 220] on div "Invoices" at bounding box center [622, 229] width 81 height 47
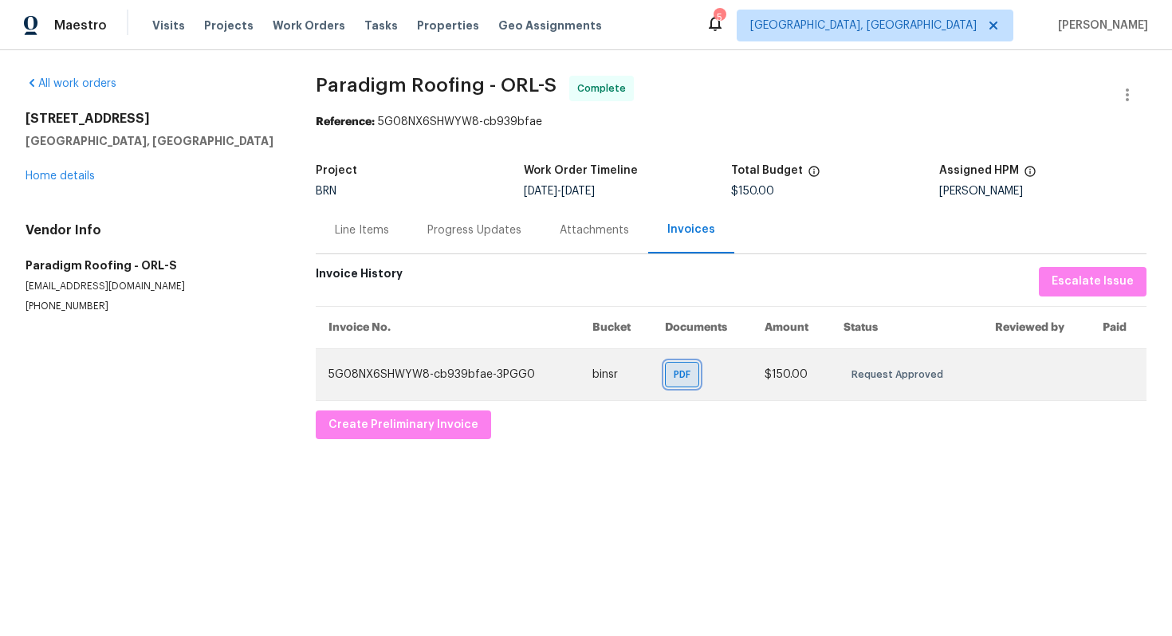
click at [693, 375] on span "PDF" at bounding box center [685, 375] width 23 height 16
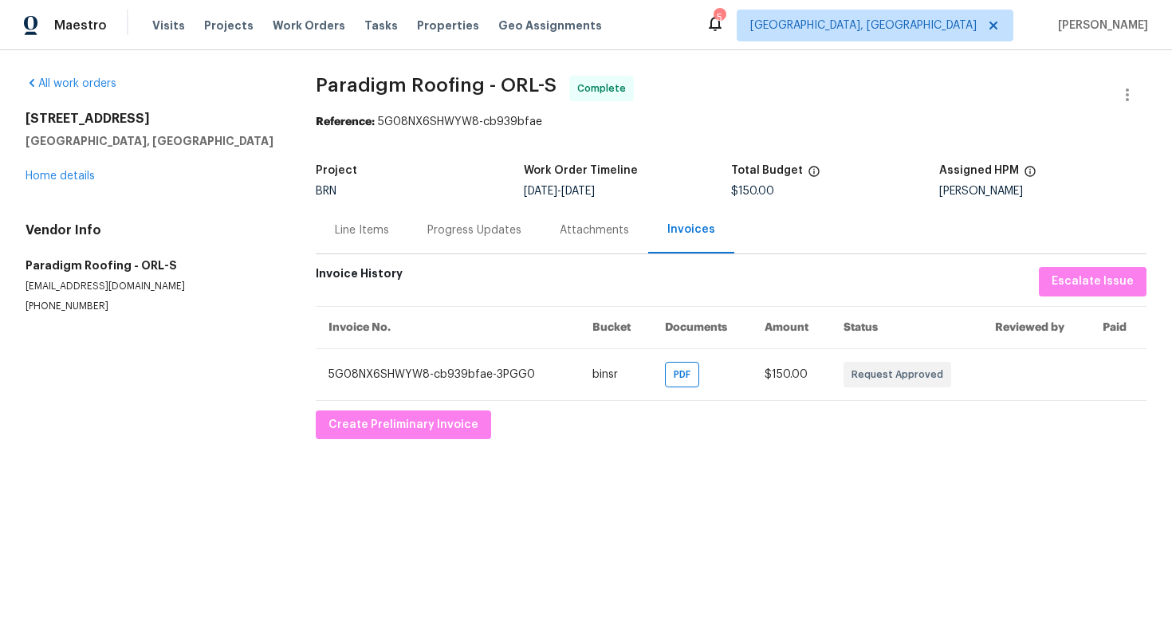
click at [350, 232] on div "Line Items" at bounding box center [362, 230] width 54 height 16
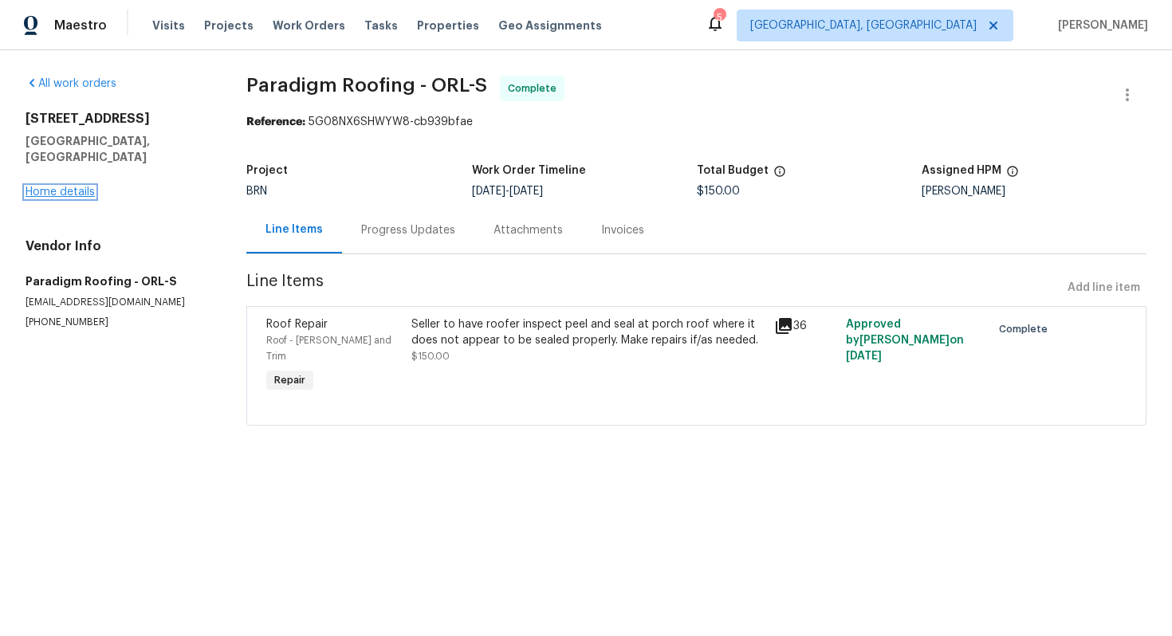
click at [84, 187] on link "Home details" at bounding box center [60, 192] width 69 height 11
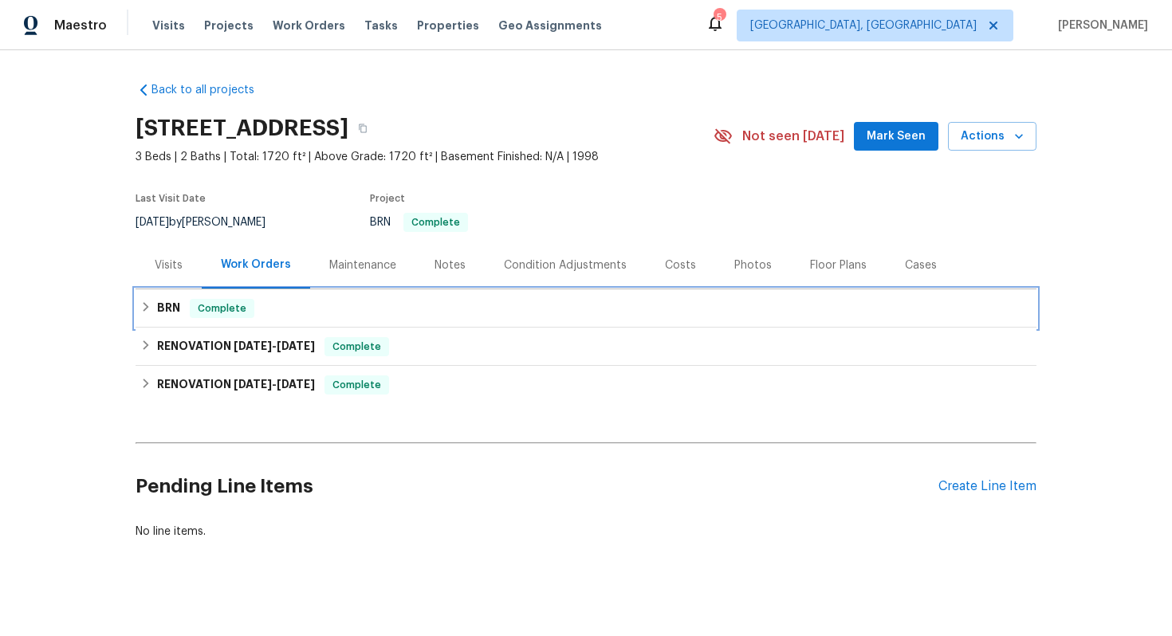
click at [171, 313] on h6 "BRN" at bounding box center [168, 308] width 23 height 19
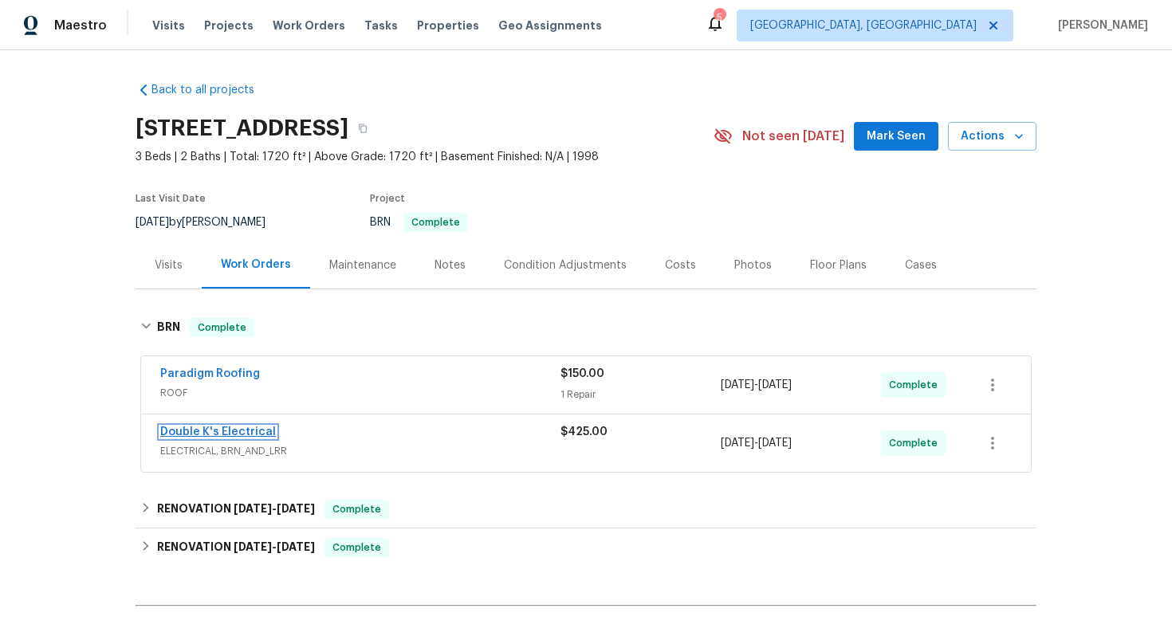
click at [191, 429] on link "Double K's Electrical" at bounding box center [218, 431] width 116 height 11
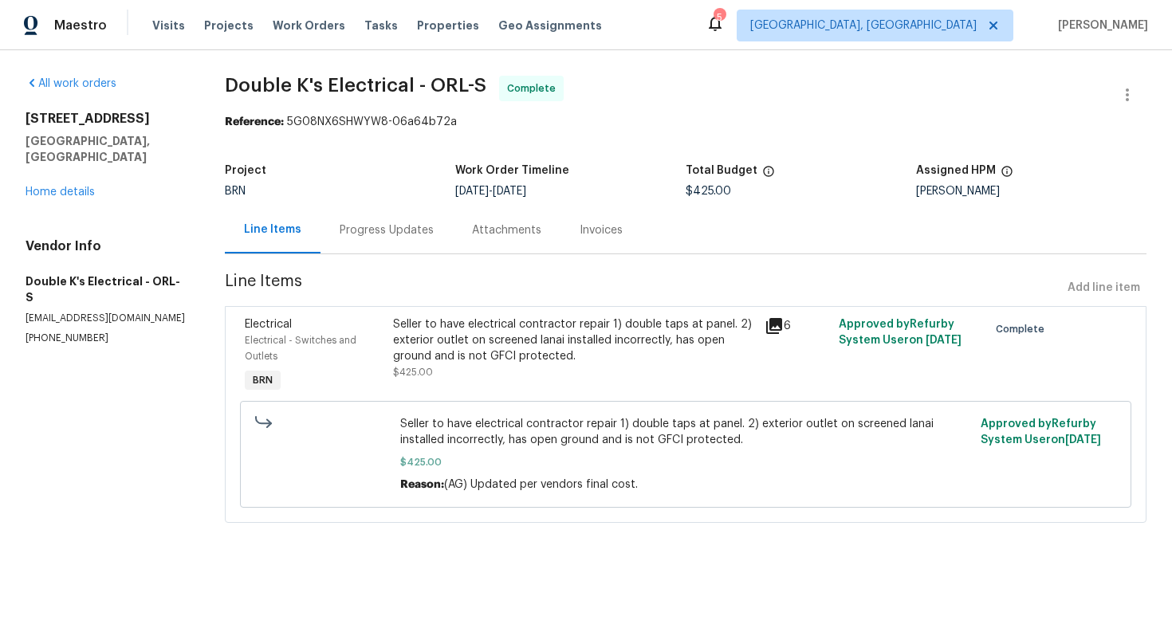
click at [455, 326] on div "Seller to have electrical contractor repair 1) double taps at panel. 2) exterio…" at bounding box center [574, 340] width 362 height 48
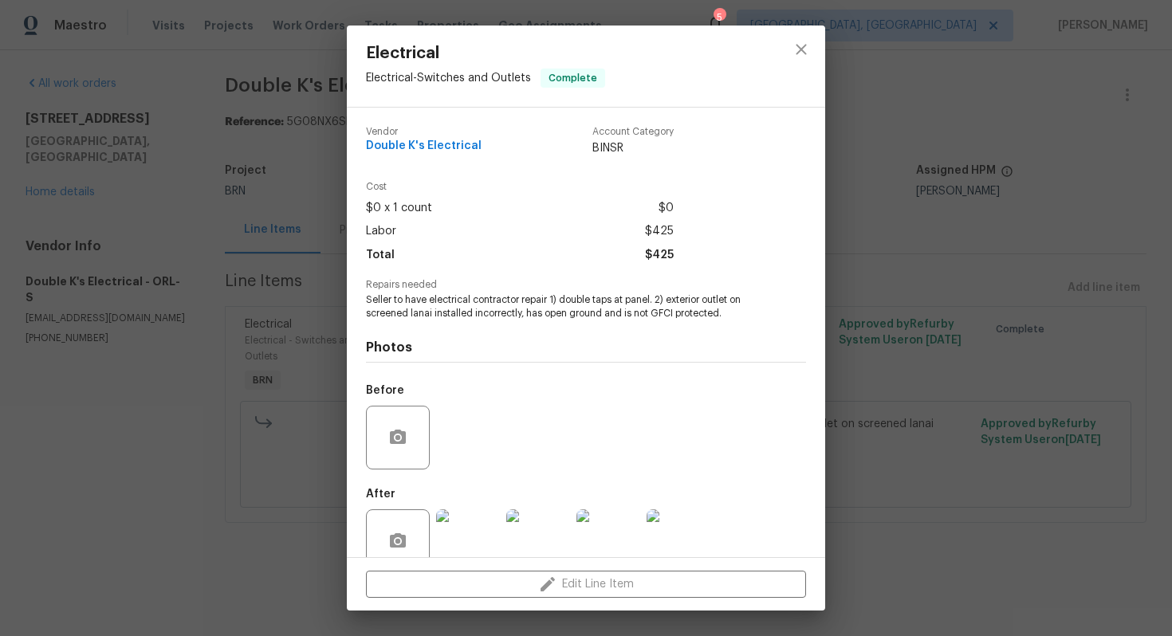
click at [424, 297] on span "Seller to have electrical contractor repair 1) double taps at panel. 2) exterio…" at bounding box center [564, 306] width 396 height 27
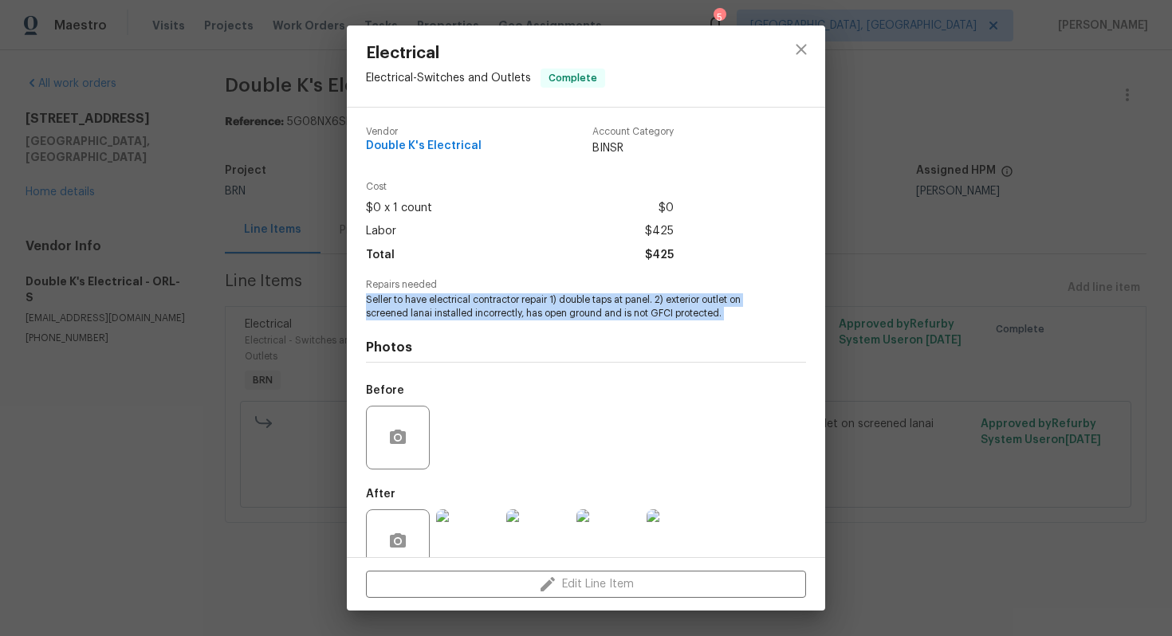
copy span "Seller to have electrical contractor repair 1) double taps at panel. 2) exterio…"
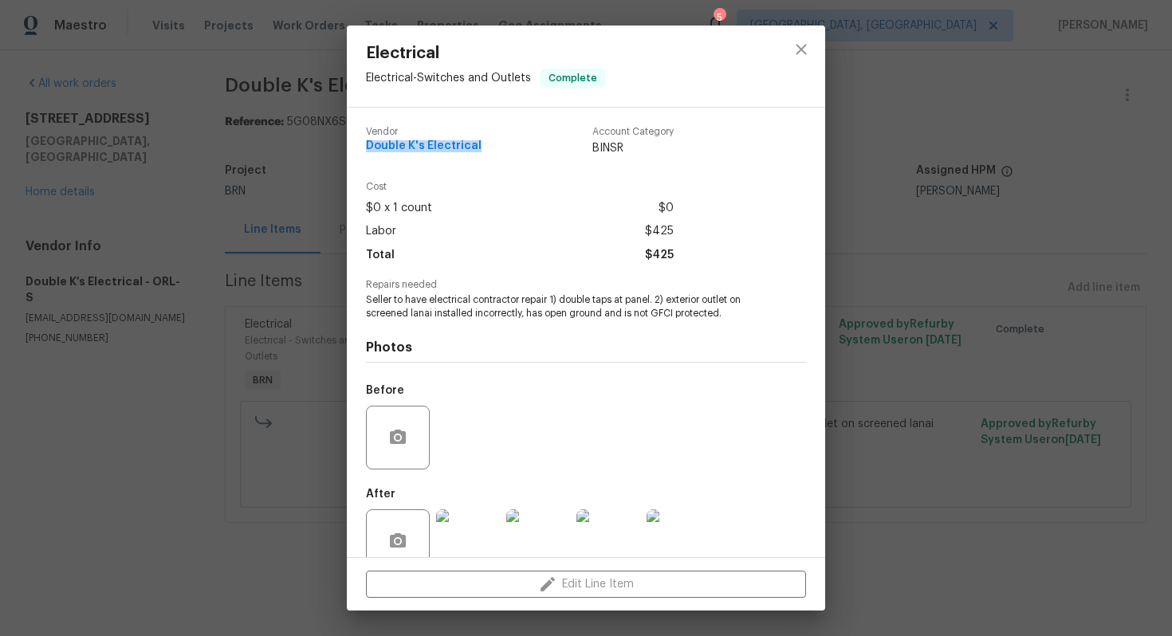
drag, startPoint x: 362, startPoint y: 142, endPoint x: 480, endPoint y: 144, distance: 118.0
click at [480, 144] on div "Vendor Double K's Electrical Account Category BINSR Cost $0 x 1 count $0 Labor …" at bounding box center [586, 333] width 478 height 450
copy span "Double K's Electrical"
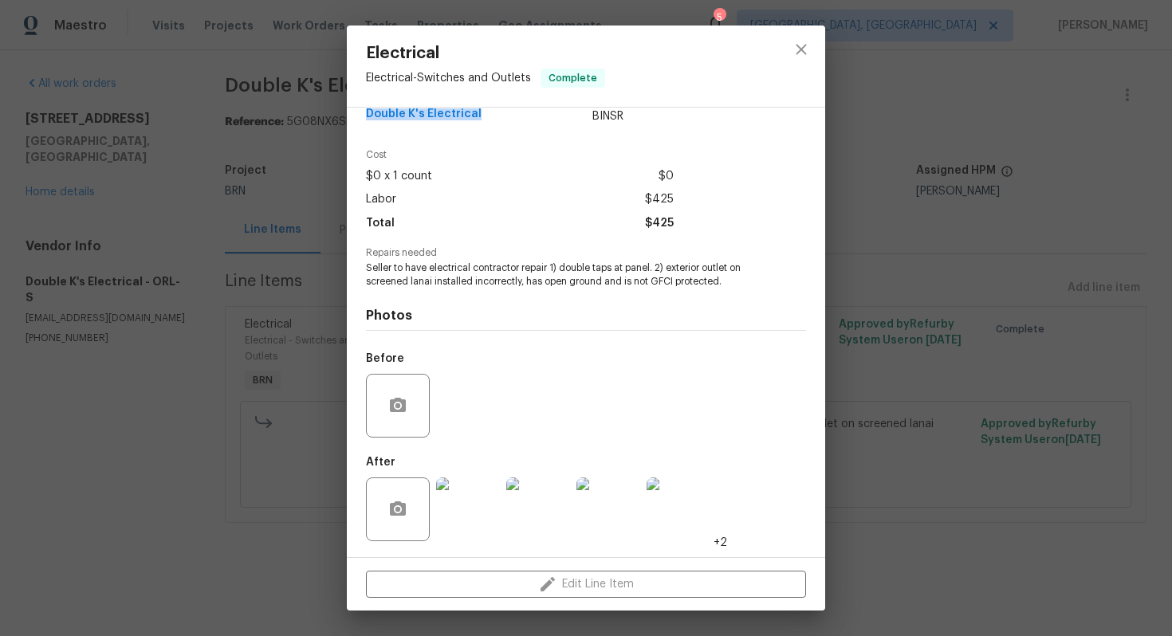
click at [477, 507] on img at bounding box center [468, 509] width 64 height 64
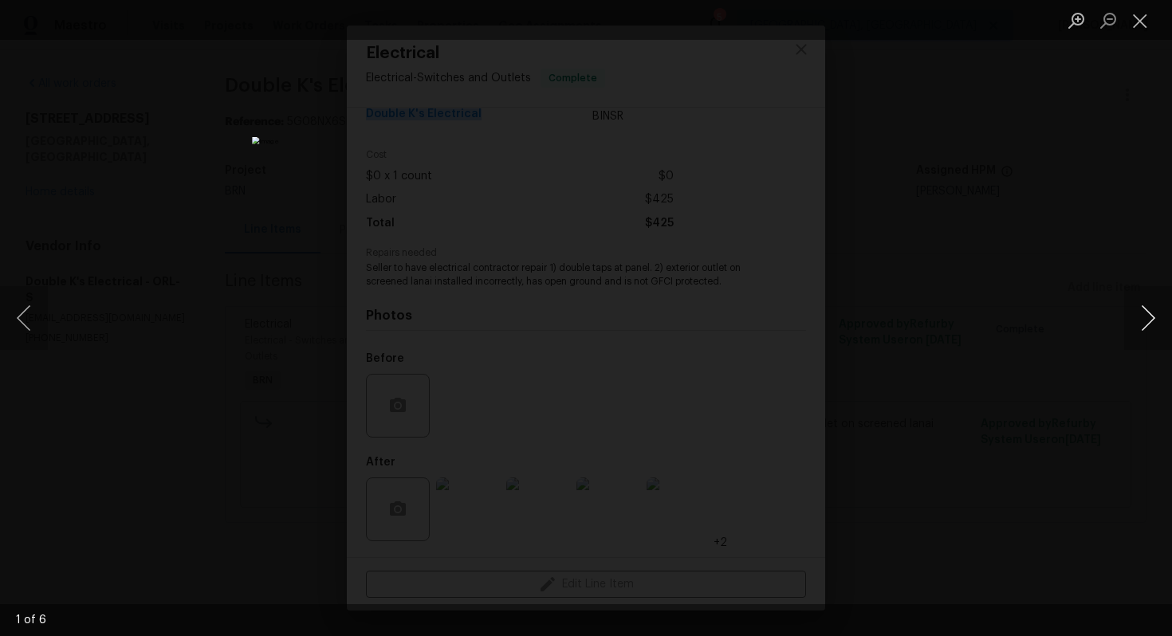
click at [1141, 308] on button "Next image" at bounding box center [1148, 318] width 48 height 64
click at [1145, 317] on button "Next image" at bounding box center [1148, 318] width 48 height 64
click at [1142, 323] on button "Next image" at bounding box center [1148, 318] width 48 height 64
click at [1143, 309] on button "Next image" at bounding box center [1148, 318] width 48 height 64
click at [1138, 308] on button "Next image" at bounding box center [1148, 318] width 48 height 64
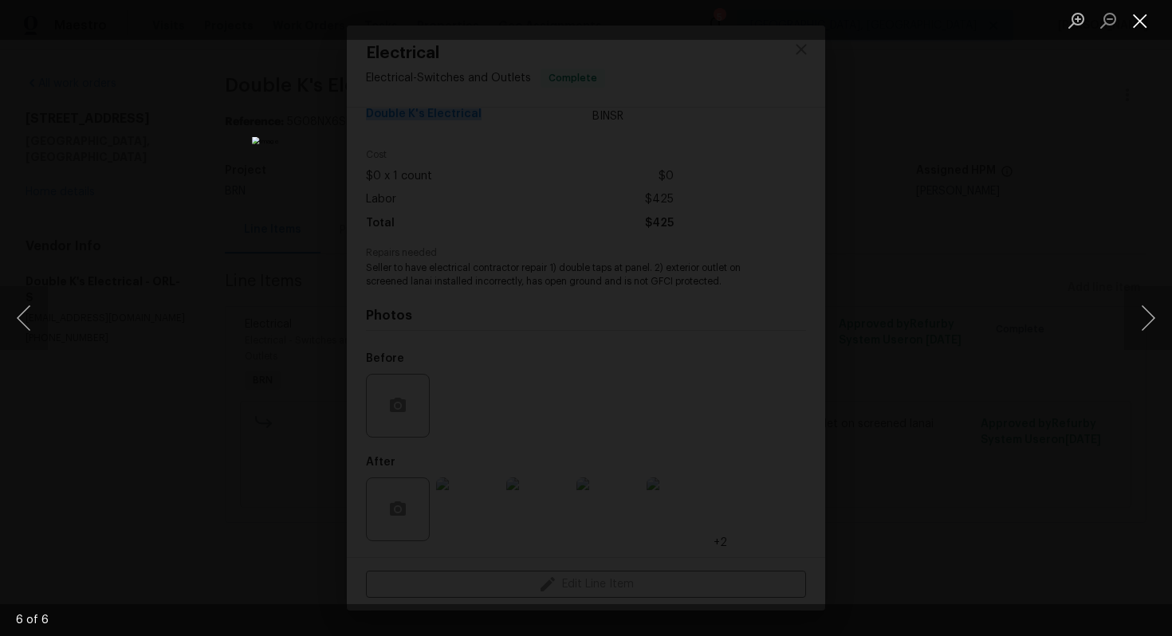
click at [1136, 26] on button "Close lightbox" at bounding box center [1140, 20] width 32 height 28
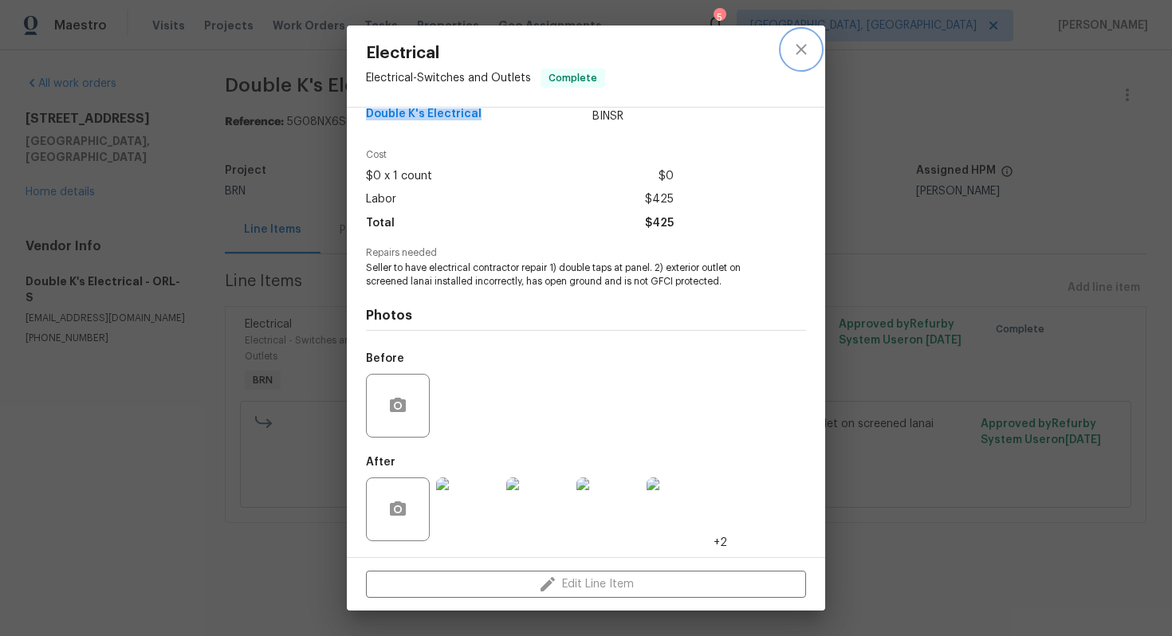
click at [807, 49] on icon "close" at bounding box center [801, 49] width 19 height 19
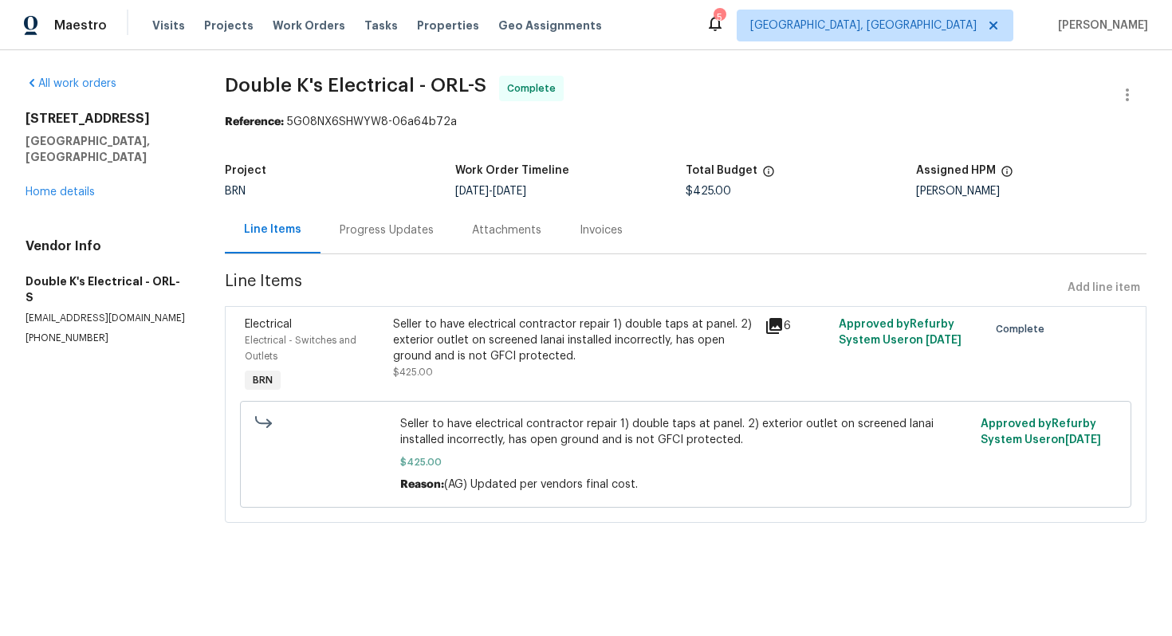
click at [587, 245] on div "Invoices" at bounding box center [600, 229] width 81 height 47
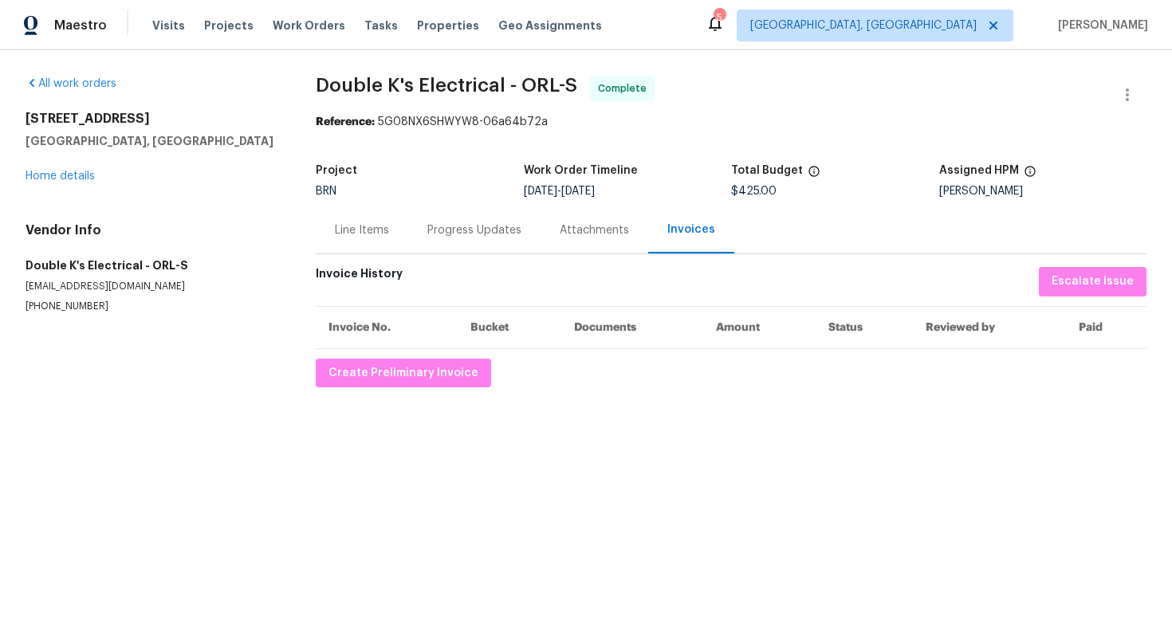
click at [447, 345] on th "Invoice No." at bounding box center [387, 327] width 142 height 42
click at [443, 367] on span "Create Preliminary Invoice" at bounding box center [403, 373] width 150 height 20
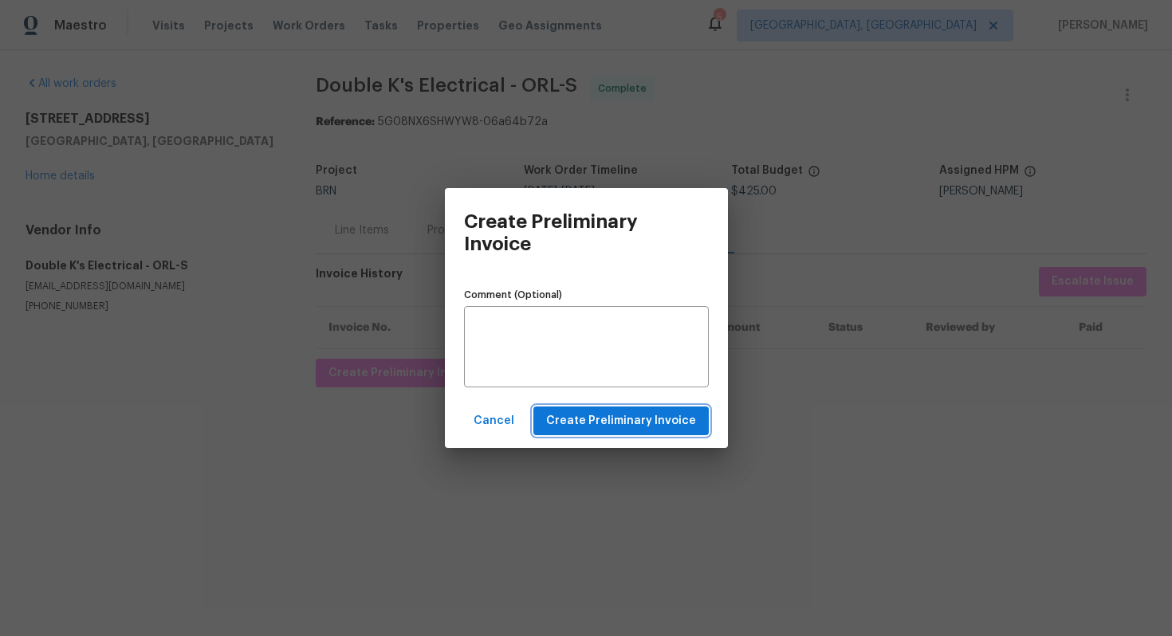
click at [582, 418] on span "Create Preliminary Invoice" at bounding box center [621, 421] width 150 height 20
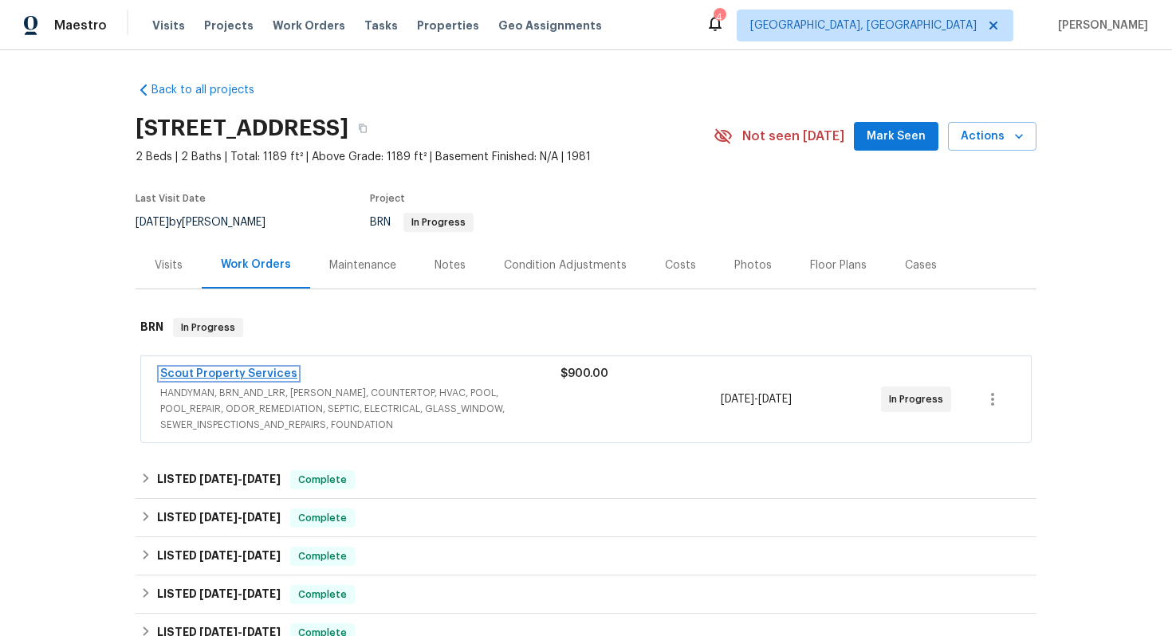
click at [251, 371] on link "Scout Property Services" at bounding box center [228, 373] width 137 height 11
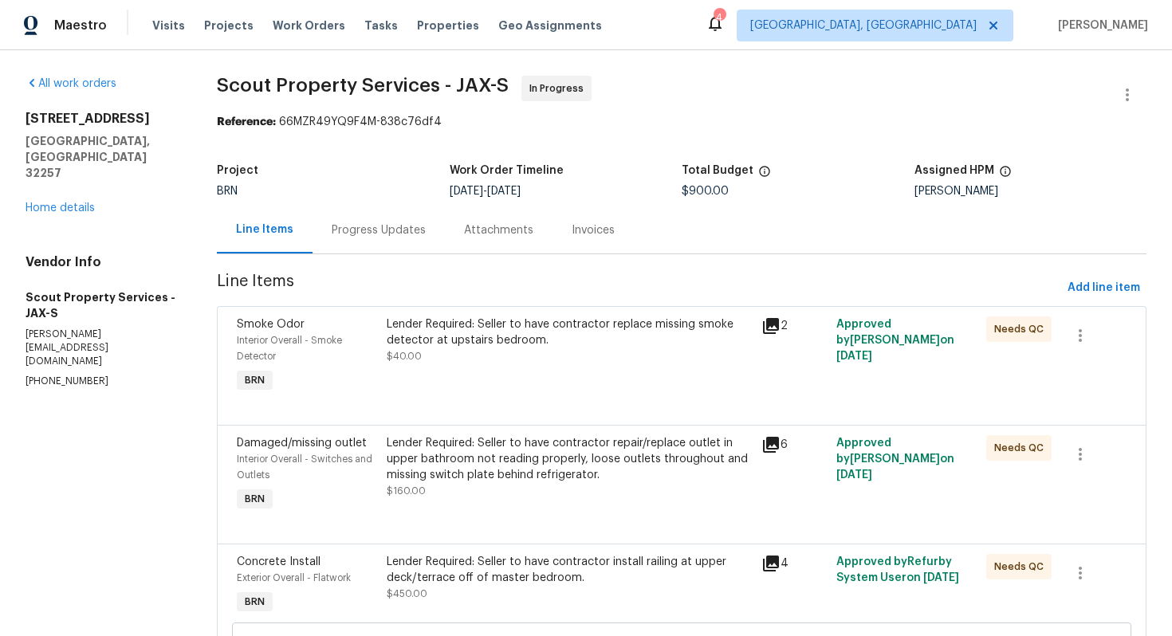
click at [387, 234] on div "Progress Updates" at bounding box center [379, 230] width 94 height 16
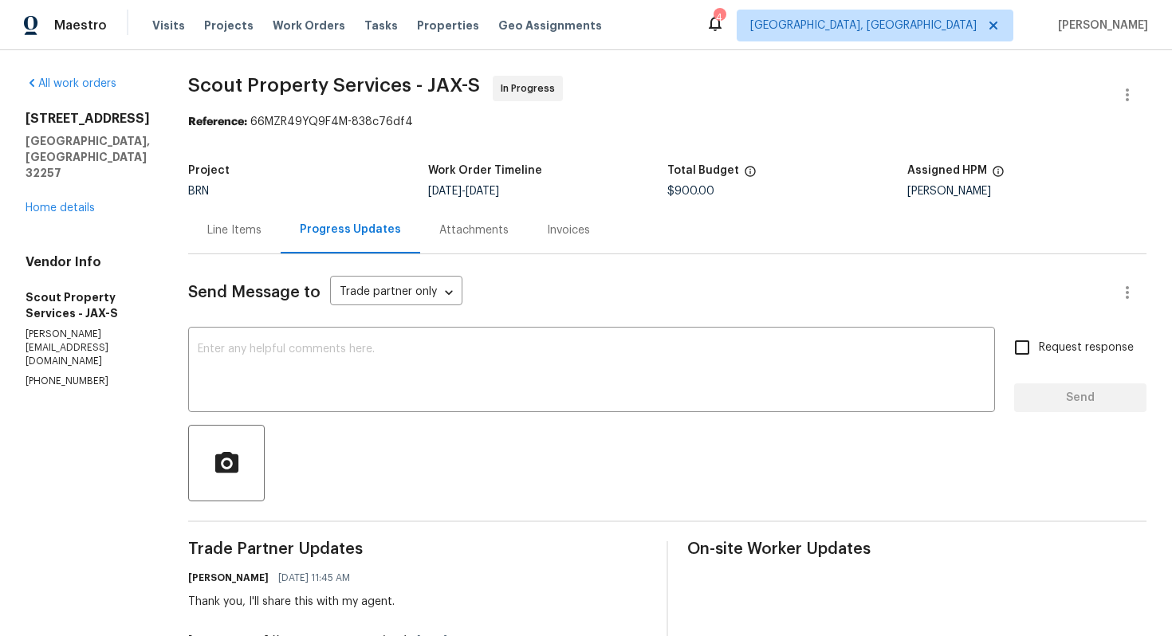
click at [207, 229] on div "Line Items" at bounding box center [234, 230] width 54 height 16
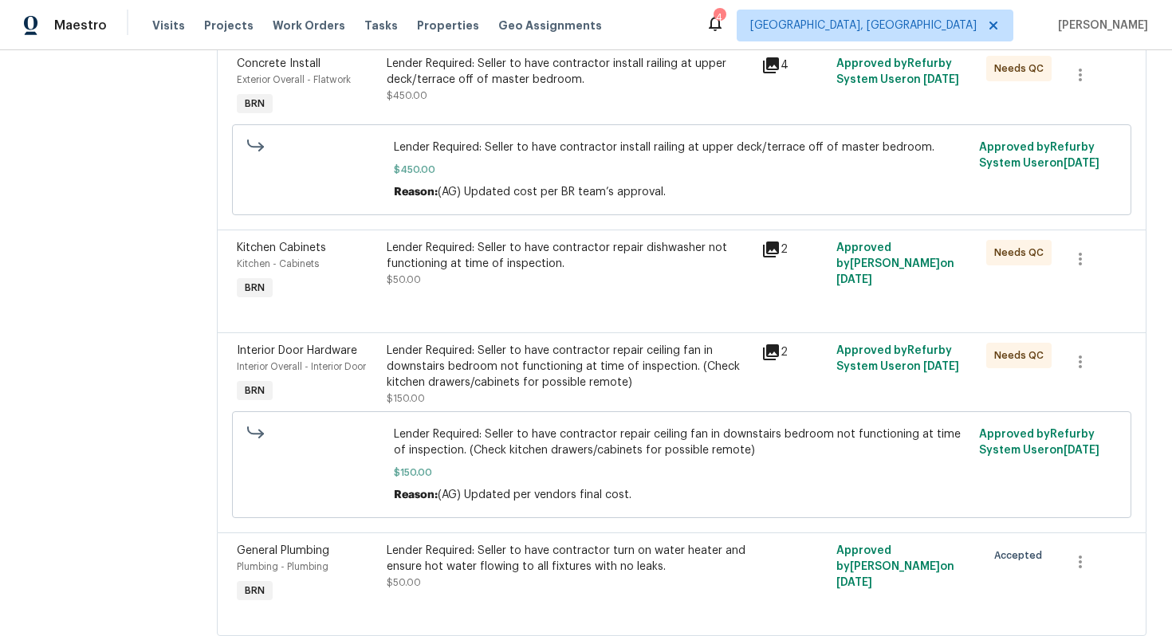
scroll to position [547, 0]
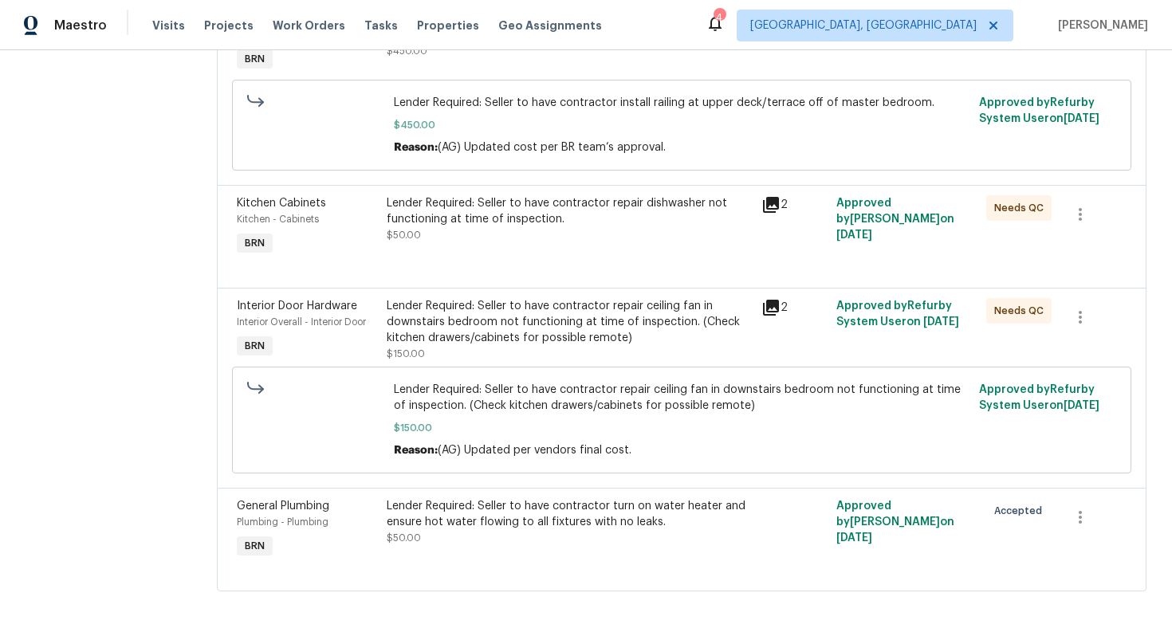
click at [500, 530] on div "Lender Required: Seller to have contractor turn on water heater and ensure hot …" at bounding box center [569, 522] width 365 height 48
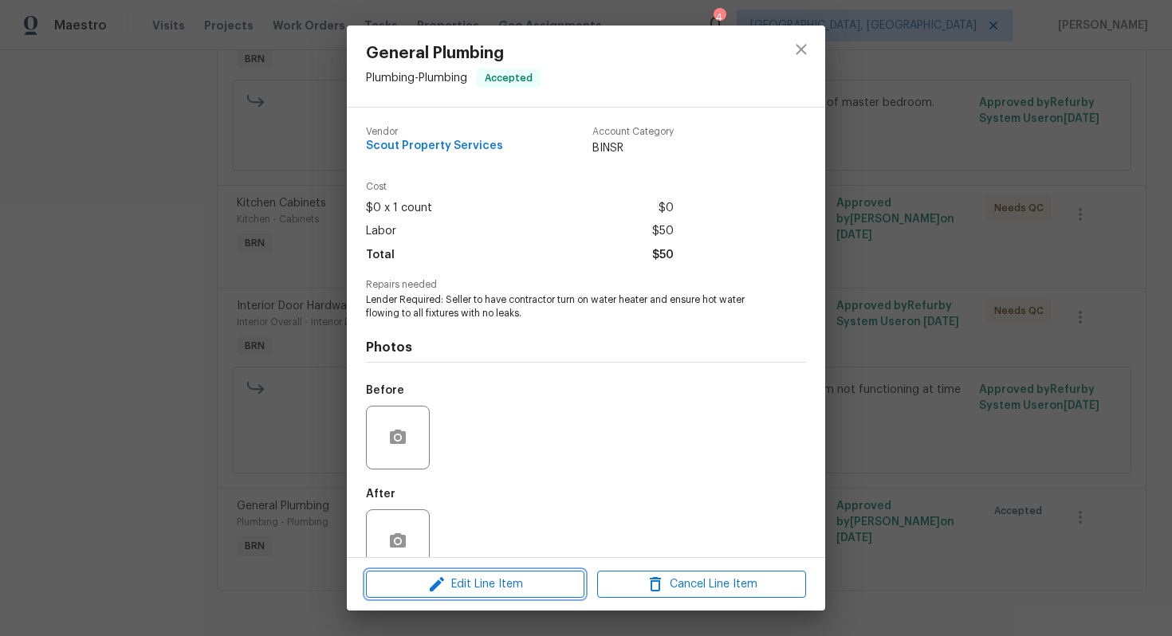
click at [458, 576] on span "Edit Line Item" at bounding box center [475, 585] width 209 height 20
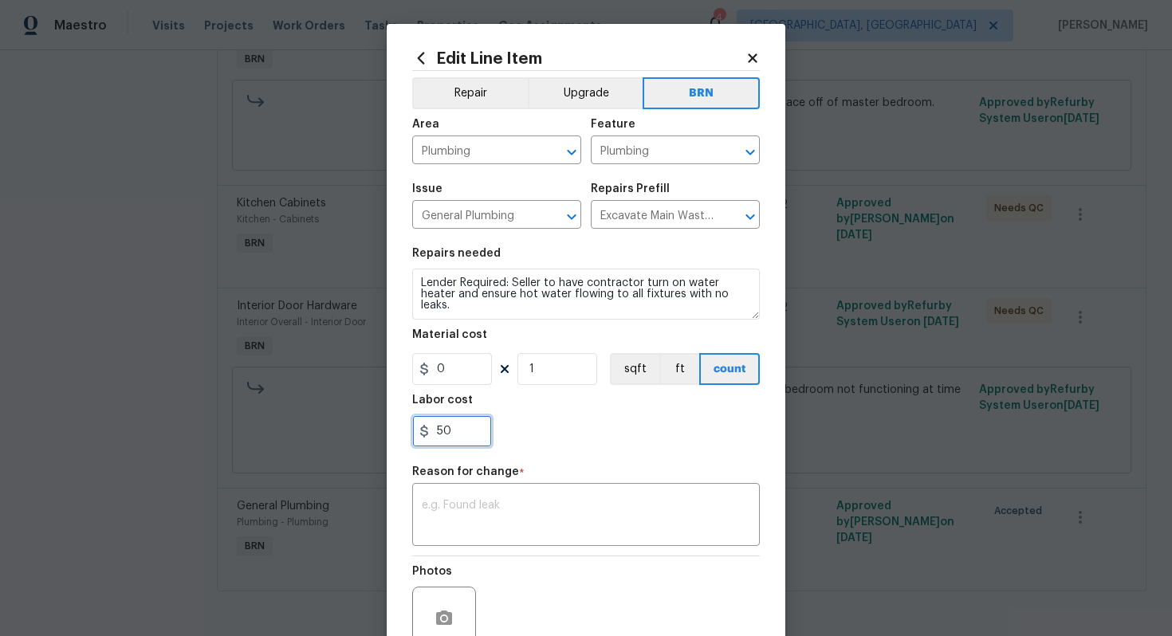
click at [437, 434] on input "50" at bounding box center [452, 431] width 80 height 32
click at [475, 434] on input "150" at bounding box center [452, 431] width 80 height 32
type input "1500"
click at [627, 512] on textarea at bounding box center [586, 516] width 328 height 33
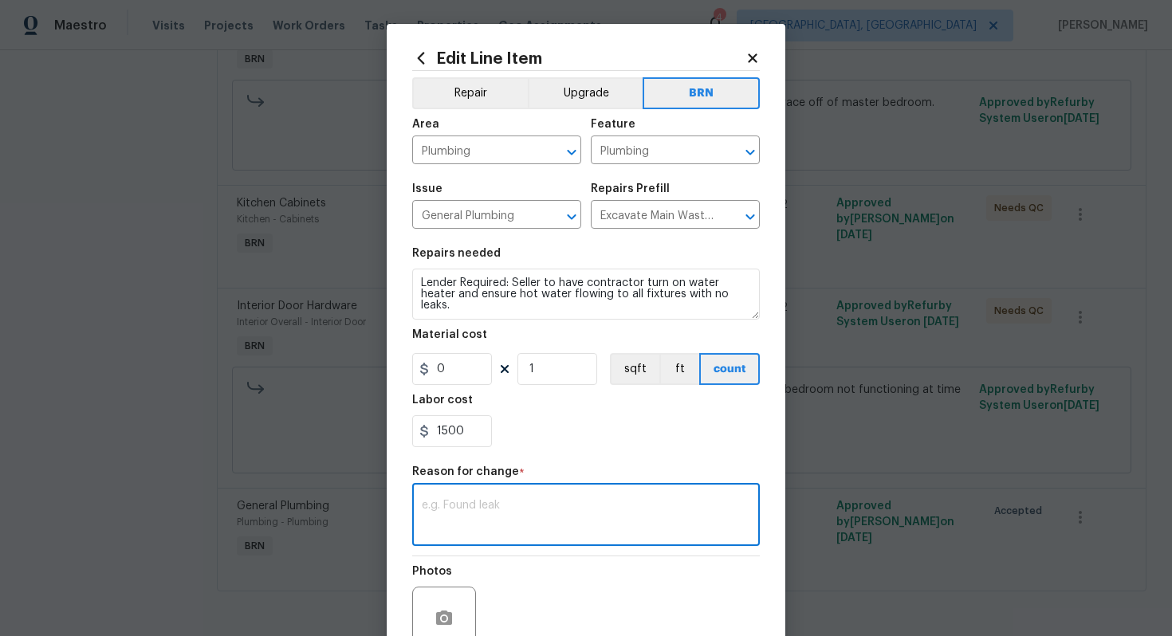
paste textarea "(AG) Updated cost per BR team’s approval."
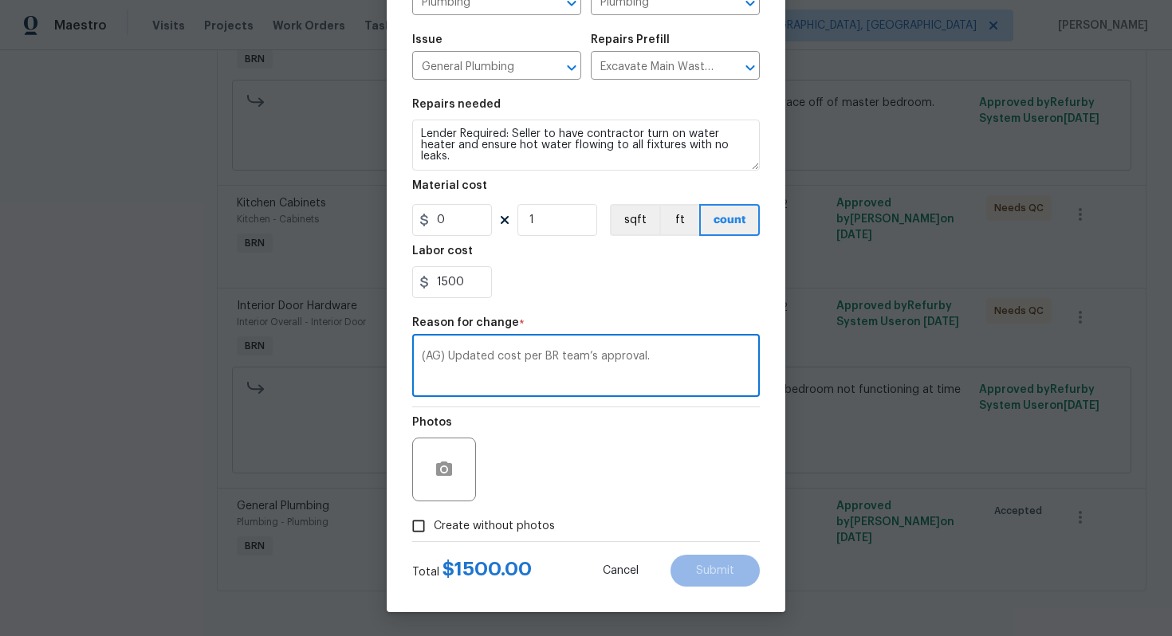
type textarea "(AG) Updated cost per BR team’s approval."
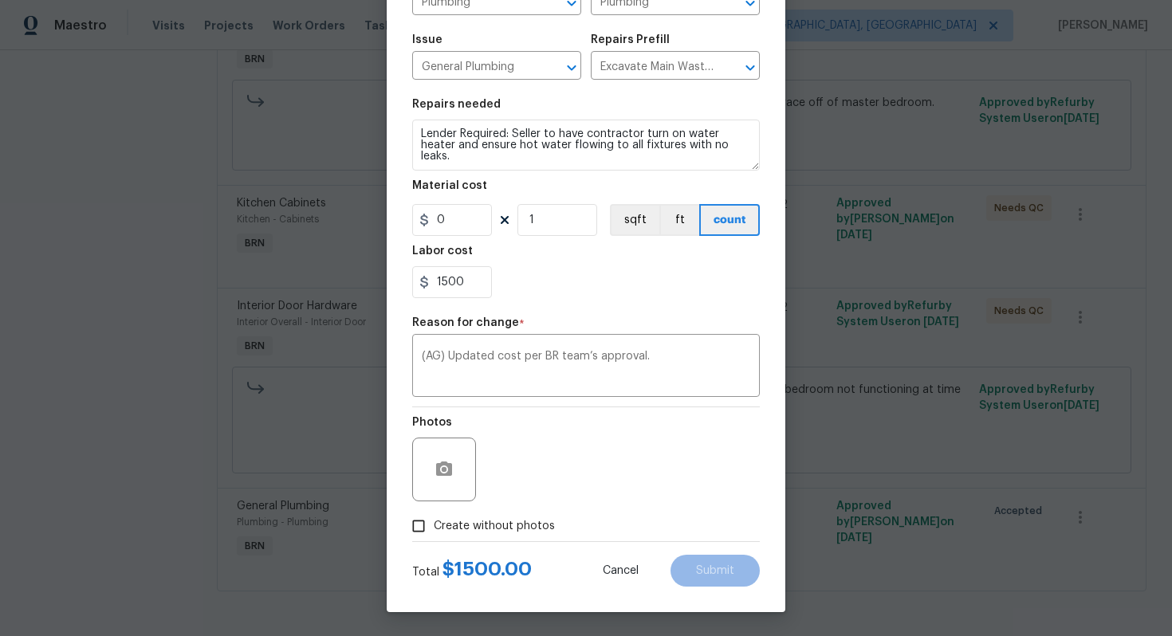
click at [518, 531] on span "Create without photos" at bounding box center [494, 526] width 121 height 17
click at [434, 531] on input "Create without photos" at bounding box center [418, 526] width 30 height 30
checkbox input "true"
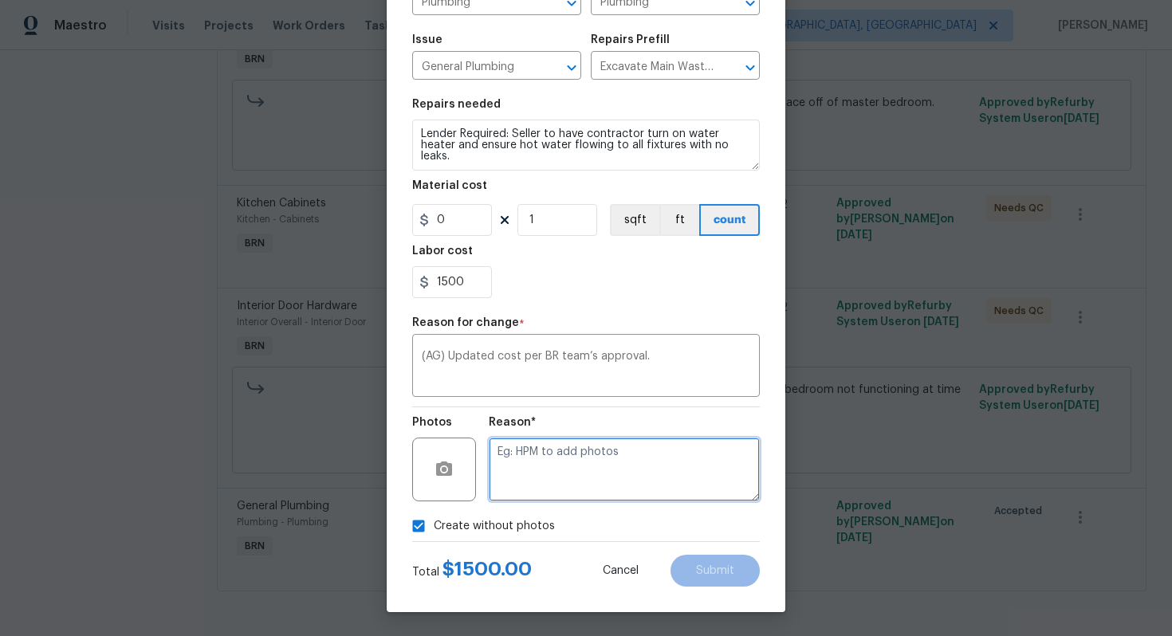
click at [563, 495] on textarea at bounding box center [624, 470] width 271 height 64
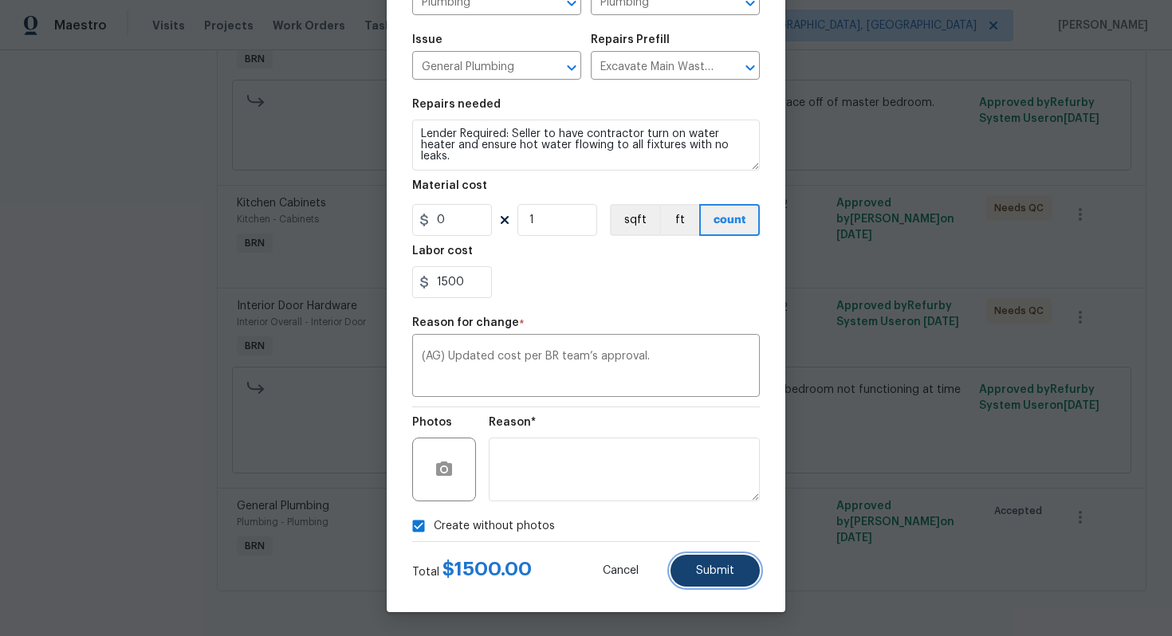
click at [711, 573] on span "Submit" at bounding box center [715, 571] width 38 height 12
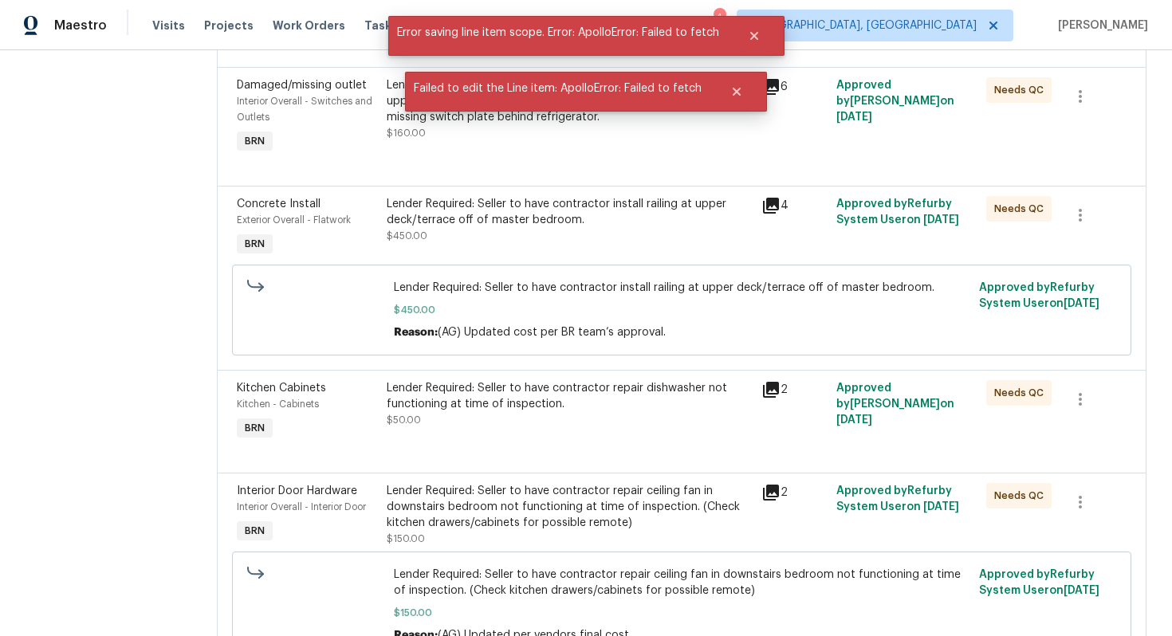
scroll to position [0, 0]
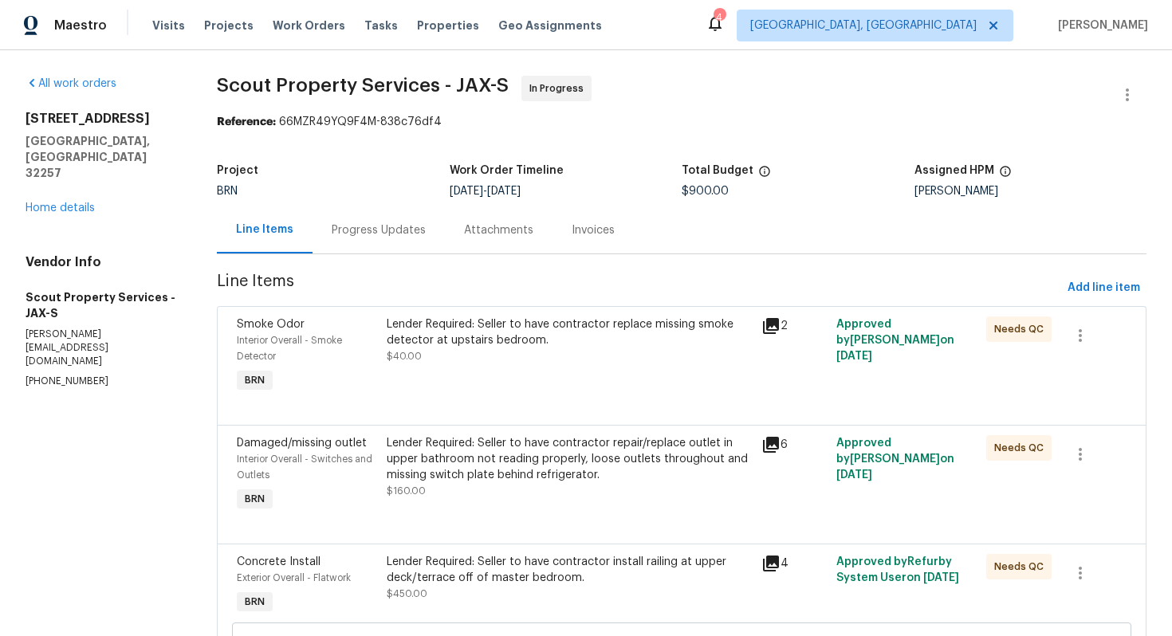
scroll to position [547, 0]
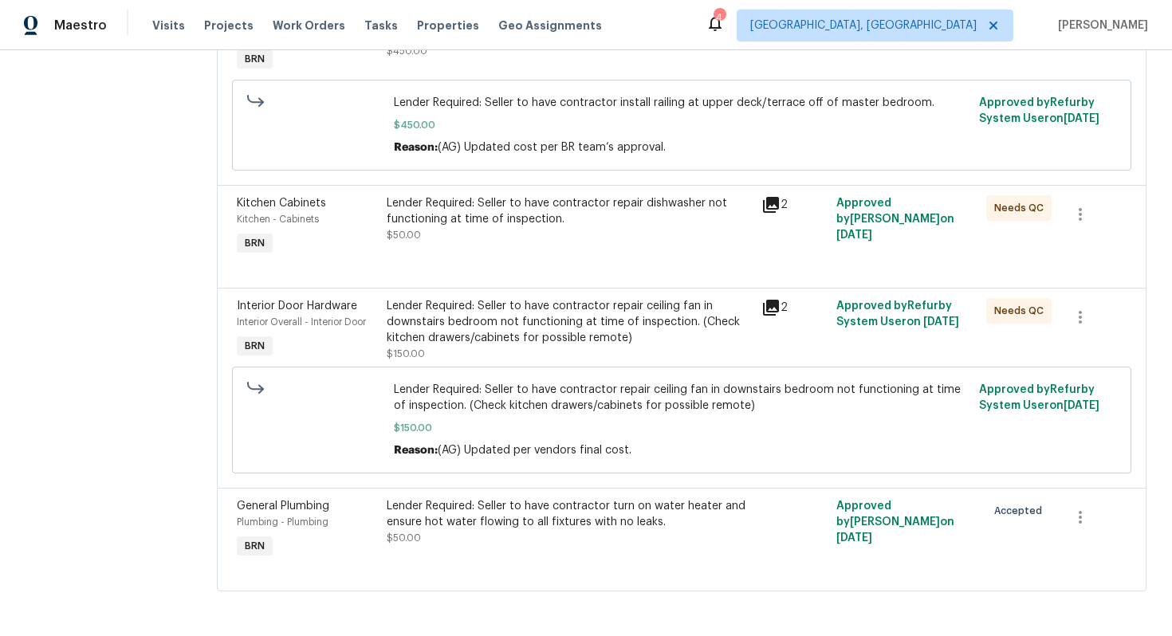
click at [523, 517] on div "Lender Required: Seller to have contractor turn on water heater and ensure hot …" at bounding box center [569, 514] width 365 height 32
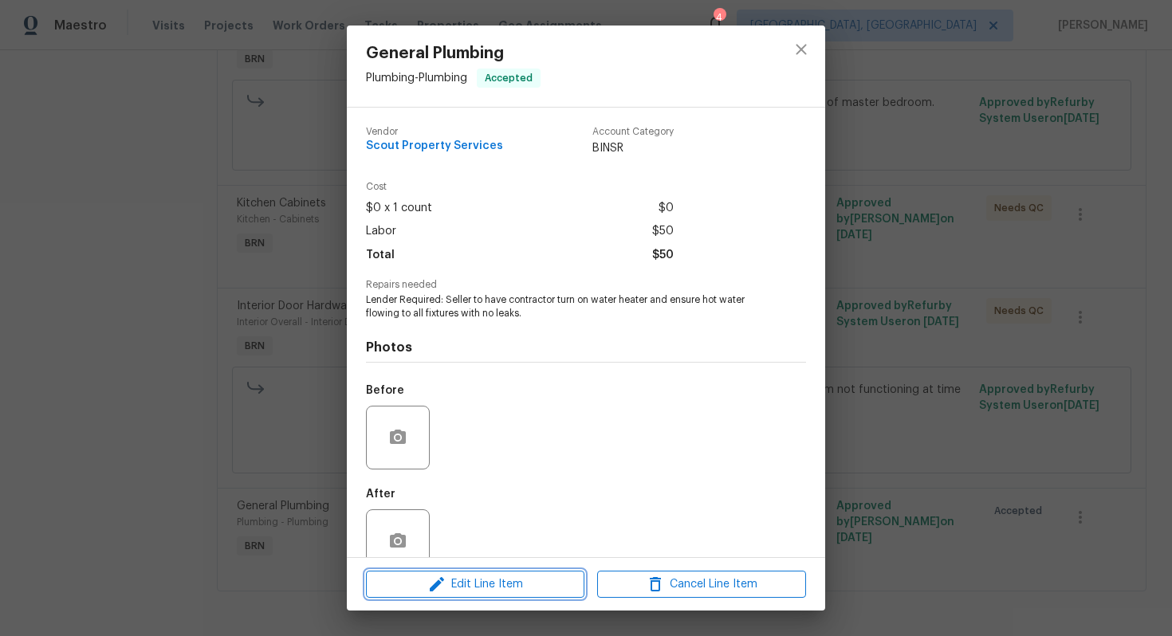
click at [478, 584] on span "Edit Line Item" at bounding box center [475, 585] width 209 height 20
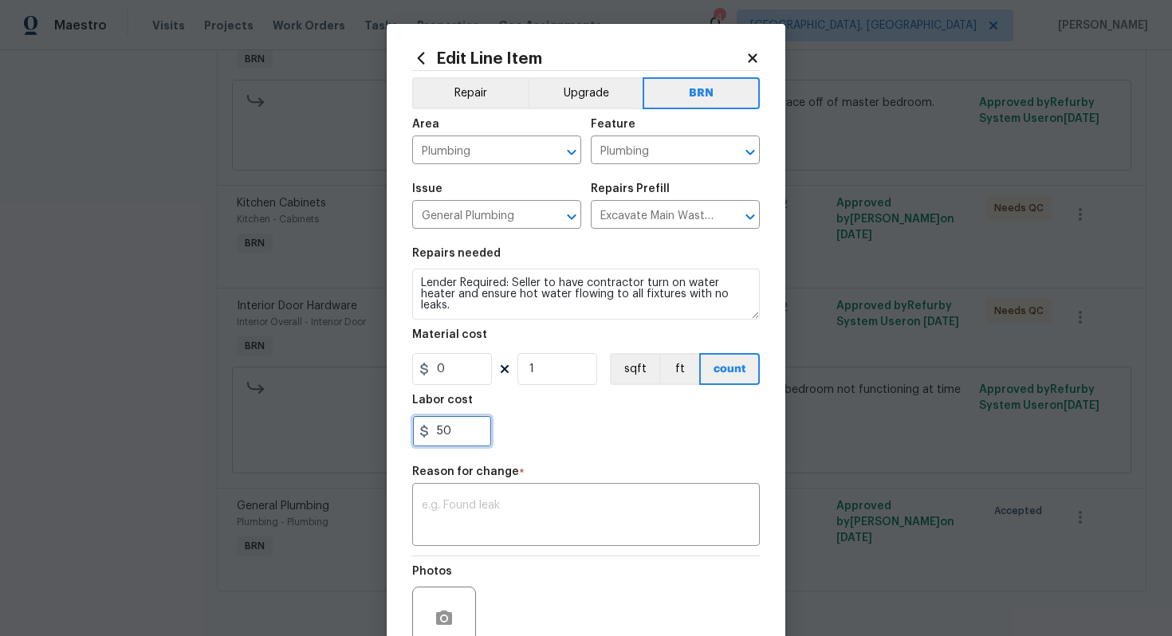
click at [435, 437] on input "50" at bounding box center [452, 431] width 80 height 32
type input "1500"
click at [496, 521] on textarea at bounding box center [586, 516] width 328 height 33
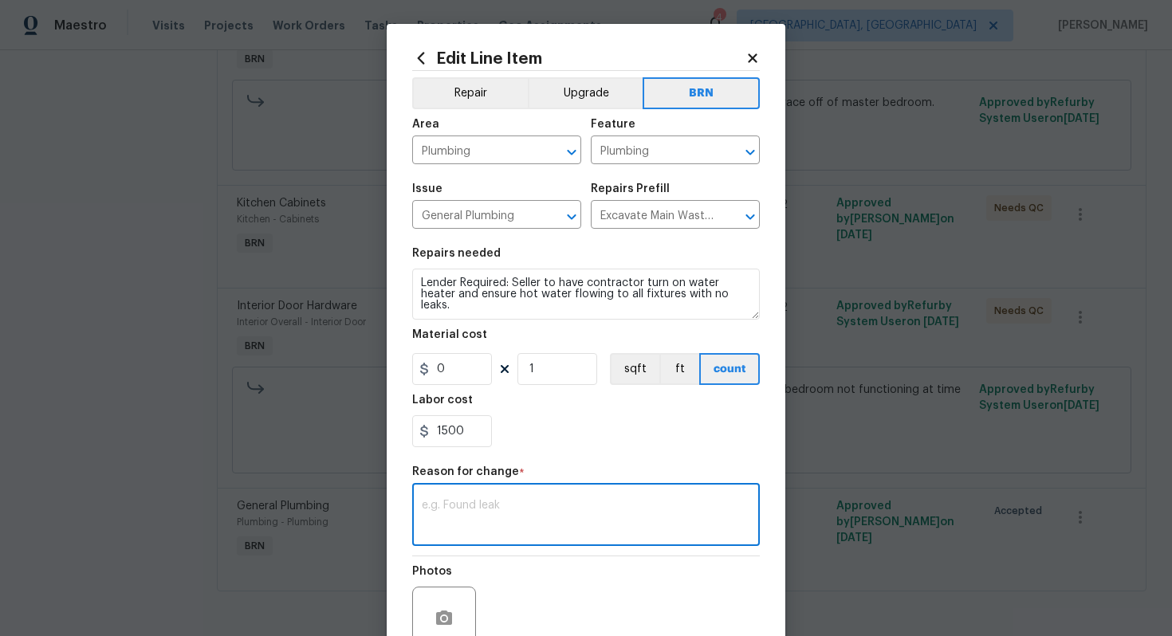
paste textarea "(AG) Updated cost per BR team’s approval."
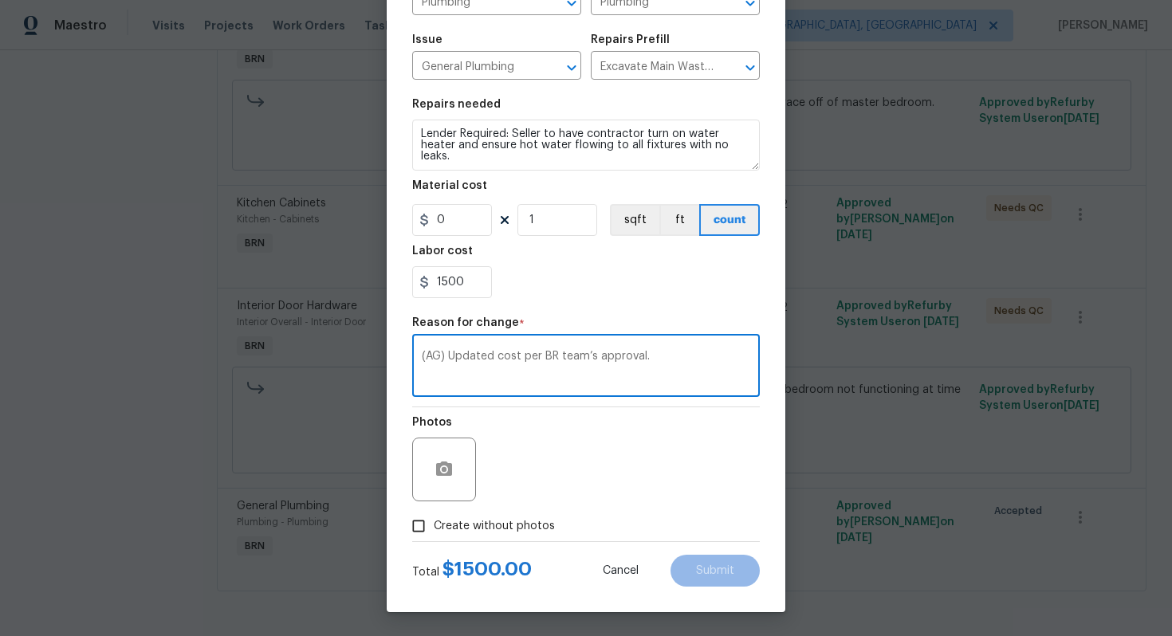
type textarea "(AG) Updated cost per BR team’s approval."
click at [524, 519] on span "Create without photos" at bounding box center [494, 526] width 121 height 17
click at [434, 519] on input "Create without photos" at bounding box center [418, 526] width 30 height 30
checkbox input "true"
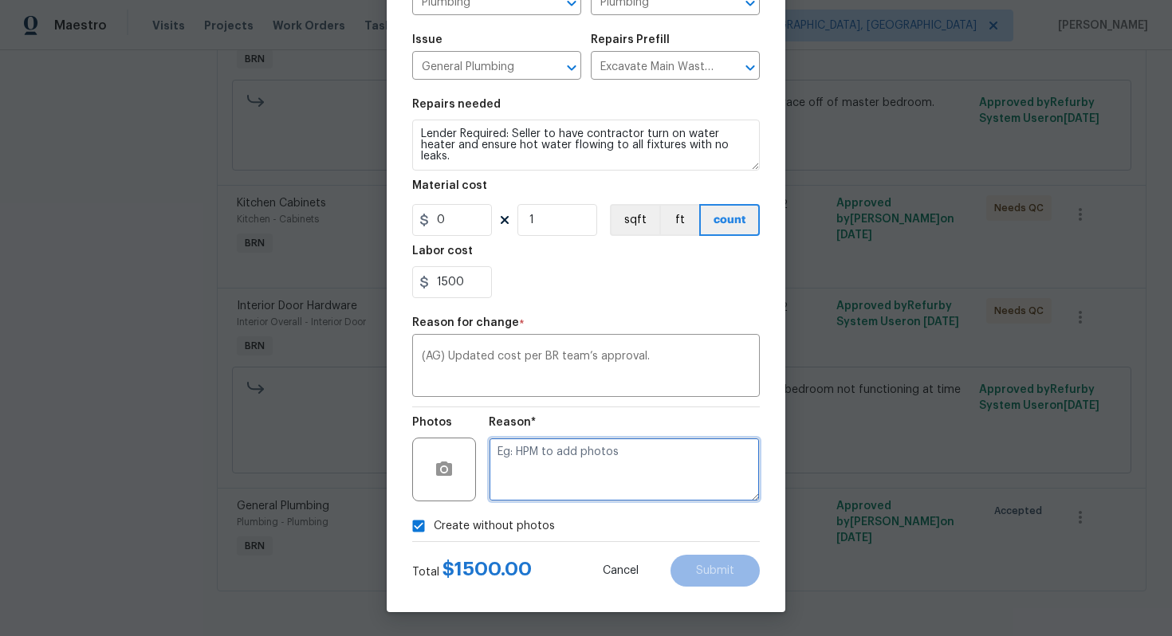
click at [563, 477] on textarea at bounding box center [624, 470] width 271 height 64
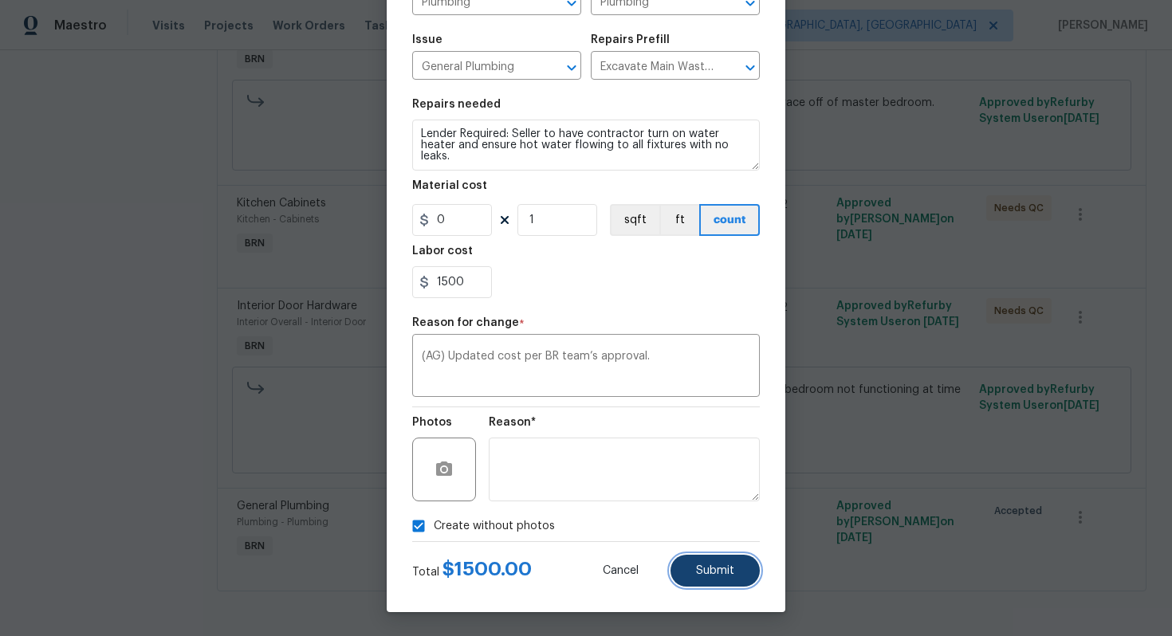
click at [709, 584] on button "Submit" at bounding box center [714, 571] width 89 height 32
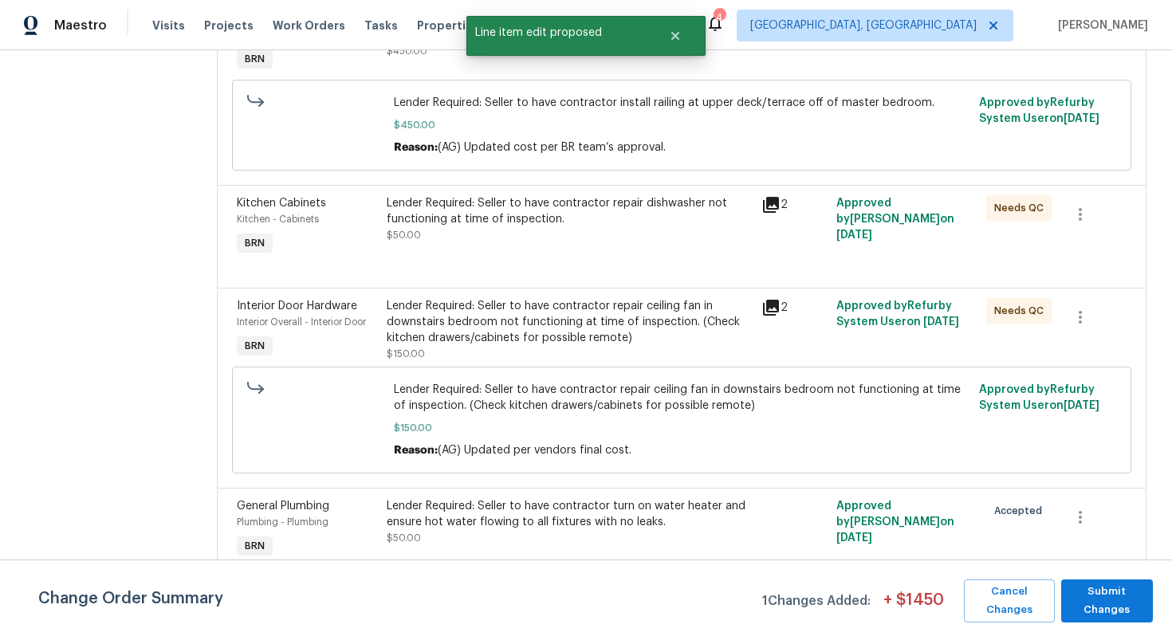
scroll to position [0, 0]
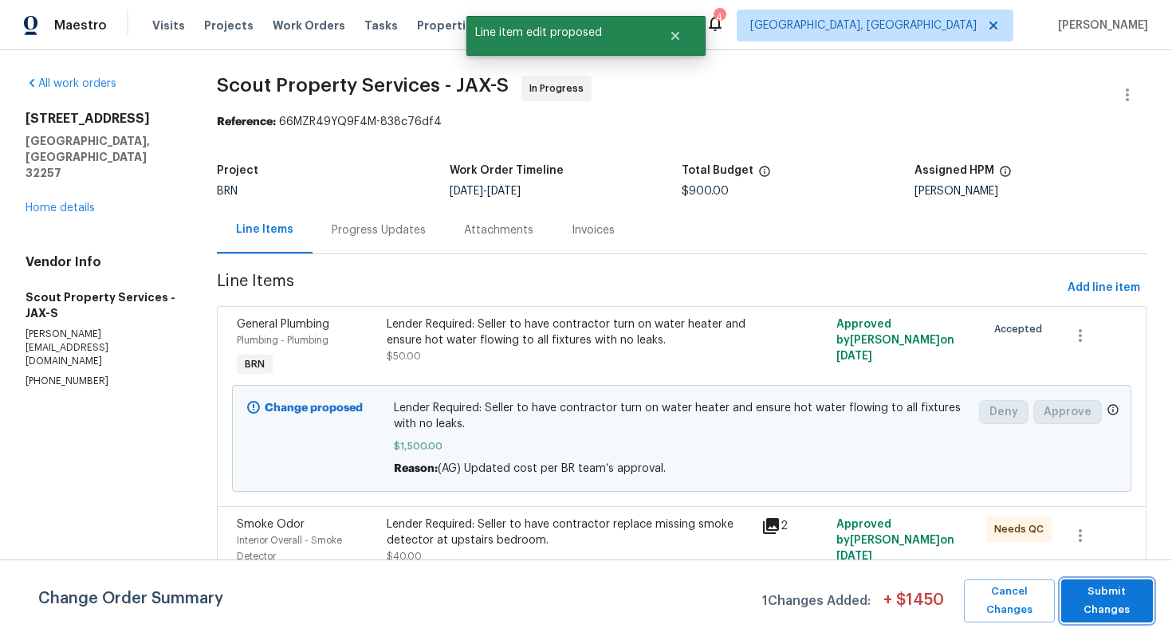
click at [1124, 609] on span "Submit Changes" at bounding box center [1107, 601] width 76 height 37
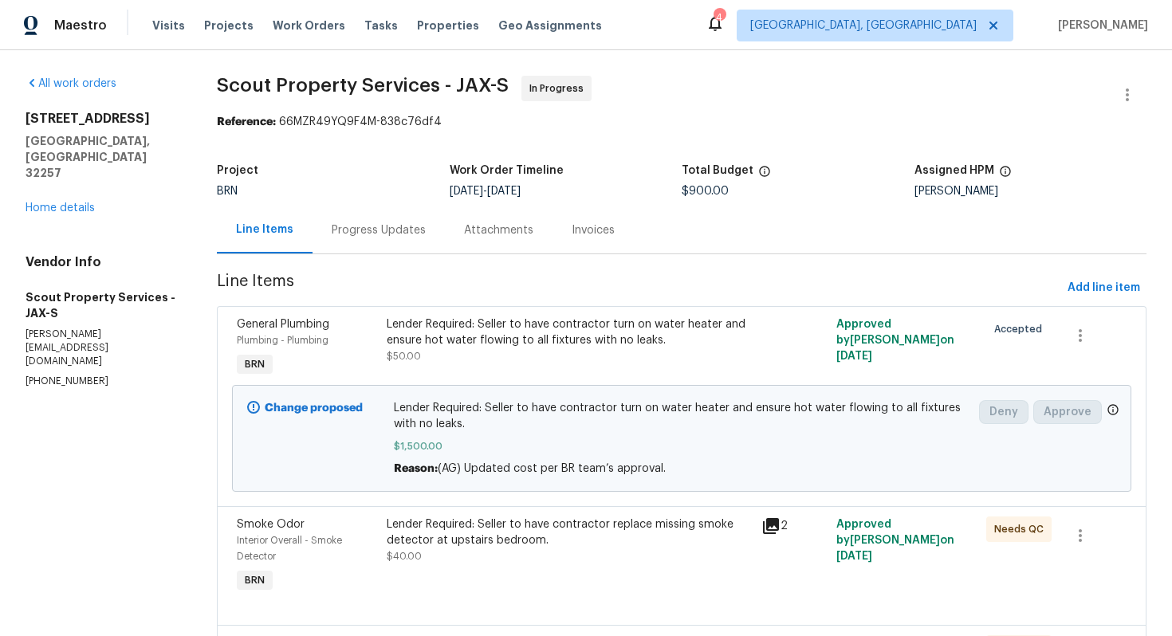
click at [376, 242] on div "Progress Updates" at bounding box center [378, 229] width 132 height 47
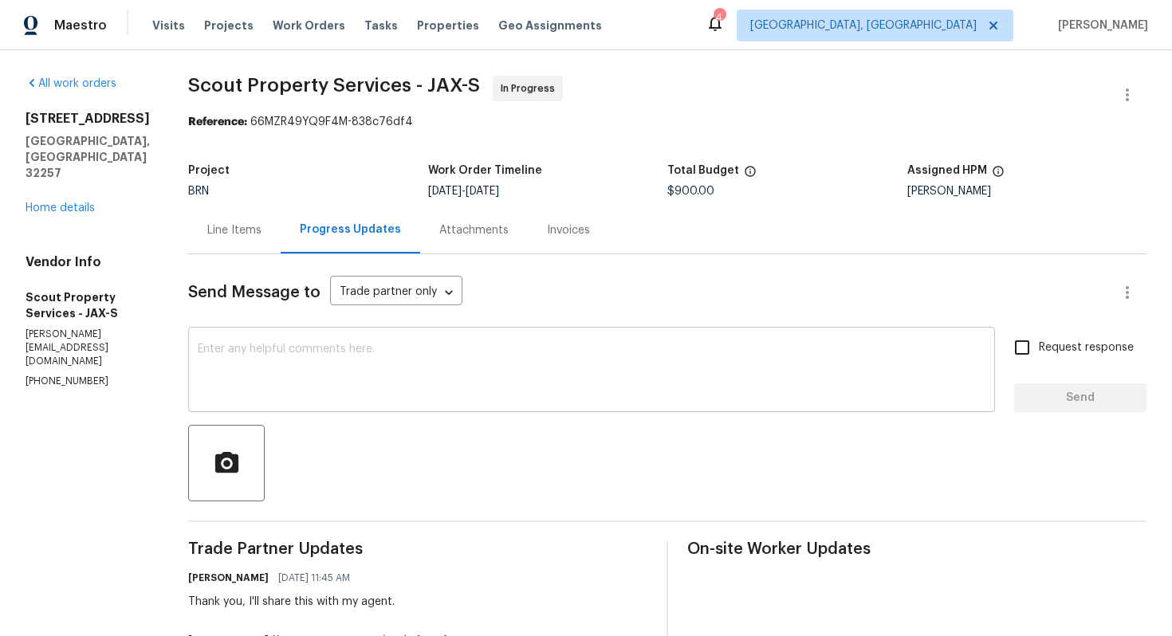
click at [429, 364] on textarea at bounding box center [592, 372] width 788 height 56
click at [205, 239] on div "Line Items" at bounding box center [234, 229] width 92 height 47
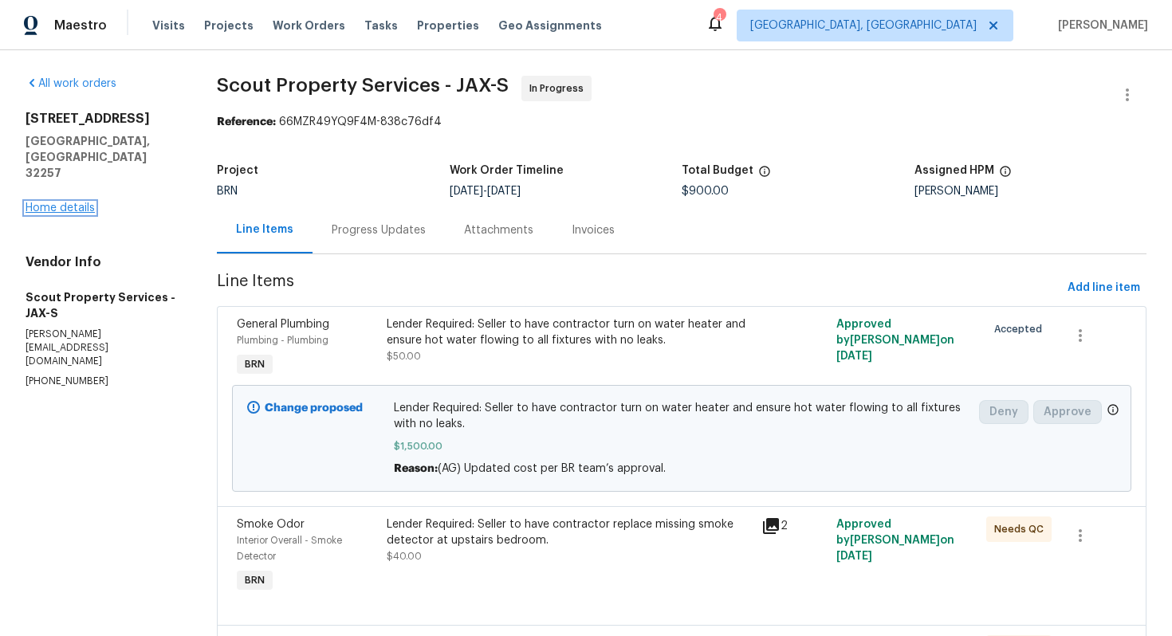
click at [90, 202] on link "Home details" at bounding box center [60, 207] width 69 height 11
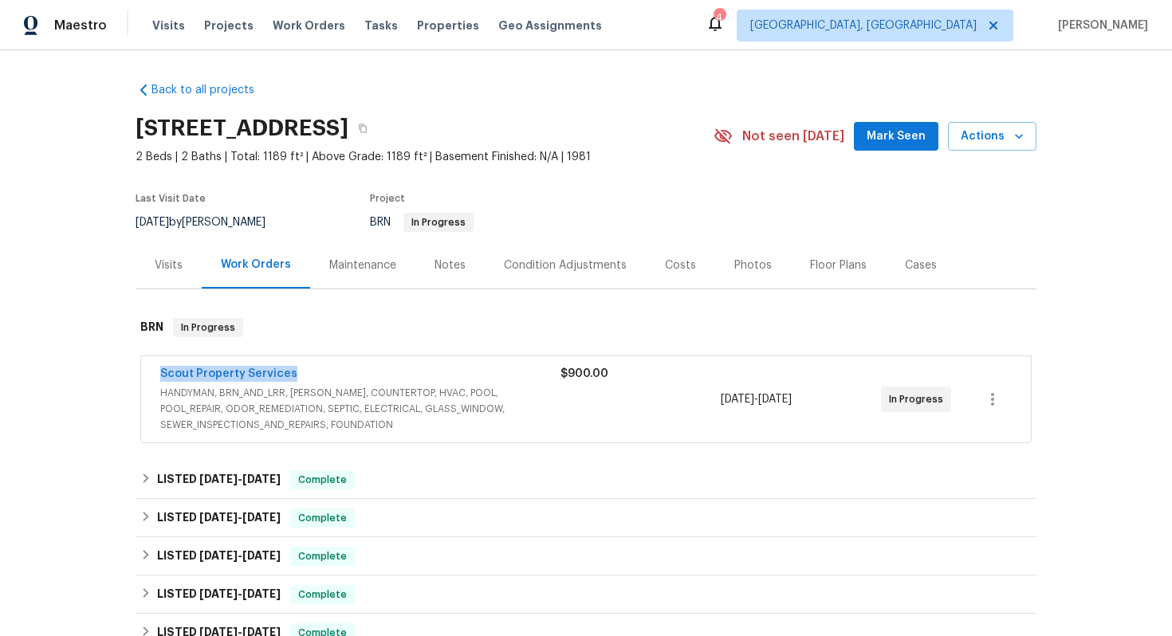
drag, startPoint x: 155, startPoint y: 371, endPoint x: 297, endPoint y: 371, distance: 141.1
click at [297, 372] on div "Scout Property Services HANDYMAN, BRN_AND_LRR, [PERSON_NAME], COUNTERTOP, HVAC,…" at bounding box center [586, 399] width 890 height 86
copy link "Scout Property Services"
click at [234, 373] on link "Scout Property Services" at bounding box center [228, 373] width 137 height 11
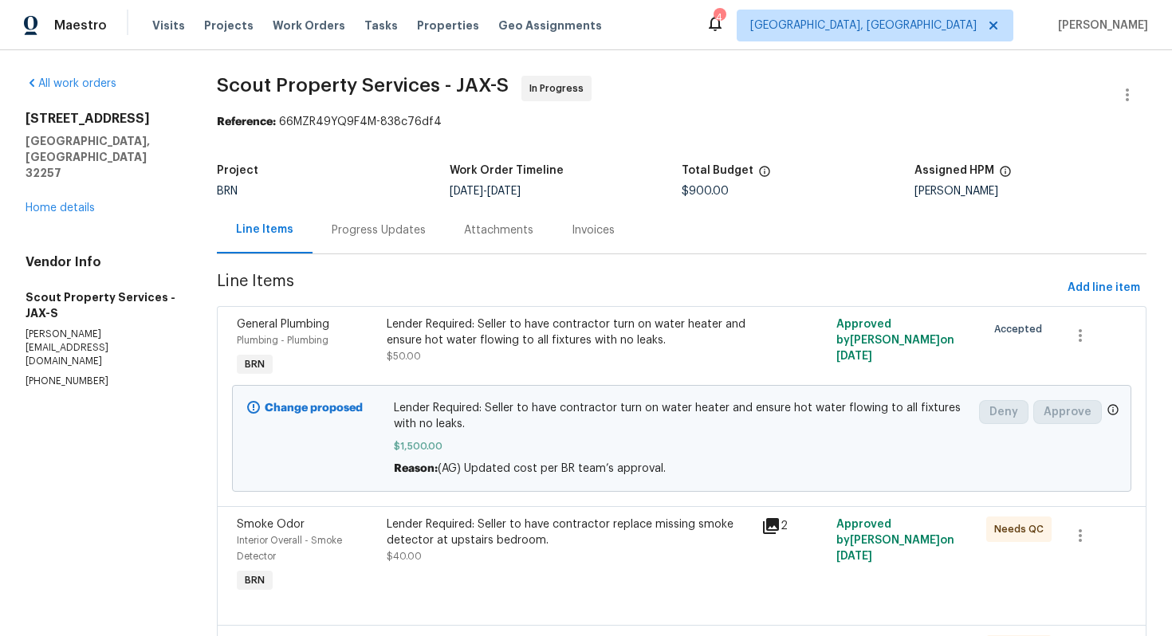
click at [404, 234] on div "Progress Updates" at bounding box center [379, 230] width 94 height 16
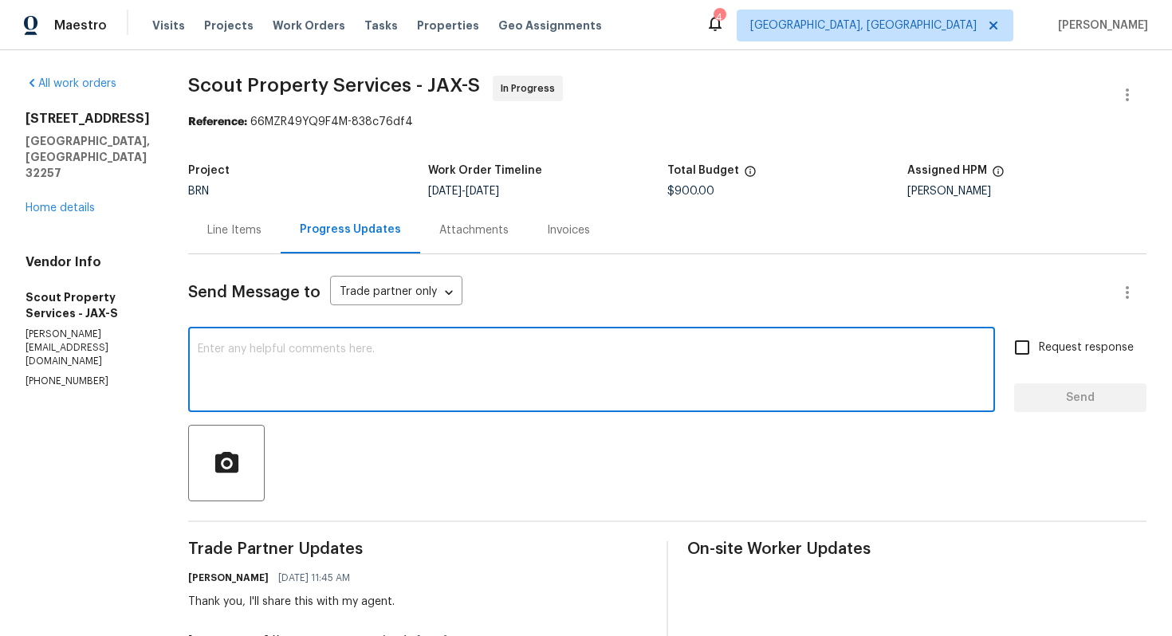
click at [422, 385] on textarea at bounding box center [592, 372] width 788 height 56
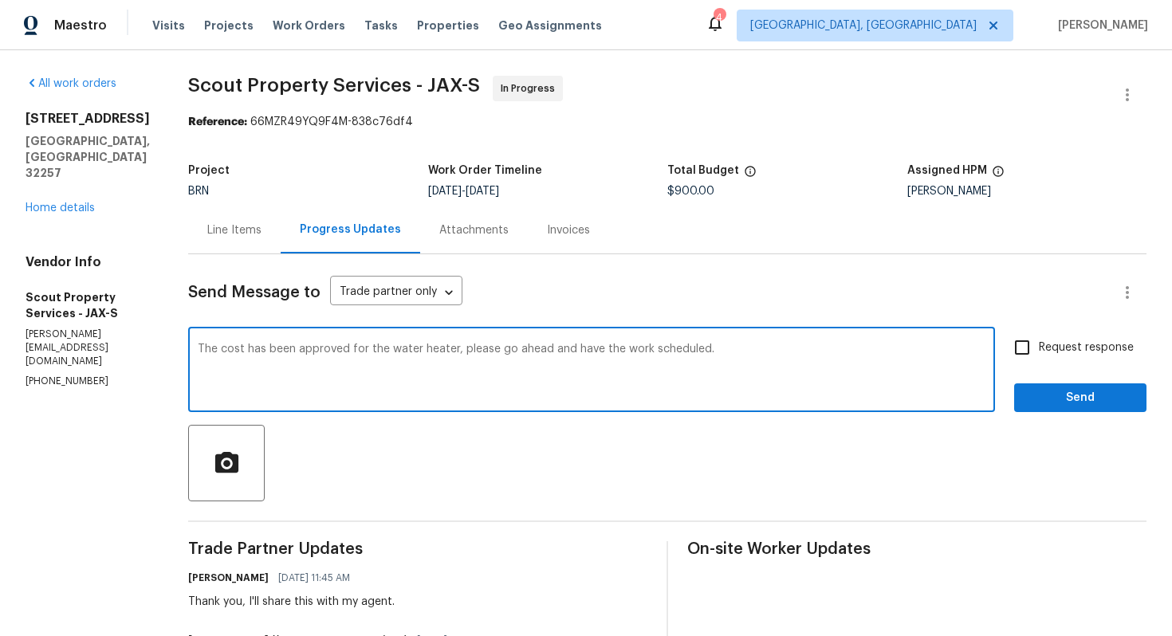
type textarea "The cost has been approved for the water heater, please go ahead and have the w…"
click at [1018, 346] on input "Request response" at bounding box center [1021, 347] width 33 height 33
checkbox input "true"
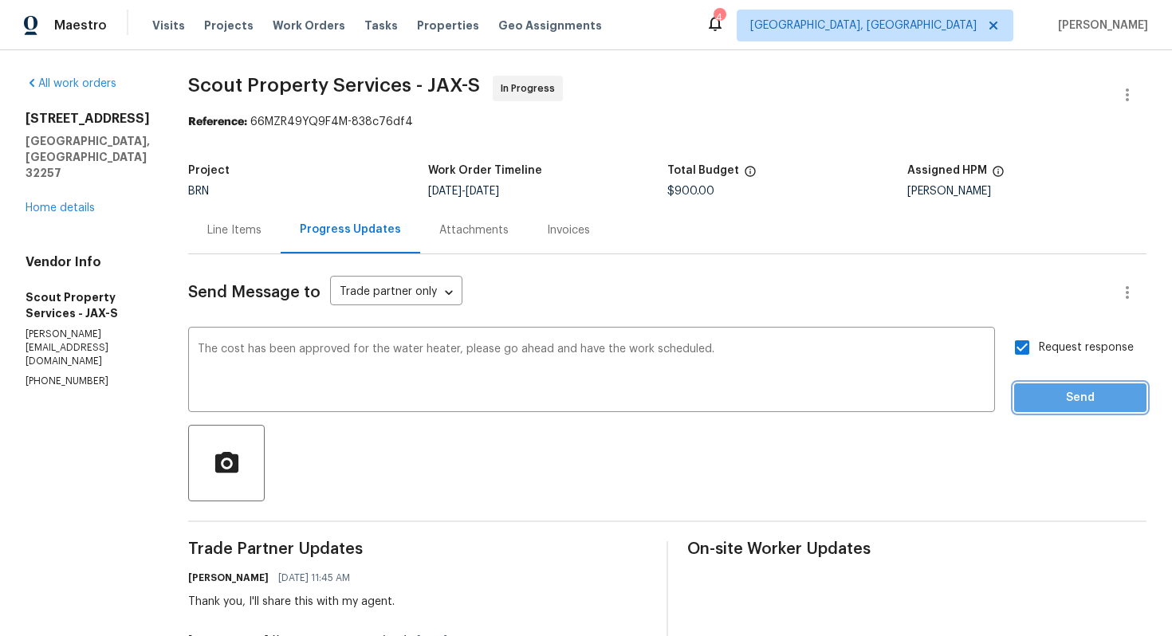
click at [1032, 397] on span "Send" at bounding box center [1080, 398] width 107 height 20
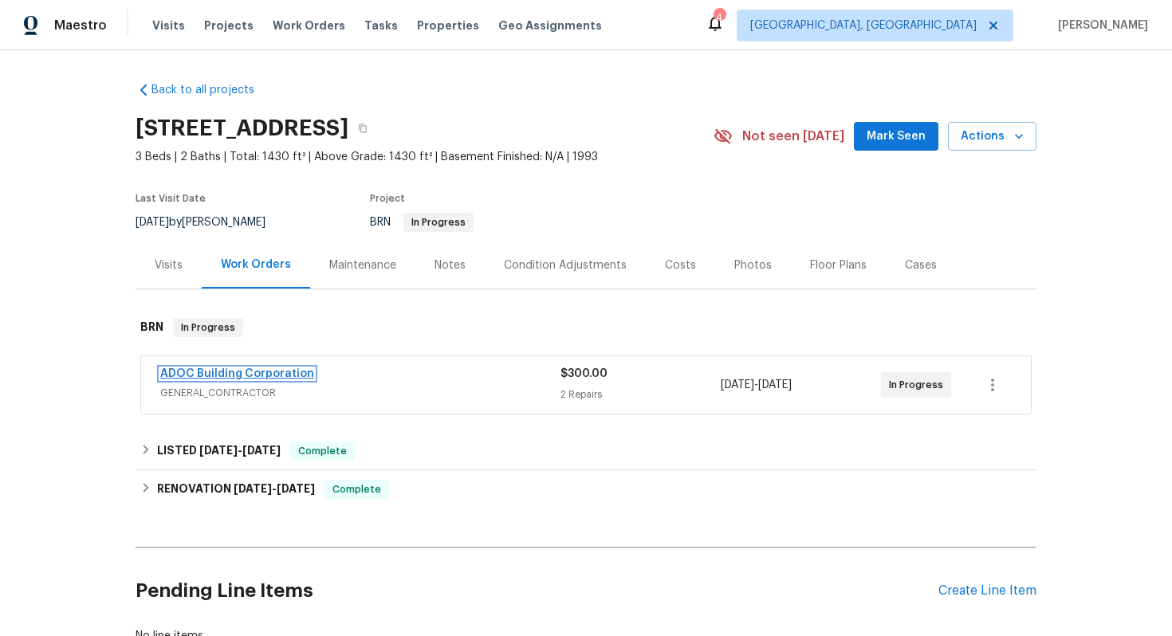
click at [254, 373] on link "ADOC Building Corporation" at bounding box center [237, 373] width 154 height 11
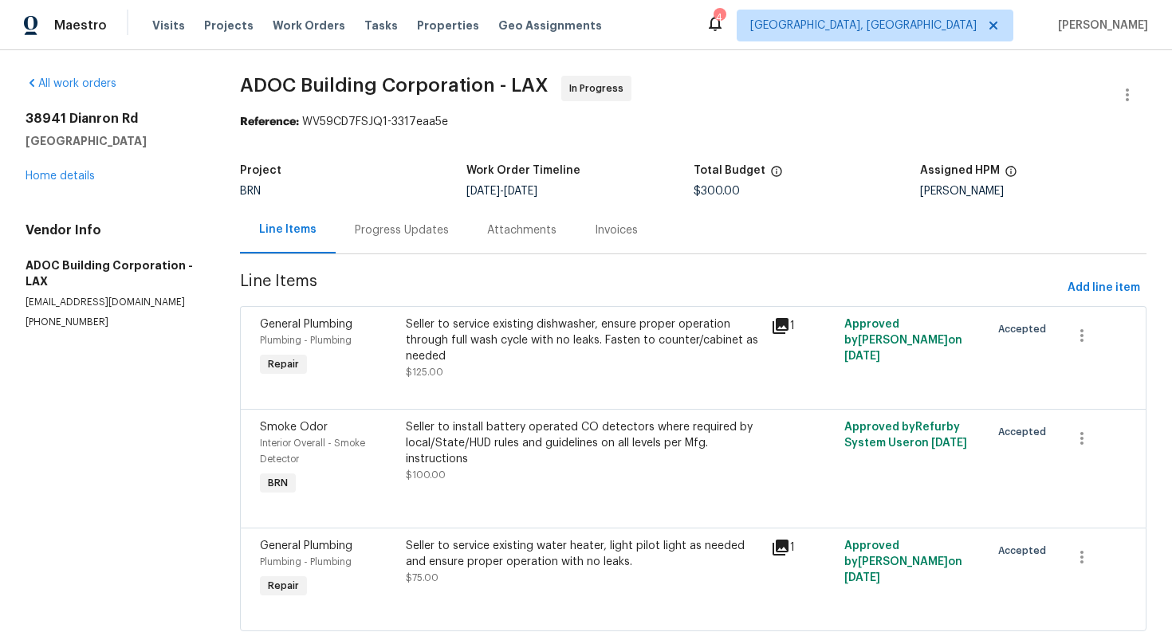
click at [411, 234] on div "Progress Updates" at bounding box center [402, 230] width 94 height 16
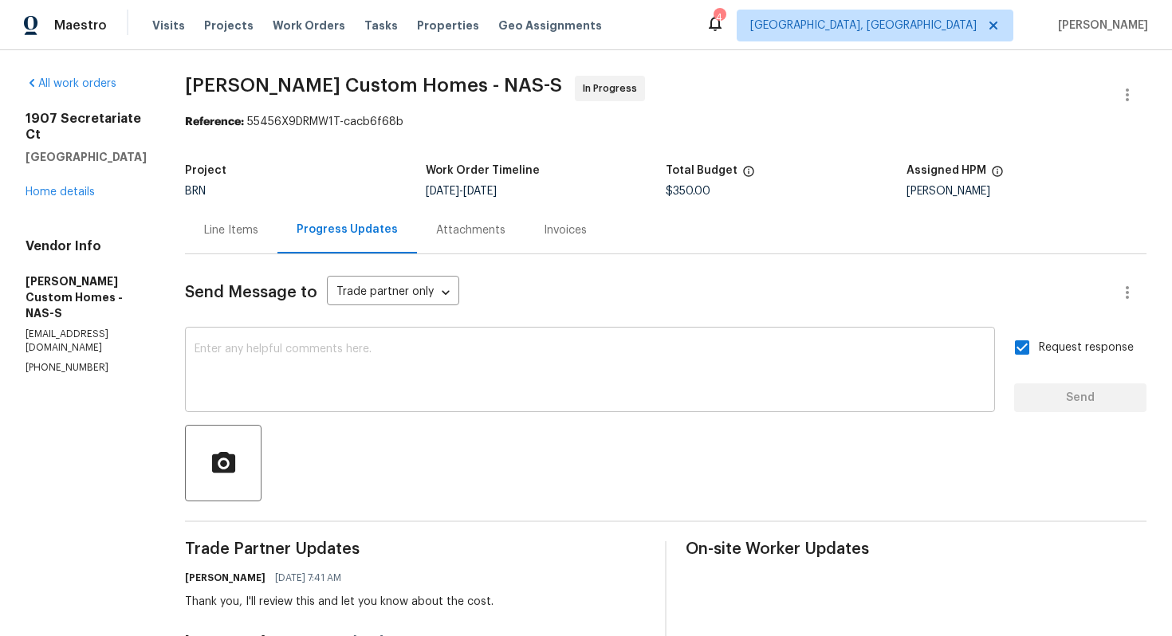
click at [404, 364] on textarea at bounding box center [590, 372] width 791 height 56
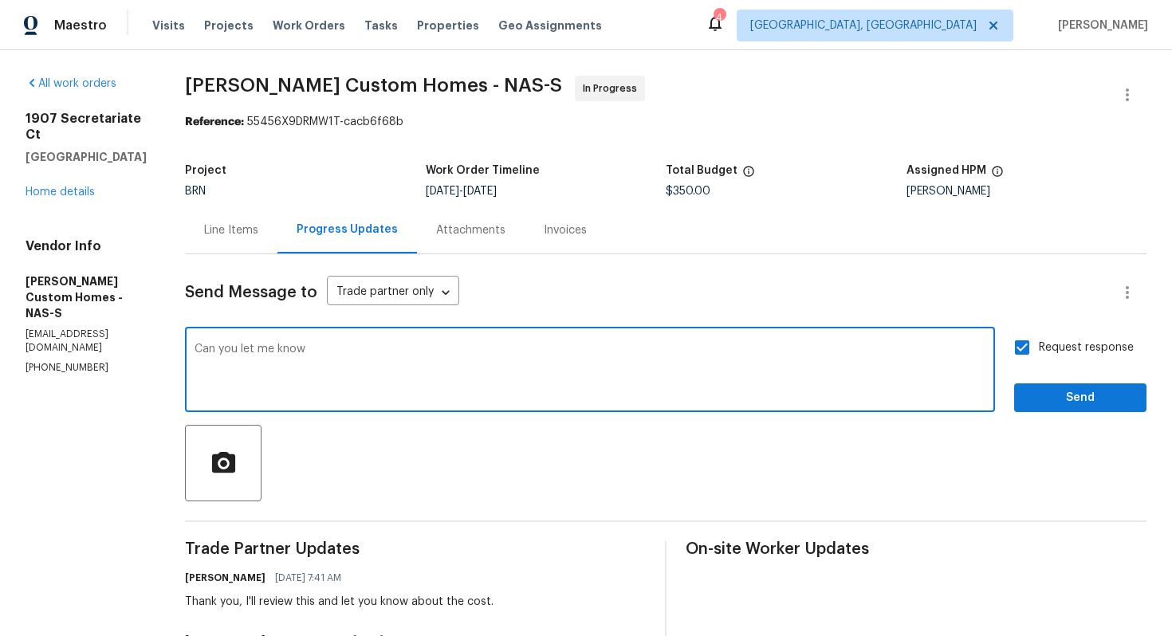
paste textarea "hydro jetted the line out and if they haven't if they think they that will remo…"
click at [336, 354] on textarea "Can you let me know hydro jetted the line out and if they haven't if they think…" at bounding box center [590, 372] width 791 height 56
drag, startPoint x: 577, startPoint y: 354, endPoint x: 555, endPoint y: 354, distance: 22.3
click at [555, 354] on textarea "Can you let me know if you have hydro jetted the line out and if they haven't i…" at bounding box center [590, 372] width 791 height 56
drag, startPoint x: 650, startPoint y: 350, endPoint x: 627, endPoint y: 352, distance: 23.2
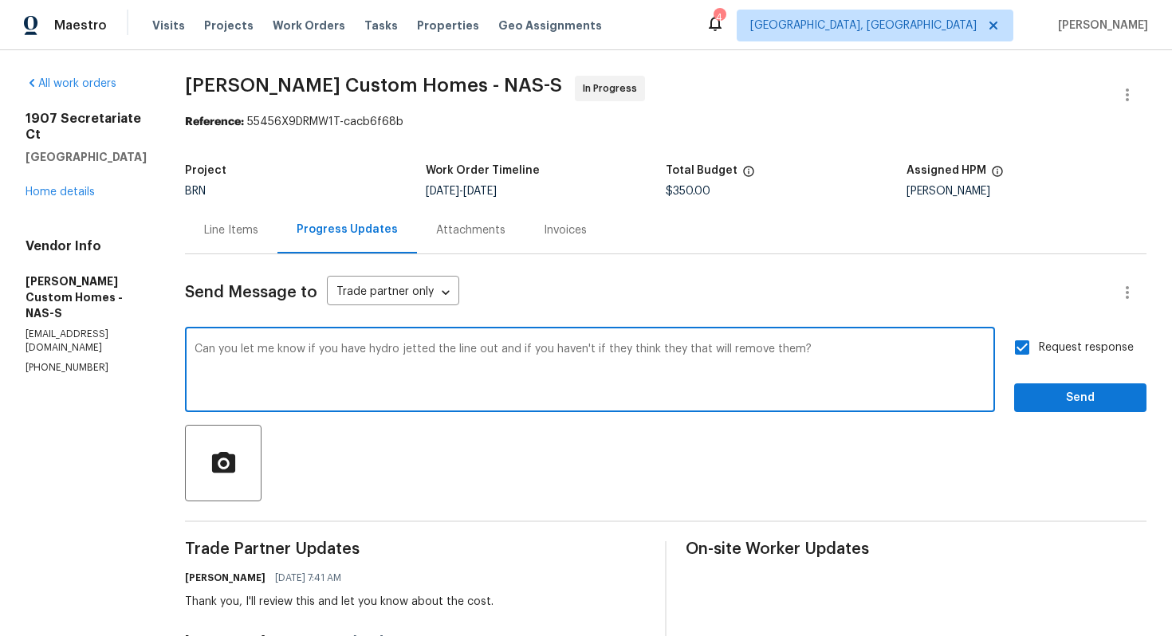
click at [627, 352] on textarea "Can you let me know if you have hydro jetted the line out and if you haven't if…" at bounding box center [590, 372] width 791 height 56
click at [700, 350] on textarea "Can you let me know if you have hydro jetted the line out and if you haven't if…" at bounding box center [590, 372] width 791 height 56
drag, startPoint x: 723, startPoint y: 351, endPoint x: 677, endPoint y: 352, distance: 46.2
click at [677, 352] on textarea "Can you let me know if you have hydro jetted the line out and if you haven't if…" at bounding box center [590, 372] width 791 height 56
click at [226, 352] on textarea "Can you let me know if you have hydro jetted the line out and if you haven't if…" at bounding box center [590, 372] width 791 height 56
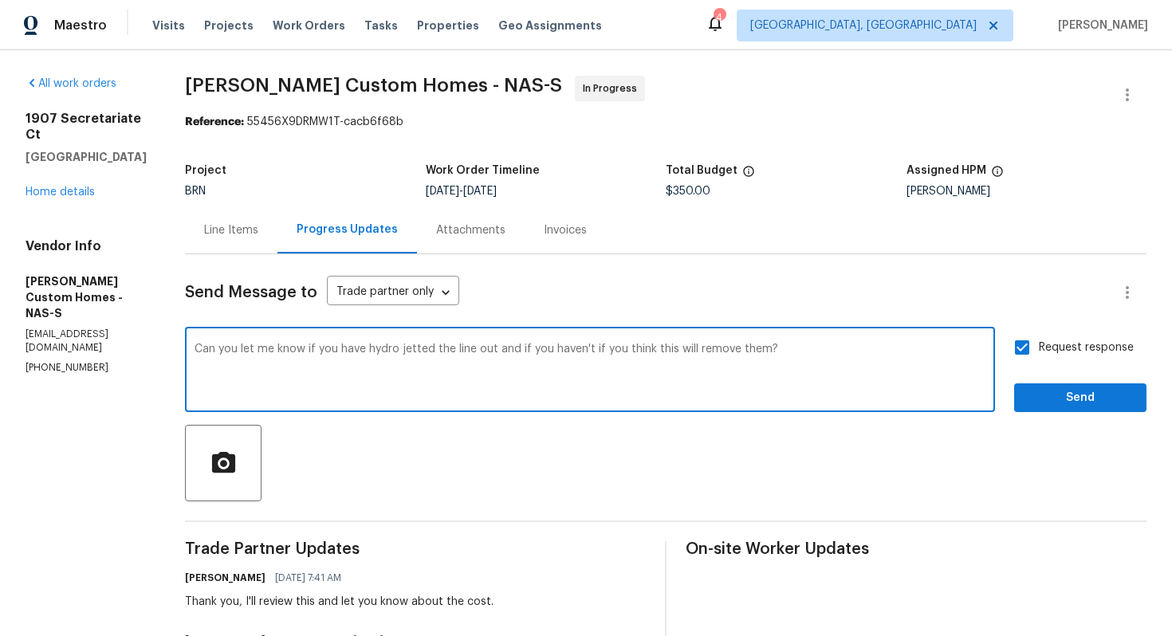
click at [226, 352] on textarea "Can you let me know if you have hydro jetted the line out and if you haven't if…" at bounding box center [590, 372] width 791 height 56
paste textarea "ould you confirm whether the line has been hydro-jetted? If not, do you believe…"
type textarea "Could you confirm whether the line has been hydro-jetted? If not, do you believ…"
click at [1075, 395] on span "Send" at bounding box center [1080, 398] width 107 height 20
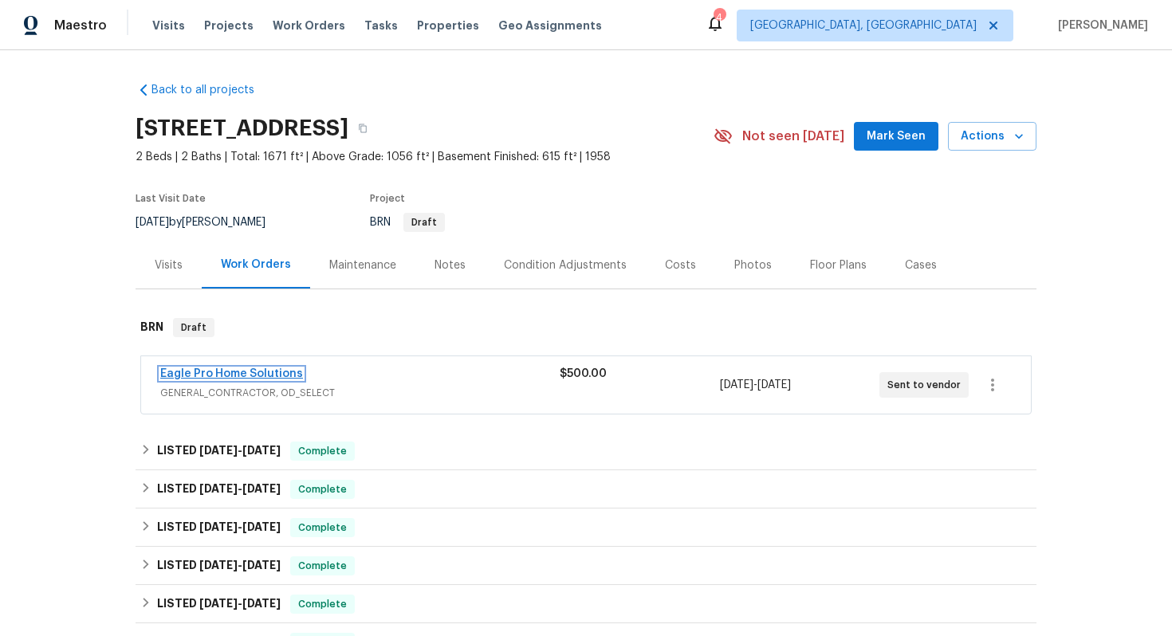
click at [238, 375] on link "Eagle Pro Home Solutions" at bounding box center [231, 373] width 143 height 11
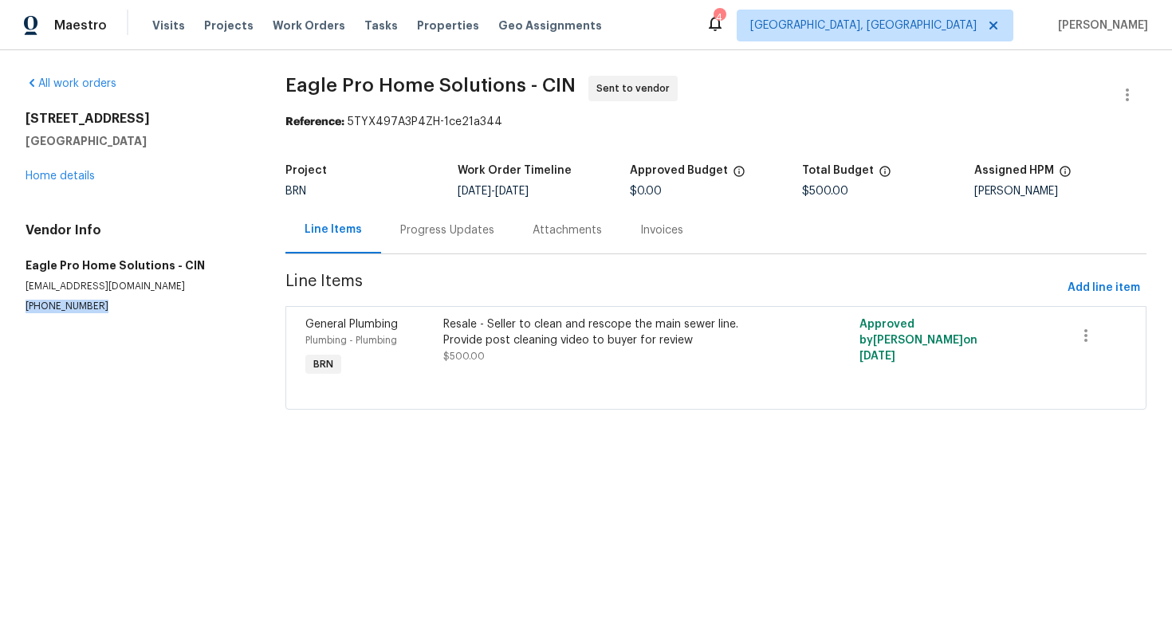
drag, startPoint x: 26, startPoint y: 307, endPoint x: 137, endPoint y: 309, distance: 111.6
click at [137, 309] on p "[PHONE_NUMBER]" at bounding box center [137, 307] width 222 height 14
copy p "[PHONE_NUMBER]"
click at [456, 235] on div "Progress Updates" at bounding box center [447, 230] width 94 height 16
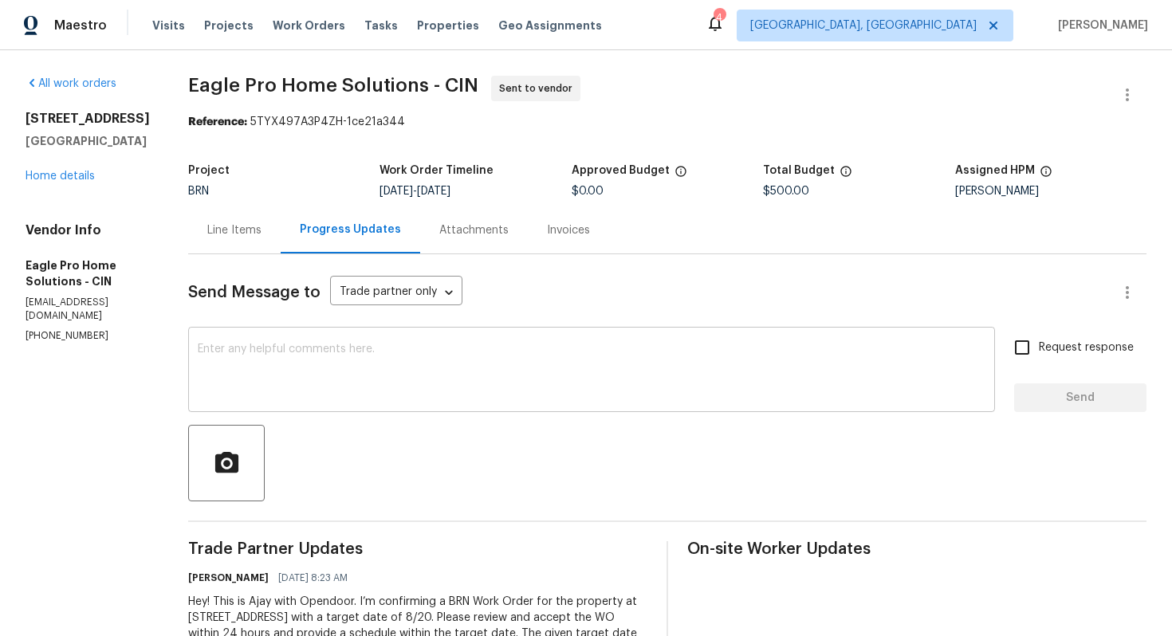
click at [433, 391] on textarea at bounding box center [592, 372] width 788 height 56
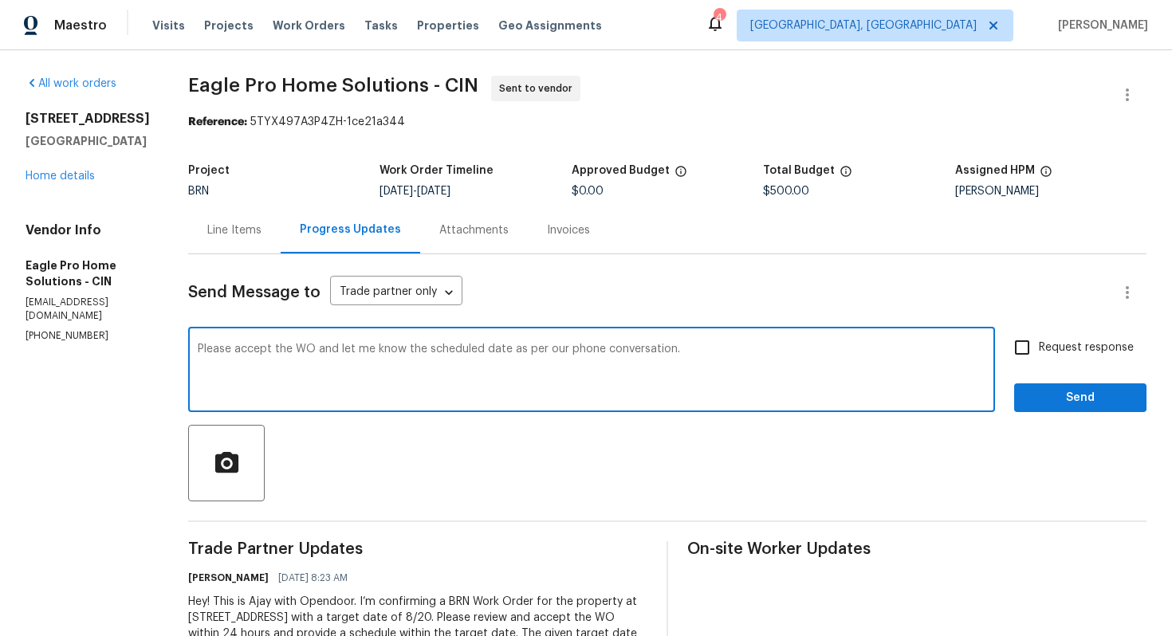
type textarea "Please accept the WO and let me know the scheduled date as per our phone conver…"
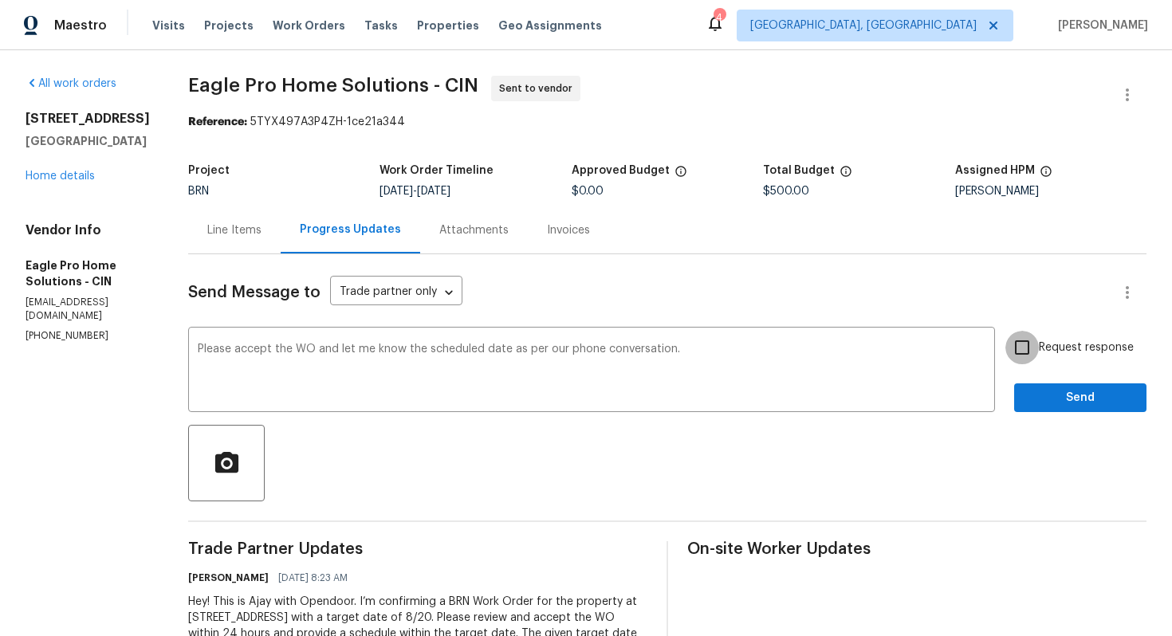
click at [1039, 359] on input "Request response" at bounding box center [1021, 347] width 33 height 33
checkbox input "true"
click at [1043, 402] on span "Send" at bounding box center [1080, 398] width 107 height 20
